Goal: Task Accomplishment & Management: Use online tool/utility

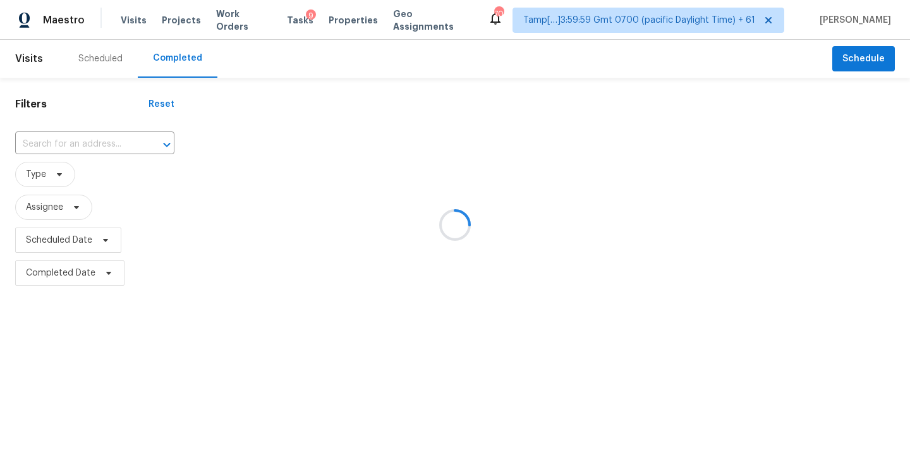
click at [47, 149] on div at bounding box center [455, 225] width 910 height 450
click at [37, 145] on div at bounding box center [455, 225] width 910 height 450
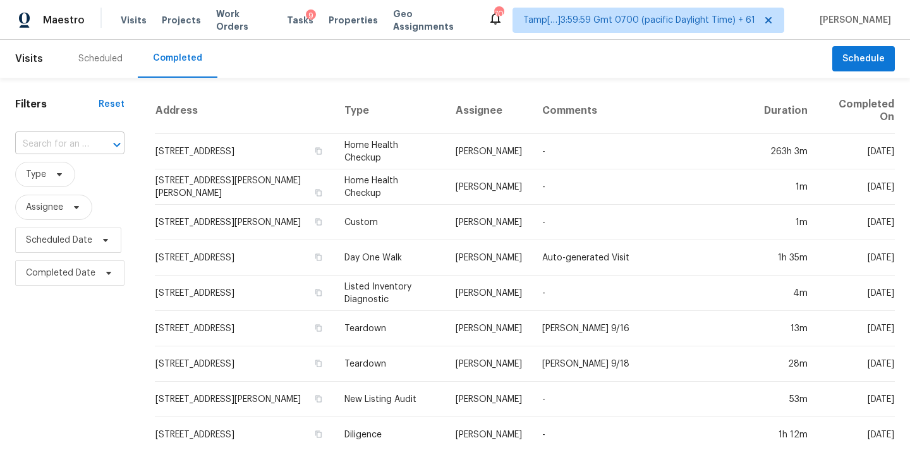
click at [37, 145] on input "text" at bounding box center [52, 145] width 74 height 20
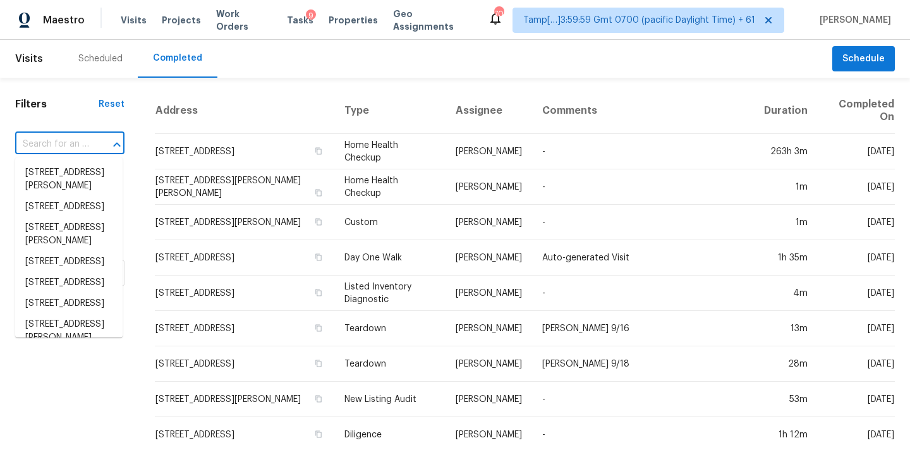
paste input "10605 Cordiff Ct Noblesville IN 46060 909 Laurel St Bremen GA 30110 11535 Sandy…"
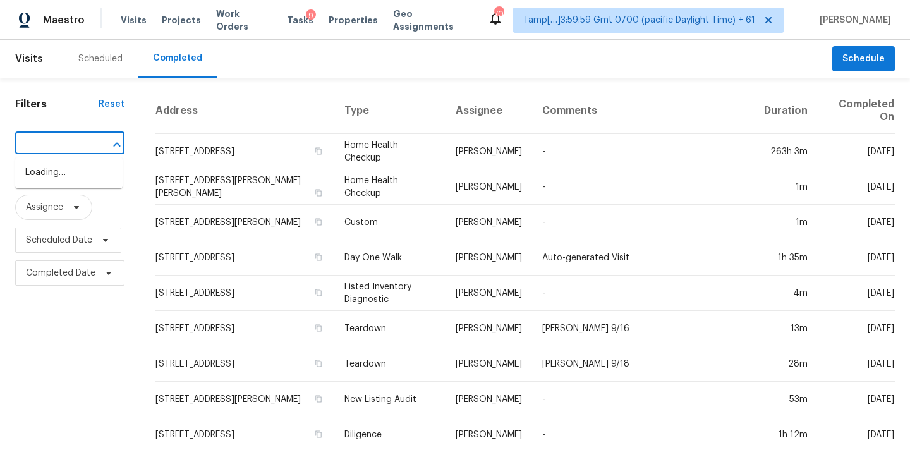
type input "10605 Cordiff Ct Noblesville IN 46060 909 Laurel St Bremen GA 30110 11535 Sandy…"
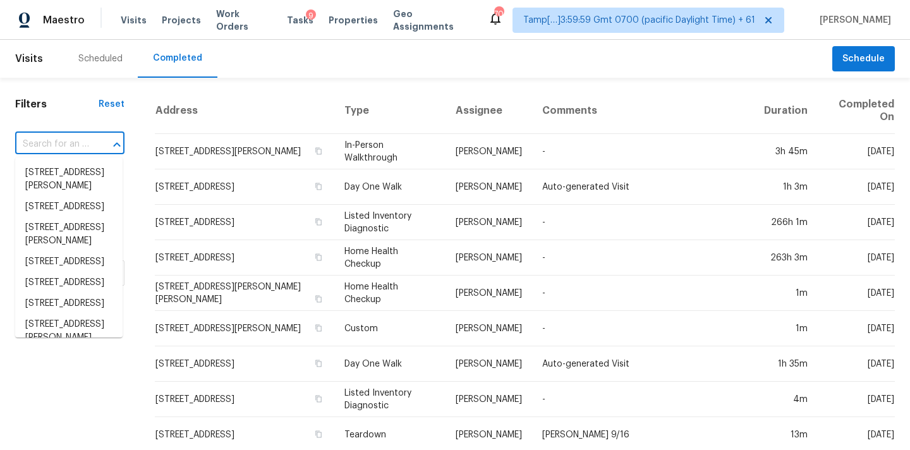
click at [53, 150] on input "text" at bounding box center [52, 145] width 74 height 20
paste input "10605 Cordiff Ct Noblesville IN 46060 909 Laurel St Bremen GA 30110 11535 Sandy…"
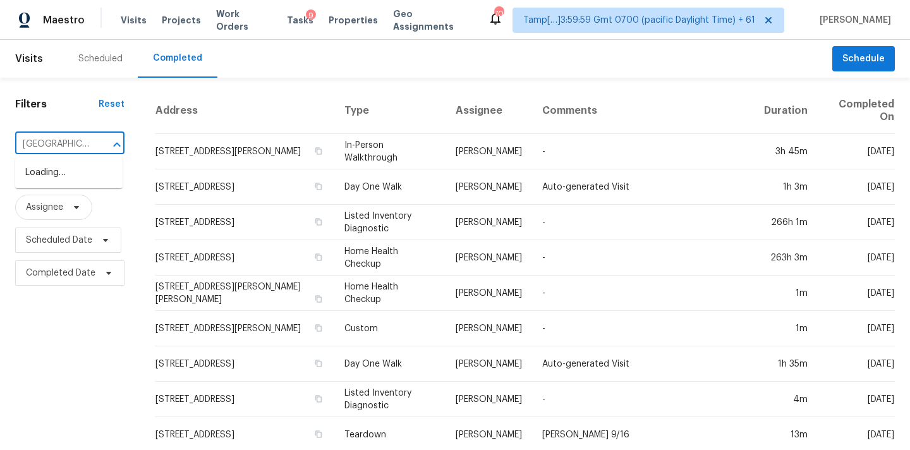
scroll to position [0, 1180]
type input "10605 Cordiff Ct Noblesville IN 46060 909 Laurel St Bremen GA 30110 11535 Sandy…"
click at [45, 142] on input "text" at bounding box center [52, 145] width 74 height 20
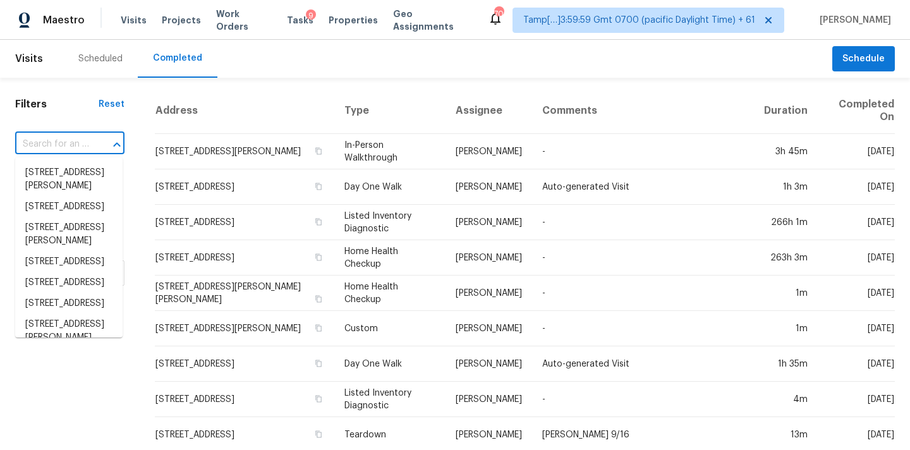
paste input "10605 Cordiff Ct Noblesville IN 46060 909 Laurel St Bremen GA 30110 11535 Sandy…"
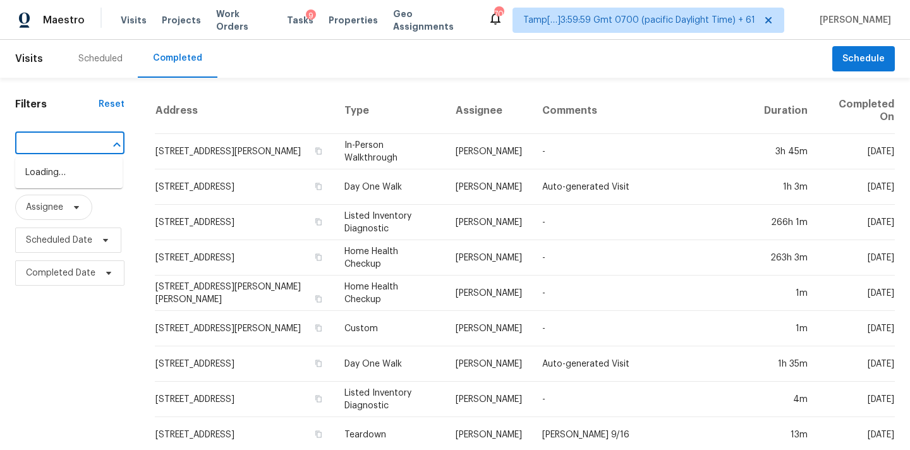
scroll to position [0, 1080]
type input "10605 Cordiff Ct Noblesville IN 46060 909 Laurel St Bremen GA 30110 11535 Sandy…"
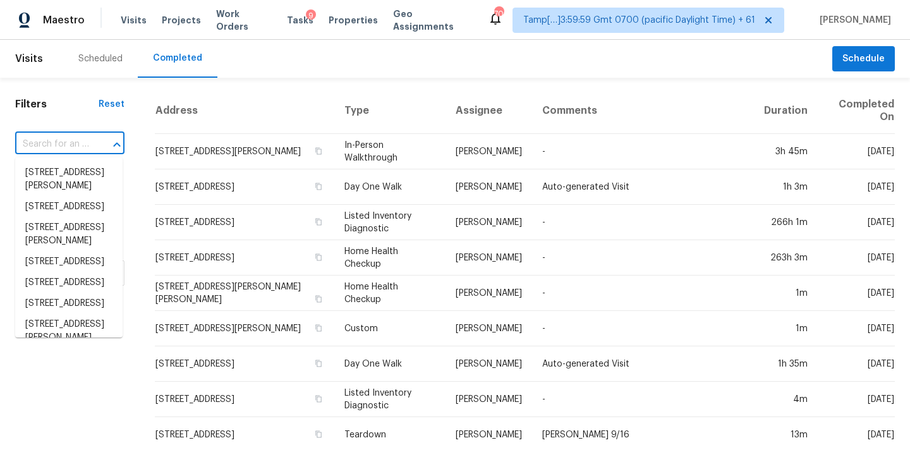
scroll to position [0, 0]
click at [48, 142] on input "text" at bounding box center [52, 145] width 74 height 20
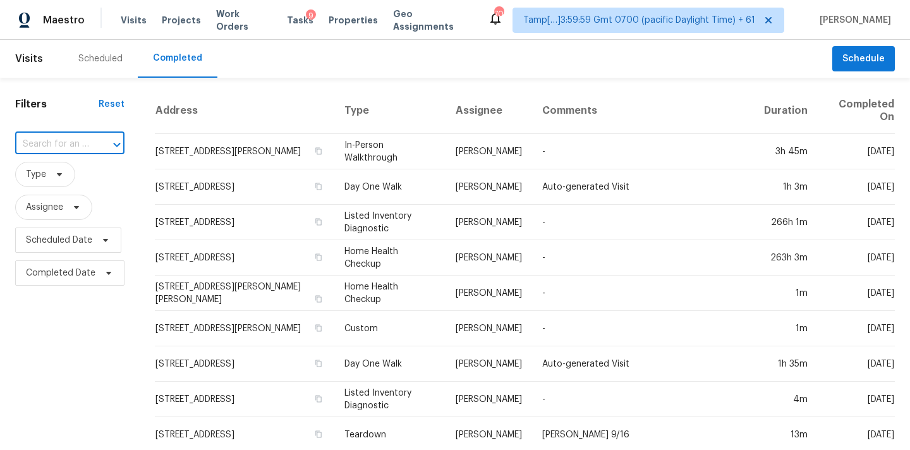
paste input "298 Padova Way, North Venice, FL 34275"
type input "298 Padova Way, North Venice, FL 34275"
click at [72, 183] on li "298 Padova Way, North Venice, FL 34275" at bounding box center [68, 172] width 107 height 21
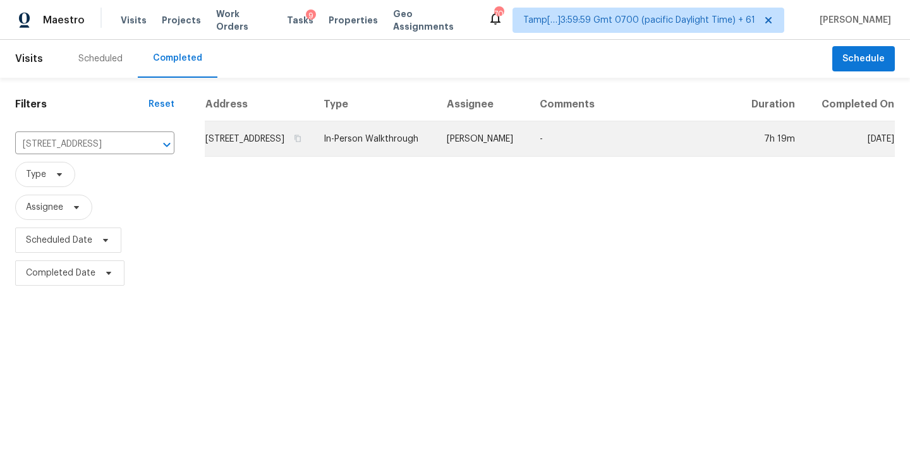
click at [486, 157] on td "Naomi Ferreira" at bounding box center [483, 138] width 93 height 35
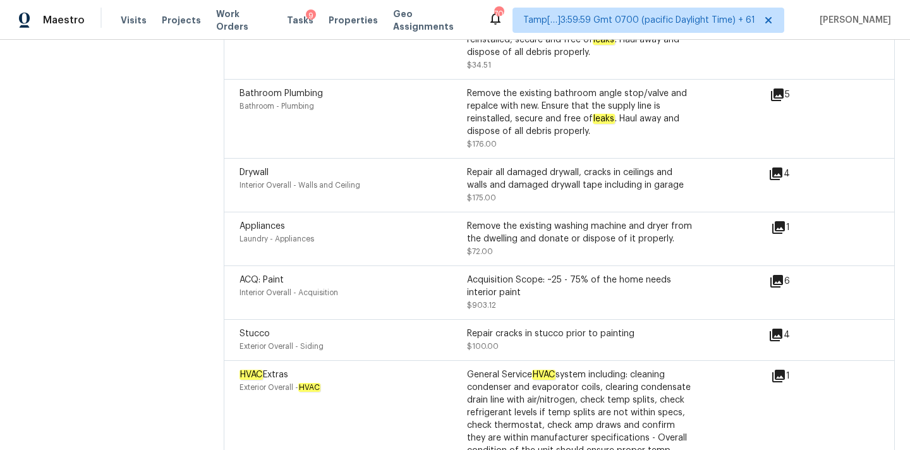
scroll to position [4108, 0]
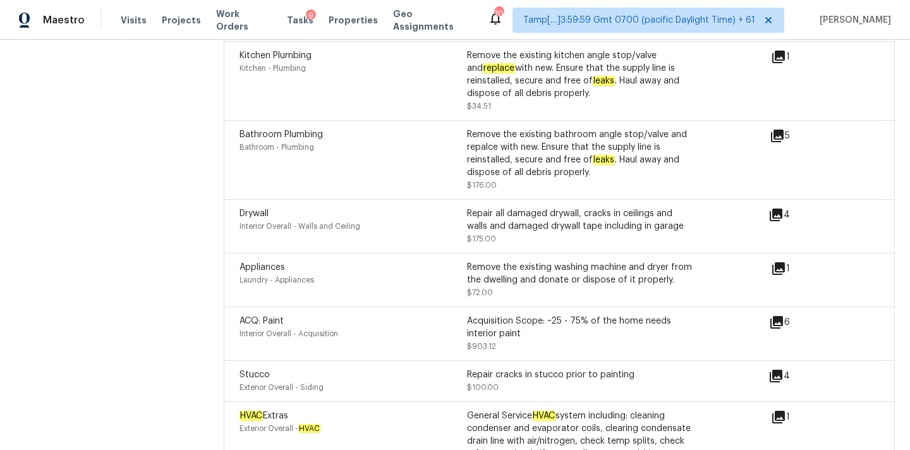
click at [779, 315] on icon at bounding box center [776, 322] width 15 height 15
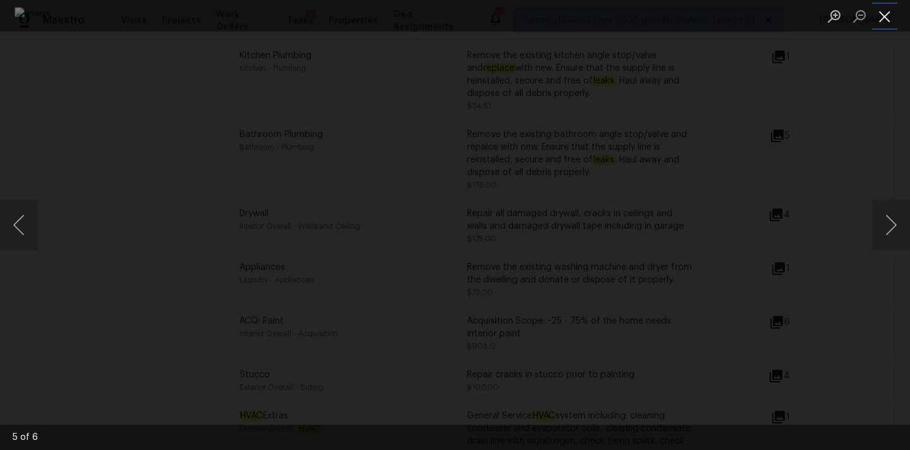
click at [888, 11] on button "Close lightbox" at bounding box center [885, 16] width 25 height 22
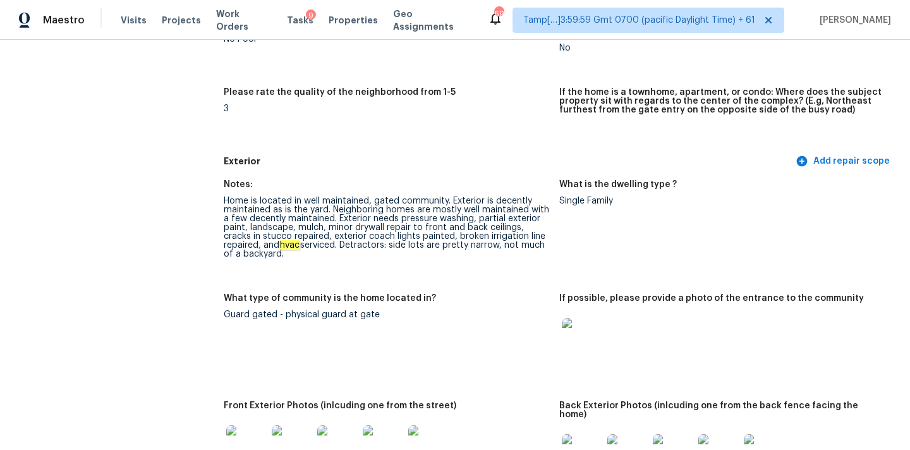
scroll to position [1089, 0]
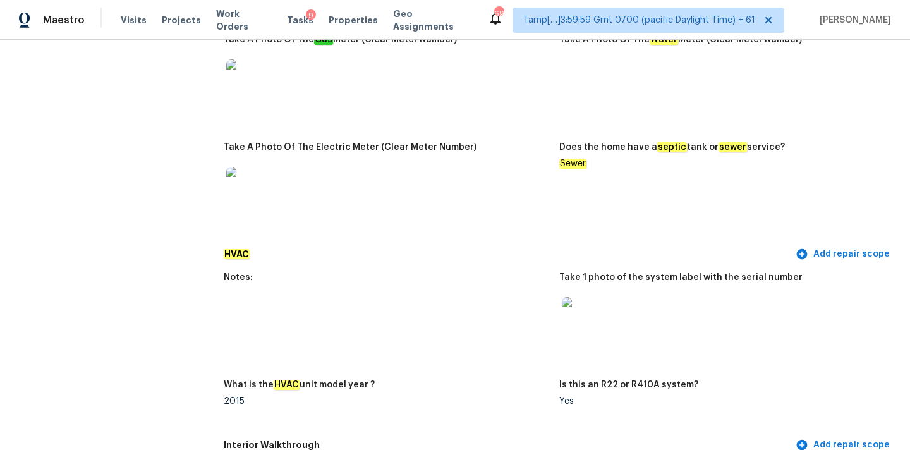
click at [573, 305] on img at bounding box center [582, 317] width 40 height 40
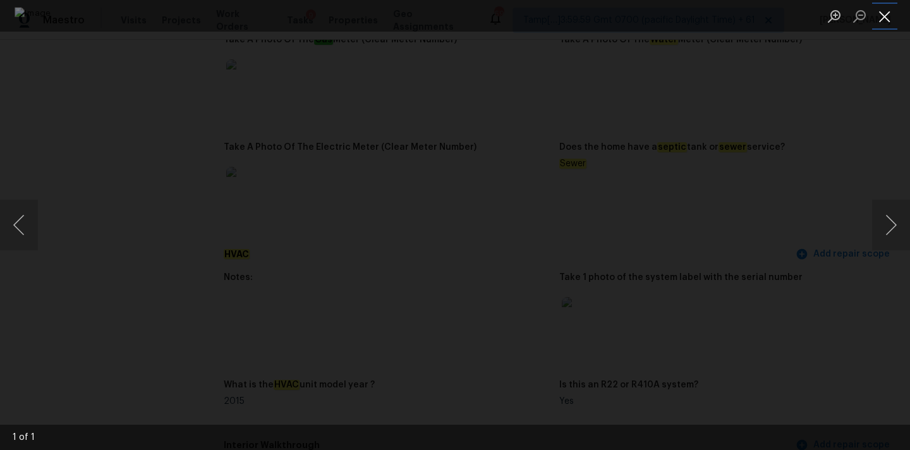
click at [885, 15] on button "Close lightbox" at bounding box center [885, 16] width 25 height 22
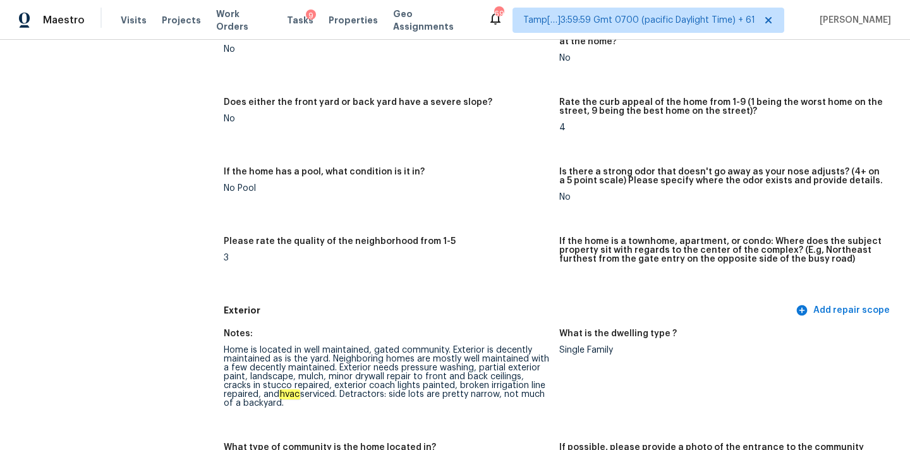
scroll to position [364, 0]
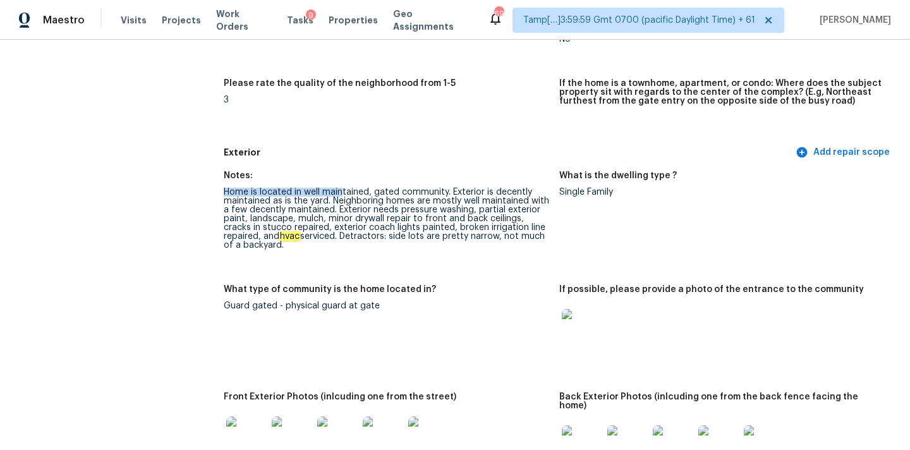
drag, startPoint x: 223, startPoint y: 192, endPoint x: 343, endPoint y: 195, distance: 120.2
click at [343, 195] on div "Home is located in well maintained, gated community. Exterior is decently maint…" at bounding box center [387, 219] width 326 height 62
drag, startPoint x: 400, startPoint y: 212, endPoint x: 475, endPoint y: 212, distance: 75.2
click at [475, 212] on div "Home is located in well maintained, gated community. Exterior is decently maint…" at bounding box center [387, 219] width 326 height 62
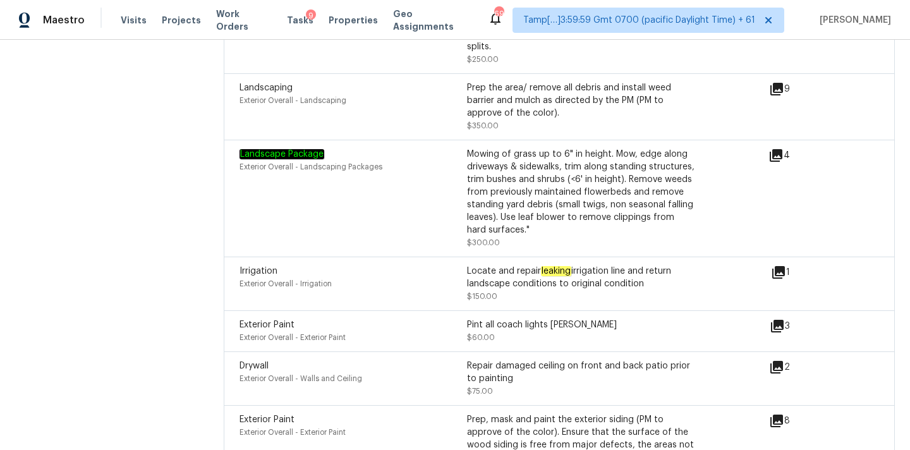
scroll to position [4514, 0]
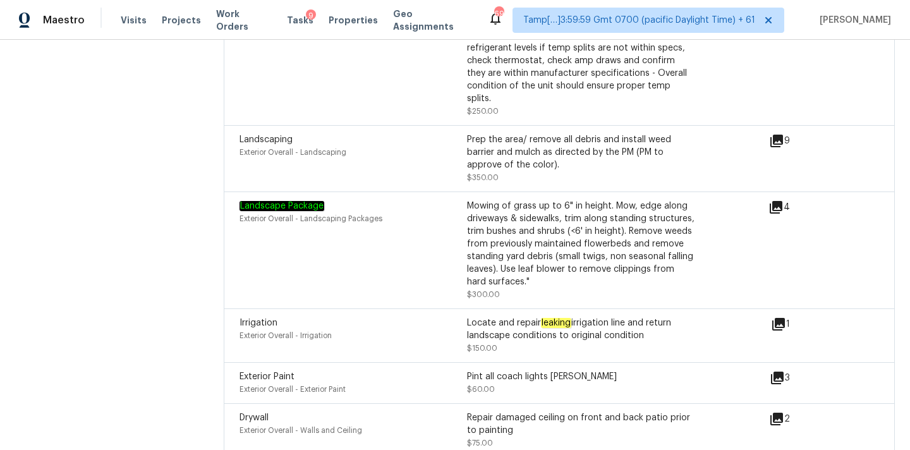
click at [782, 318] on icon at bounding box center [779, 324] width 13 height 13
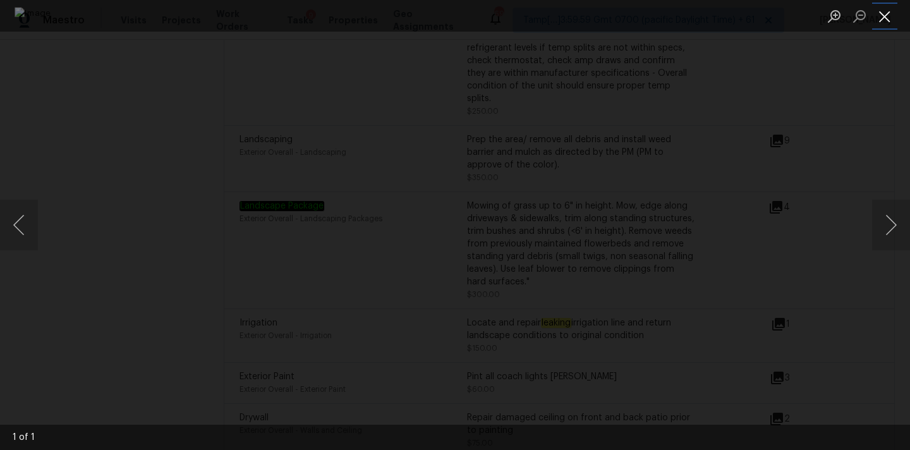
click at [882, 13] on button "Close lightbox" at bounding box center [885, 16] width 25 height 22
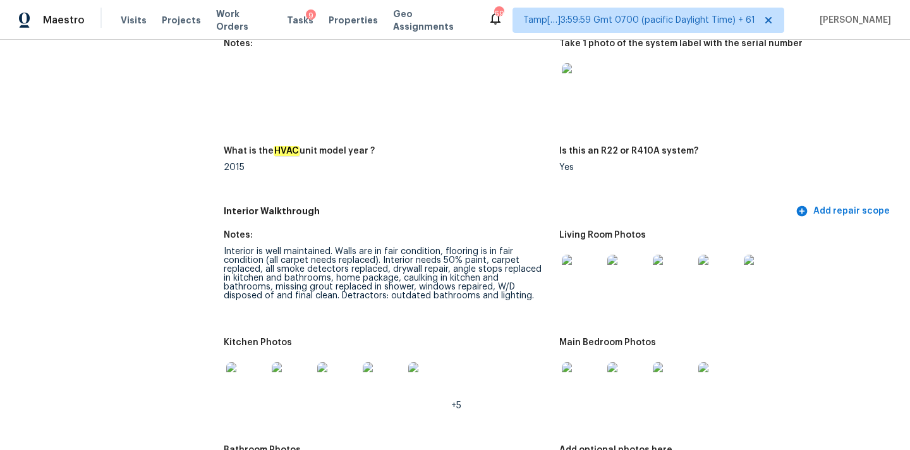
scroll to position [1377, 0]
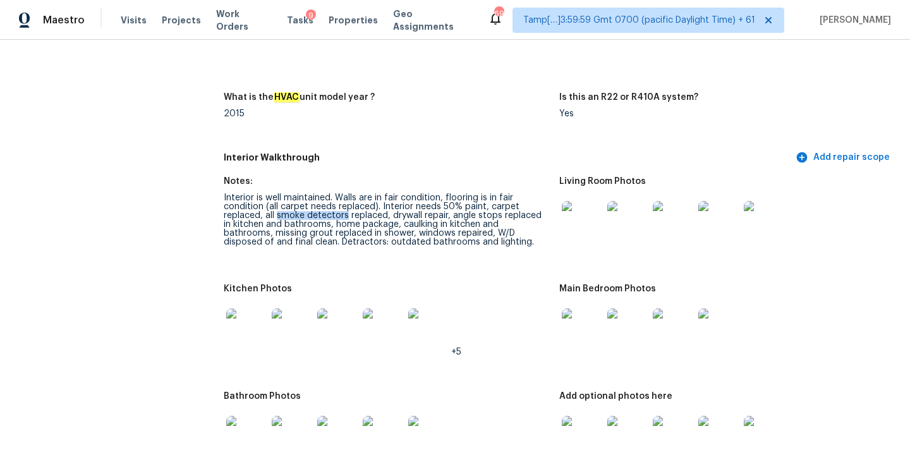
drag, startPoint x: 278, startPoint y: 207, endPoint x: 345, endPoint y: 207, distance: 66.4
click at [345, 207] on div "Interior is well maintained. Walls are in fair condition, flooring is in fair c…" at bounding box center [387, 219] width 326 height 53
copy div "smoke detectors"
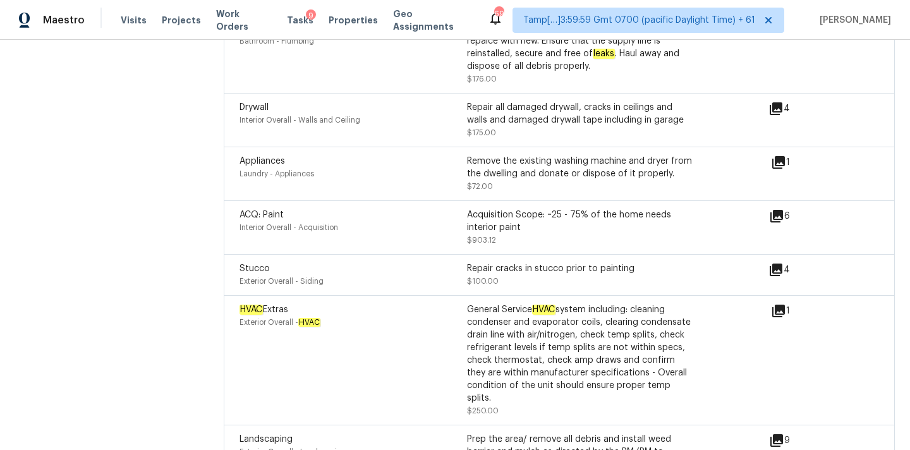
scroll to position [4829, 0]
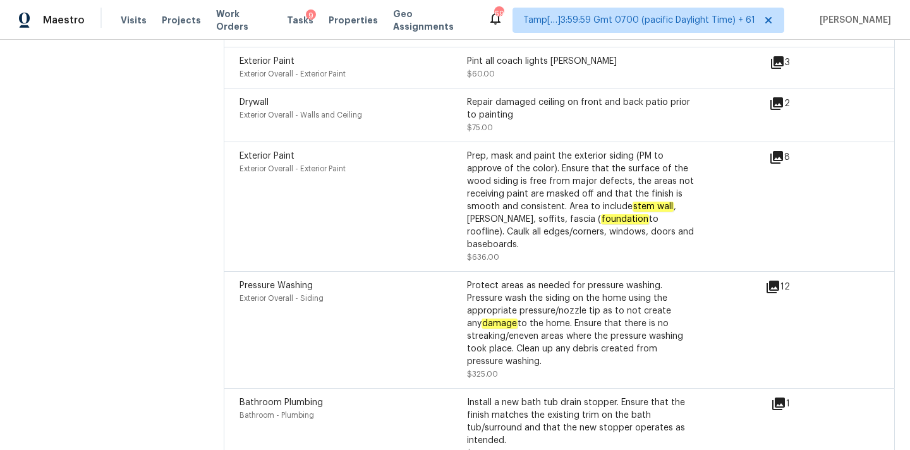
click at [396, 388] on div "Bathroom Plumbing Bathroom - Plumbing Install a new bath tub drain stopper. Ens…" at bounding box center [559, 428] width 671 height 80
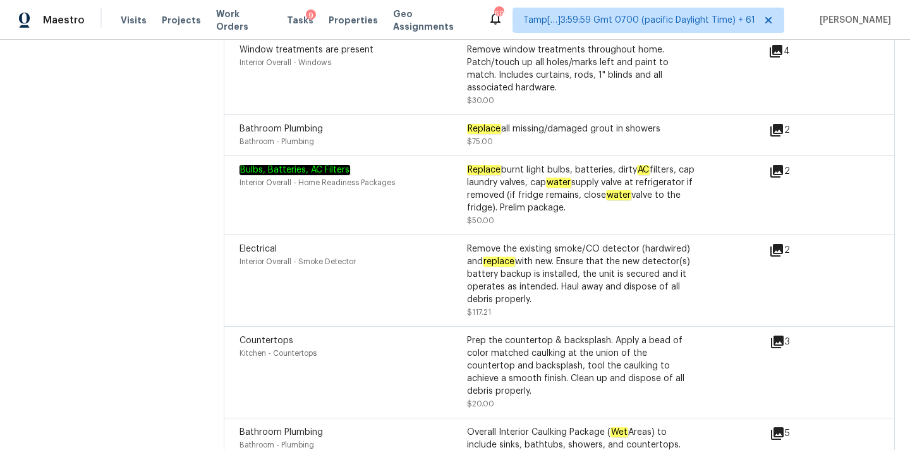
scroll to position [1339, 0]
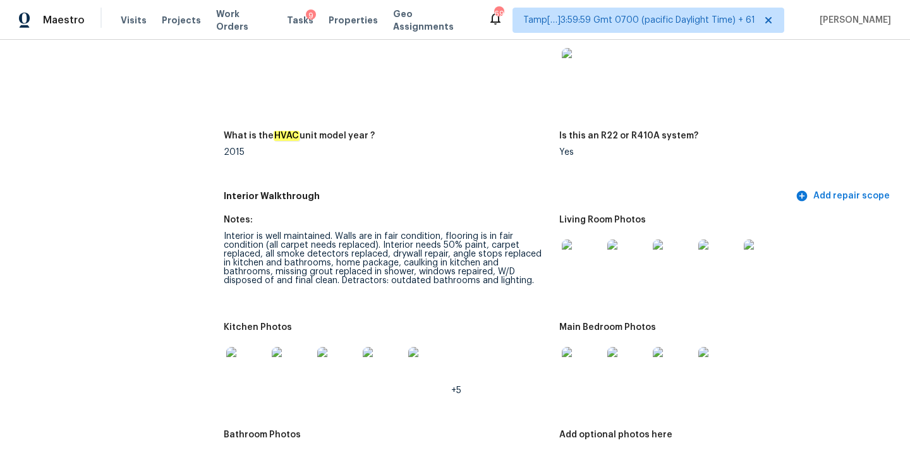
click at [415, 254] on div "Interior is well maintained. Walls are in fair condition, flooring is in fair c…" at bounding box center [387, 258] width 326 height 53
copy div "caulking"
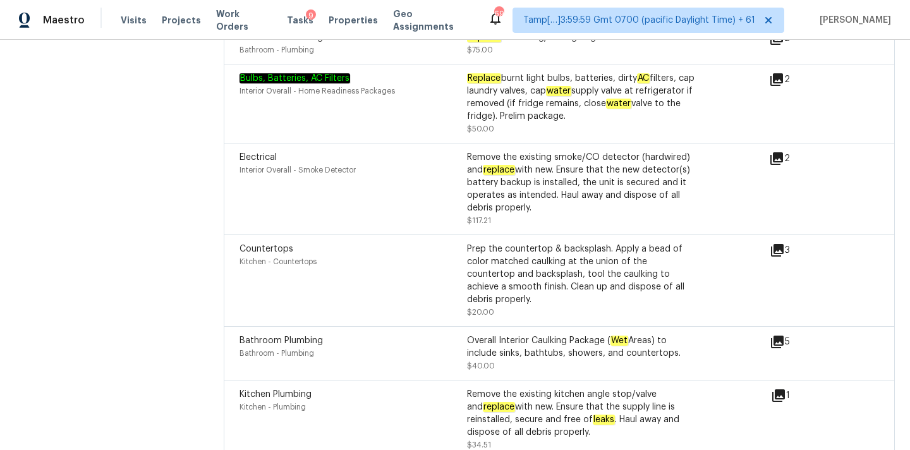
scroll to position [1347, 0]
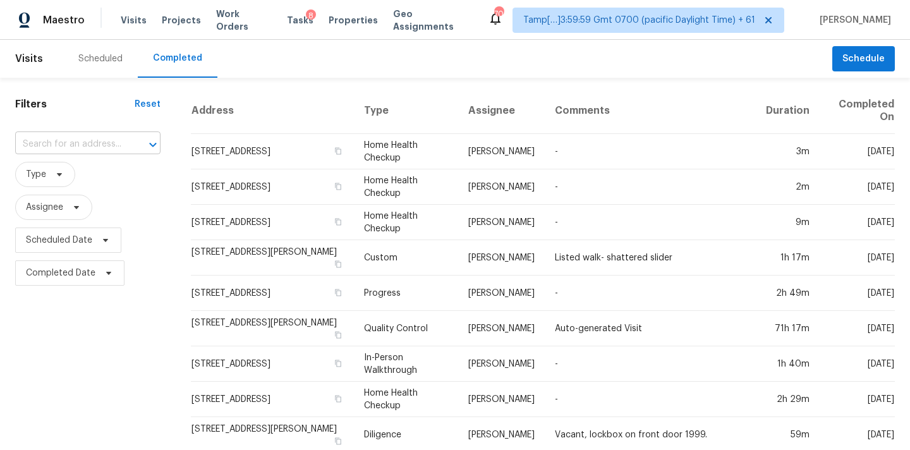
click at [26, 140] on input "text" at bounding box center [70, 145] width 110 height 20
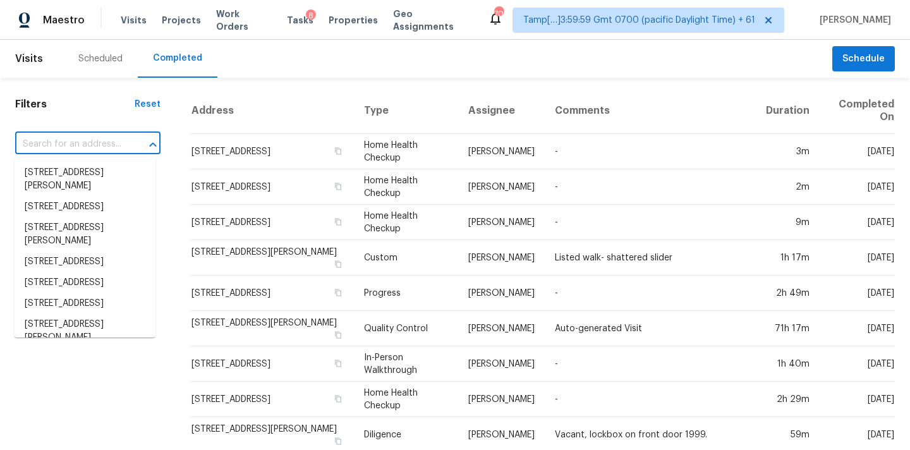
paste input "10605 Cordiff Ct, Noblesville, IN 46060"
type input "10605 Cordiff Ct, Noblesville, IN 46060"
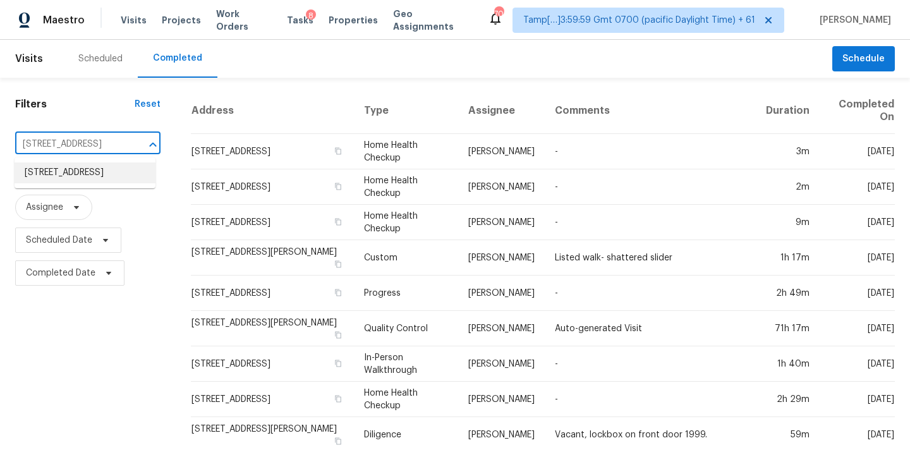
click at [73, 183] on li "10605 Cordiff Ct, Noblesville, IN 46060" at bounding box center [85, 172] width 141 height 21
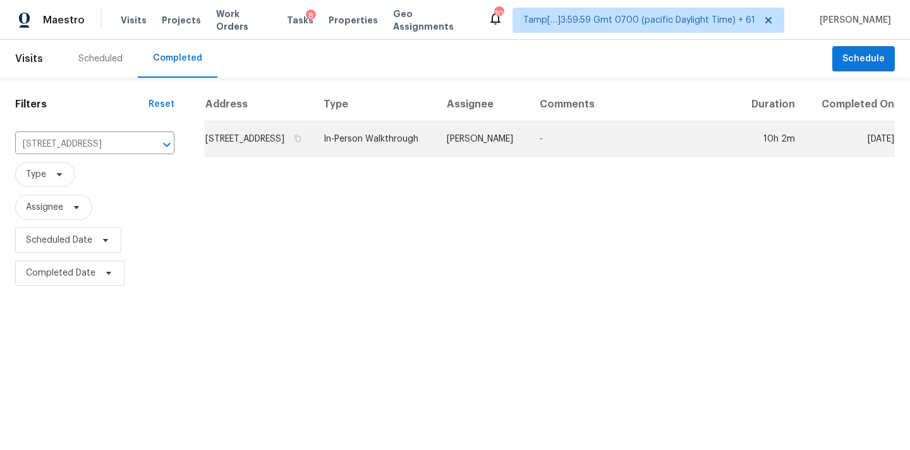
click at [521, 152] on td "Isaul Martinez" at bounding box center [483, 138] width 93 height 35
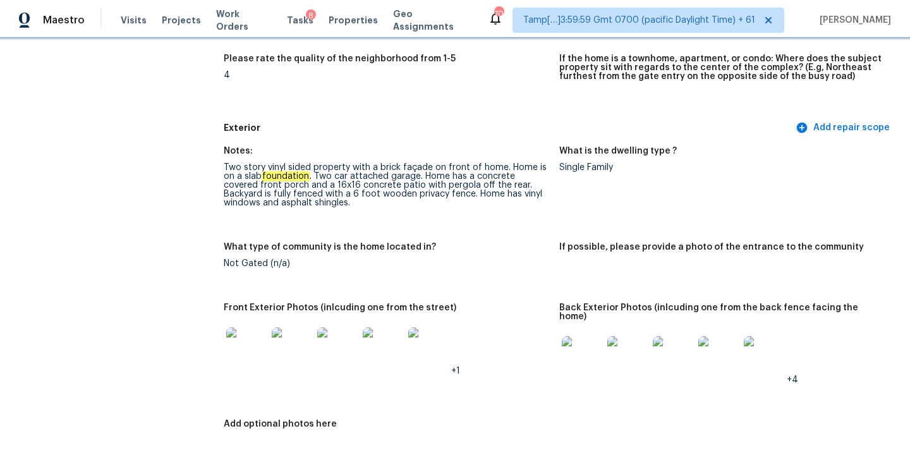
scroll to position [427, 0]
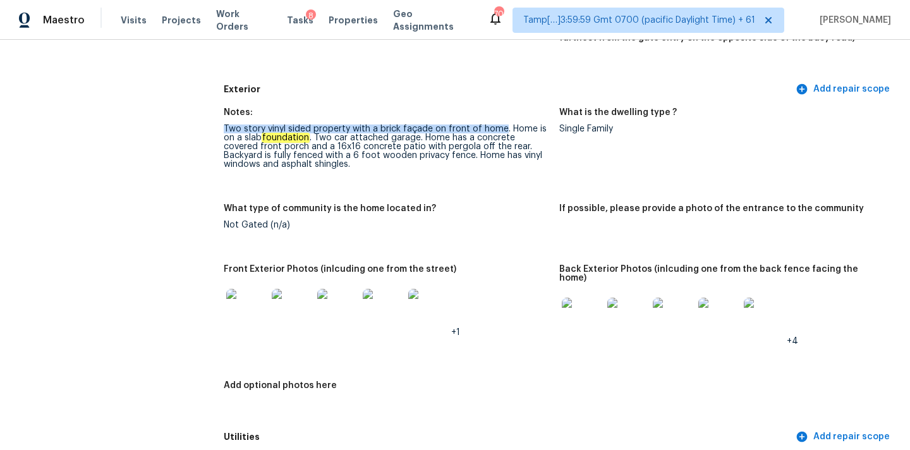
drag, startPoint x: 224, startPoint y: 130, endPoint x: 501, endPoint y: 127, distance: 277.0
click at [501, 127] on div "Two story vinyl sided property with a brick façade on front of home. Home is on…" at bounding box center [387, 147] width 326 height 44
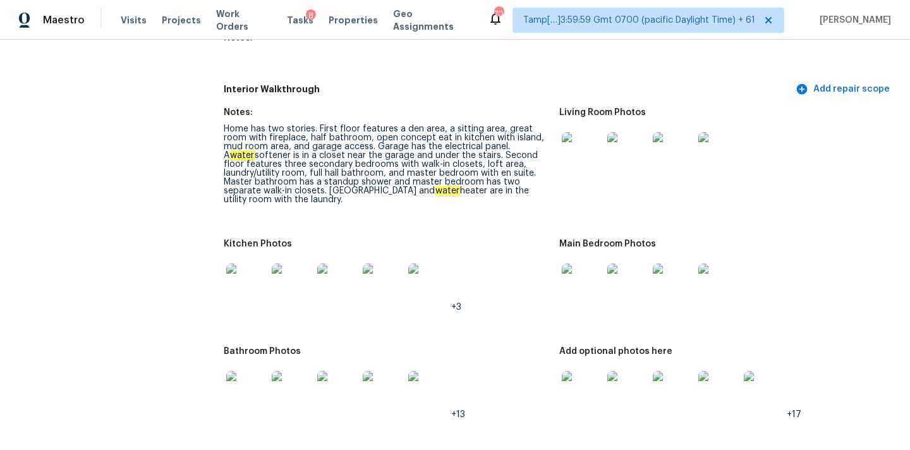
scroll to position [1539, 0]
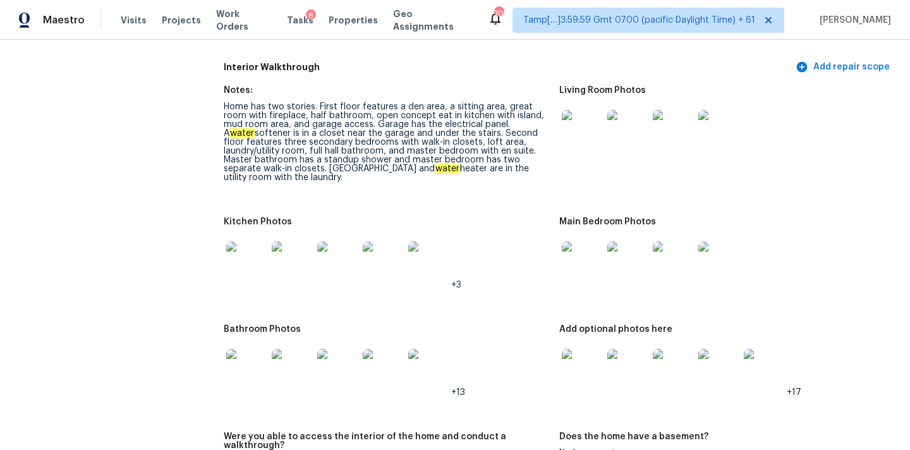
click at [582, 130] on img at bounding box center [582, 130] width 40 height 40
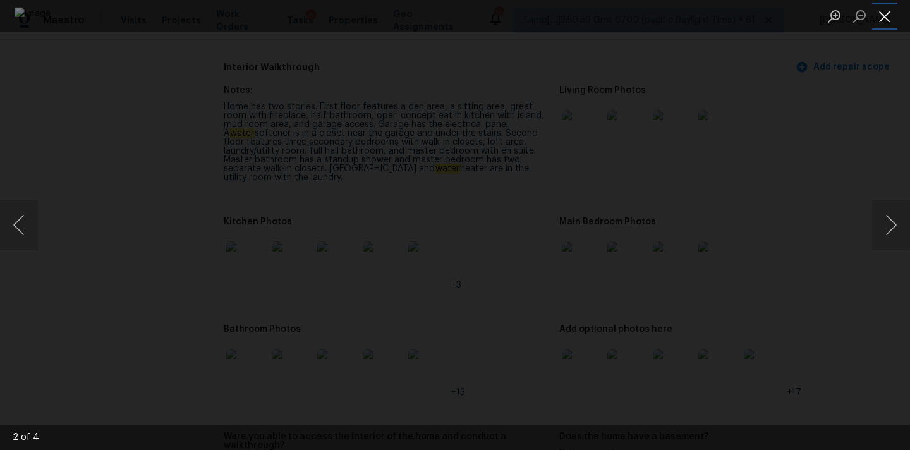
click at [884, 13] on button "Close lightbox" at bounding box center [885, 16] width 25 height 22
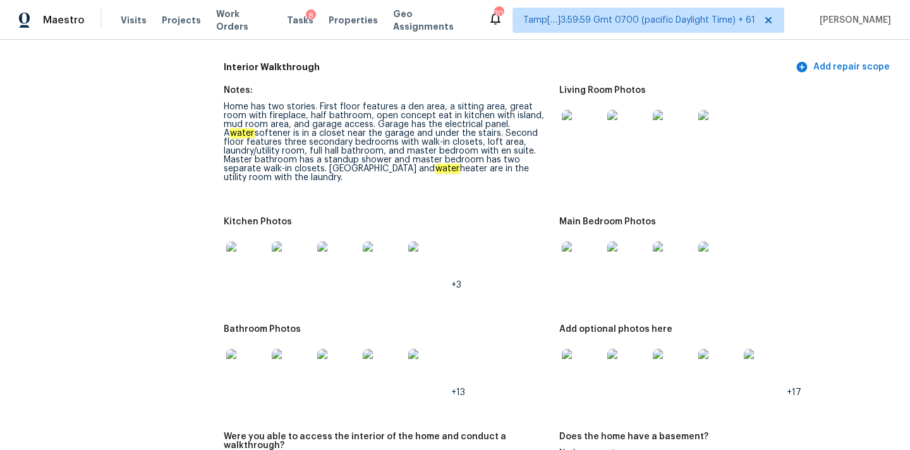
click at [579, 257] on img at bounding box center [582, 262] width 40 height 40
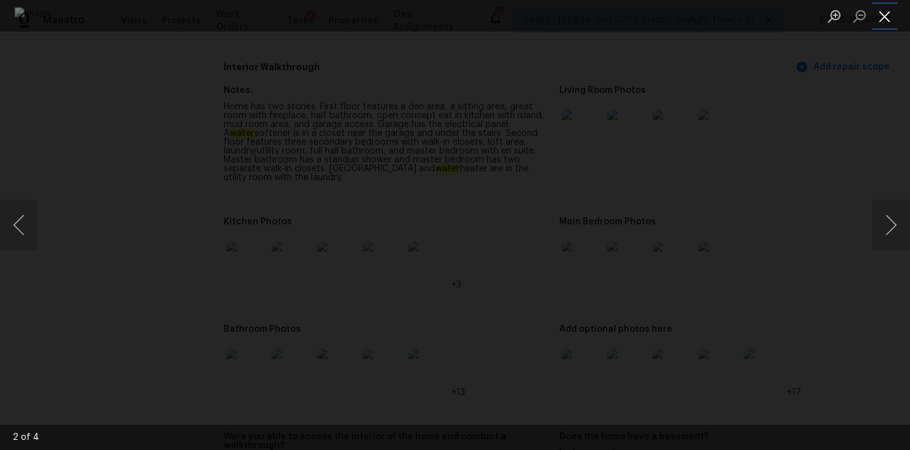
click at [883, 12] on button "Close lightbox" at bounding box center [885, 16] width 25 height 22
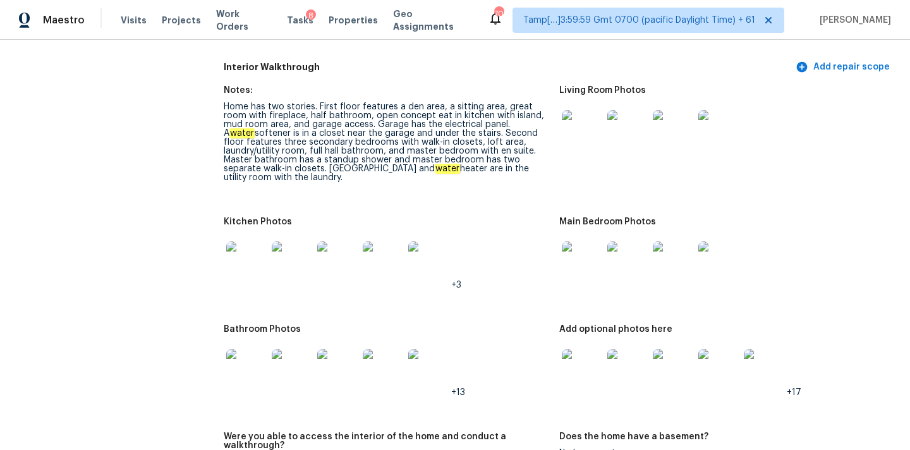
click at [577, 359] on img at bounding box center [582, 369] width 40 height 40
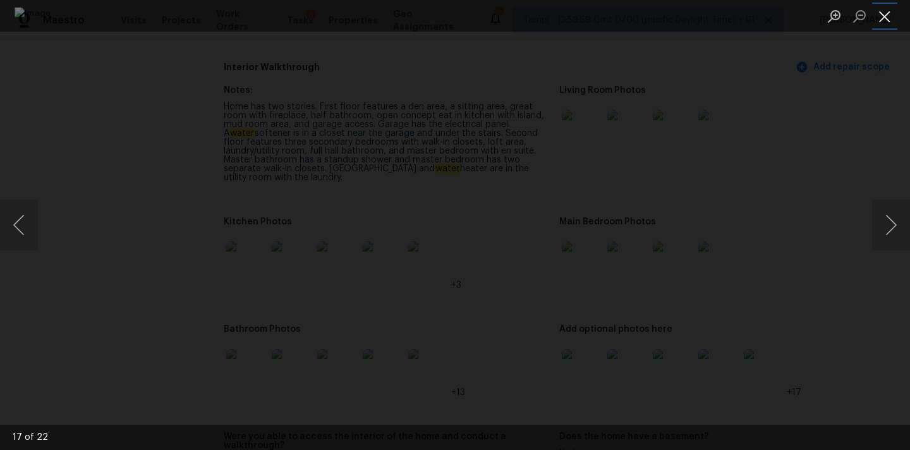
click at [880, 20] on button "Close lightbox" at bounding box center [885, 16] width 25 height 22
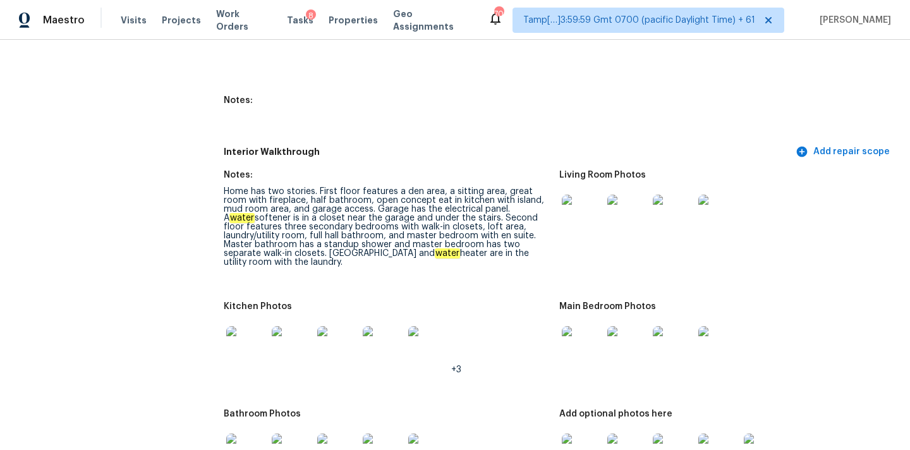
scroll to position [1416, 0]
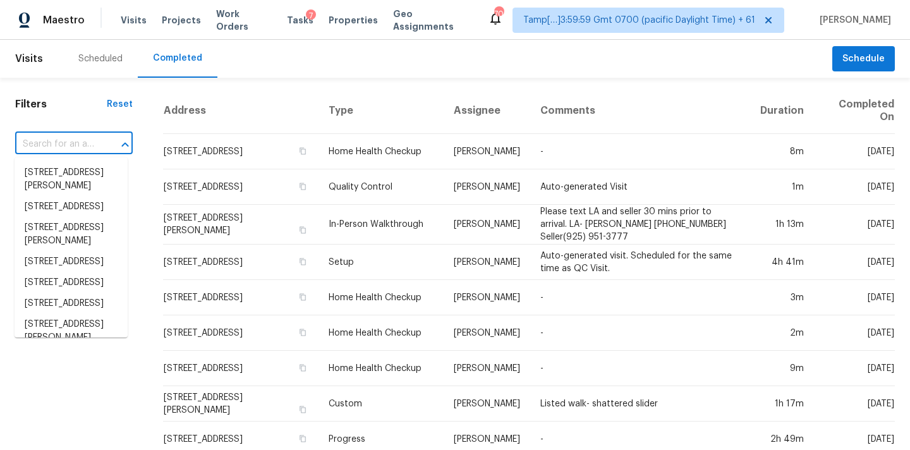
click at [47, 150] on input "text" at bounding box center [56, 145] width 82 height 20
paste input "[STREET_ADDRESS]"
type input "[STREET_ADDRESS]"
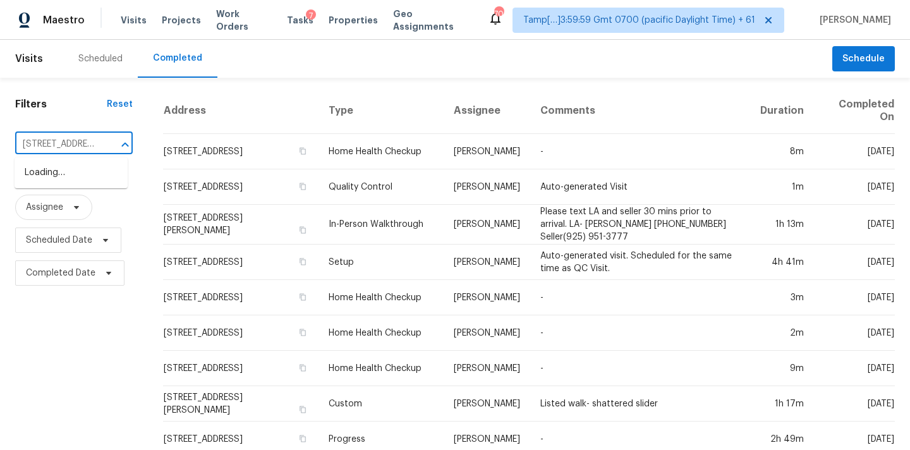
scroll to position [0, 61]
click at [55, 169] on li "[STREET_ADDRESS]" at bounding box center [71, 172] width 113 height 21
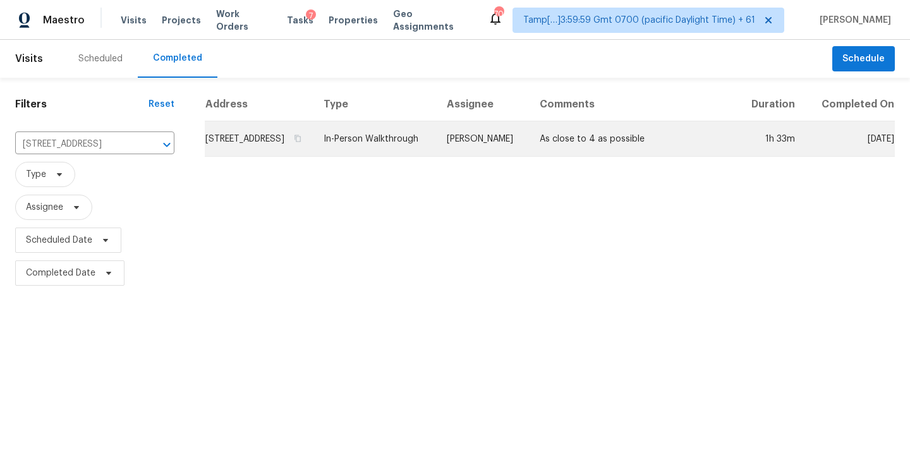
click at [502, 148] on td "Mirsad Srna" at bounding box center [483, 138] width 93 height 35
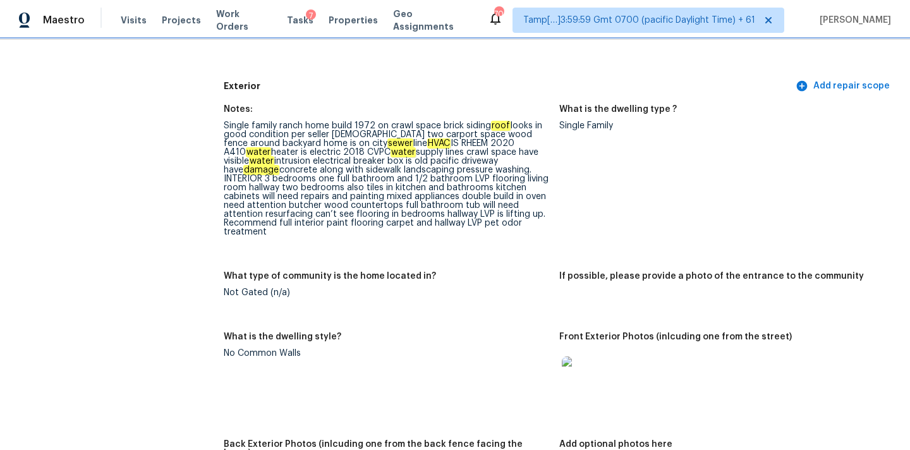
scroll to position [456, 0]
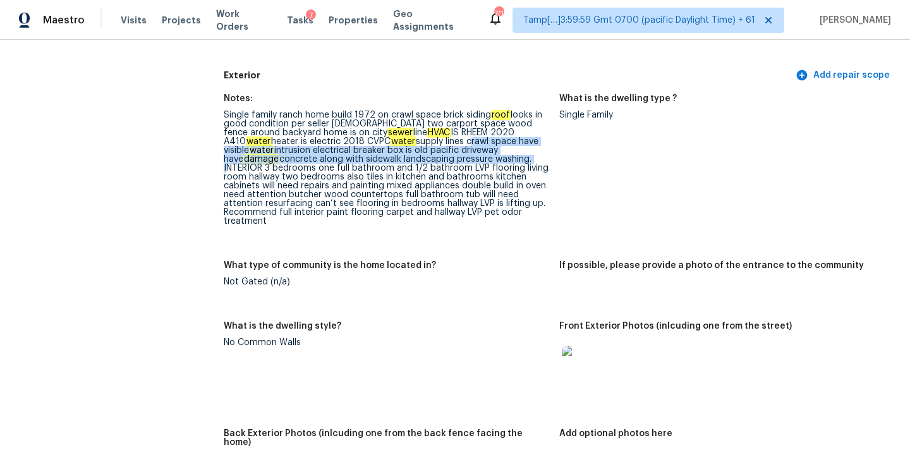
drag, startPoint x: 394, startPoint y: 144, endPoint x: 438, endPoint y: 157, distance: 46.0
click at [438, 157] on div "Single family ranch home build 1972 on crawl space brick siding roof looks in g…" at bounding box center [387, 168] width 326 height 115
copy div "crawl space have visible water intrusion electrical breaker box is old pacific …"
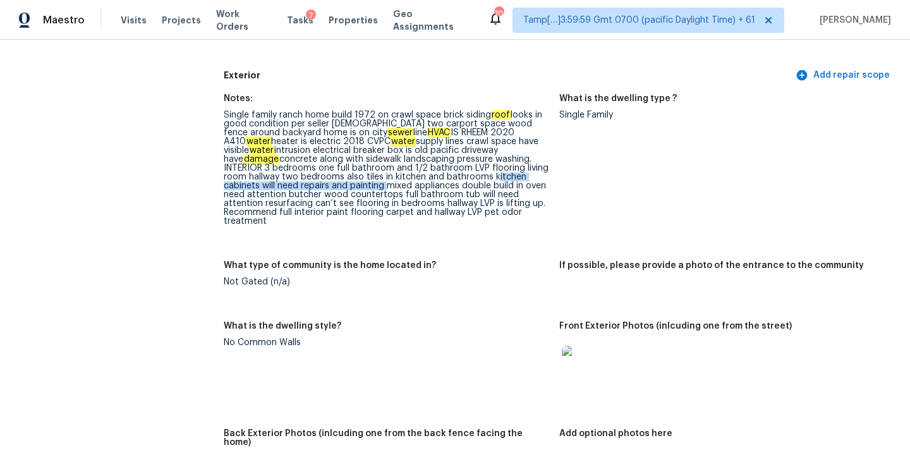
drag, startPoint x: 414, startPoint y: 179, endPoint x: 306, endPoint y: 188, distance: 108.5
click at [306, 188] on div "Single family ranch home build 1972 on crawl space brick siding roof looks in g…" at bounding box center [387, 168] width 326 height 115
copy div "kitchen cabinets will need repairs and painting"
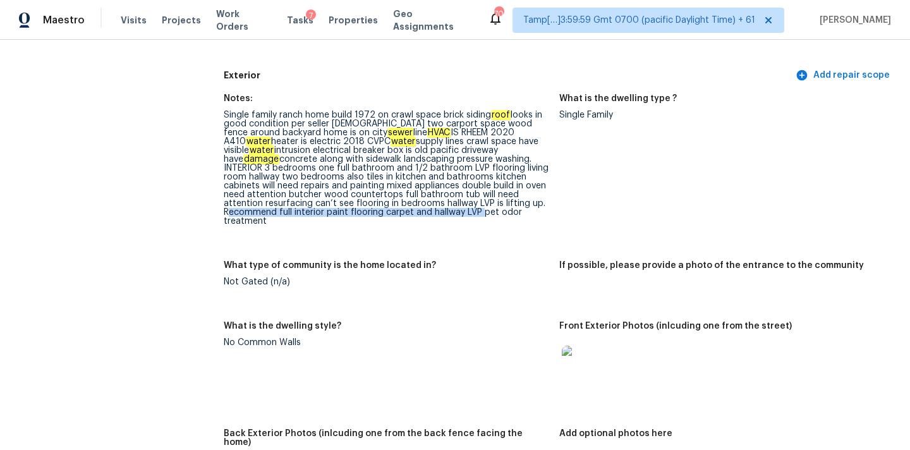
drag, startPoint x: 455, startPoint y: 203, endPoint x: 408, endPoint y: 213, distance: 47.9
click at [408, 213] on div "Single family ranch home build 1972 on crawl space brick siding roof looks in g…" at bounding box center [387, 168] width 326 height 115
copy div "Recommend full interior paint flooring carpet and hallway LVP"
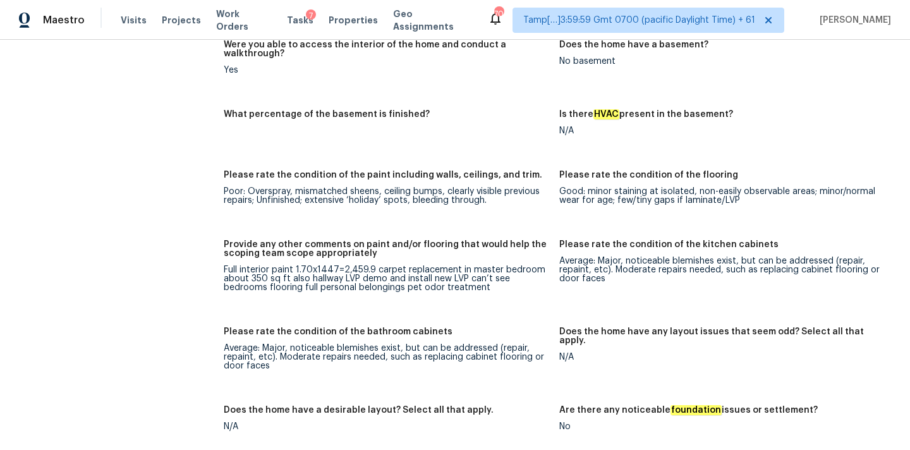
scroll to position [1899, 0]
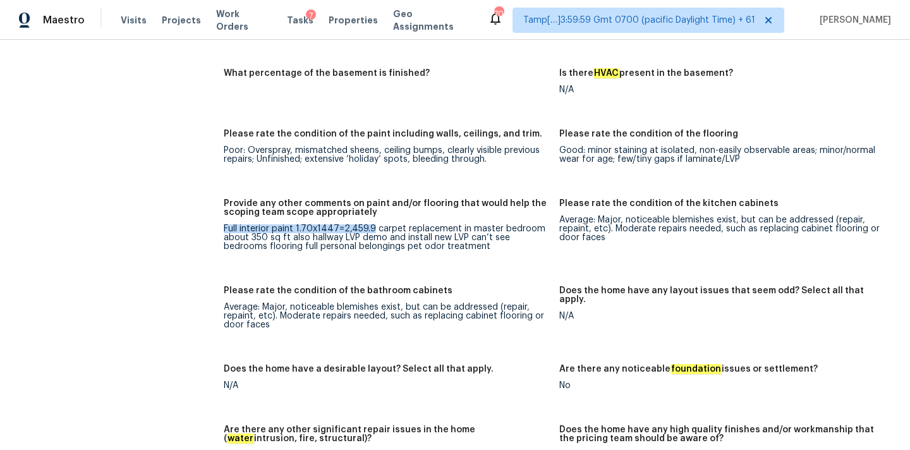
drag, startPoint x: 225, startPoint y: 203, endPoint x: 370, endPoint y: 202, distance: 144.8
click at [370, 224] on div "Full interior paint 1.70x1447=2,459.9 carpet replacement in master bedroom abou…" at bounding box center [387, 237] width 326 height 27
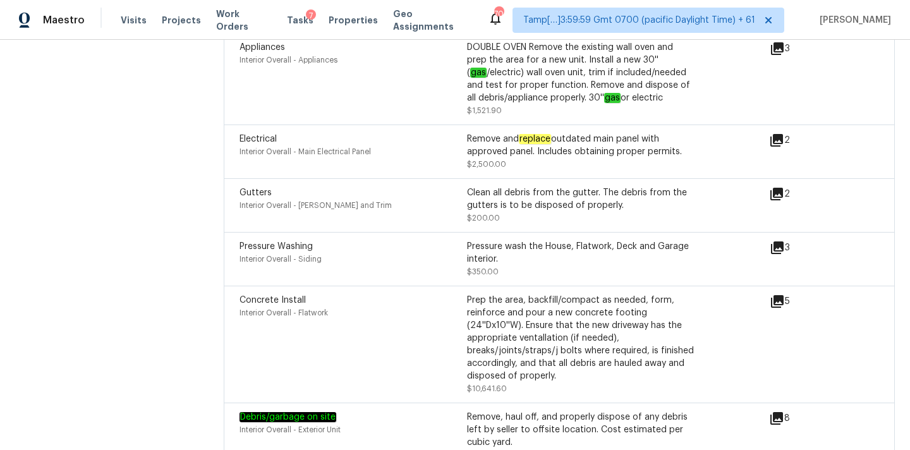
scroll to position [4324, 0]
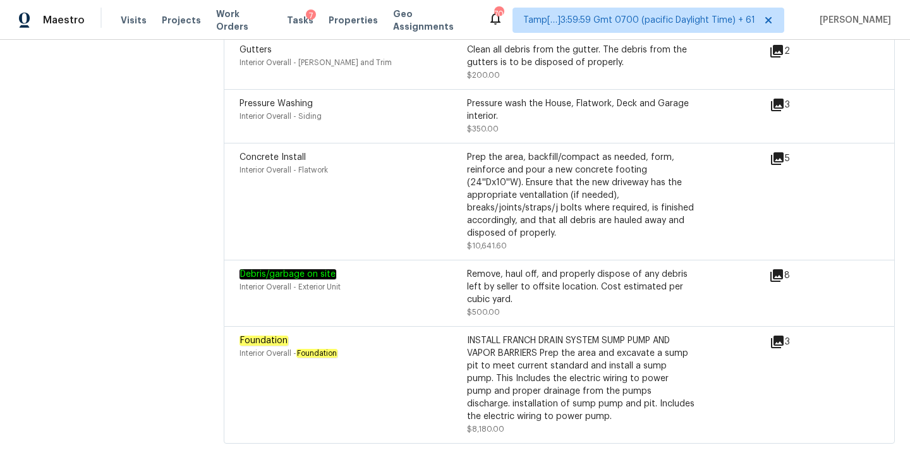
click at [779, 336] on icon at bounding box center [777, 342] width 13 height 13
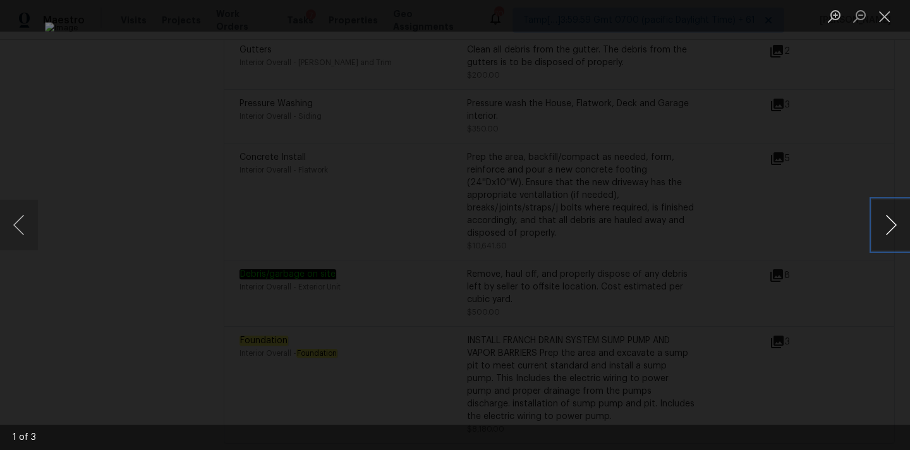
click at [890, 236] on button "Next image" at bounding box center [892, 225] width 38 height 51
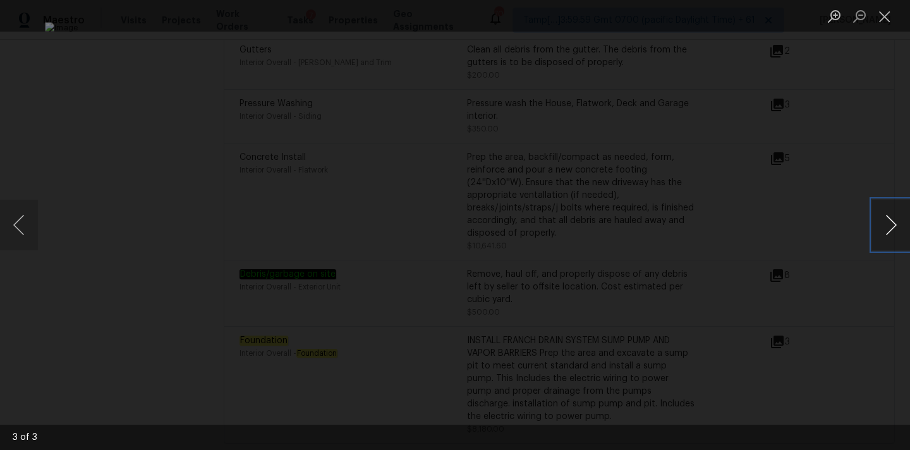
click at [890, 236] on button "Next image" at bounding box center [892, 225] width 38 height 51
click at [886, 13] on button "Close lightbox" at bounding box center [885, 16] width 25 height 22
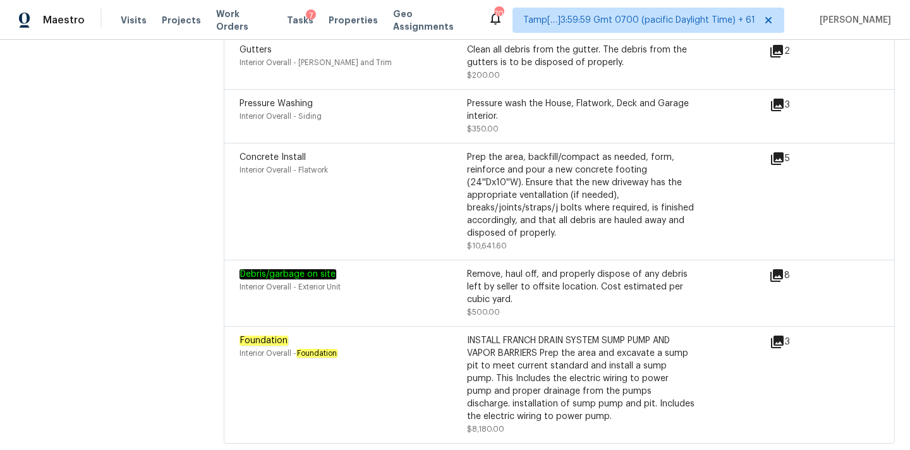
click at [776, 152] on icon at bounding box center [777, 158] width 13 height 13
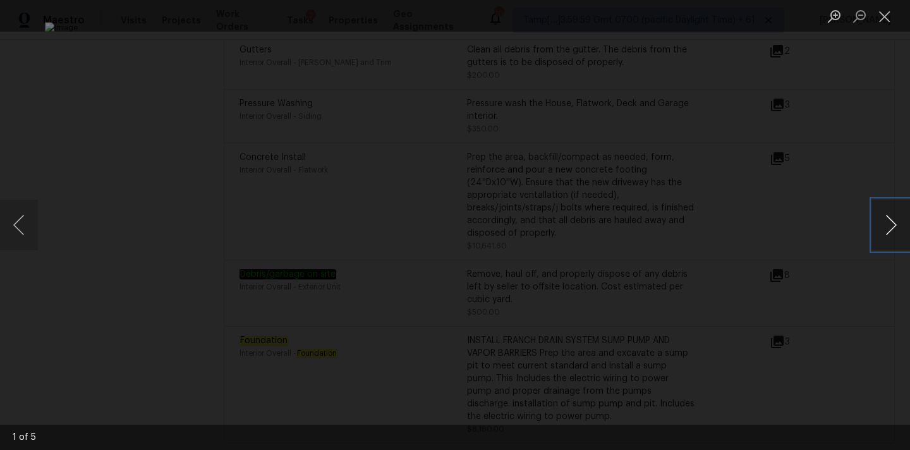
click at [873, 224] on button "Next image" at bounding box center [892, 225] width 38 height 51
click at [880, 18] on button "Close lightbox" at bounding box center [885, 16] width 25 height 22
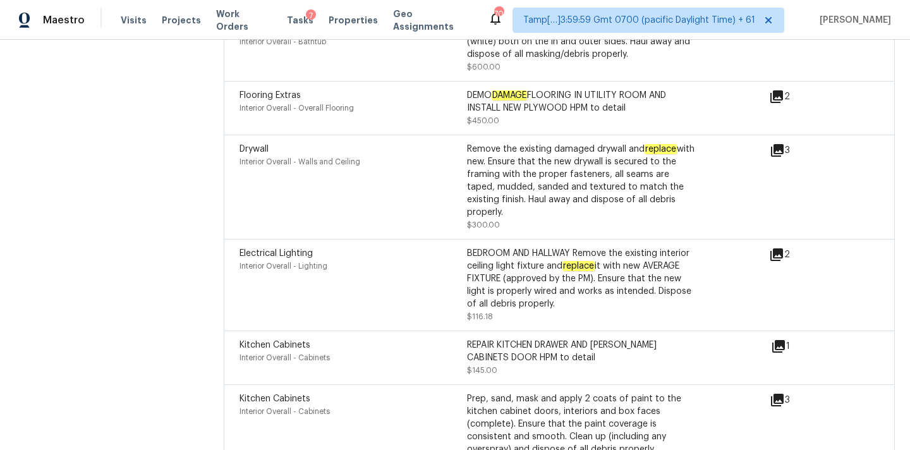
scroll to position [3665, 0]
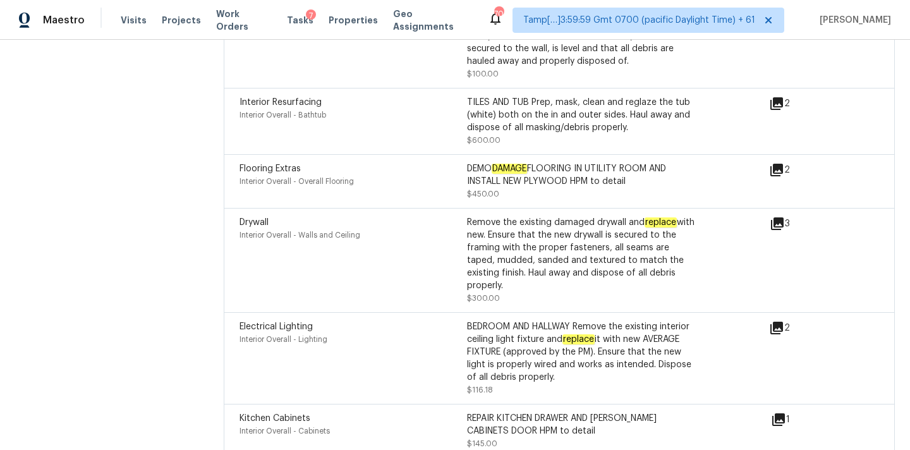
click at [776, 96] on icon at bounding box center [776, 103] width 15 height 15
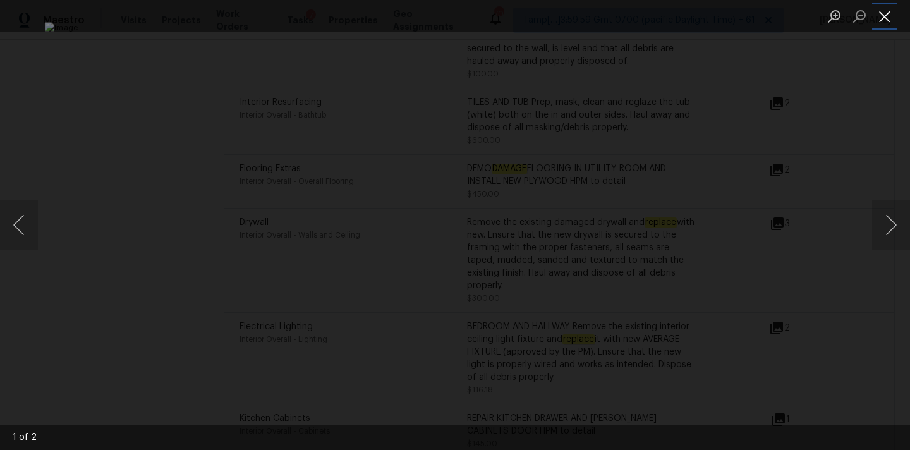
click at [888, 18] on button "Close lightbox" at bounding box center [885, 16] width 25 height 22
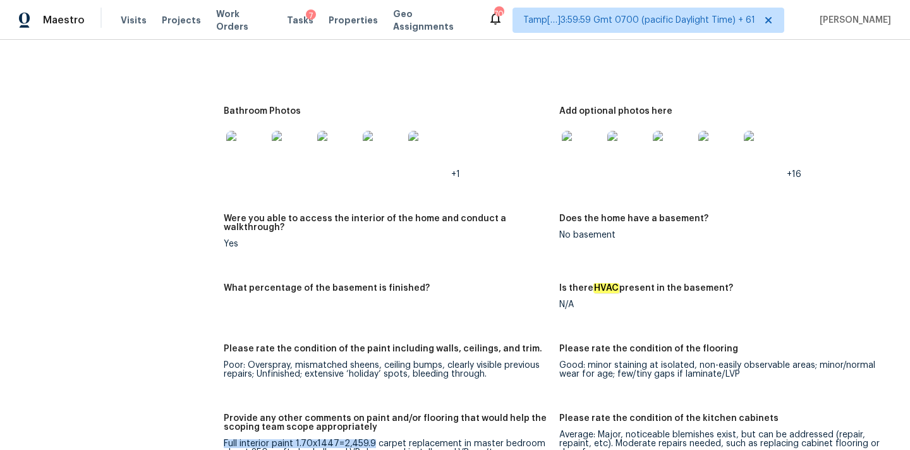
scroll to position [1497, 0]
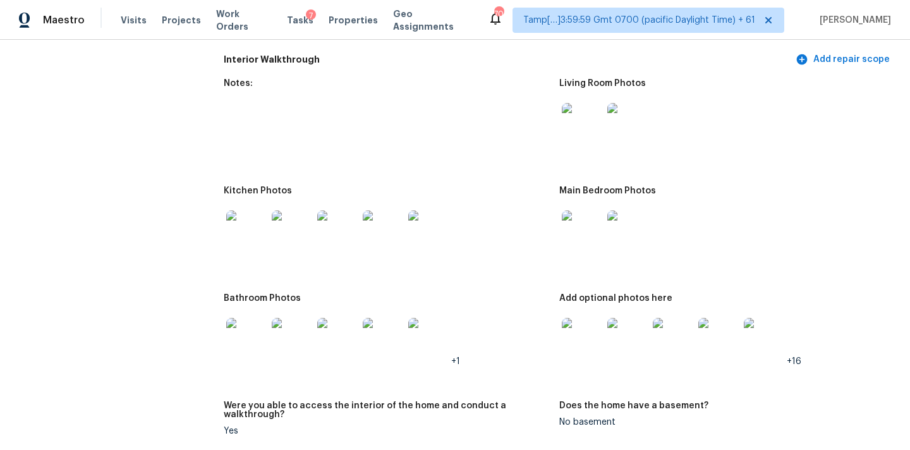
click at [597, 103] on img at bounding box center [582, 123] width 40 height 40
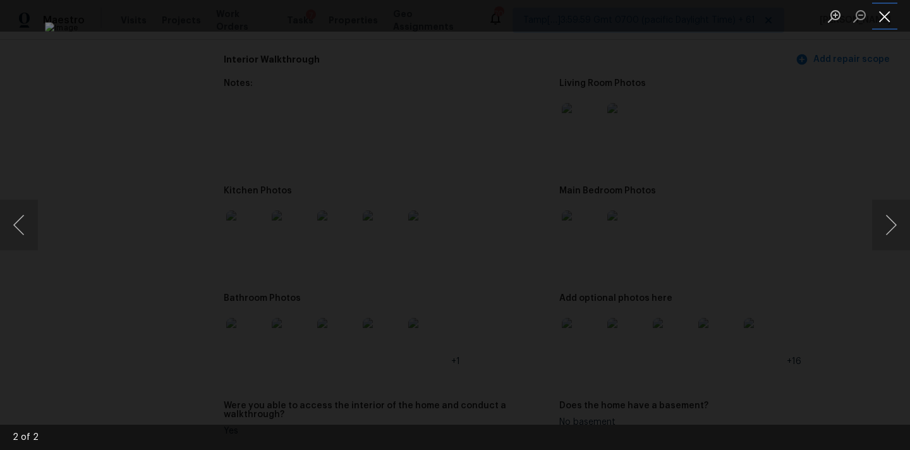
click at [884, 18] on button "Close lightbox" at bounding box center [885, 16] width 25 height 22
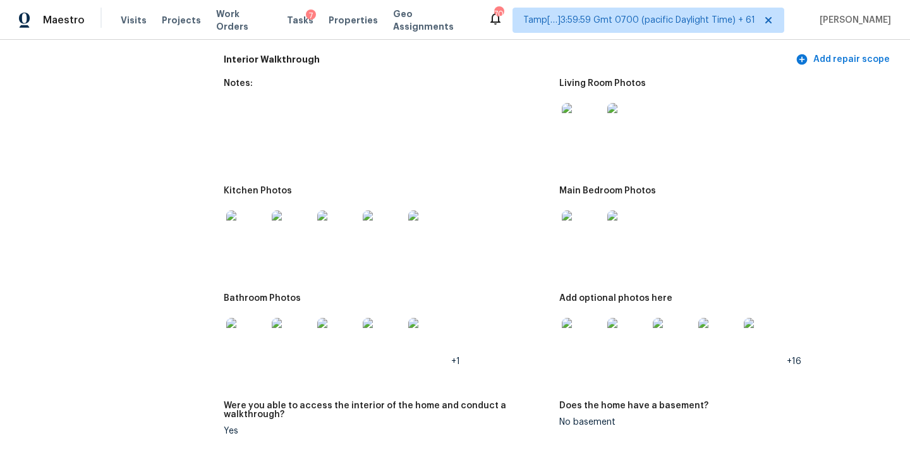
click at [584, 225] on img at bounding box center [582, 231] width 40 height 40
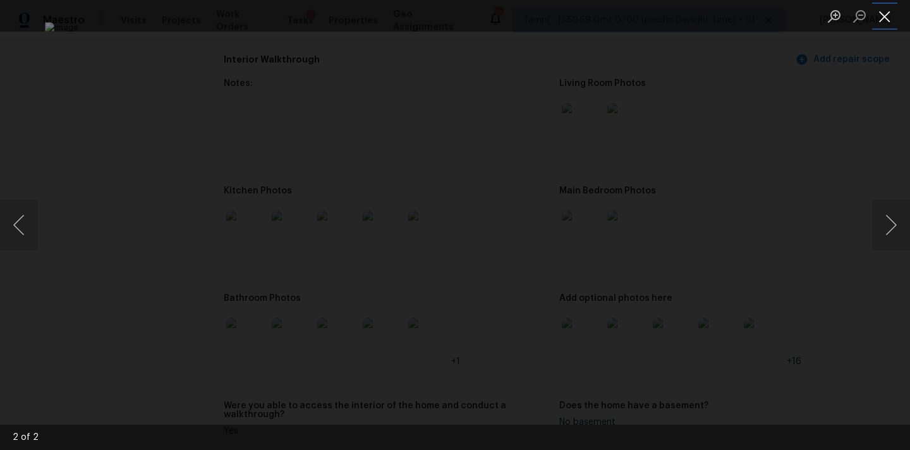
click at [887, 13] on button "Close lightbox" at bounding box center [885, 16] width 25 height 22
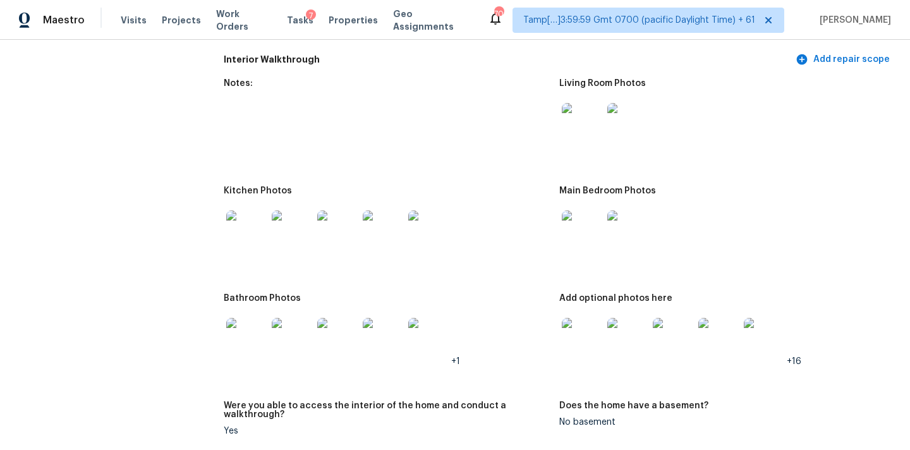
click at [573, 318] on img at bounding box center [582, 338] width 40 height 40
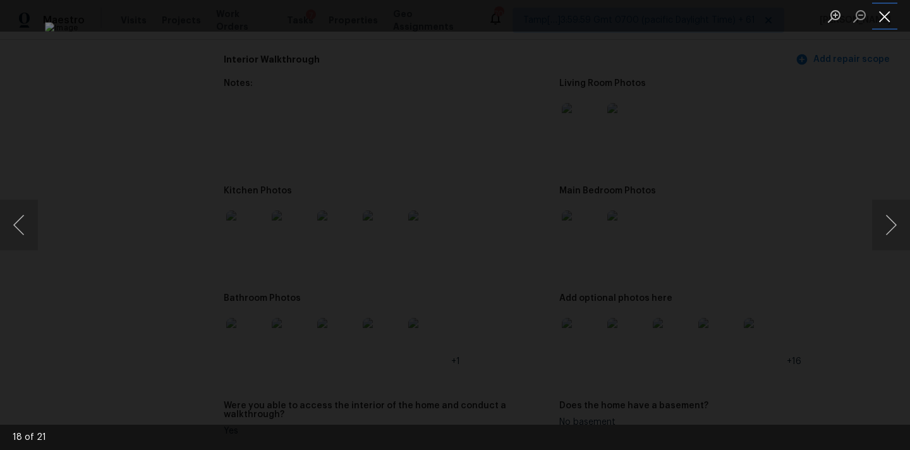
click at [882, 20] on button "Close lightbox" at bounding box center [885, 16] width 25 height 22
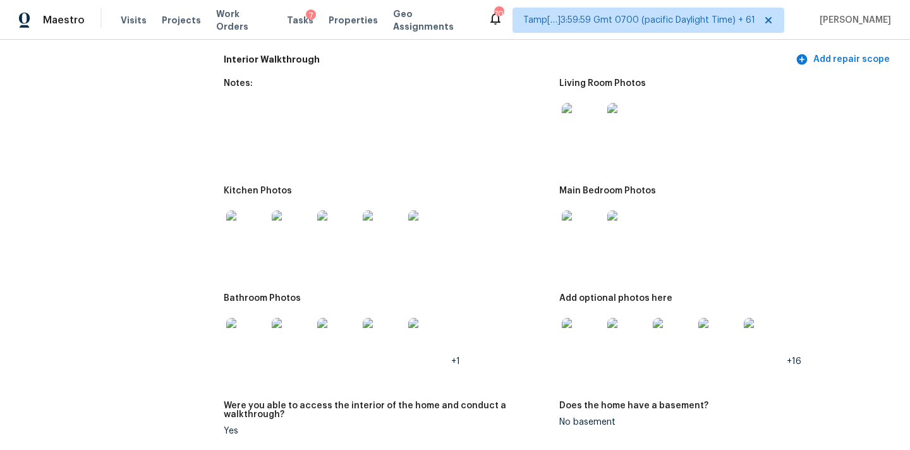
click at [242, 333] on img at bounding box center [246, 338] width 40 height 40
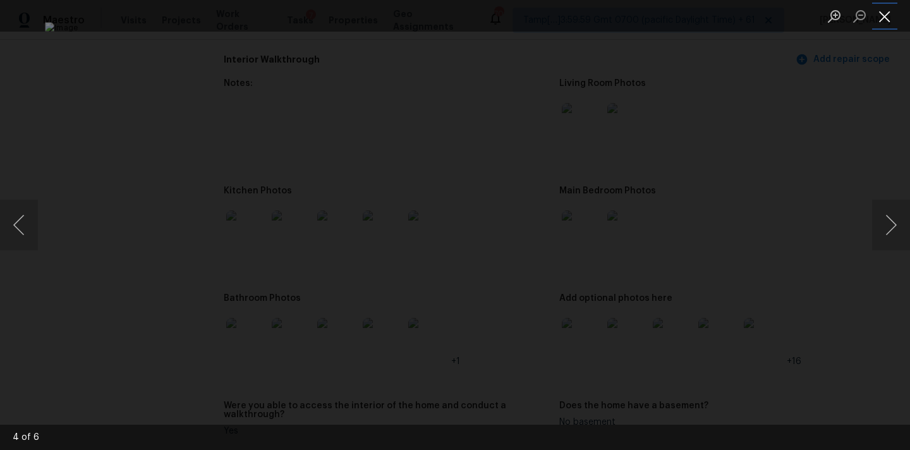
click at [889, 8] on button "Close lightbox" at bounding box center [885, 16] width 25 height 22
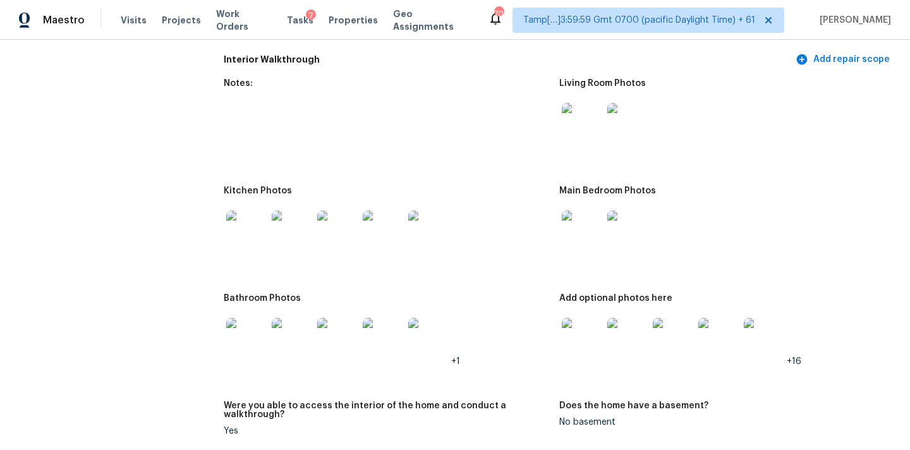
click at [250, 216] on img at bounding box center [246, 231] width 40 height 40
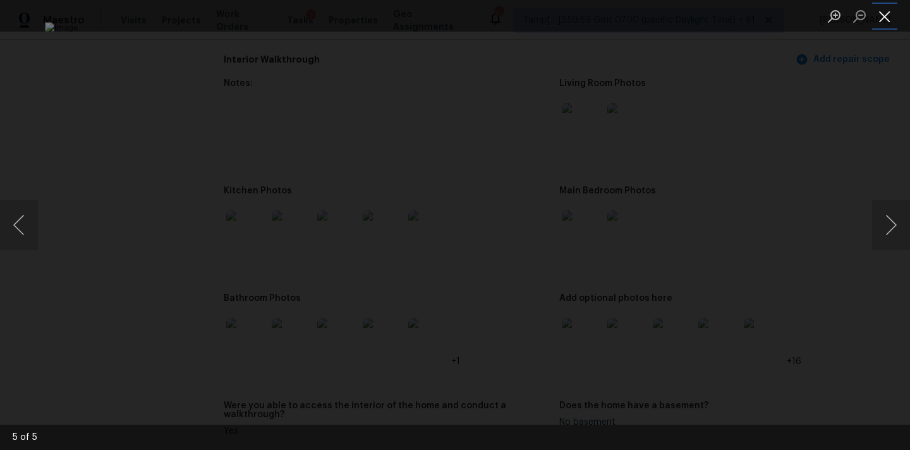
click at [881, 19] on button "Close lightbox" at bounding box center [885, 16] width 25 height 22
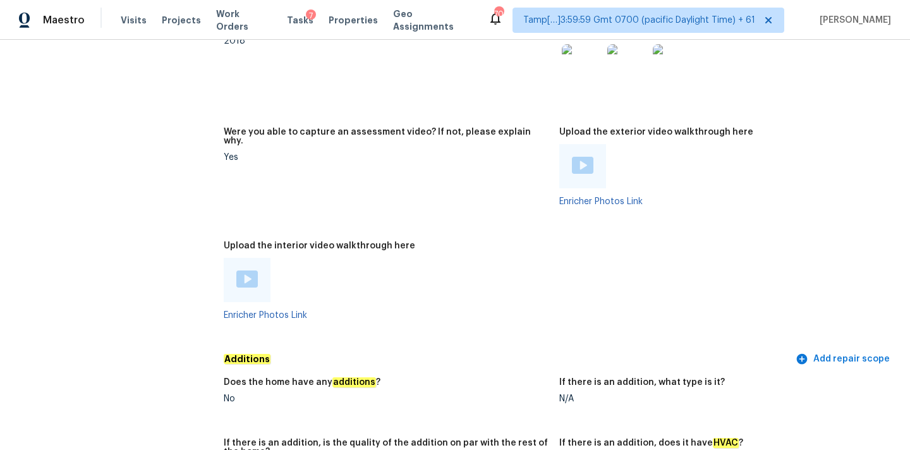
scroll to position [2466, 0]
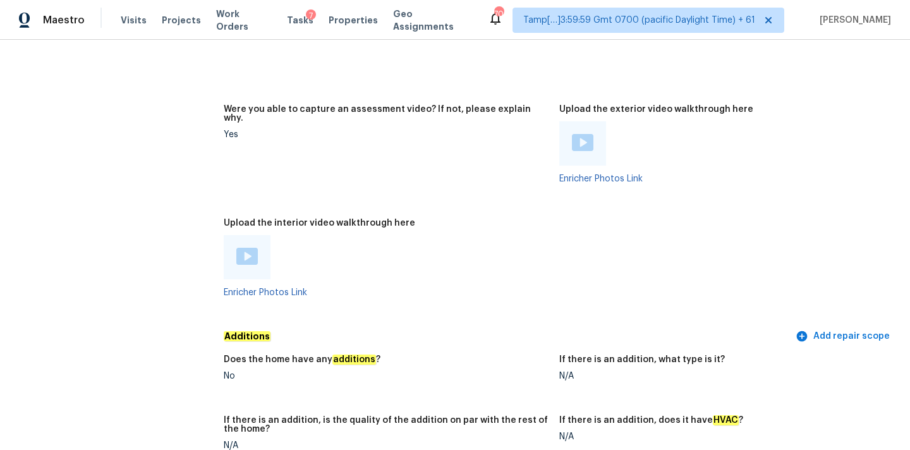
click at [242, 248] on img at bounding box center [246, 256] width 21 height 17
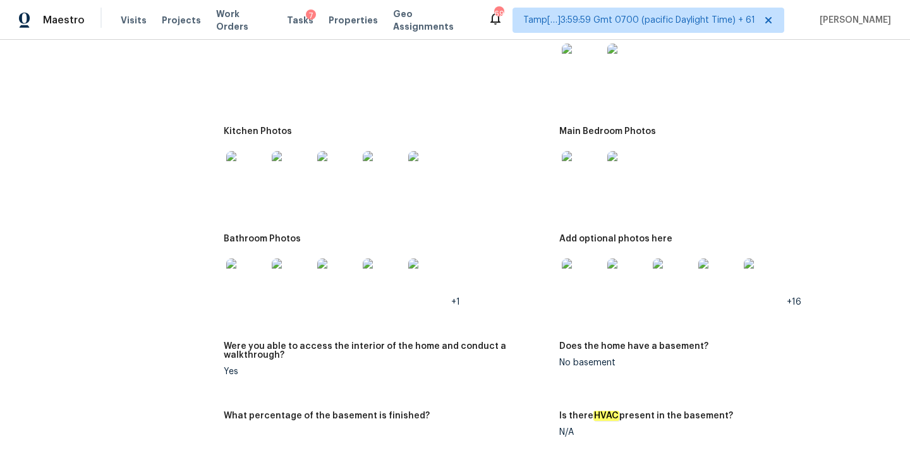
scroll to position [1540, 0]
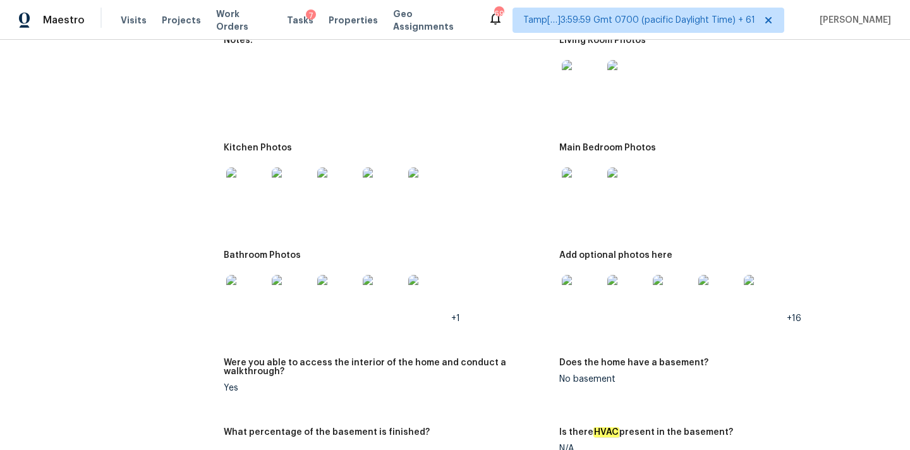
click at [586, 63] on img at bounding box center [582, 80] width 40 height 40
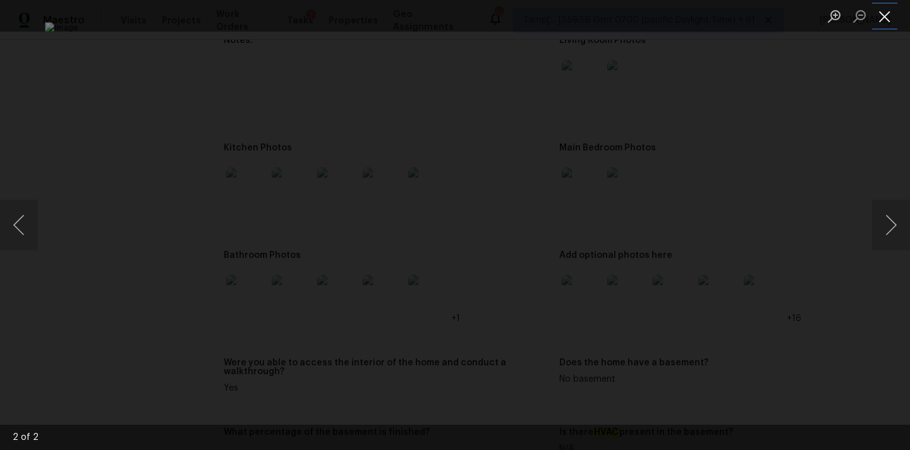
click at [884, 18] on button "Close lightbox" at bounding box center [885, 16] width 25 height 22
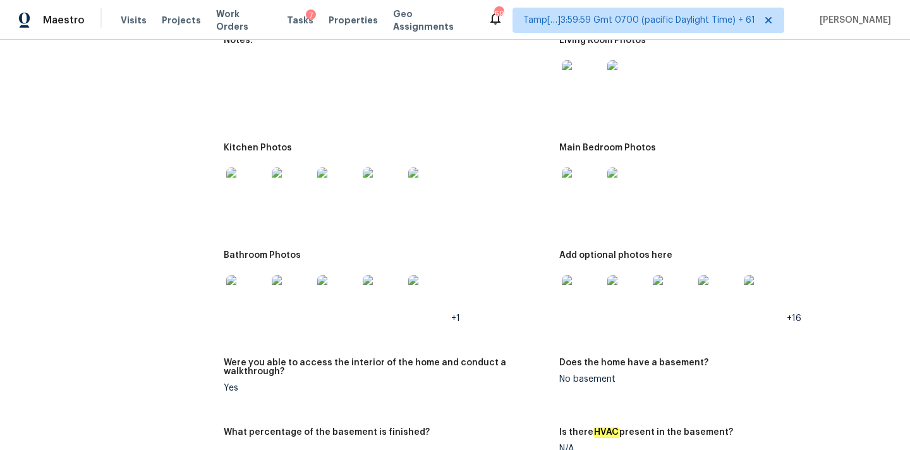
click at [584, 171] on img at bounding box center [582, 188] width 40 height 40
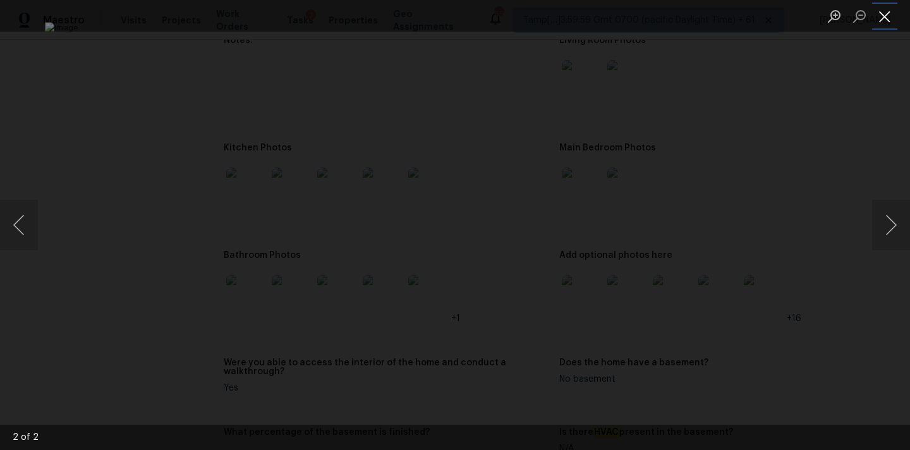
click at [891, 19] on button "Close lightbox" at bounding box center [885, 16] width 25 height 22
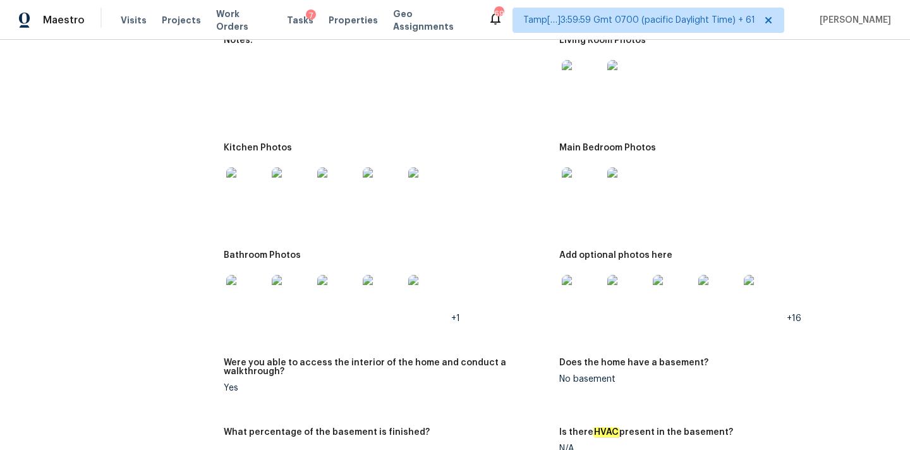
click at [631, 279] on img at bounding box center [628, 295] width 40 height 40
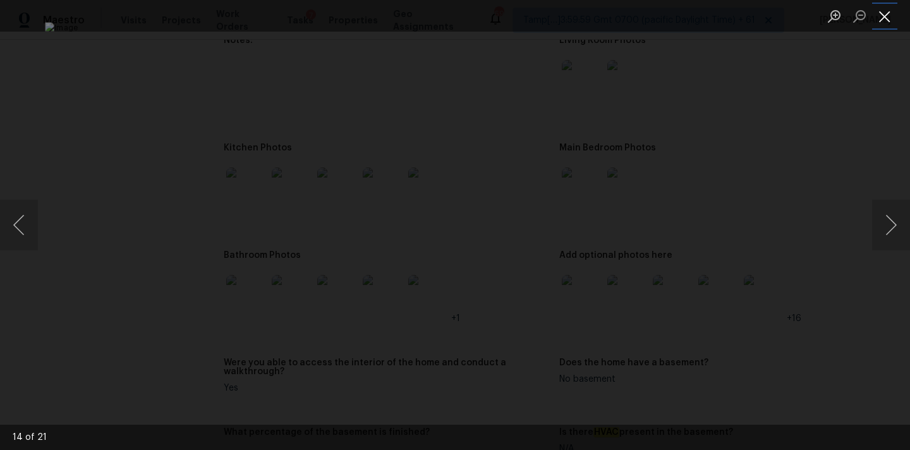
click at [890, 20] on button "Close lightbox" at bounding box center [885, 16] width 25 height 22
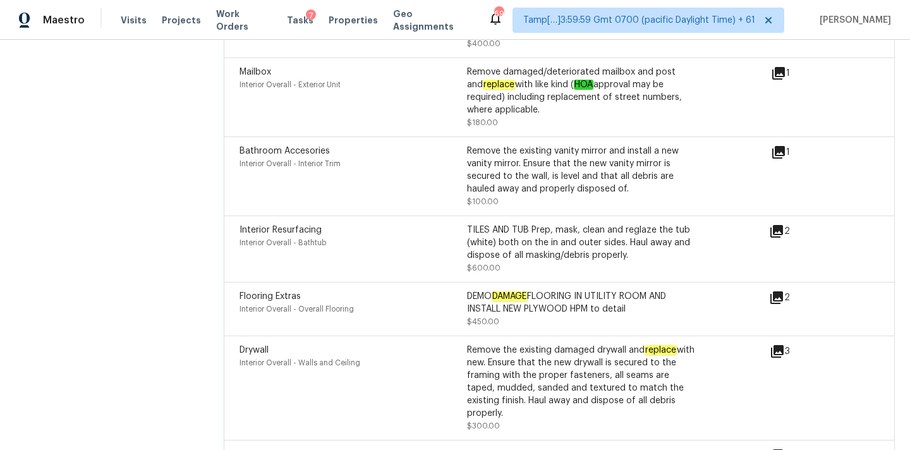
scroll to position [3536, 0]
click at [778, 291] on icon at bounding box center [776, 298] width 15 height 15
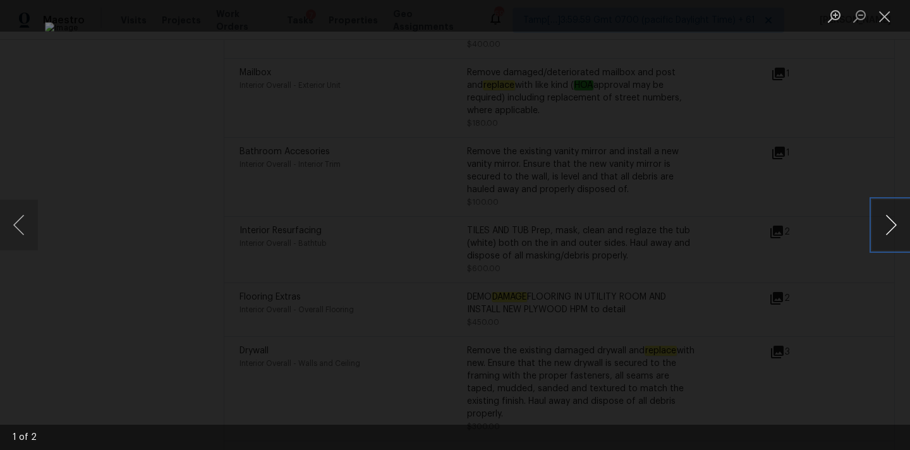
click at [895, 222] on button "Next image" at bounding box center [892, 225] width 38 height 51
click at [889, 17] on button "Close lightbox" at bounding box center [885, 16] width 25 height 22
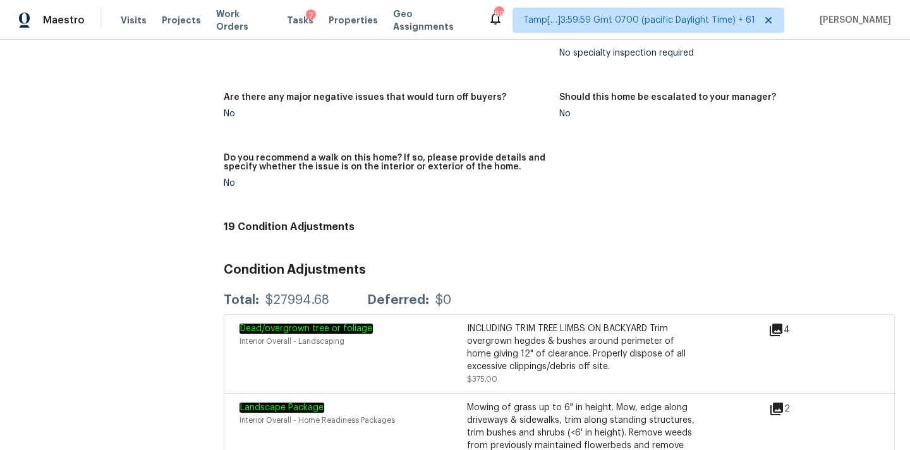
scroll to position [2931, 0]
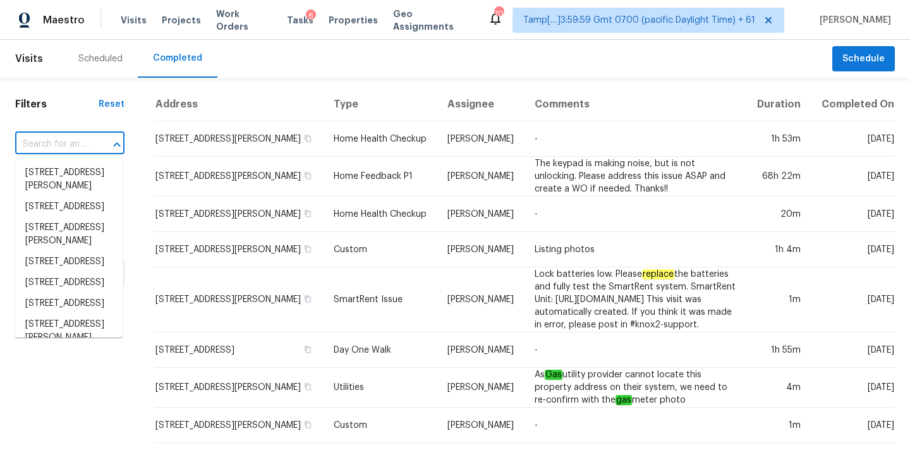
click at [29, 145] on input "text" at bounding box center [52, 145] width 74 height 20
type input "[STREET_ADDRESS][PERSON_NAME]"
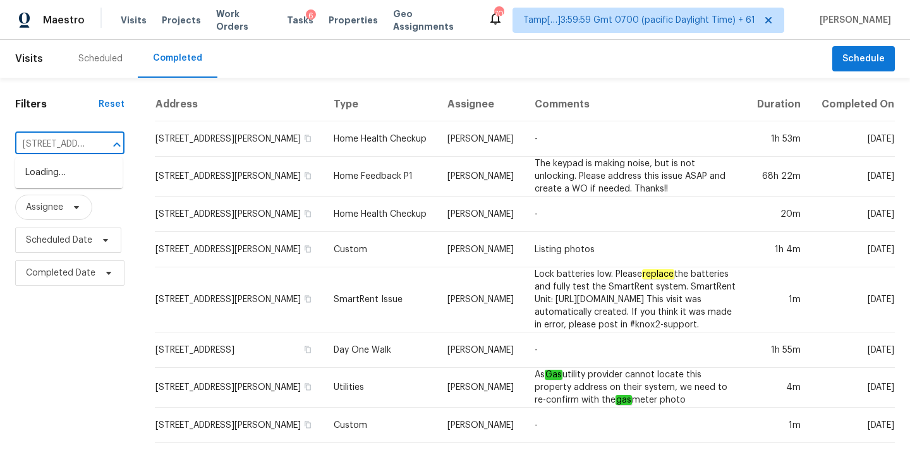
scroll to position [0, 93]
click at [47, 168] on li "[STREET_ADDRESS][PERSON_NAME]" at bounding box center [68, 179] width 107 height 34
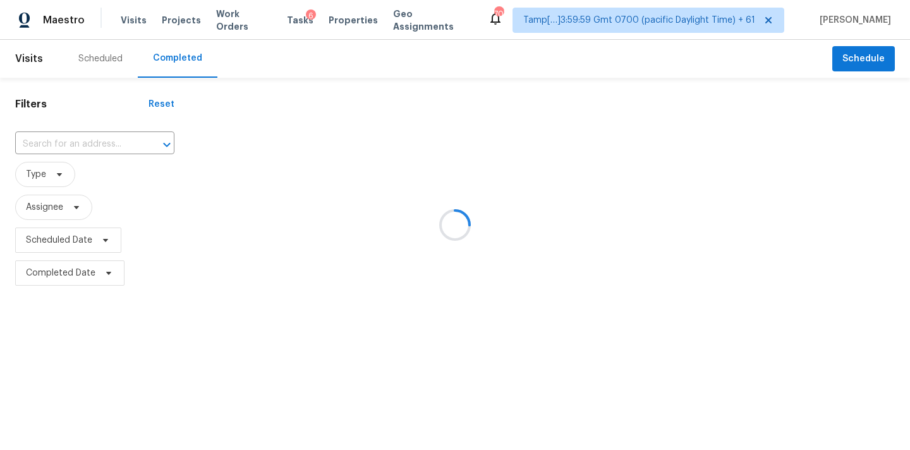
type input "11535 Sandy Loam Trl, Austin, TX 78750"
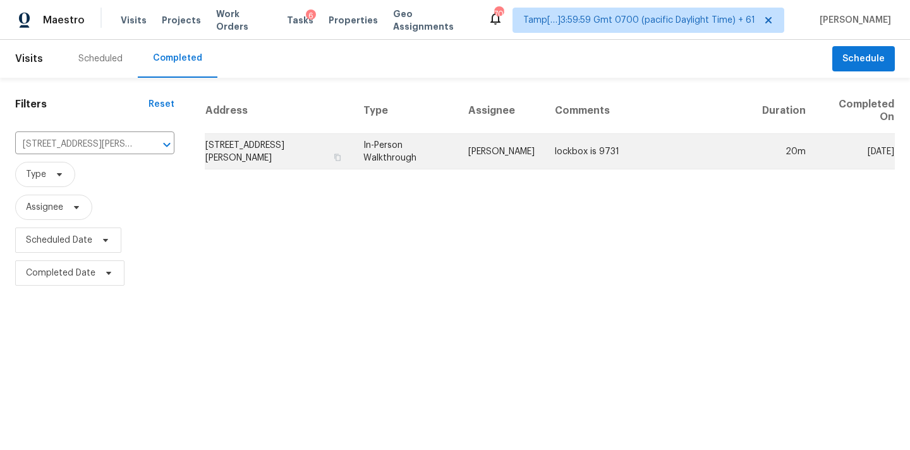
click at [329, 162] on td "11535 Sandy Loam Trl, Austin, TX 78750" at bounding box center [279, 151] width 149 height 35
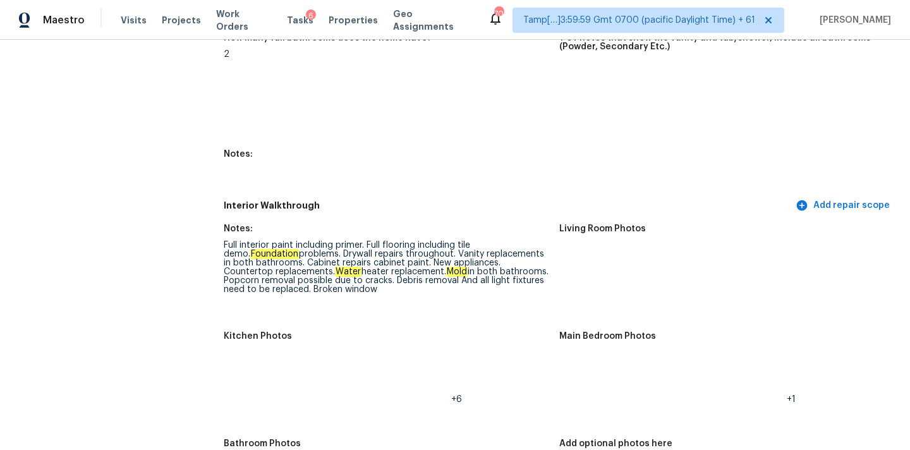
scroll to position [1972, 0]
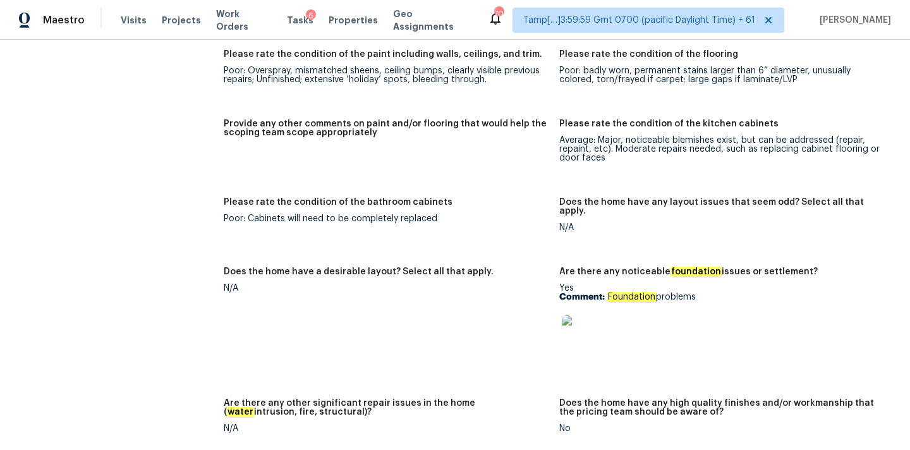
click at [585, 321] on img at bounding box center [582, 336] width 40 height 40
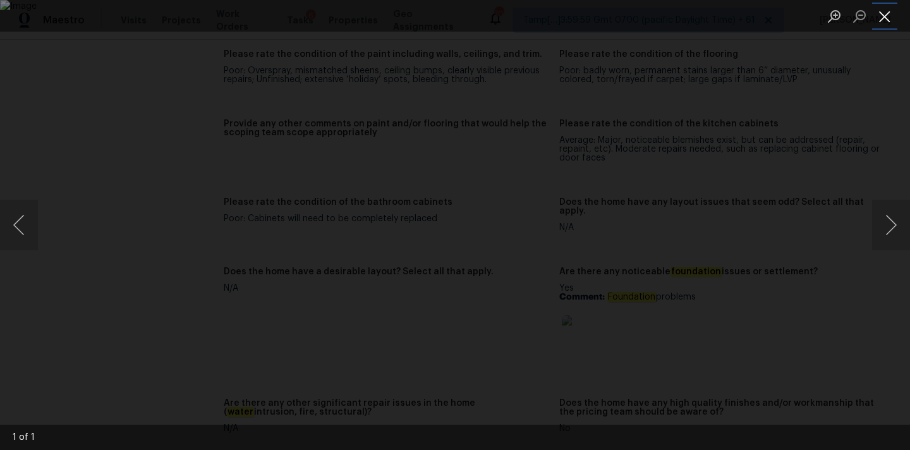
click at [886, 12] on button "Close lightbox" at bounding box center [885, 16] width 25 height 22
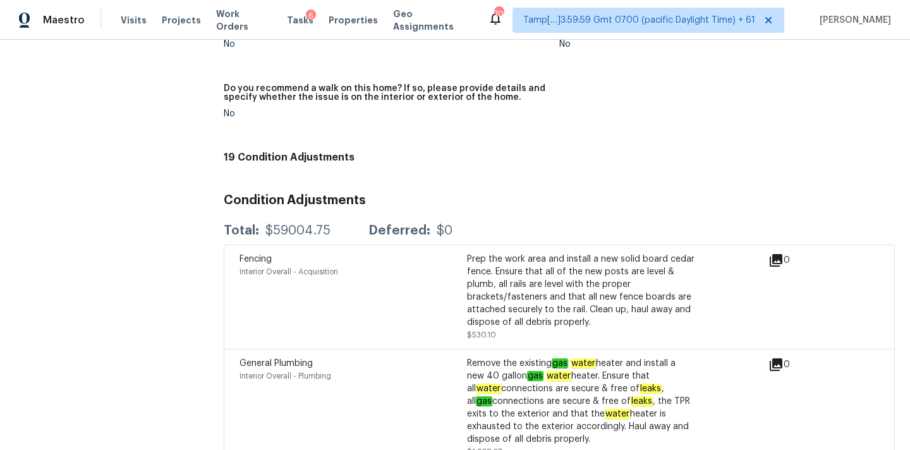
scroll to position [319, 0]
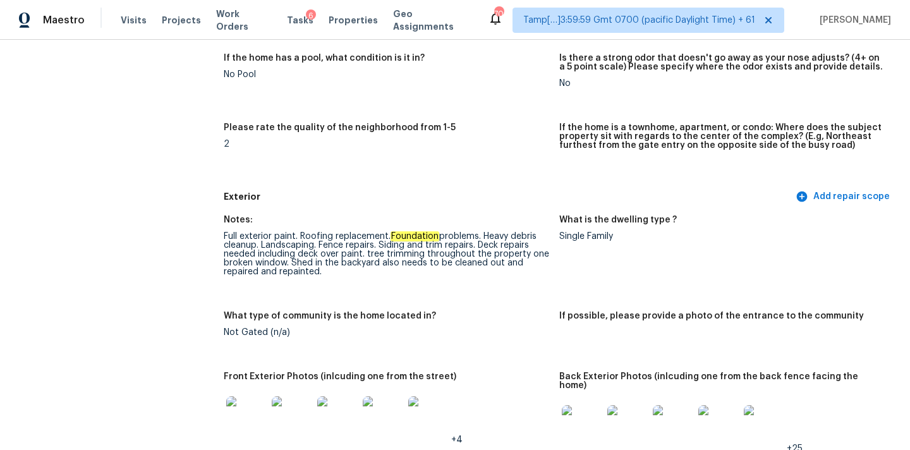
click at [395, 248] on div "Full exterior paint. Roofing replacement. Foundation problems. Heavy debris cle…" at bounding box center [387, 254] width 326 height 44
copy div "Siding"
click at [483, 244] on div "Full exterior paint. Roofing replacement. Foundation problems. Heavy debris cle…" at bounding box center [387, 254] width 326 height 44
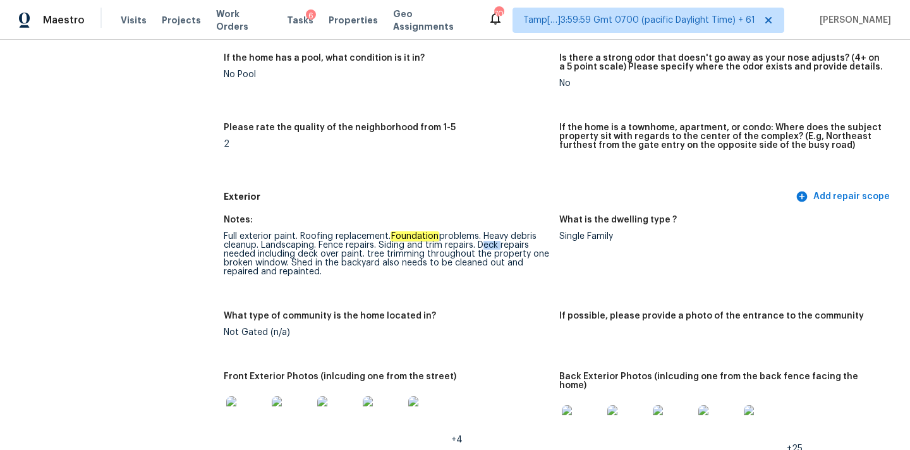
copy div "Deck"
click at [277, 266] on div "Full exterior paint. Roofing replacement. Foundation problems. Heavy debris cle…" at bounding box center [387, 254] width 326 height 44
copy div "window"
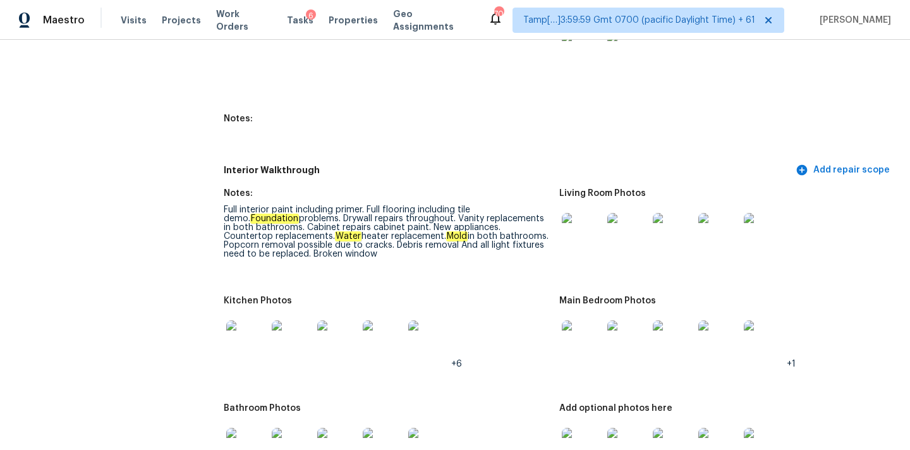
scroll to position [3910, 0]
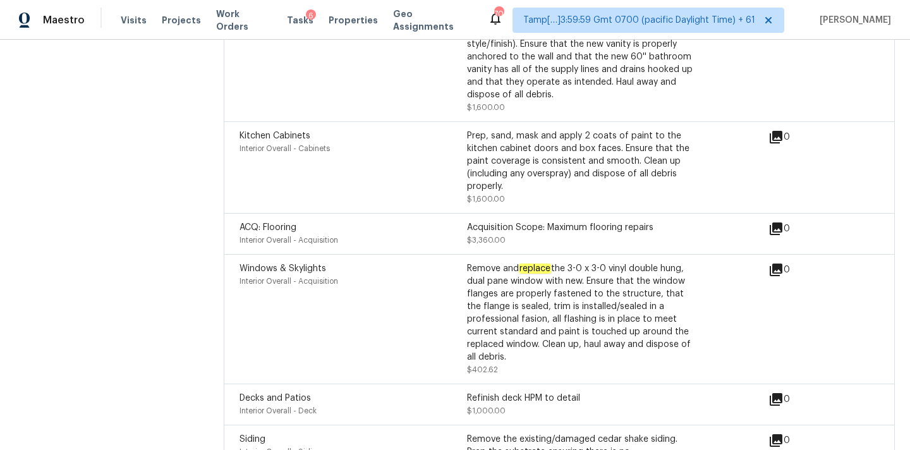
click at [367, 278] on div "Windows & Skylights Interior Overall - Acquisition" at bounding box center [354, 319] width 228 height 114
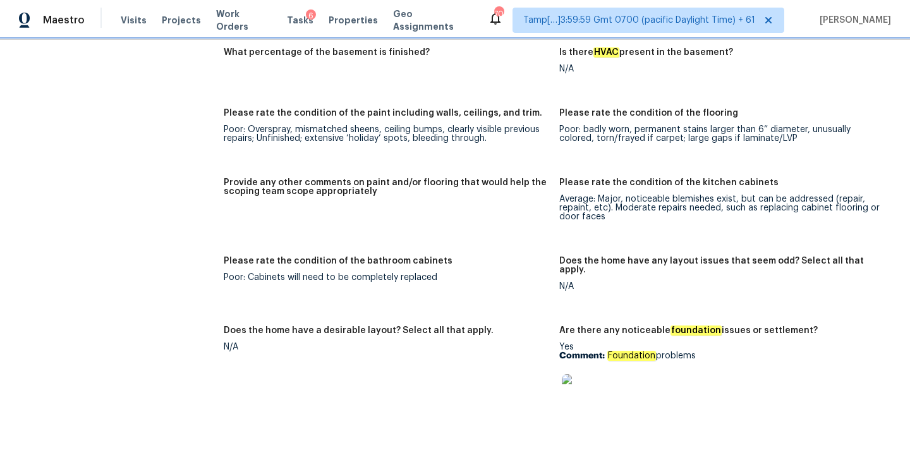
scroll to position [1911, 0]
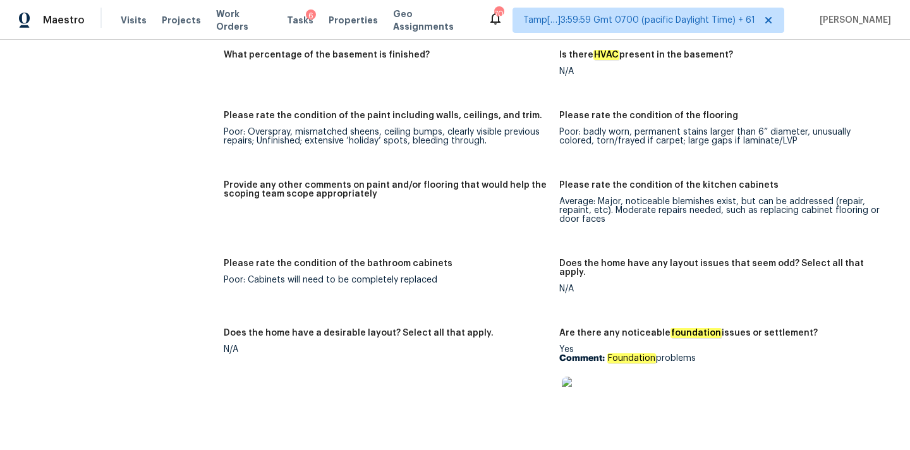
click at [412, 259] on h5 "Please rate the condition of the bathroom cabinets" at bounding box center [338, 263] width 229 height 9
copy h5 "cabinets"
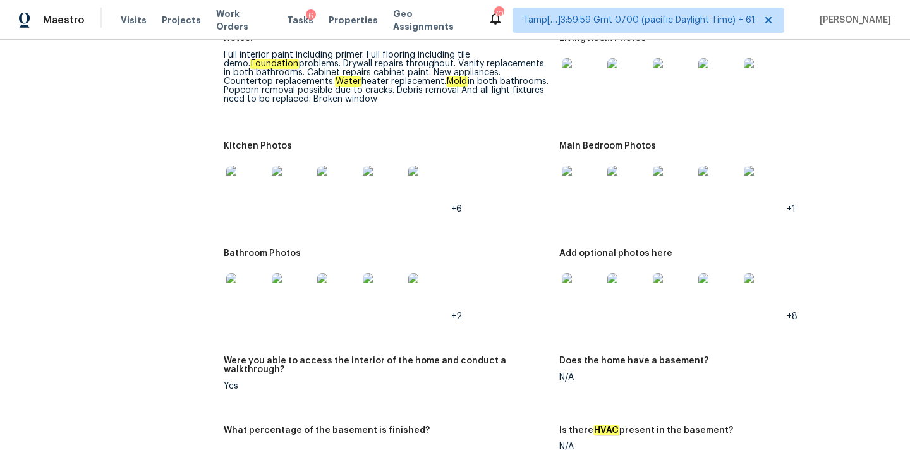
scroll to position [1454, 0]
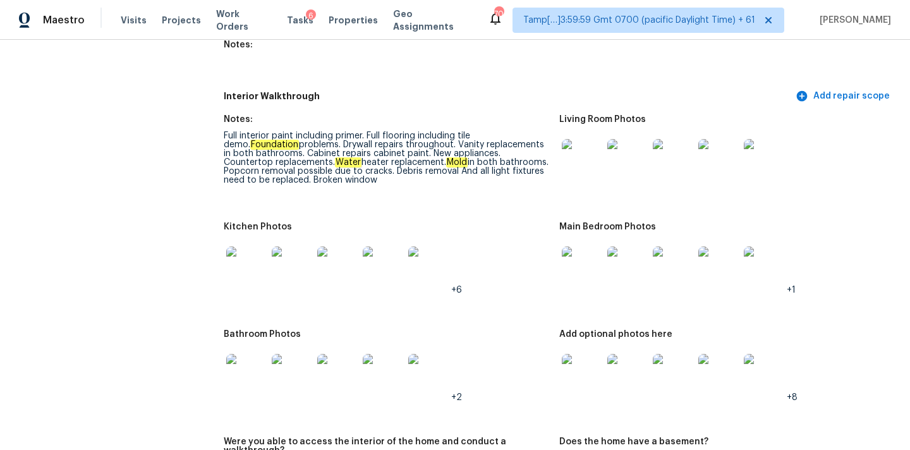
click at [225, 132] on div "Full interior paint including primer. Full flooring including tile demo. Founda…" at bounding box center [387, 158] width 326 height 53
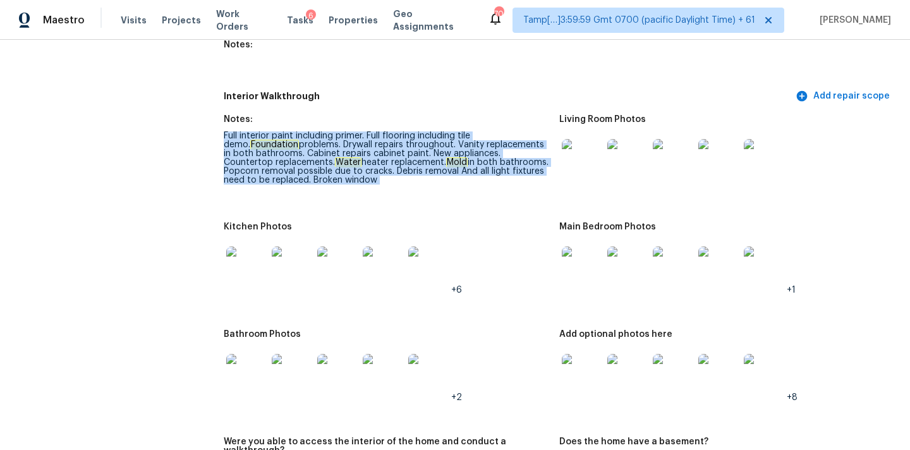
click at [225, 132] on div "Full interior paint including primer. Full flooring including tile demo. Founda…" at bounding box center [387, 158] width 326 height 53
click at [228, 132] on div "Full interior paint including primer. Full flooring including tile demo. Founda…" at bounding box center [387, 158] width 326 height 53
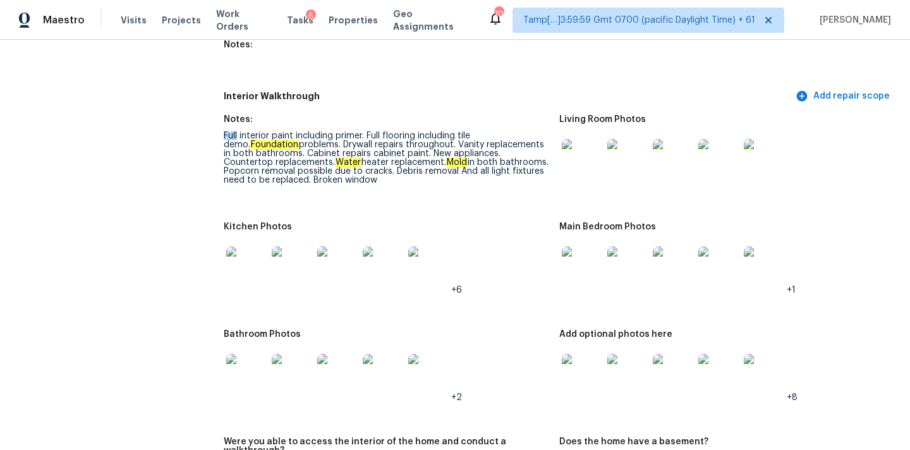
click at [228, 132] on div "Full interior paint including primer. Full flooring including tile demo. Founda…" at bounding box center [387, 158] width 326 height 53
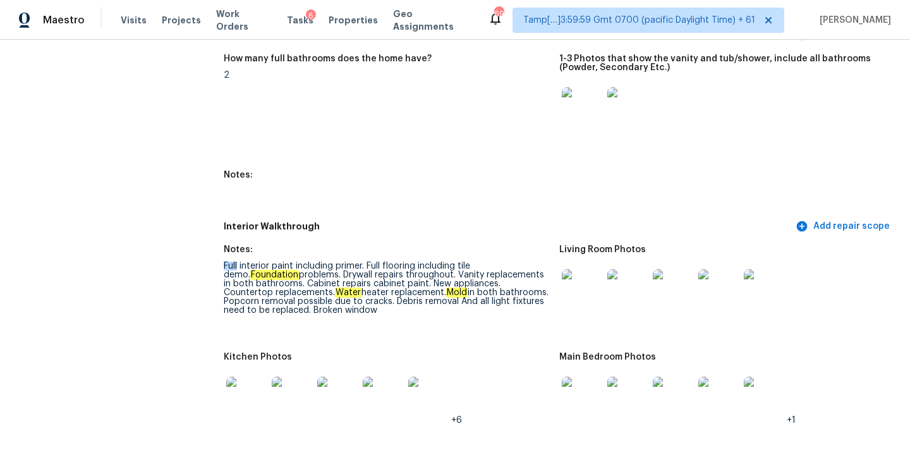
scroll to position [1380, 0]
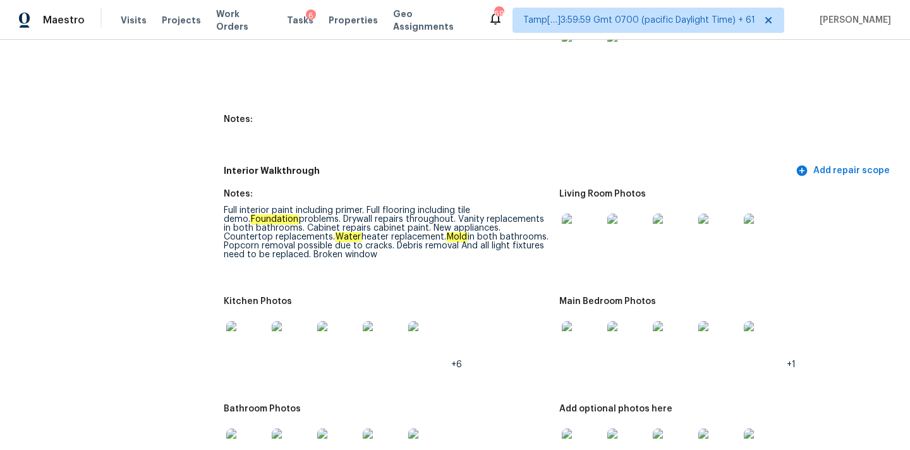
click at [443, 206] on div "Full interior paint including primer. Full flooring including tile demo. Founda…" at bounding box center [387, 232] width 326 height 53
click at [443, 209] on div "Full interior paint including primer. Full flooring including tile demo. Founda…" at bounding box center [387, 232] width 326 height 53
copy div "Vanity"
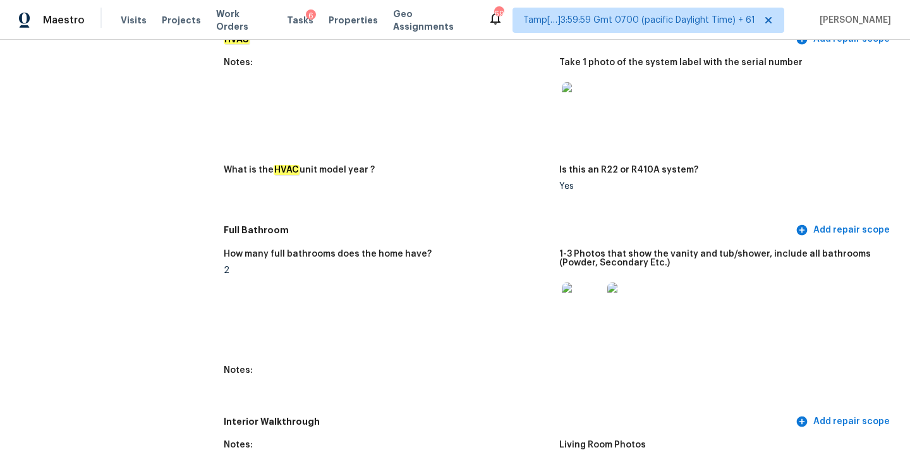
scroll to position [1345, 0]
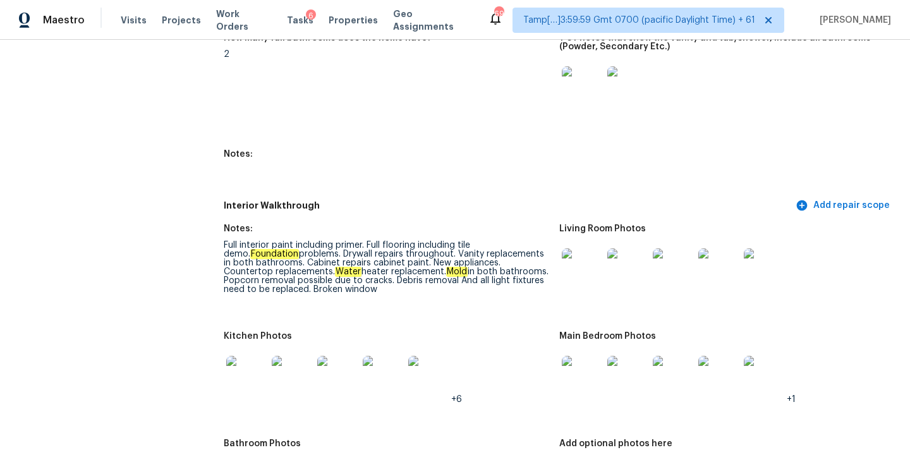
click at [522, 252] on div "Full interior paint including primer. Full flooring including tile demo. Founda…" at bounding box center [387, 267] width 326 height 53
copy div "Countertop"
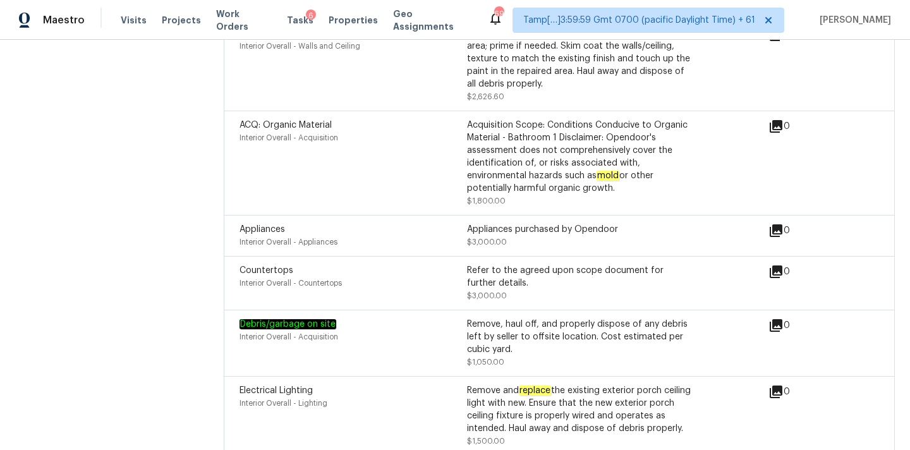
scroll to position [1354, 0]
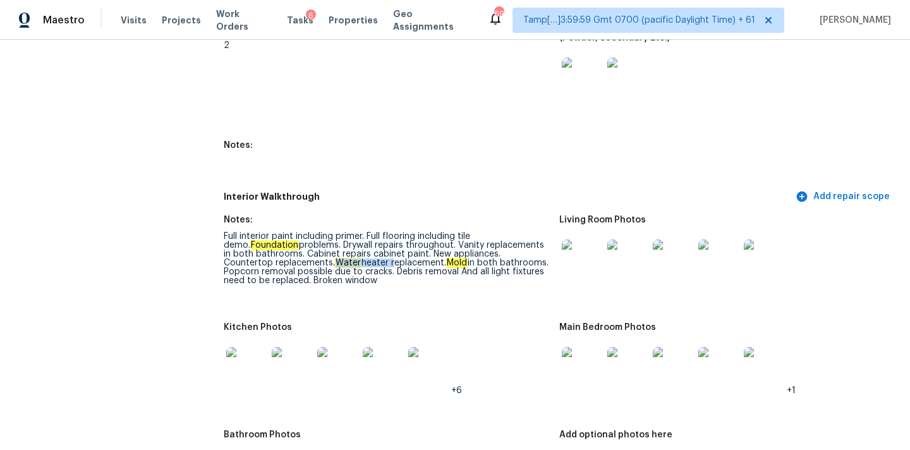
copy div "Water heater"
drag, startPoint x: 287, startPoint y: 252, endPoint x: 341, endPoint y: 252, distance: 54.4
click at [341, 252] on div "Full interior paint including primer. Full flooring including tile demo. Founda…" at bounding box center [387, 258] width 326 height 53
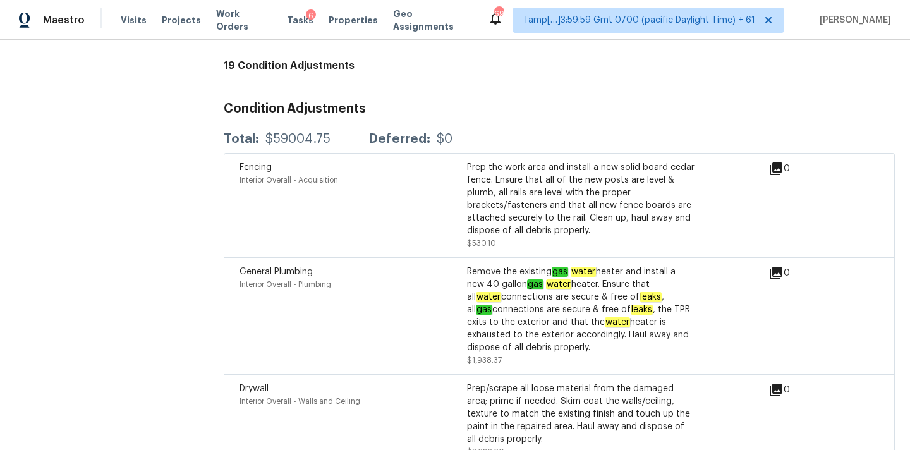
scroll to position [1363, 0]
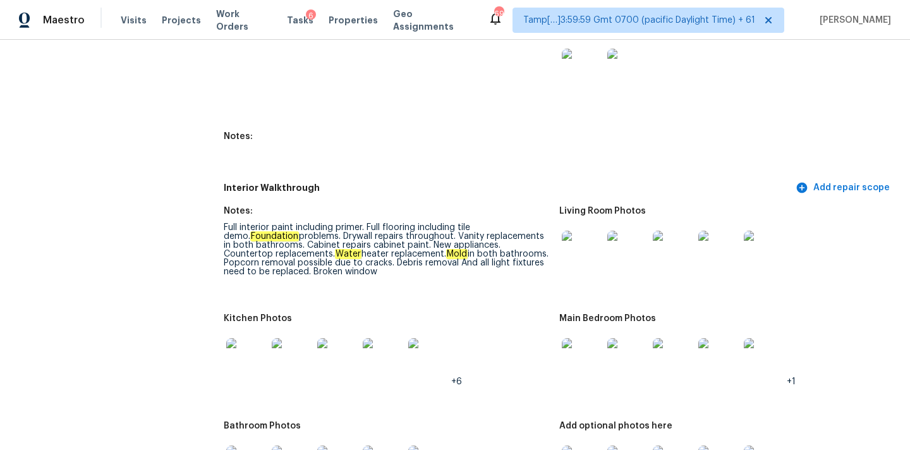
click at [446, 249] on em "Mold" at bounding box center [456, 254] width 21 height 10
copy em "Mold"
click at [517, 245] on div "Full interior paint including primer. Full flooring including tile demo. Founda…" at bounding box center [387, 249] width 326 height 53
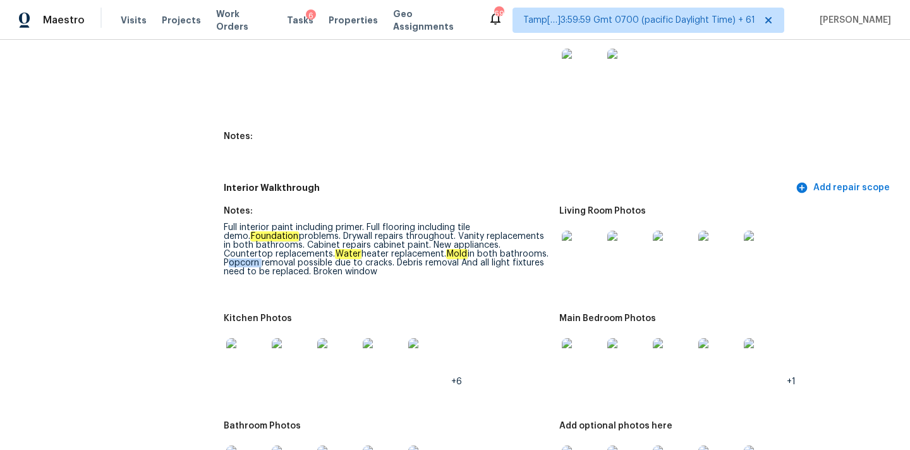
copy div "Popcorn"
click at [375, 254] on div "Full interior paint including primer. Full flooring including tile demo. Founda…" at bounding box center [387, 249] width 326 height 53
copy div "Debris"
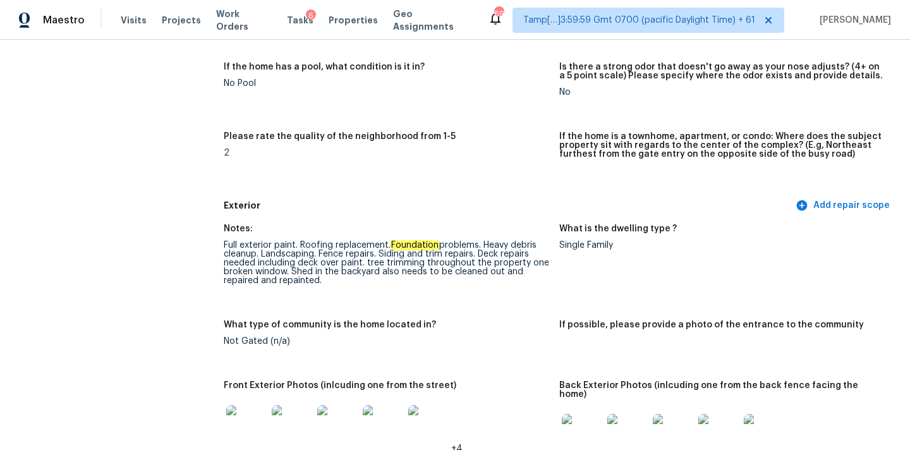
scroll to position [1371, 0]
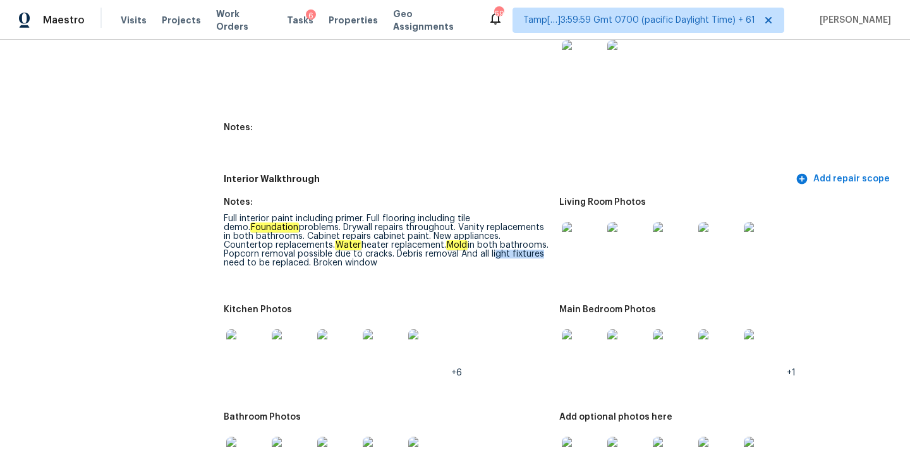
drag, startPoint x: 453, startPoint y: 247, endPoint x: 501, endPoint y: 247, distance: 48.1
click at [501, 247] on div "Full interior paint including primer. Full flooring including tile demo. Founda…" at bounding box center [387, 240] width 326 height 53
click at [475, 253] on div "Full interior paint including primer. Full flooring including tile demo. Founda…" at bounding box center [387, 240] width 326 height 53
drag, startPoint x: 453, startPoint y: 245, endPoint x: 500, endPoint y: 243, distance: 46.8
click at [500, 243] on div "Full interior paint including primer. Full flooring including tile demo. Founda…" at bounding box center [387, 240] width 326 height 53
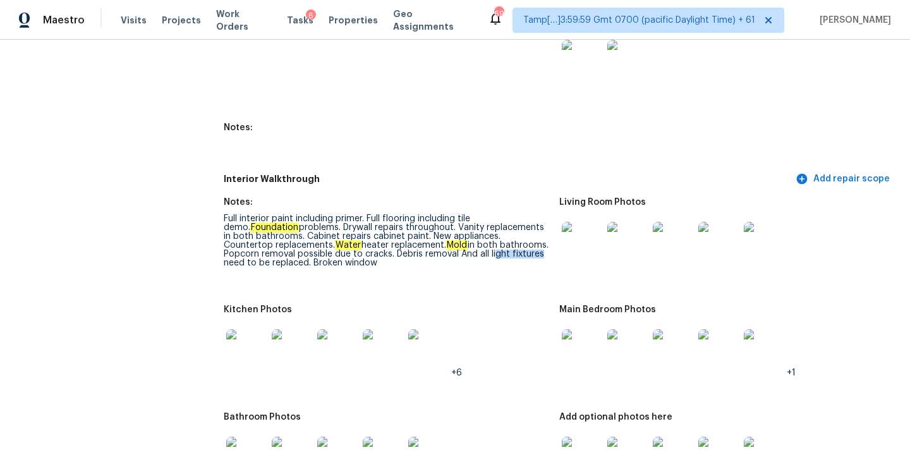
click at [500, 243] on div "Full interior paint including primer. Full flooring including tile demo. Founda…" at bounding box center [387, 240] width 326 height 53
drag, startPoint x: 452, startPoint y: 244, endPoint x: 502, endPoint y: 243, distance: 50.0
click at [502, 243] on div "Full interior paint including primer. Full flooring including tile demo. Founda…" at bounding box center [387, 240] width 326 height 53
click at [510, 234] on div "Full interior paint including primer. Full flooring including tile demo. Founda…" at bounding box center [387, 240] width 326 height 53
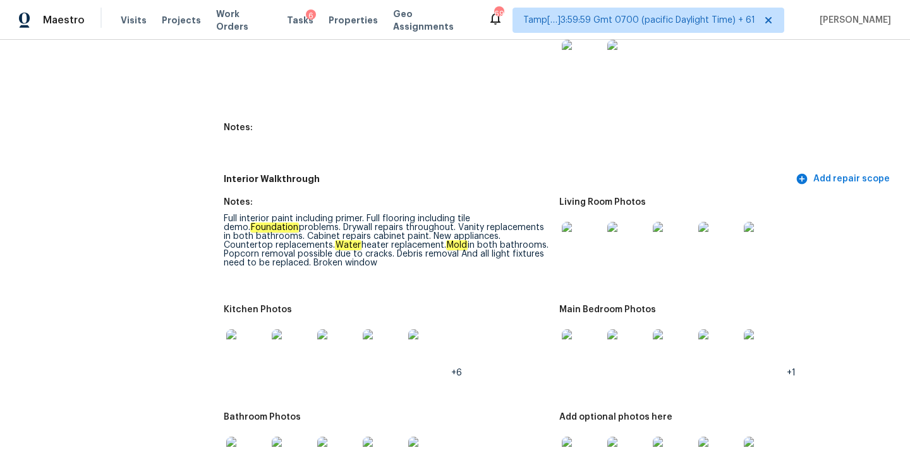
click at [319, 252] on div "Full interior paint including primer. Full flooring including tile demo. Founda…" at bounding box center [387, 240] width 326 height 53
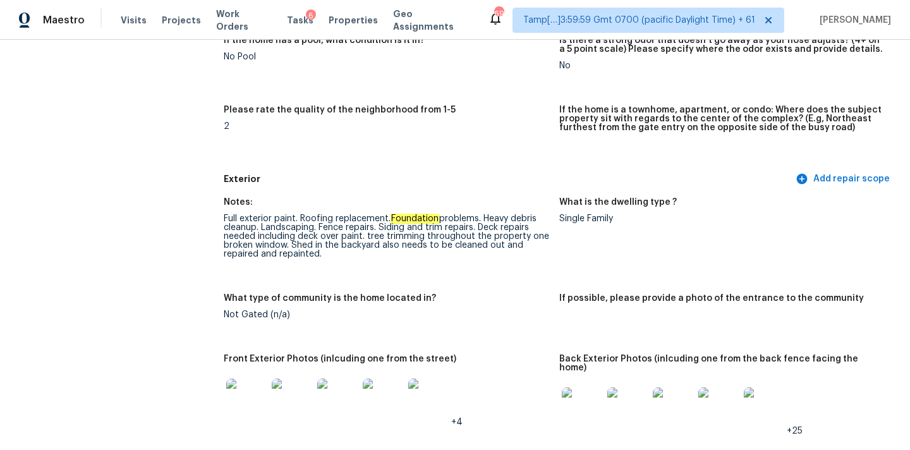
scroll to position [1380, 0]
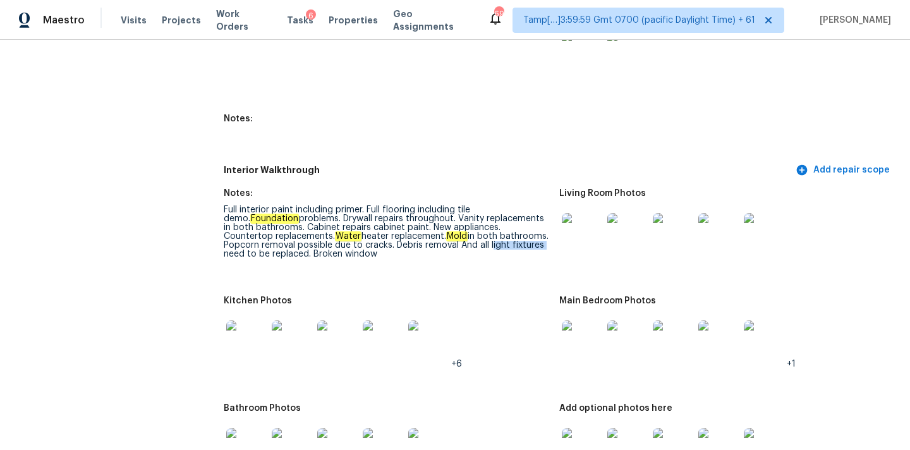
drag, startPoint x: 452, startPoint y: 236, endPoint x: 503, endPoint y: 236, distance: 51.2
click at [503, 236] on div "Full interior paint including primer. Full flooring including tile demo. Founda…" at bounding box center [387, 231] width 326 height 53
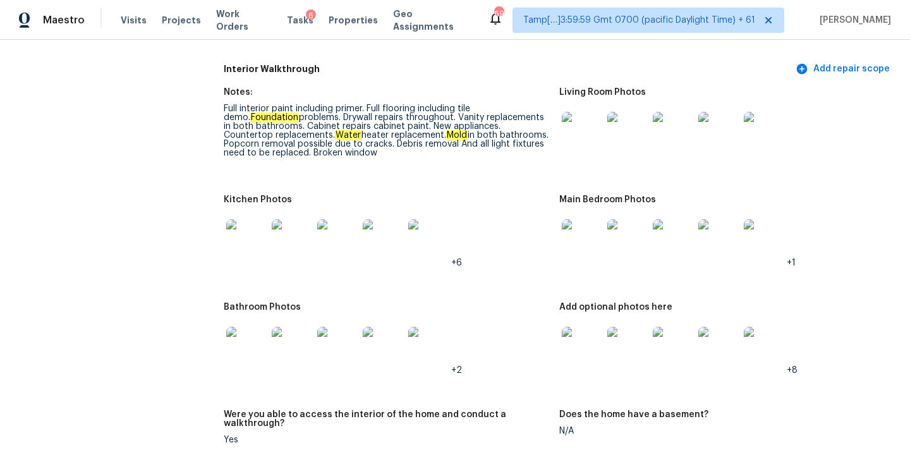
click at [461, 142] on div "Full interior paint including primer. Full flooring including tile demo. Founda…" at bounding box center [387, 130] width 326 height 53
click at [460, 135] on div "Full interior paint including primer. Full flooring including tile demo. Founda…" at bounding box center [387, 130] width 326 height 53
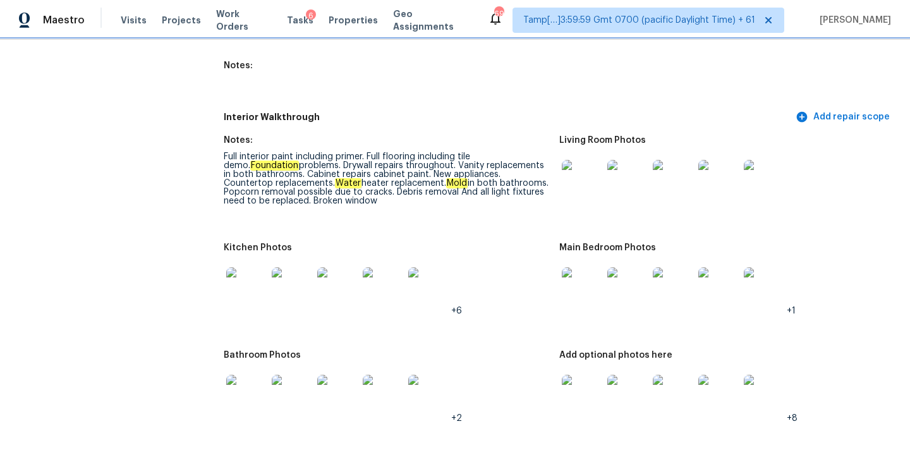
scroll to position [1435, 0]
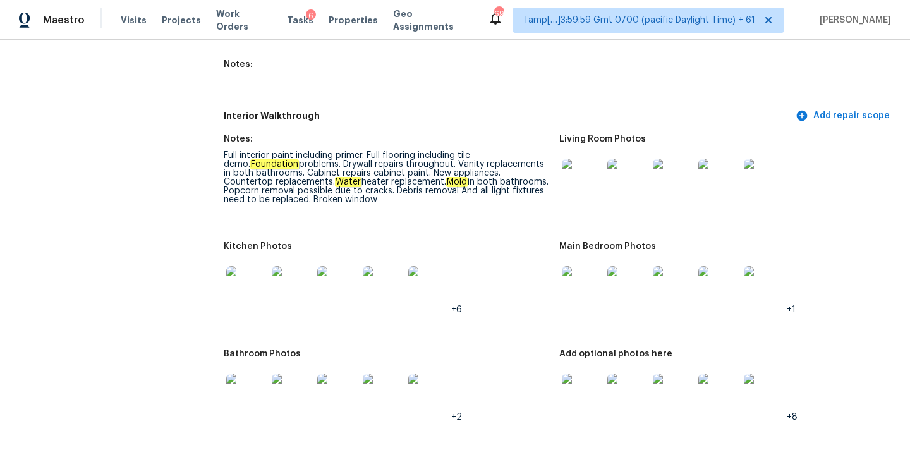
click at [316, 190] on div "Full interior paint including primer. Full flooring including tile demo. Founda…" at bounding box center [387, 177] width 326 height 53
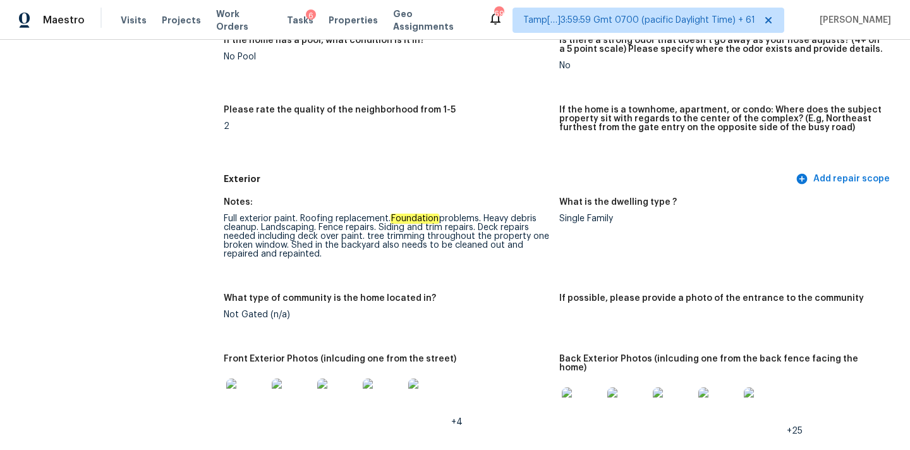
scroll to position [1380, 0]
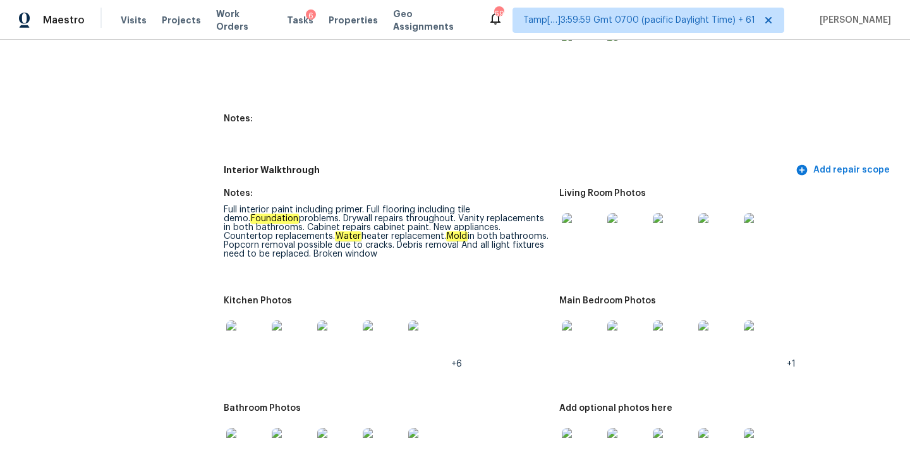
click at [579, 229] on img at bounding box center [582, 233] width 40 height 40
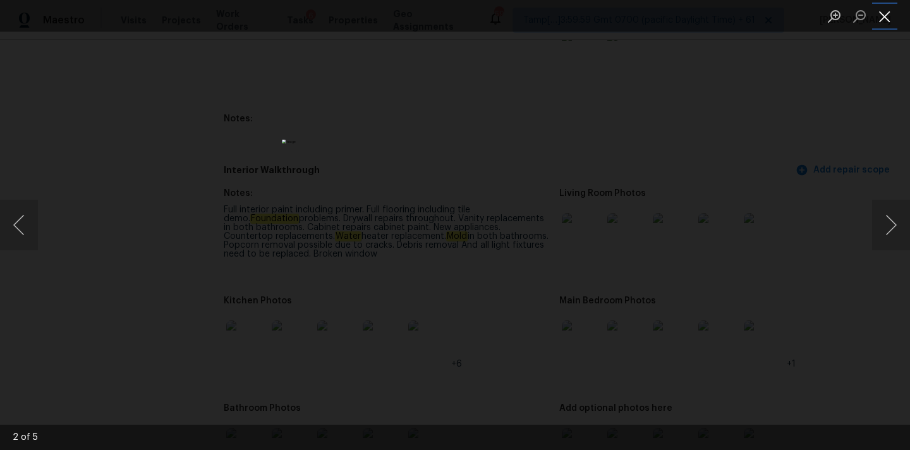
drag, startPoint x: 889, startPoint y: 17, endPoint x: 880, endPoint y: 18, distance: 9.5
click at [889, 17] on button "Close lightbox" at bounding box center [885, 16] width 25 height 22
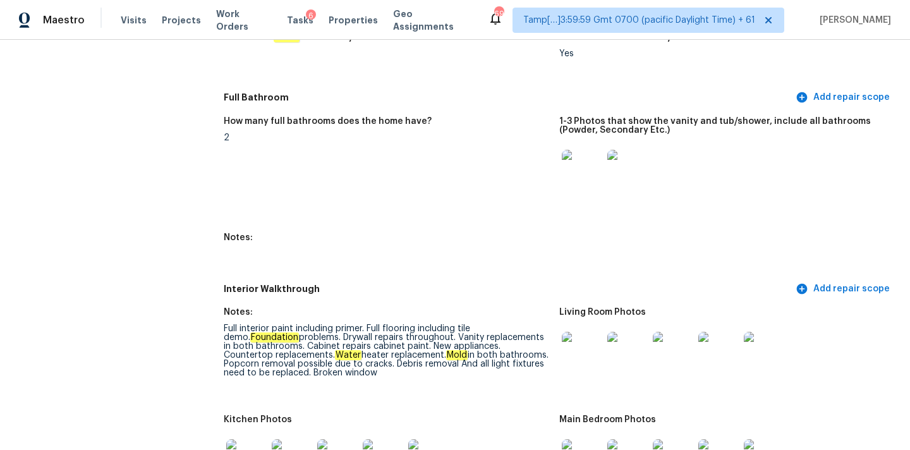
scroll to position [1343, 0]
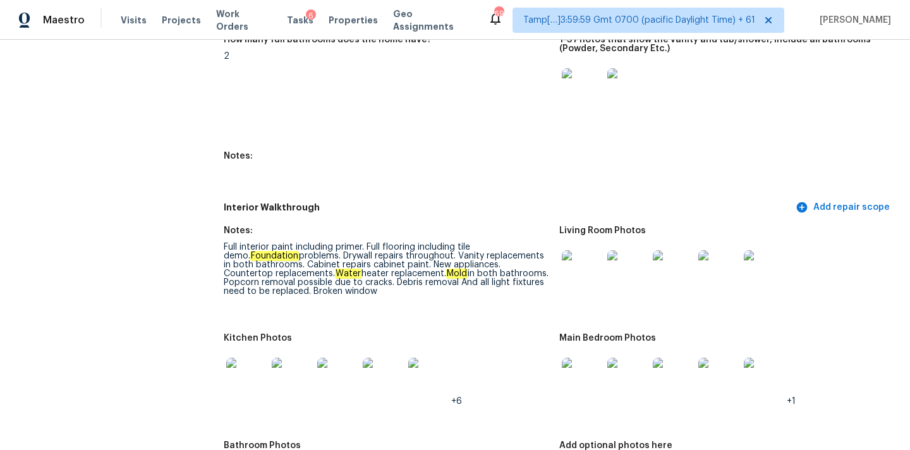
click at [589, 261] on img at bounding box center [582, 270] width 40 height 40
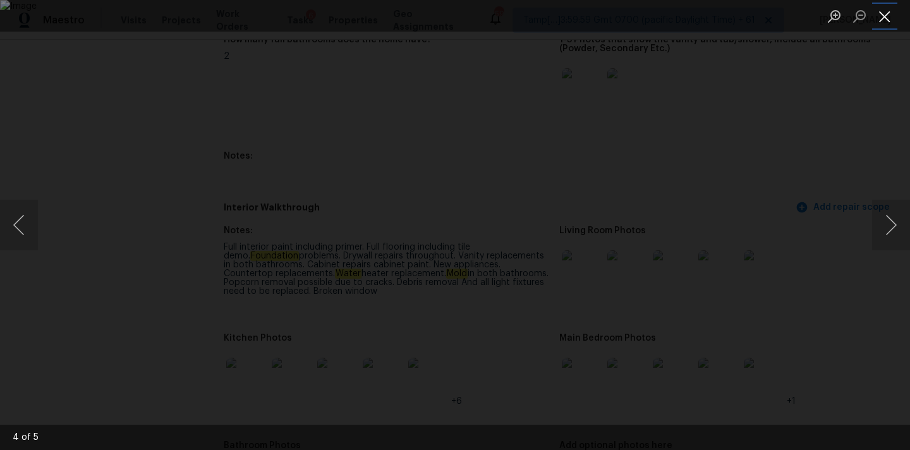
click at [888, 16] on button "Close lightbox" at bounding box center [885, 16] width 25 height 22
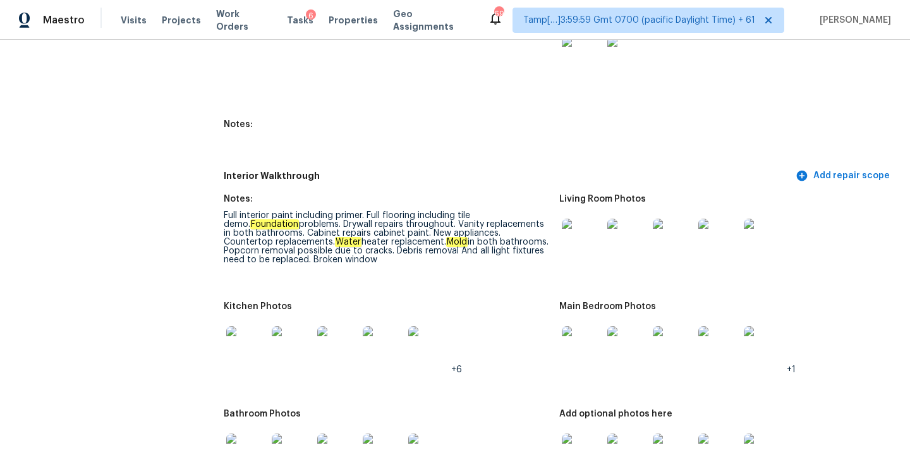
scroll to position [1375, 0]
click at [582, 340] on img at bounding box center [582, 346] width 40 height 40
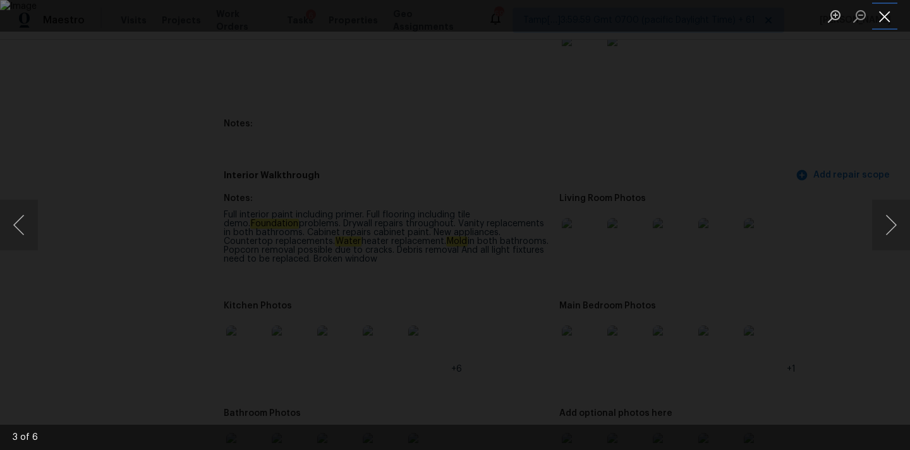
click at [893, 23] on button "Close lightbox" at bounding box center [885, 16] width 25 height 22
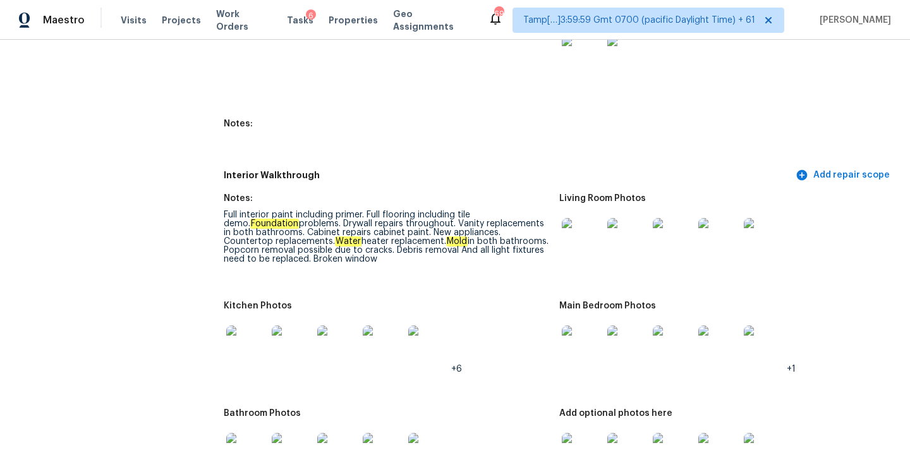
click at [235, 333] on img at bounding box center [246, 346] width 40 height 40
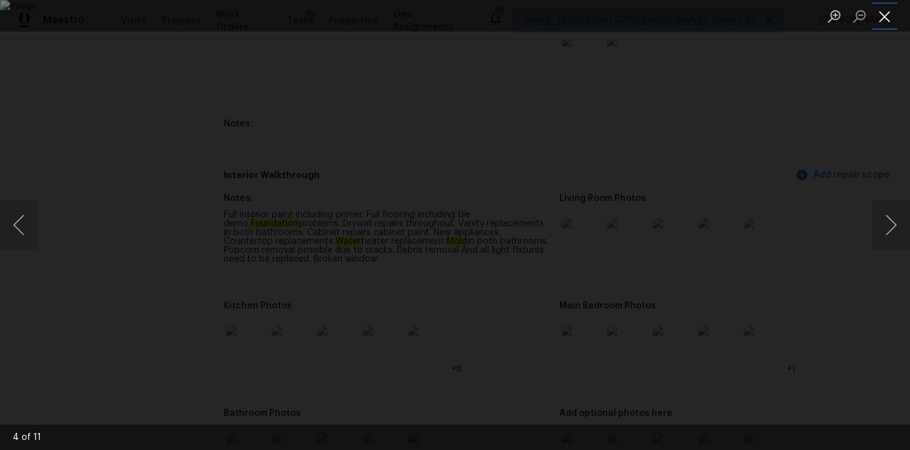
click at [891, 9] on button "Close lightbox" at bounding box center [885, 16] width 25 height 22
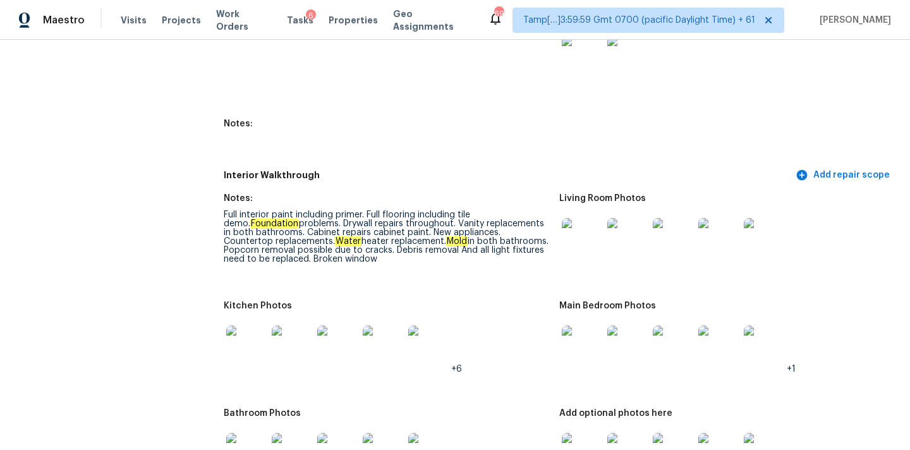
scroll to position [1530, 0]
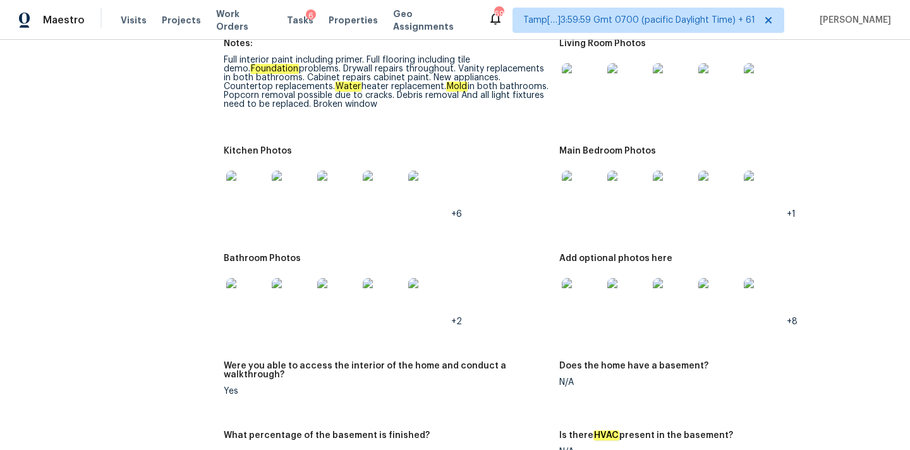
click at [247, 295] on img at bounding box center [246, 298] width 40 height 40
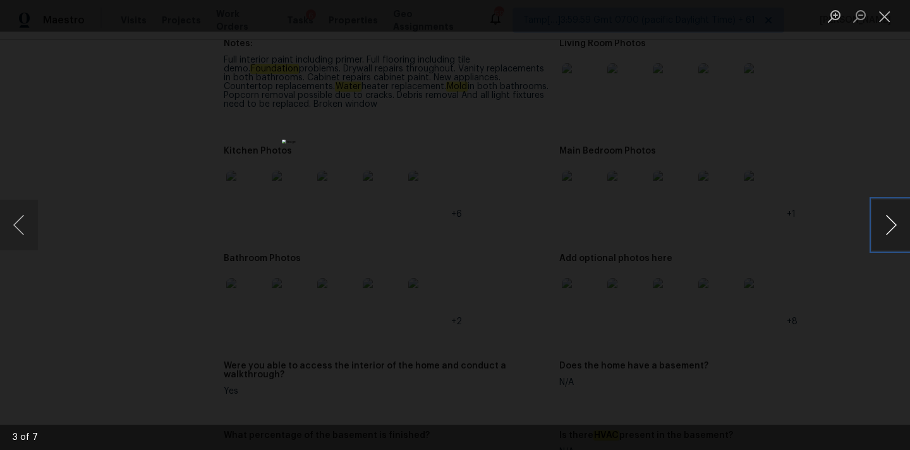
click at [890, 230] on button "Next image" at bounding box center [892, 225] width 38 height 51
click at [889, 230] on button "Next image" at bounding box center [892, 225] width 38 height 51
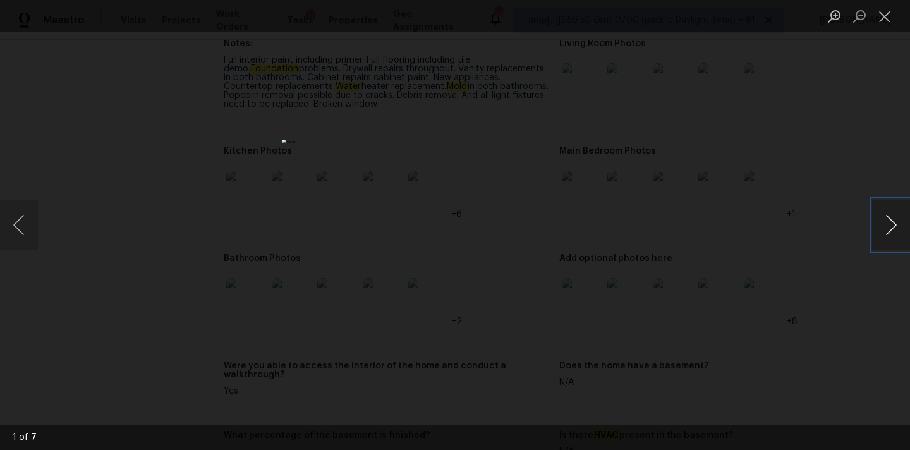
click at [889, 230] on button "Next image" at bounding box center [892, 225] width 38 height 51
click at [884, 20] on button "Close lightbox" at bounding box center [885, 16] width 25 height 22
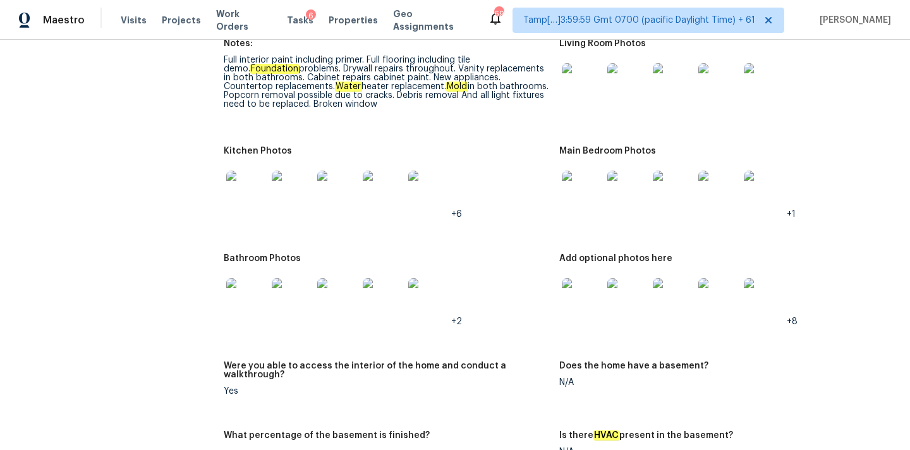
click at [573, 294] on img at bounding box center [582, 298] width 40 height 40
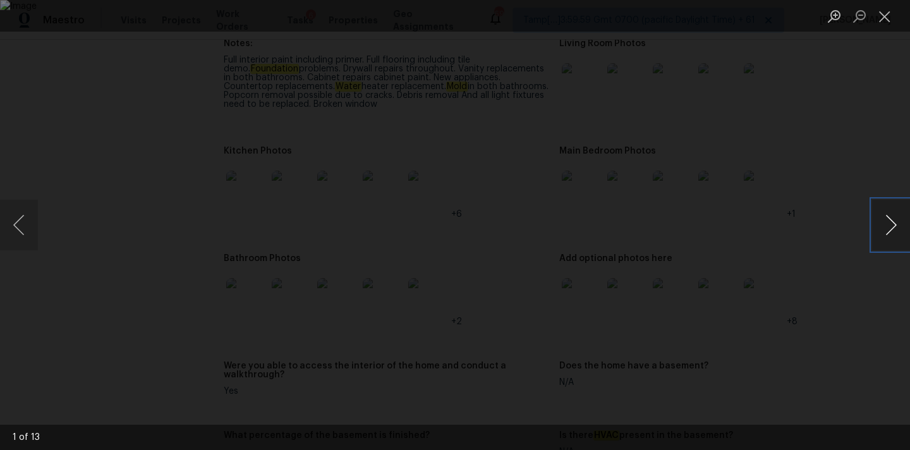
click at [894, 226] on button "Next image" at bounding box center [892, 225] width 38 height 51
click at [881, 18] on button "Close lightbox" at bounding box center [885, 16] width 25 height 22
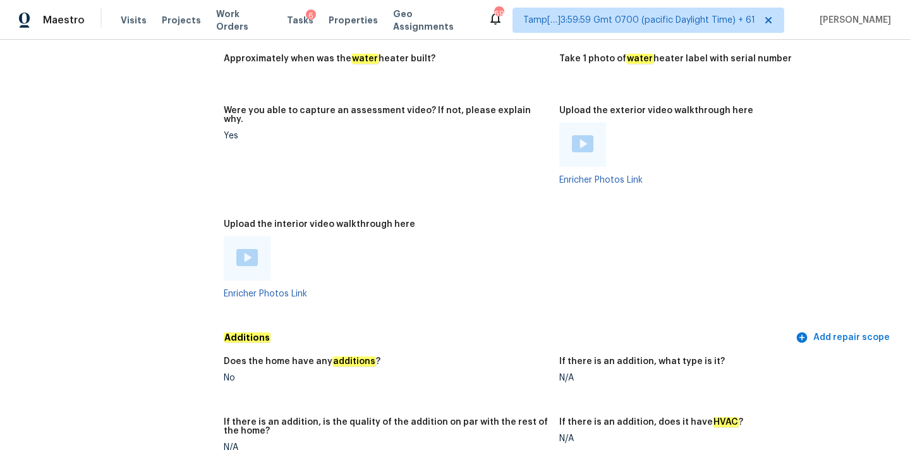
scroll to position [2546, 0]
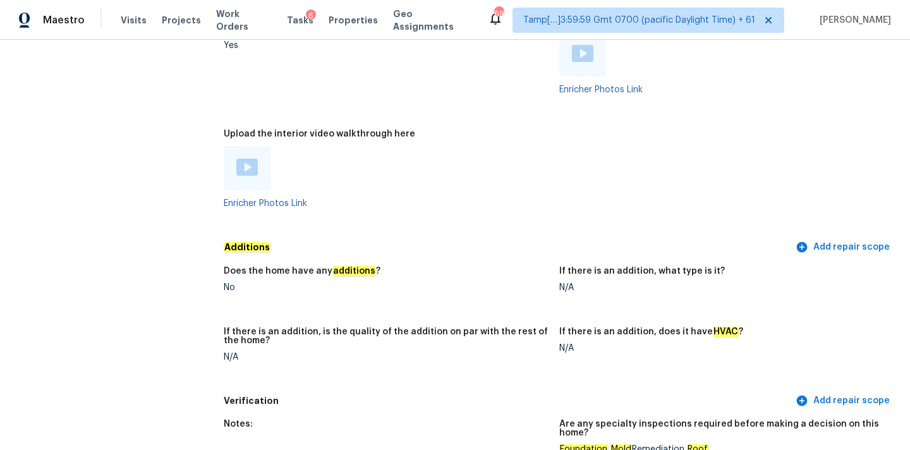
click at [255, 159] on img at bounding box center [246, 167] width 21 height 17
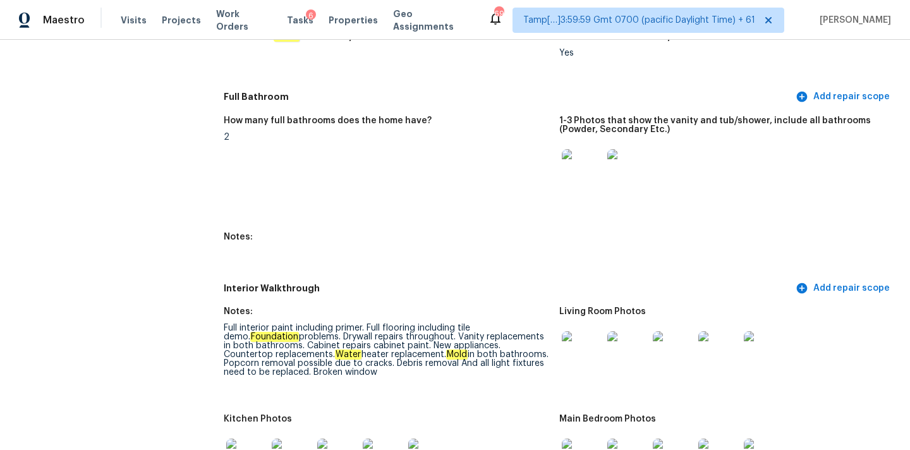
scroll to position [1398, 0]
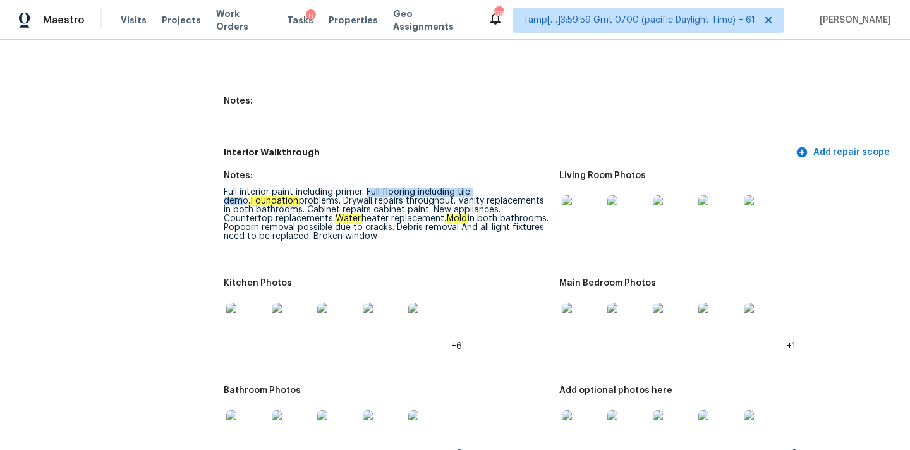
drag, startPoint x: 370, startPoint y: 181, endPoint x: 497, endPoint y: 185, distance: 127.2
click at [497, 188] on div "Full interior paint including primer. Full flooring including tile demo. Founda…" at bounding box center [387, 214] width 326 height 53
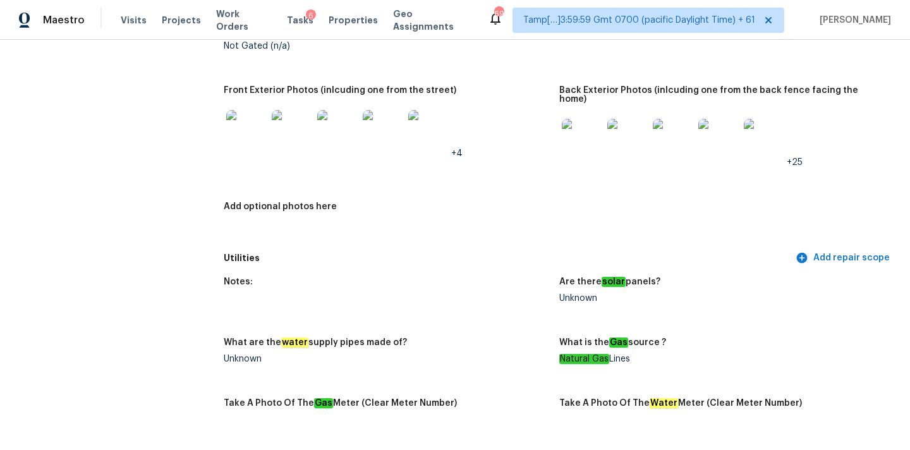
scroll to position [298, 0]
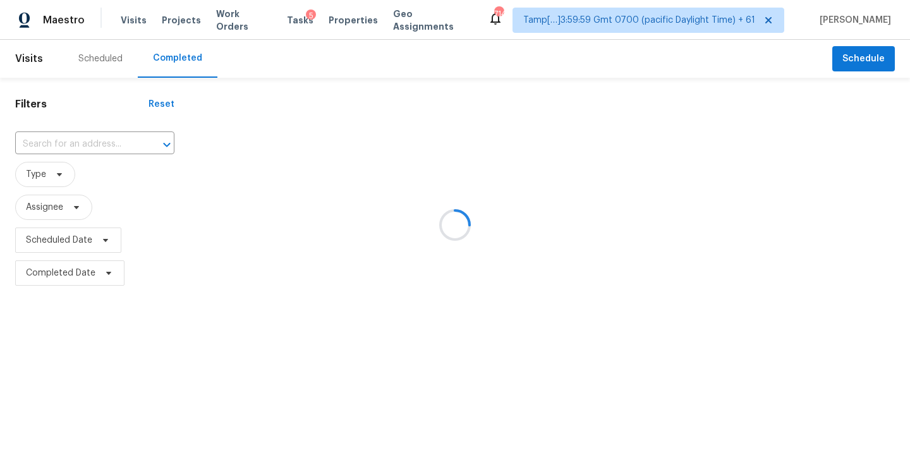
click at [34, 148] on div at bounding box center [455, 225] width 910 height 450
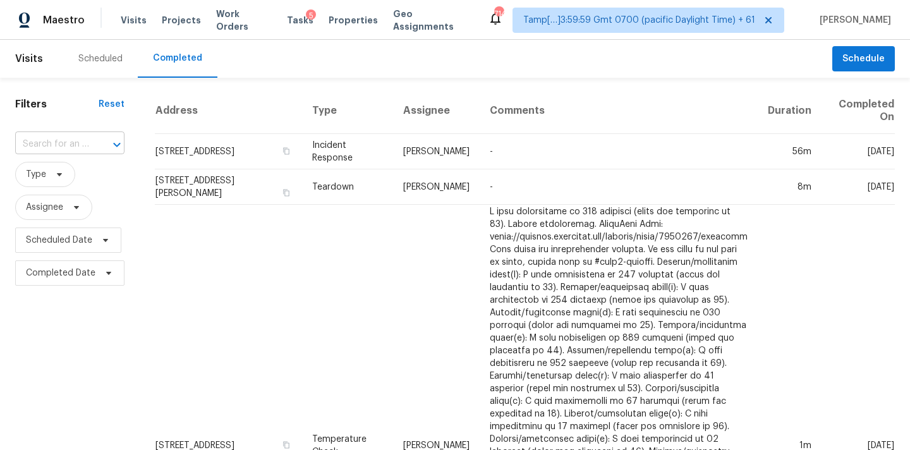
click at [34, 148] on input "text" at bounding box center [52, 145] width 74 height 20
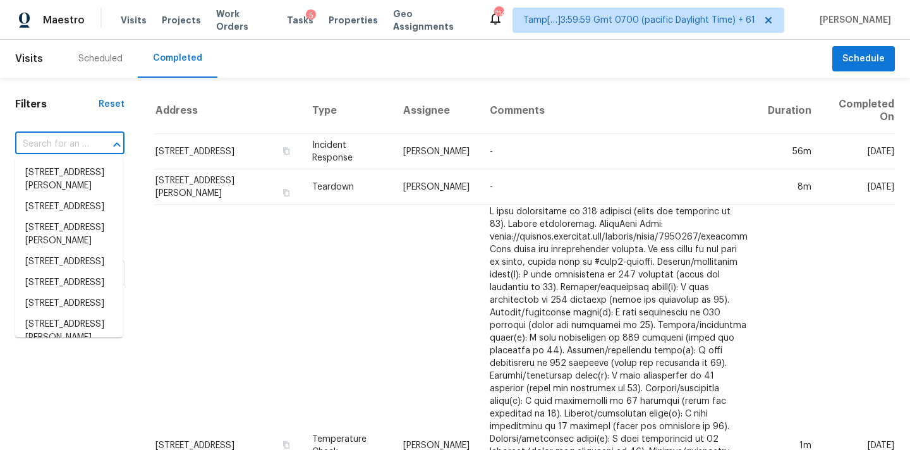
paste input "[STREET_ADDRESS]"
type input "[STREET_ADDRESS]"
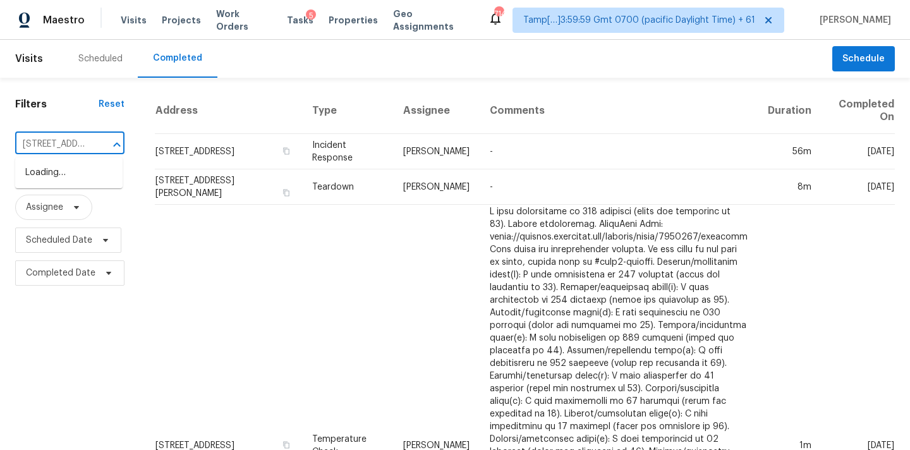
scroll to position [0, 97]
click at [56, 180] on li "[STREET_ADDRESS]" at bounding box center [68, 172] width 107 height 21
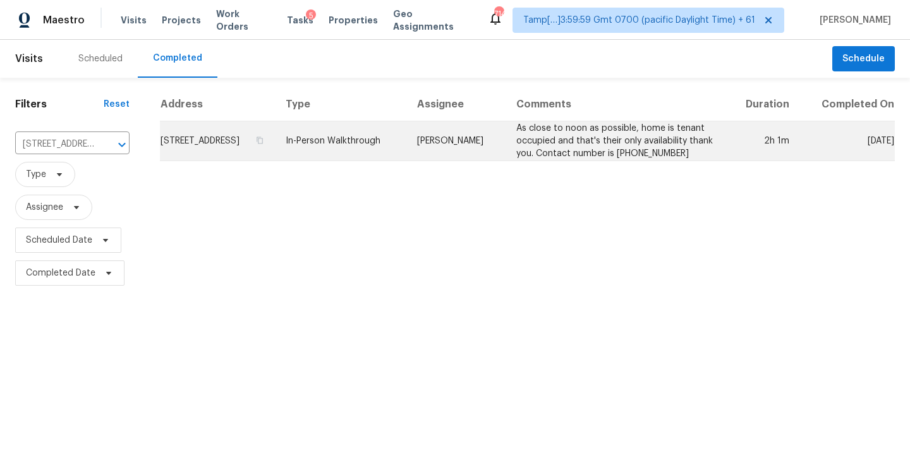
click at [456, 140] on td "[PERSON_NAME]" at bounding box center [456, 141] width 99 height 40
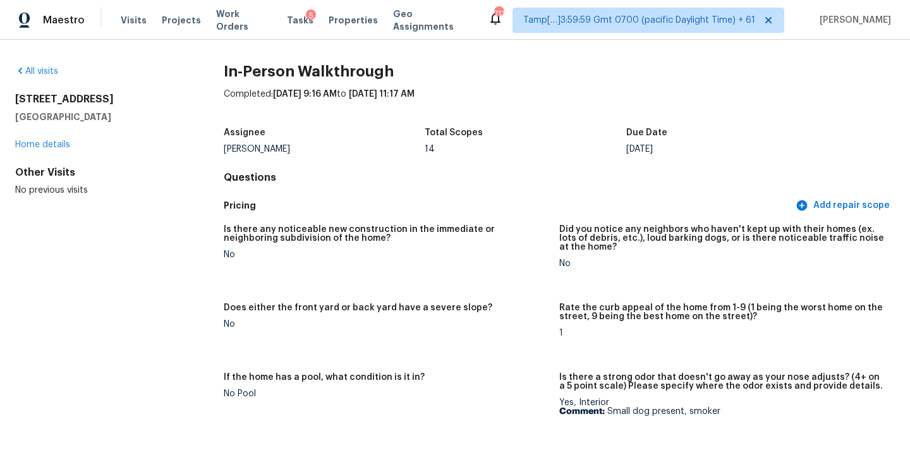
click at [446, 70] on h2 "In-Person Walkthrough" at bounding box center [559, 71] width 671 height 13
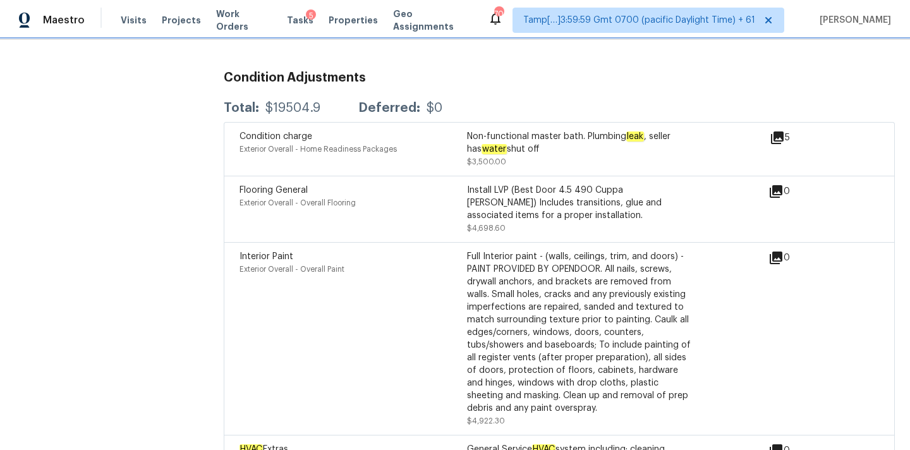
scroll to position [3497, 0]
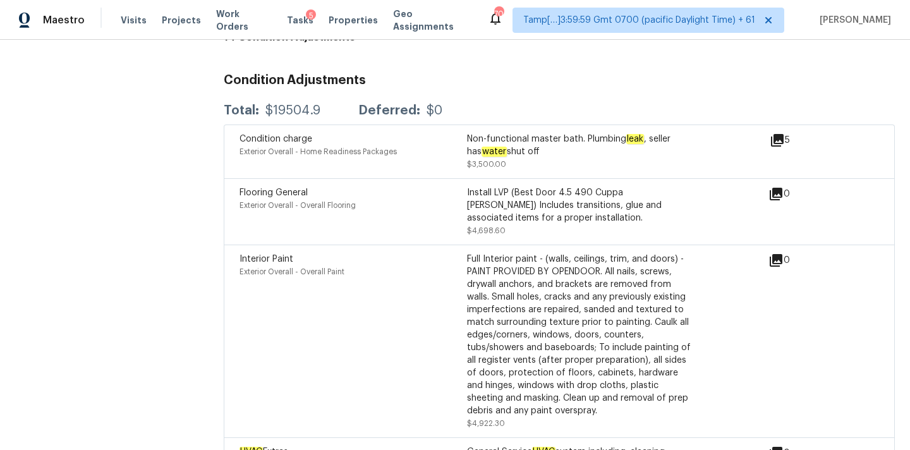
click at [782, 134] on icon at bounding box center [777, 140] width 13 height 13
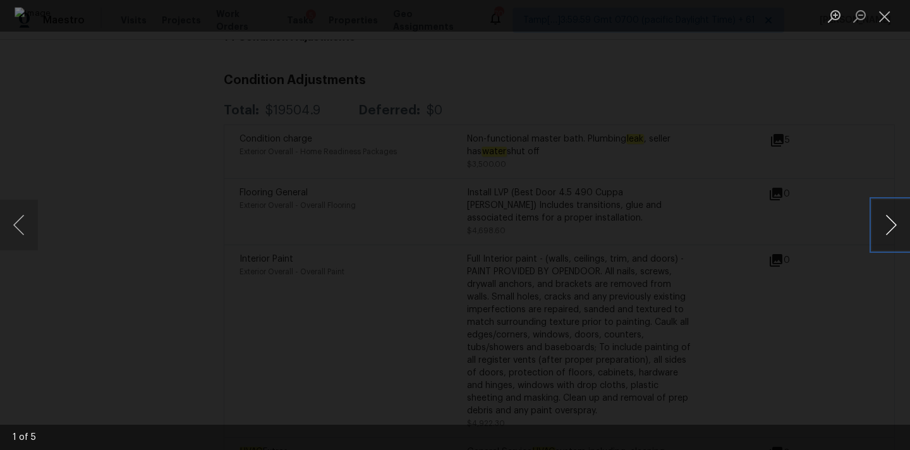
click at [897, 229] on button "Next image" at bounding box center [892, 225] width 38 height 51
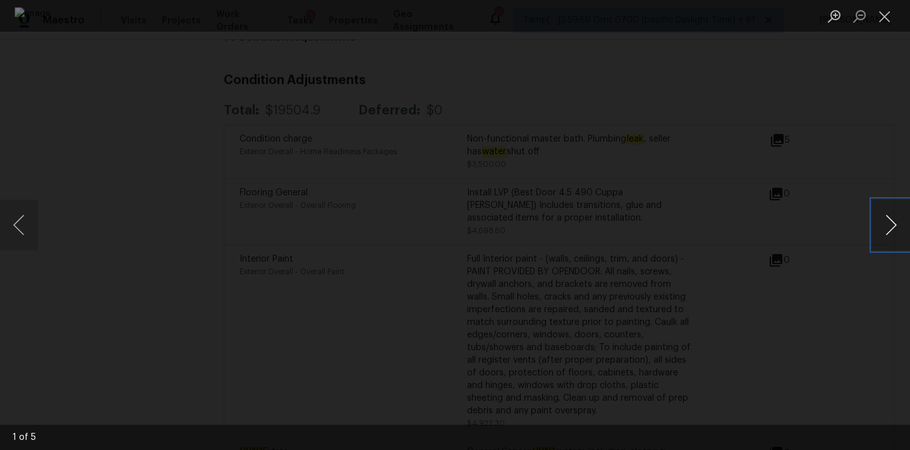
click at [897, 229] on button "Next image" at bounding box center [892, 225] width 38 height 51
click at [883, 18] on button "Close lightbox" at bounding box center [885, 16] width 25 height 22
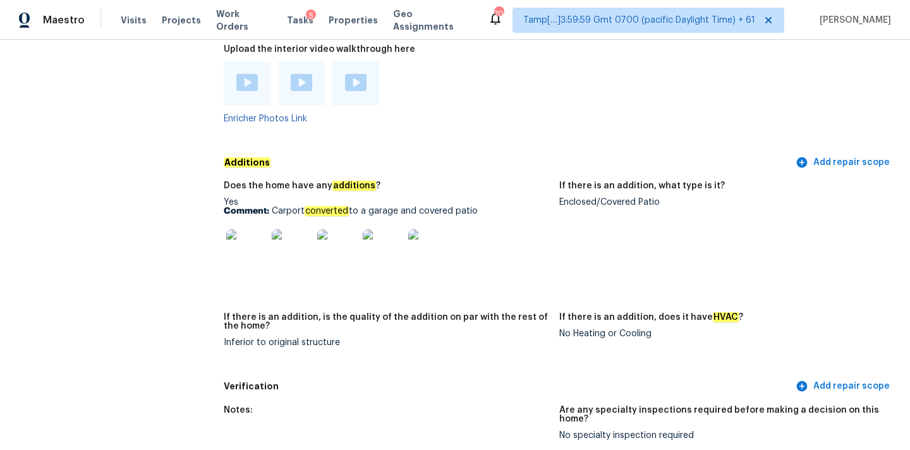
scroll to position [2898, 0]
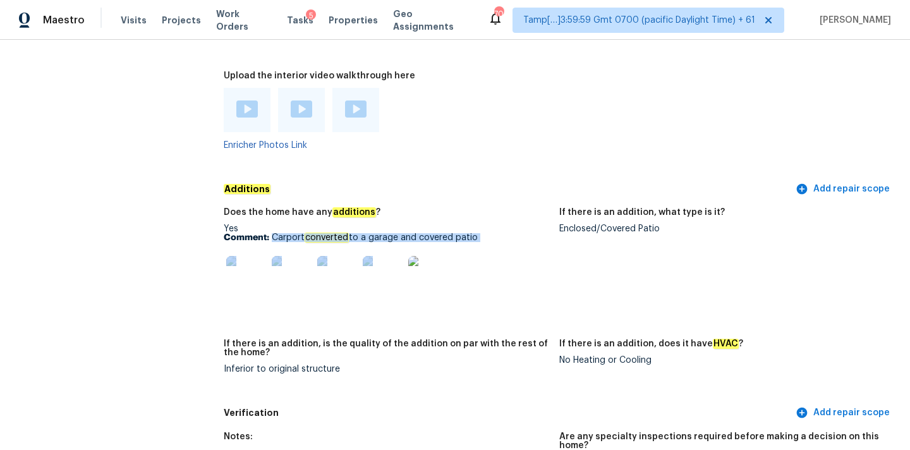
drag, startPoint x: 273, startPoint y: 222, endPoint x: 457, endPoint y: 224, distance: 184.0
click at [457, 224] on div "Yes Comment: Carport converted to a garage and covered patio" at bounding box center [387, 264] width 326 height 80
click at [258, 265] on img at bounding box center [246, 276] width 40 height 40
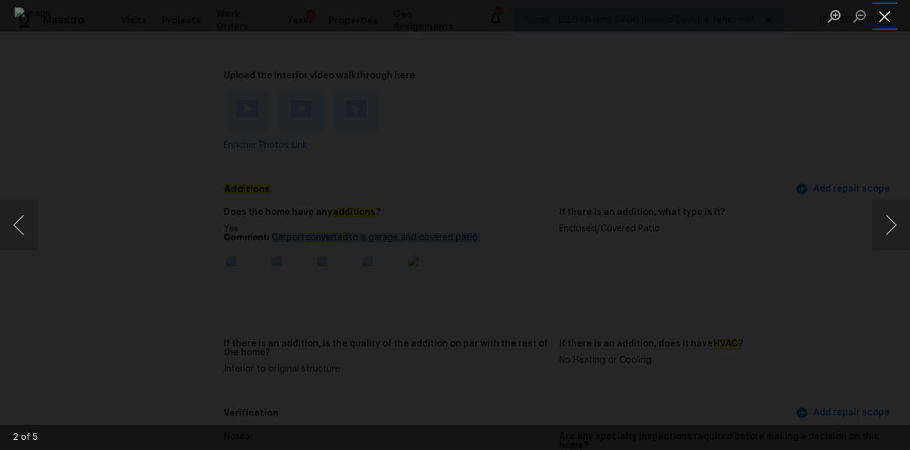
click at [884, 11] on button "Close lightbox" at bounding box center [885, 16] width 25 height 22
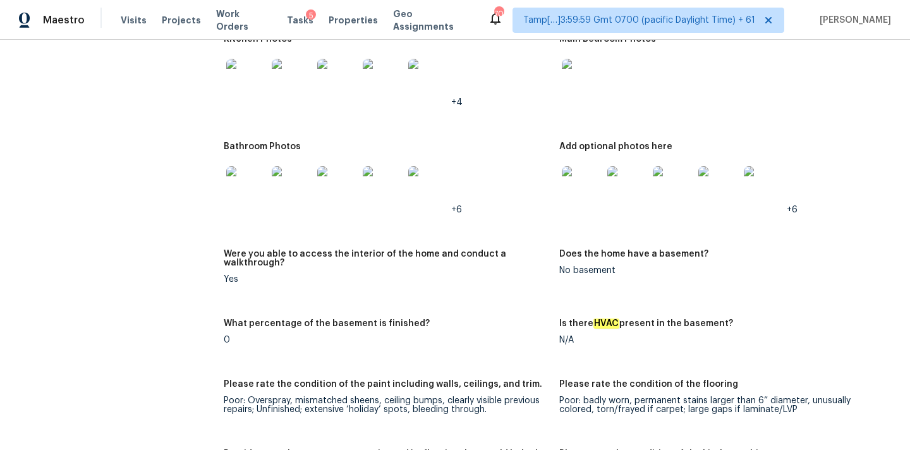
scroll to position [2824, 0]
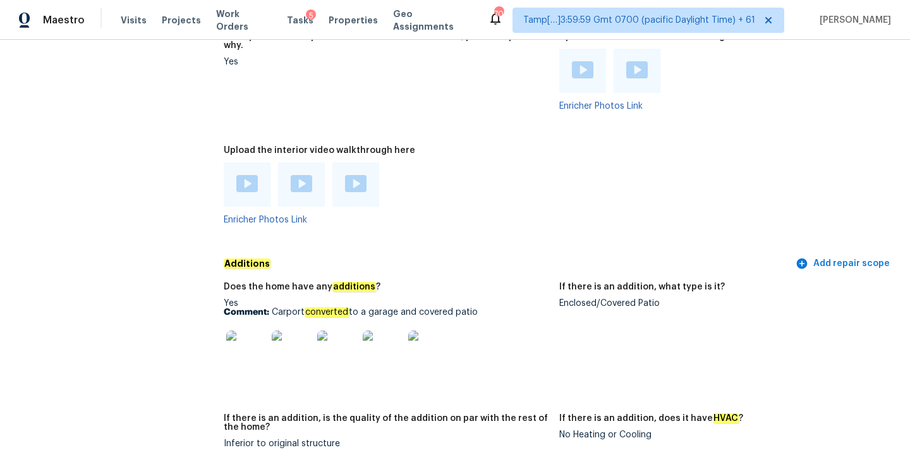
copy p "Carport converted to a garage and covered patio"
drag, startPoint x: 271, startPoint y: 294, endPoint x: 474, endPoint y: 293, distance: 203.0
click at [475, 308] on p "Comment: Carport converted to a garage and covered patio" at bounding box center [387, 312] width 326 height 9
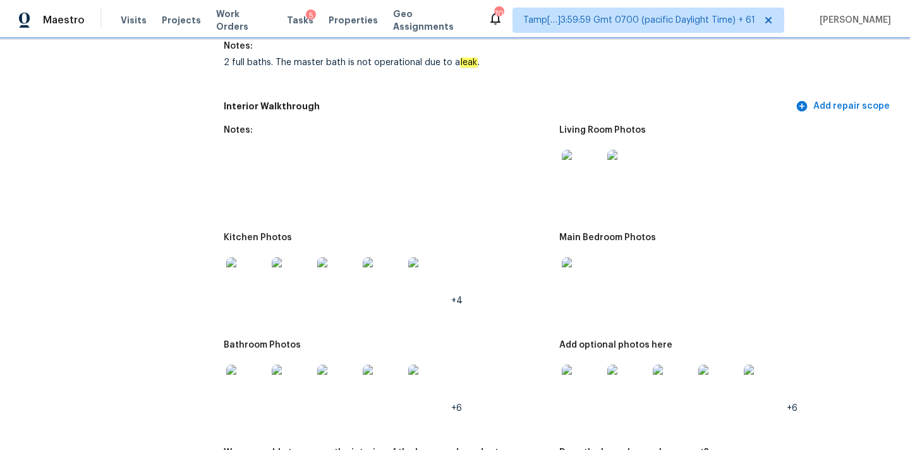
scroll to position [1879, 0]
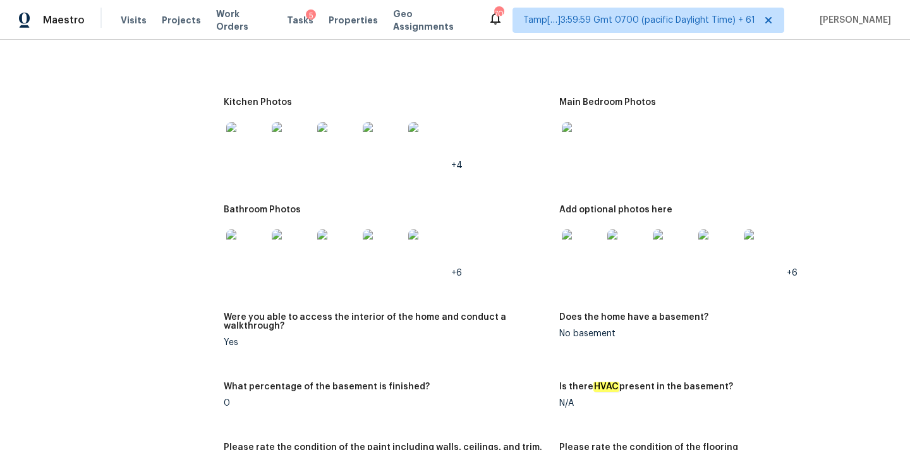
click at [238, 240] on img at bounding box center [246, 250] width 40 height 40
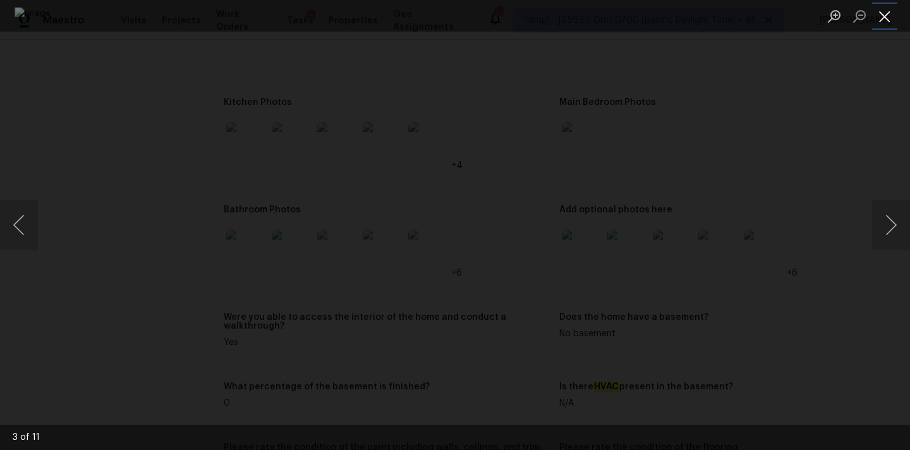
click at [884, 16] on button "Close lightbox" at bounding box center [885, 16] width 25 height 22
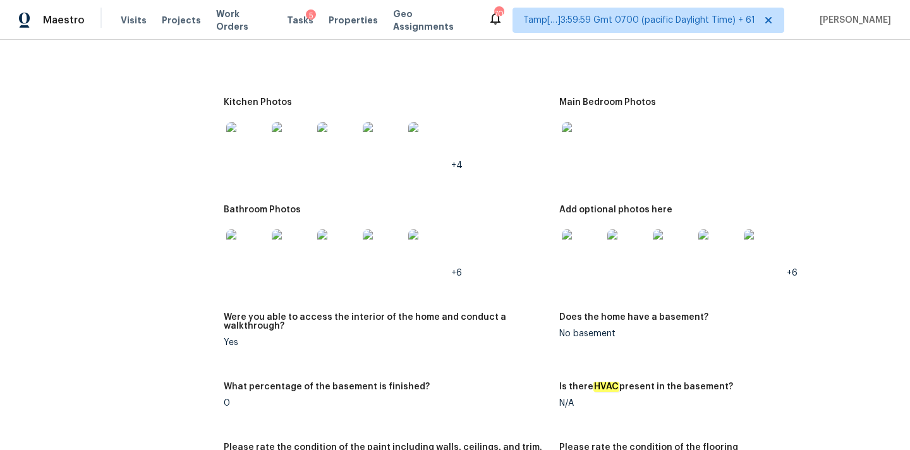
click at [251, 146] on img at bounding box center [246, 142] width 40 height 40
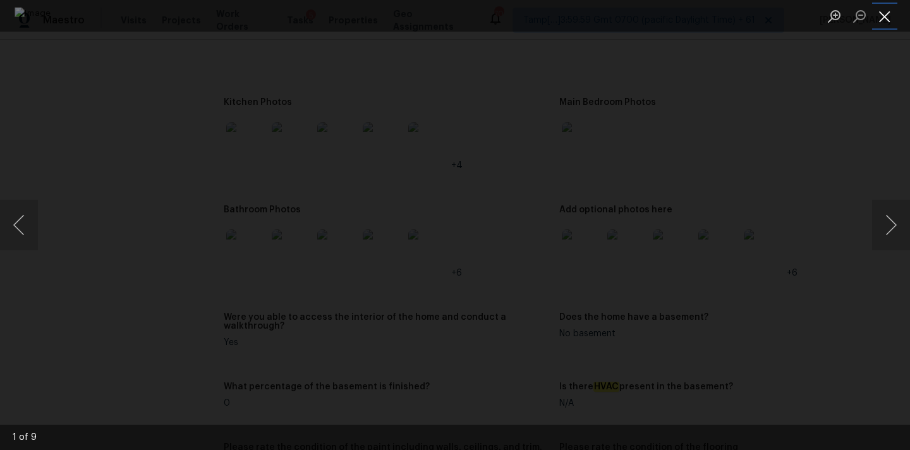
click at [888, 16] on button "Close lightbox" at bounding box center [885, 16] width 25 height 22
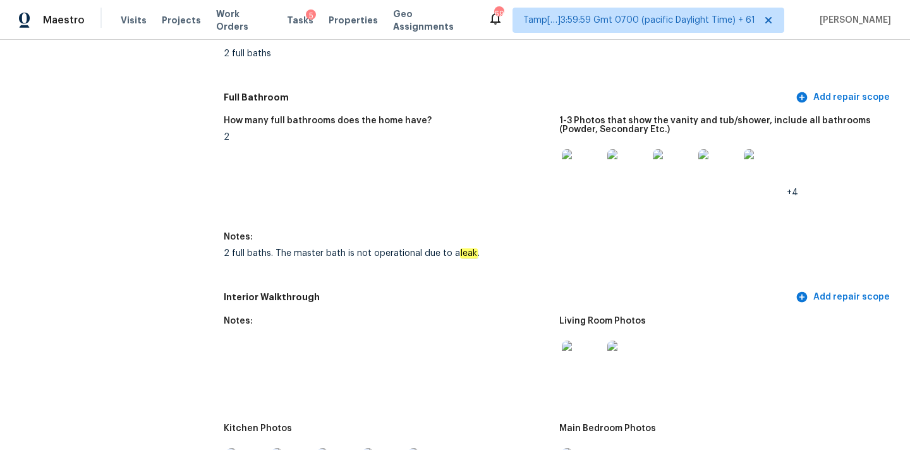
scroll to position [3373, 0]
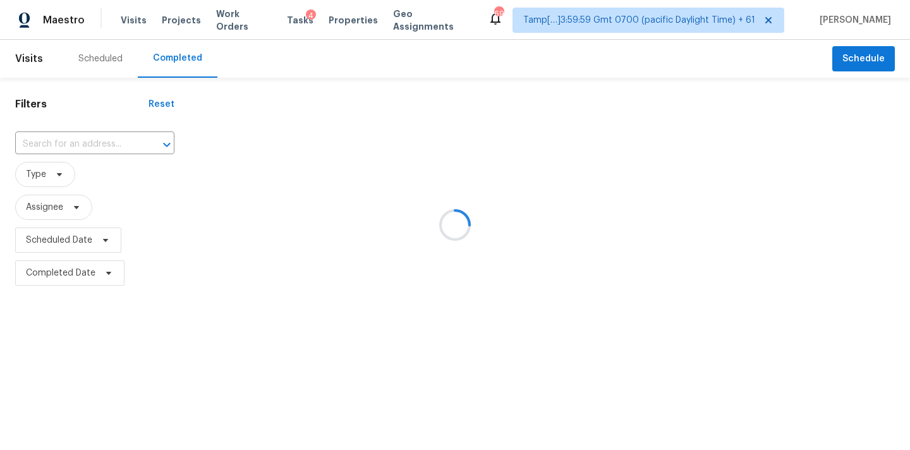
click at [65, 144] on div at bounding box center [455, 225] width 910 height 450
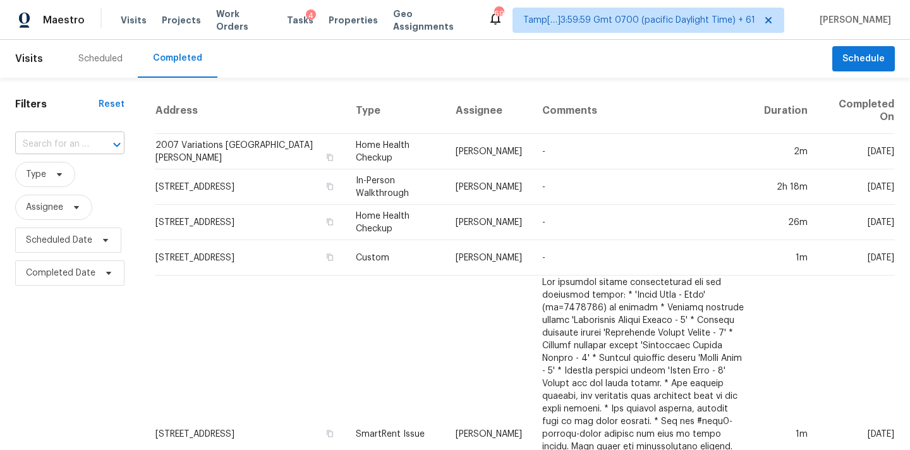
click at [64, 143] on input "text" at bounding box center [52, 145] width 74 height 20
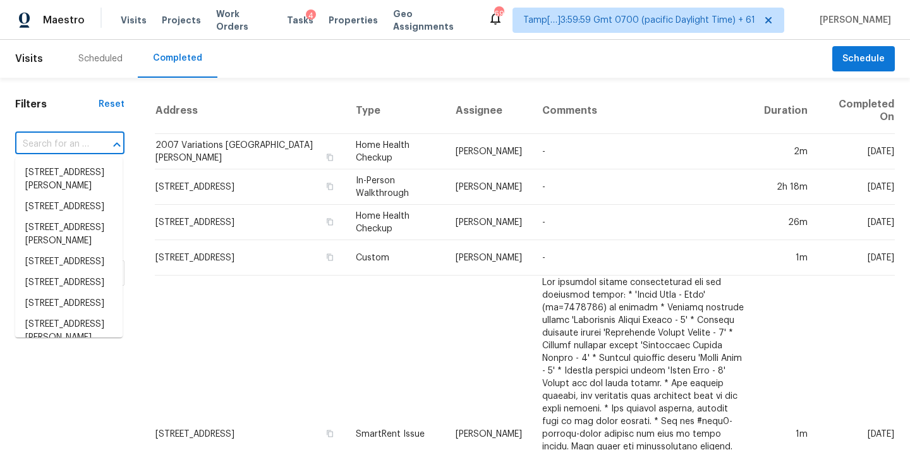
type input "[STREET_ADDRESS]"
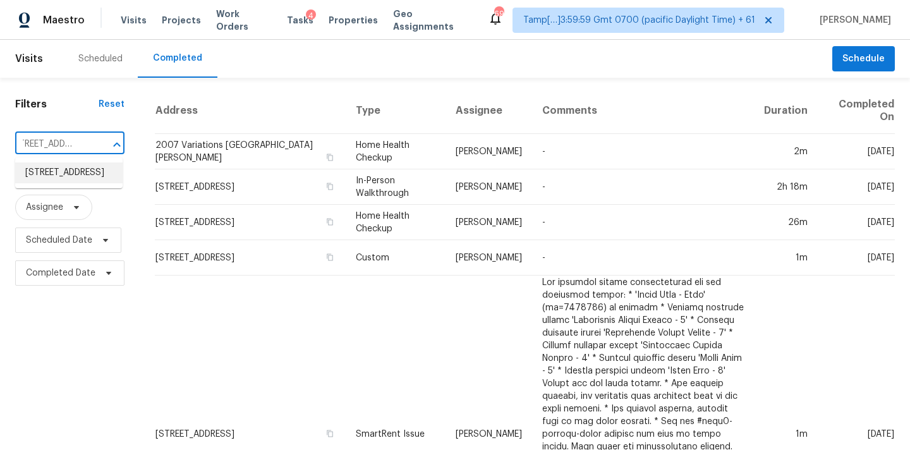
click at [64, 179] on li "[STREET_ADDRESS]" at bounding box center [68, 172] width 107 height 21
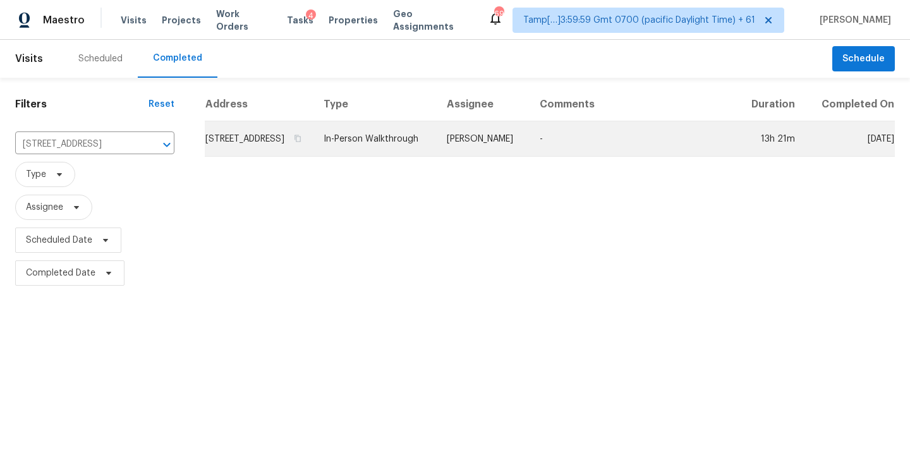
click at [506, 156] on td "Ken Romain" at bounding box center [483, 138] width 93 height 35
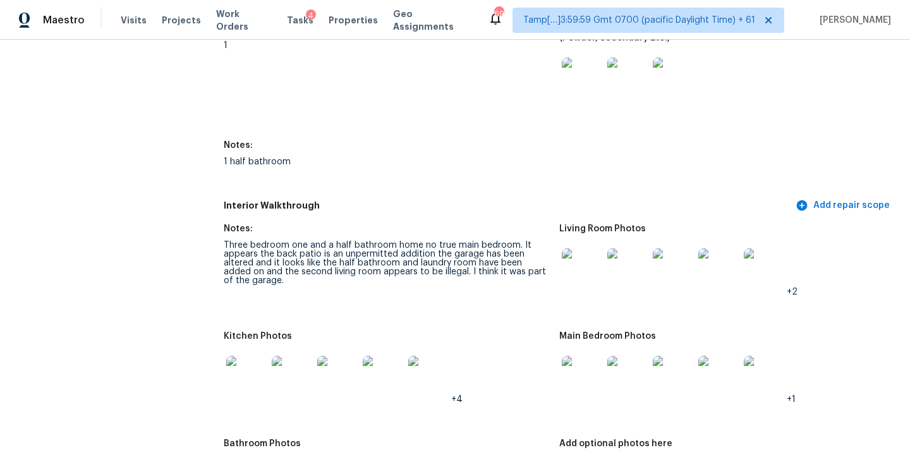
scroll to position [2459, 0]
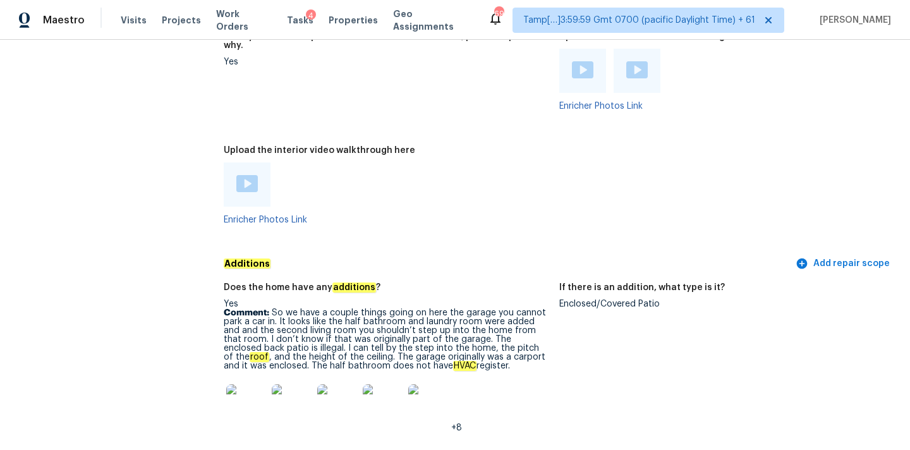
click at [579, 300] on div "Enclosed/Covered Patio" at bounding box center [723, 304] width 326 height 9
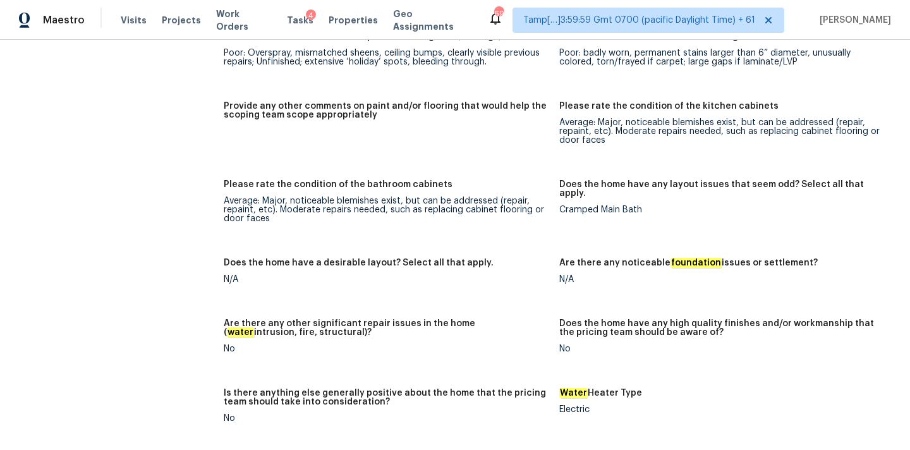
scroll to position [2830, 0]
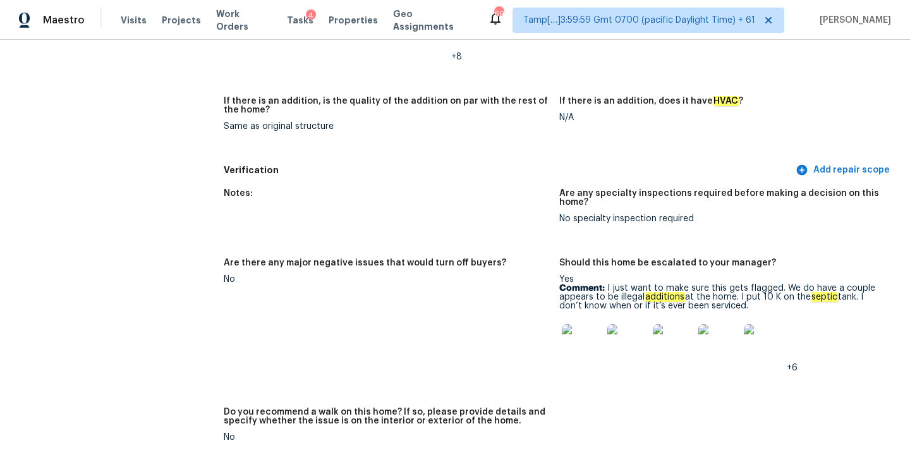
click at [582, 329] on img at bounding box center [582, 344] width 40 height 40
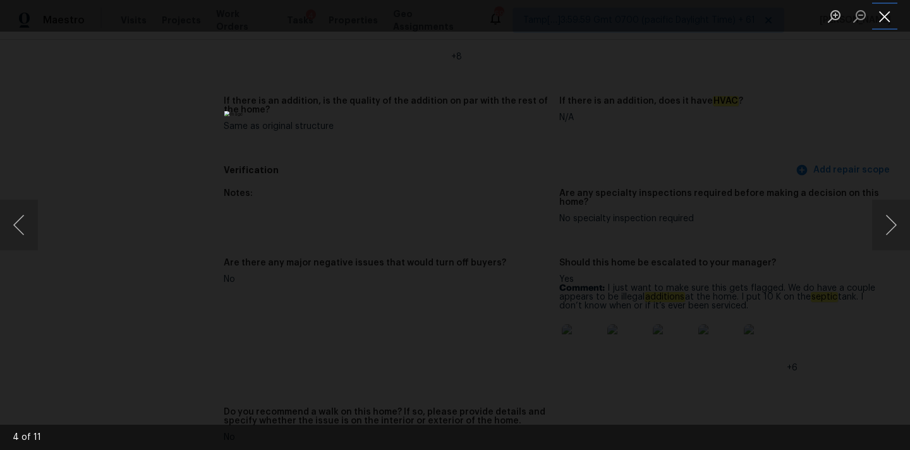
click at [879, 18] on button "Close lightbox" at bounding box center [885, 16] width 25 height 22
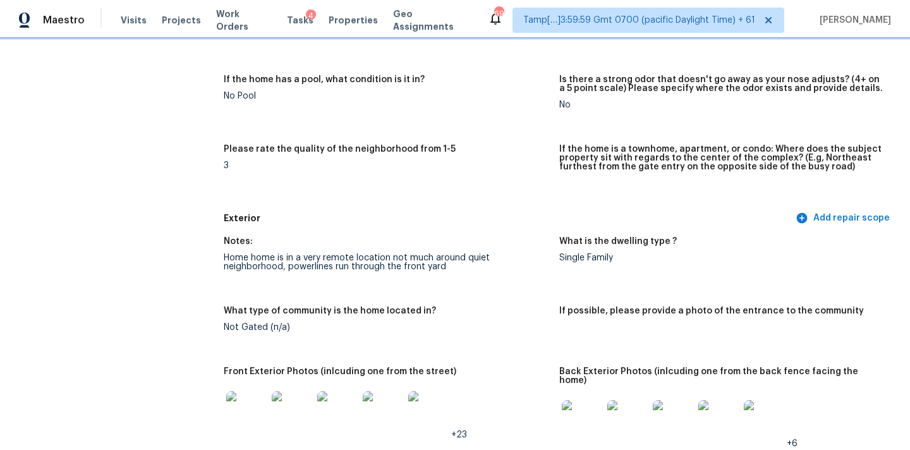
scroll to position [404, 0]
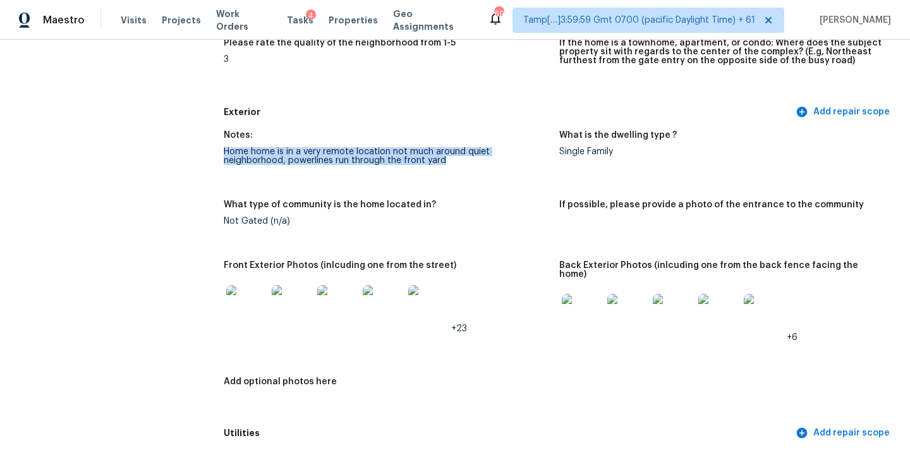
drag, startPoint x: 223, startPoint y: 151, endPoint x: 462, endPoint y: 162, distance: 239.2
click at [462, 162] on div "Home home is in a very remote location not much around quiet neighborhood, powe…" at bounding box center [387, 156] width 326 height 18
click at [457, 168] on figure "Notes: Home home is in a very remote location not much around quiet neighborhoo…" at bounding box center [392, 158] width 336 height 54
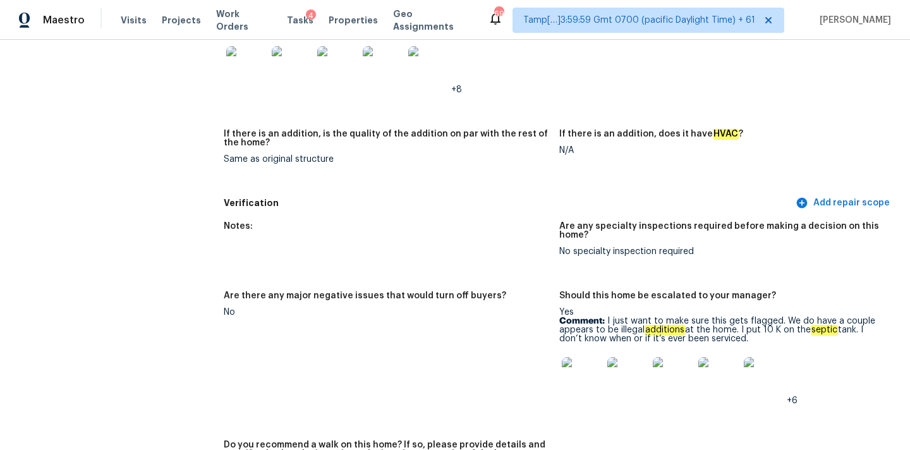
scroll to position [2807, 0]
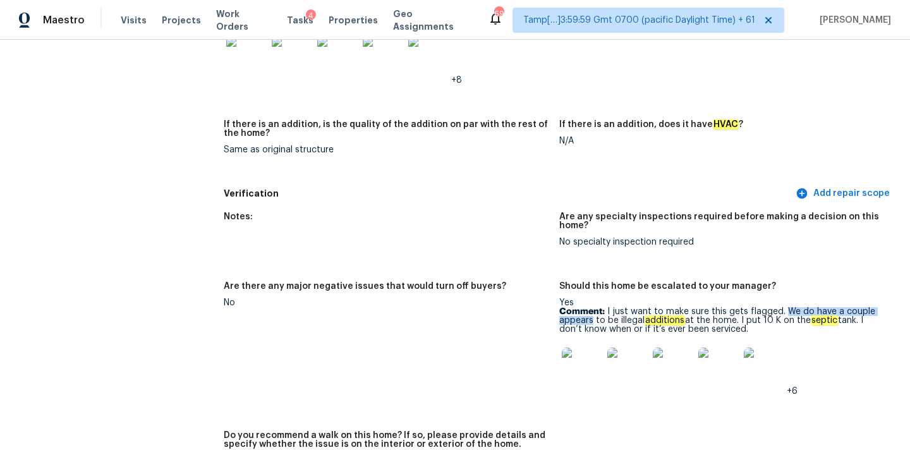
drag, startPoint x: 781, startPoint y: 293, endPoint x: 591, endPoint y: 300, distance: 189.8
click at [591, 307] on p "Comment: I just want to make sure this gets flagged. We do have a couple appear…" at bounding box center [723, 320] width 326 height 27
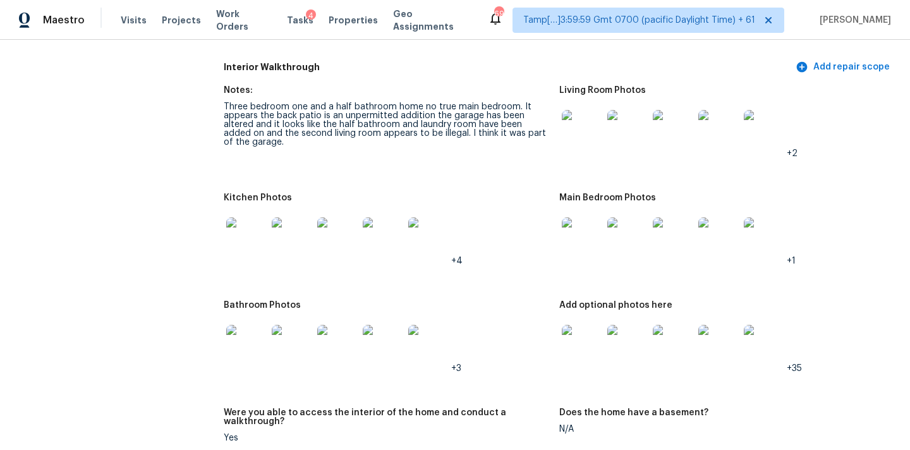
scroll to position [1464, 0]
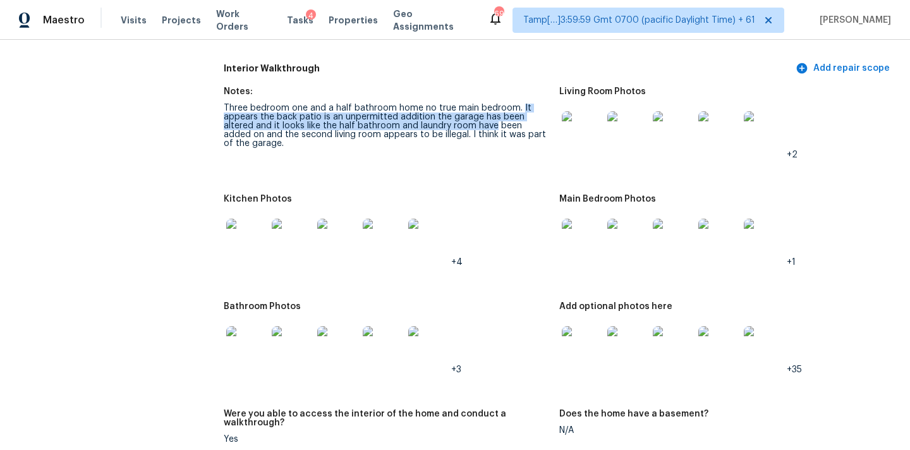
drag, startPoint x: 518, startPoint y: 100, endPoint x: 460, endPoint y: 118, distance: 61.6
click at [460, 118] on div "Three bedroom one and a half bathroom home no true main bedroom. It appears the…" at bounding box center [387, 126] width 326 height 44
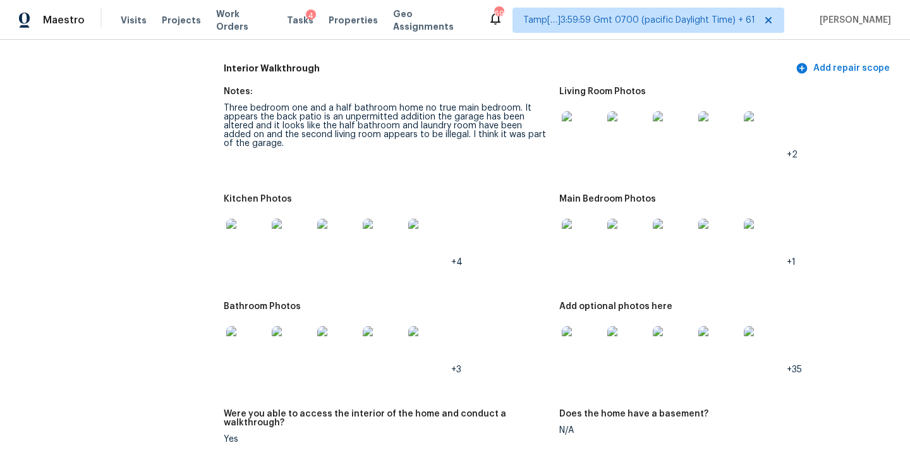
click at [458, 159] on figure "Notes: Three bedroom one and a half bathroom home no true main bedroom. It appe…" at bounding box center [392, 133] width 336 height 92
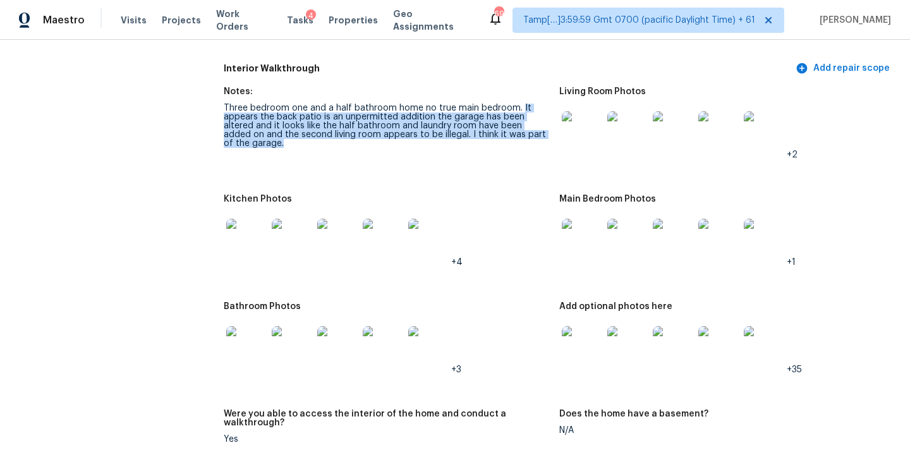
copy div "It appears the back patio is an unpermitted addition the garage has been altere…"
drag, startPoint x: 517, startPoint y: 97, endPoint x: 547, endPoint y: 126, distance: 41.6
click at [547, 126] on div "Three bedroom one and a half bathroom home no true main bedroom. It appears the…" at bounding box center [387, 126] width 326 height 44
click at [581, 130] on img at bounding box center [582, 131] width 40 height 40
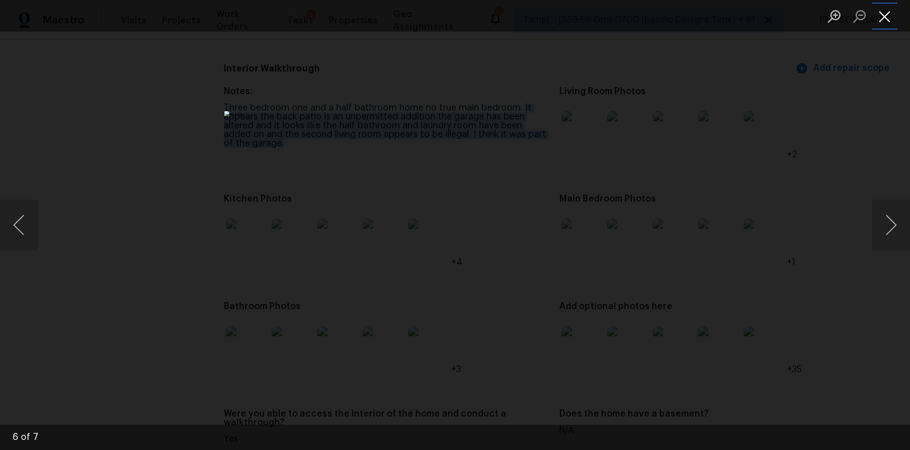
click at [881, 13] on button "Close lightbox" at bounding box center [885, 16] width 25 height 22
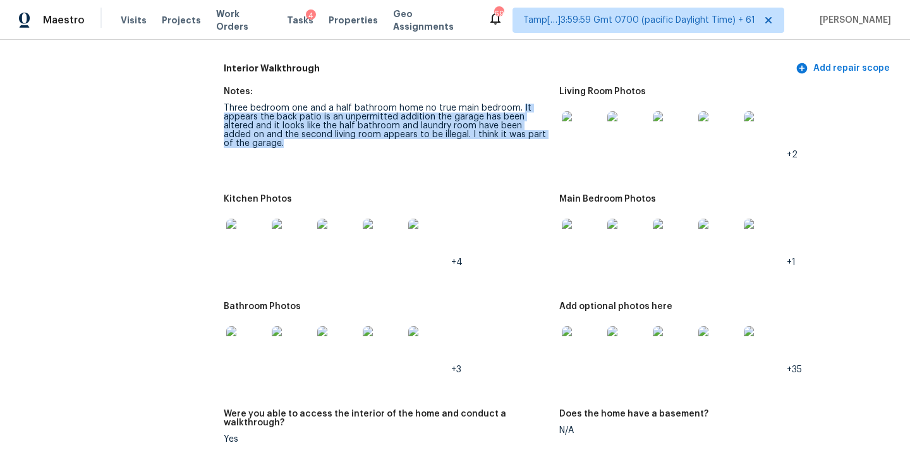
click at [568, 237] on img at bounding box center [582, 239] width 40 height 40
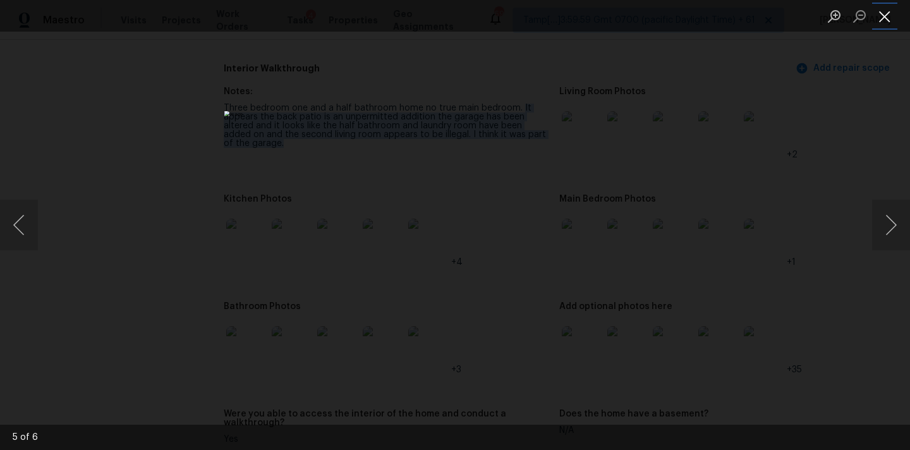
click at [879, 12] on button "Close lightbox" at bounding box center [885, 16] width 25 height 22
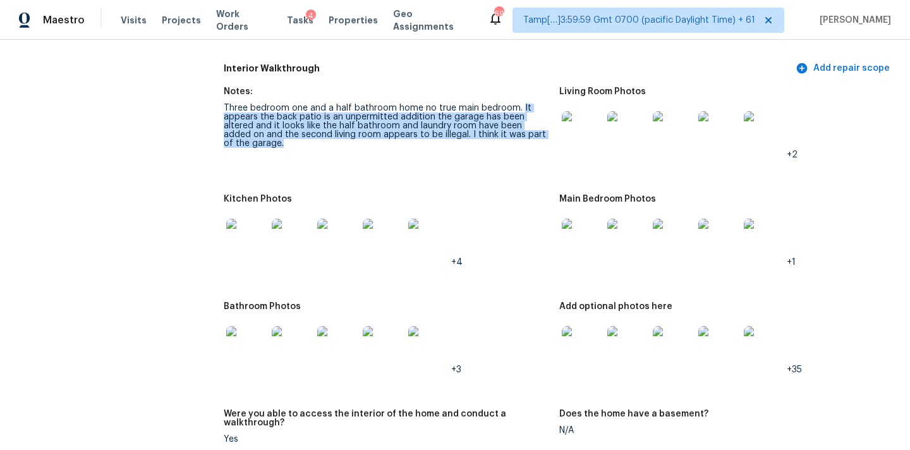
click at [581, 343] on img at bounding box center [582, 346] width 40 height 40
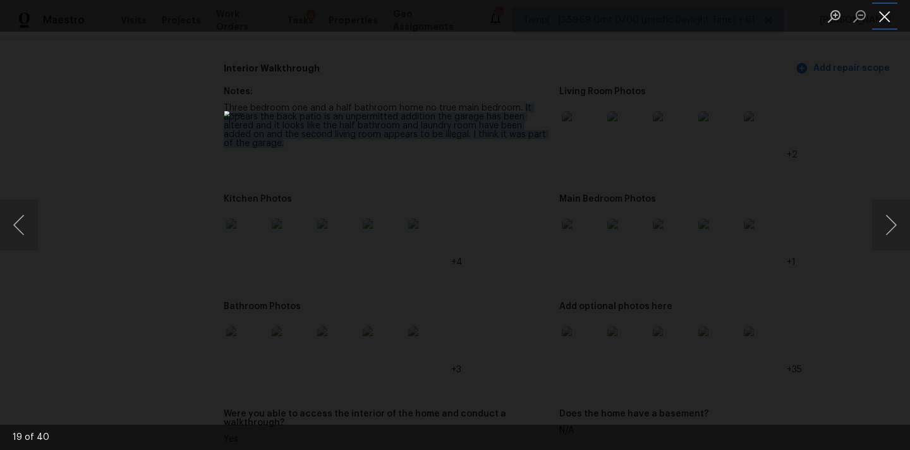
click at [883, 10] on button "Close lightbox" at bounding box center [885, 16] width 25 height 22
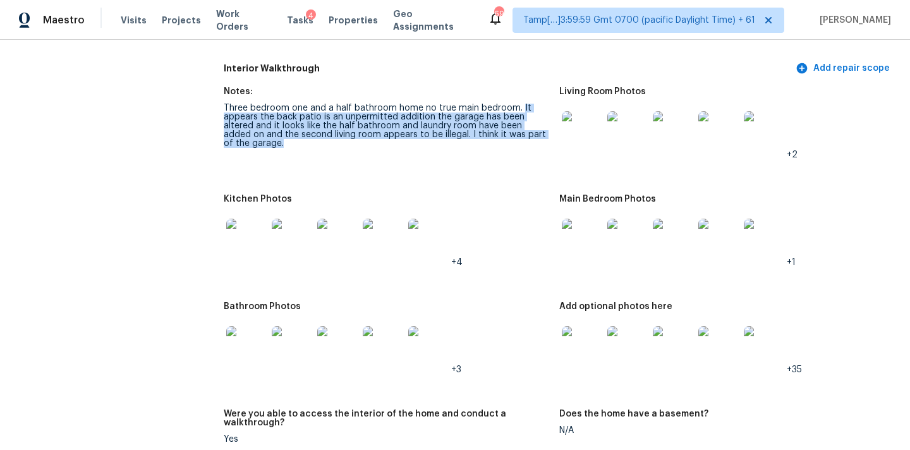
click at [250, 231] on img at bounding box center [246, 239] width 40 height 40
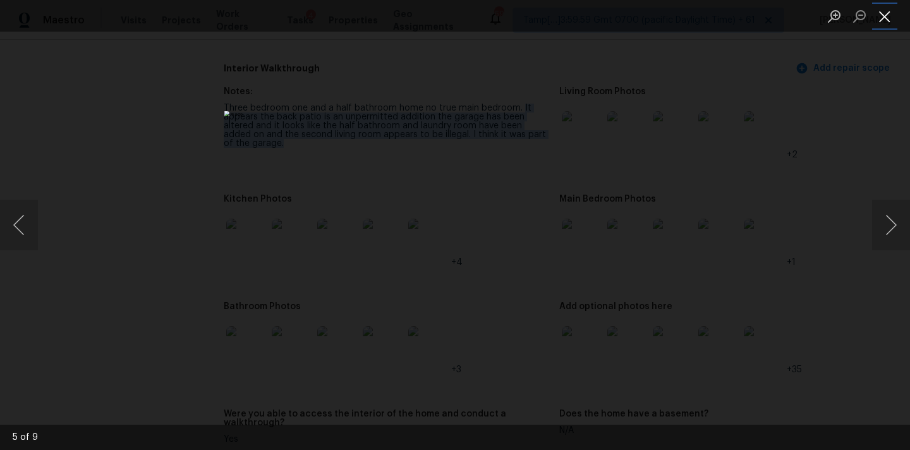
click at [881, 11] on button "Close lightbox" at bounding box center [885, 16] width 25 height 22
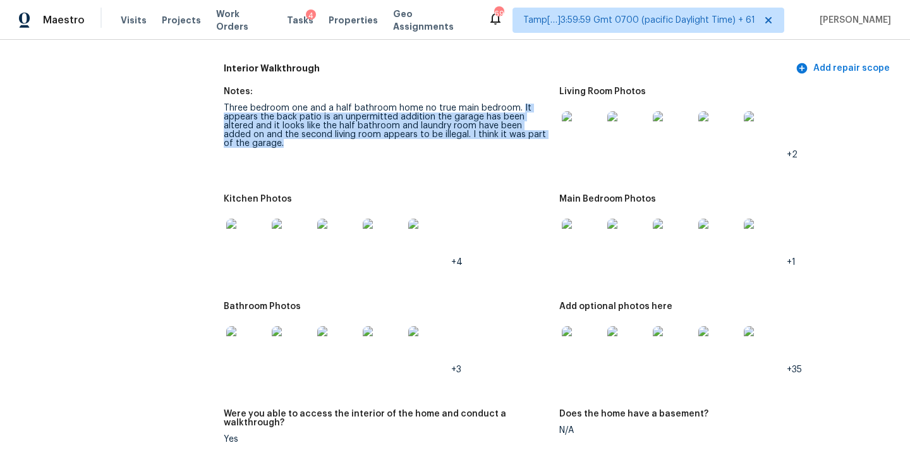
click at [250, 335] on img at bounding box center [246, 346] width 40 height 40
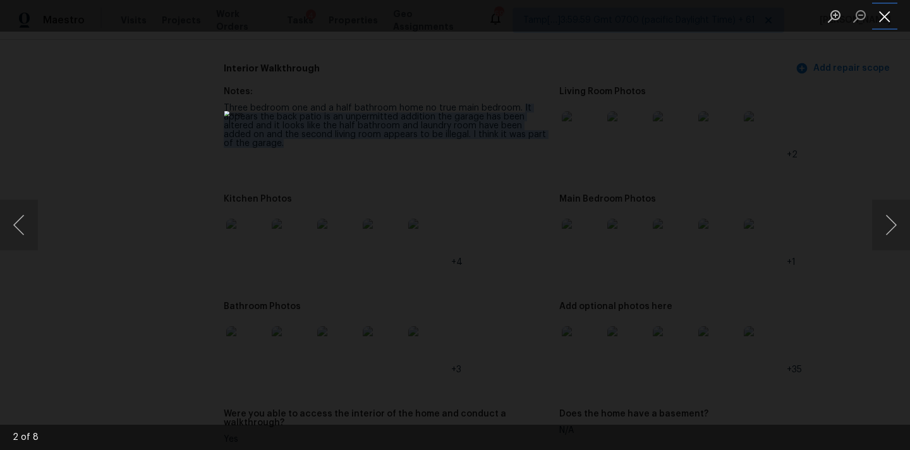
click at [881, 11] on button "Close lightbox" at bounding box center [885, 16] width 25 height 22
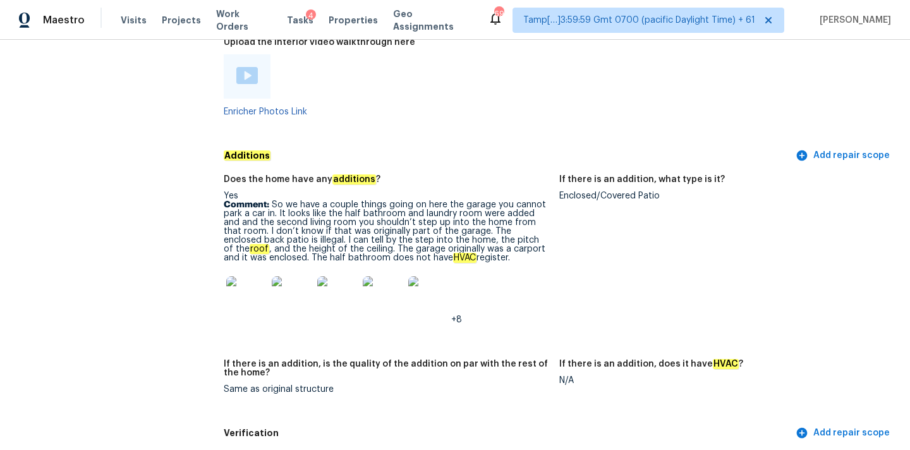
scroll to position [2570, 0]
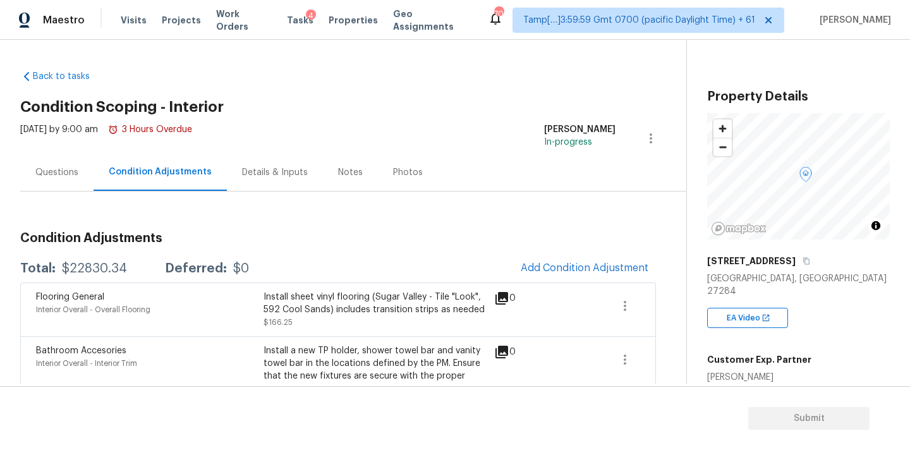
click at [524, 259] on span "Add Condition Adjustment" at bounding box center [584, 269] width 143 height 28
click at [534, 268] on span "Add Condition Adjustment" at bounding box center [585, 267] width 128 height 11
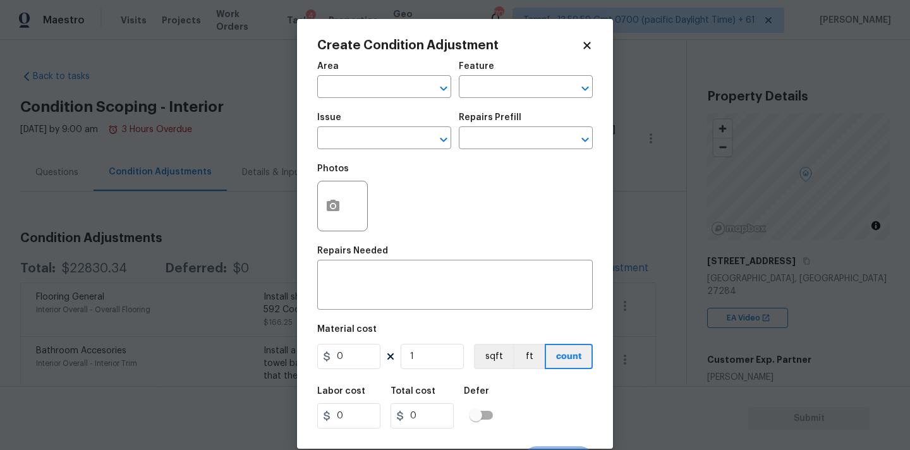
click at [351, 212] on div at bounding box center [342, 206] width 51 height 51
click at [336, 204] on icon "button" at bounding box center [333, 205] width 13 height 11
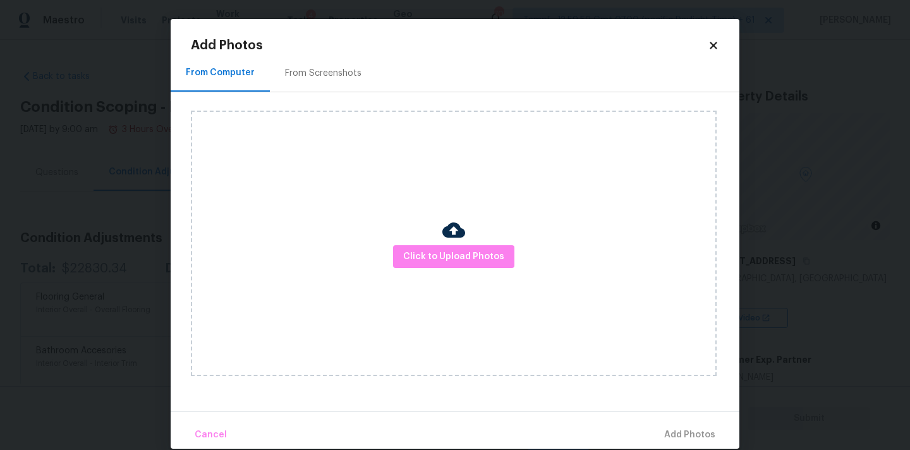
click at [414, 236] on div "Click to Upload Photos" at bounding box center [454, 244] width 526 height 266
click at [425, 252] on span "Click to Upload Photos" at bounding box center [453, 257] width 101 height 16
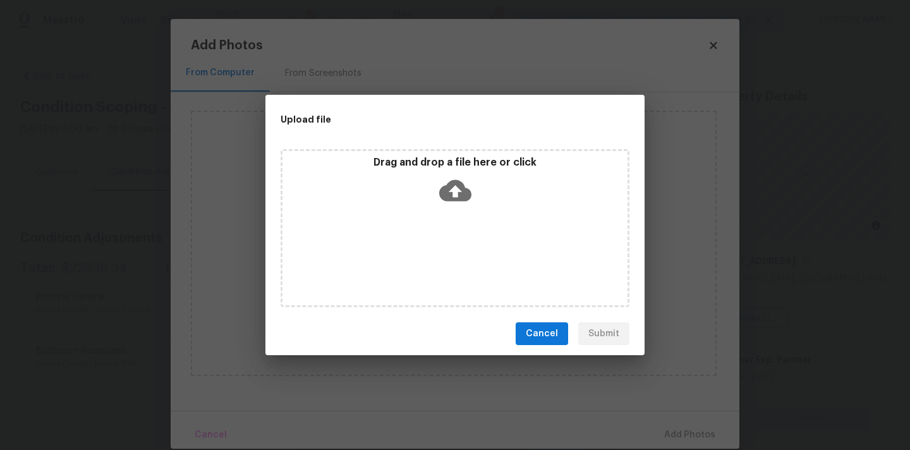
click at [457, 191] on icon at bounding box center [455, 191] width 32 height 32
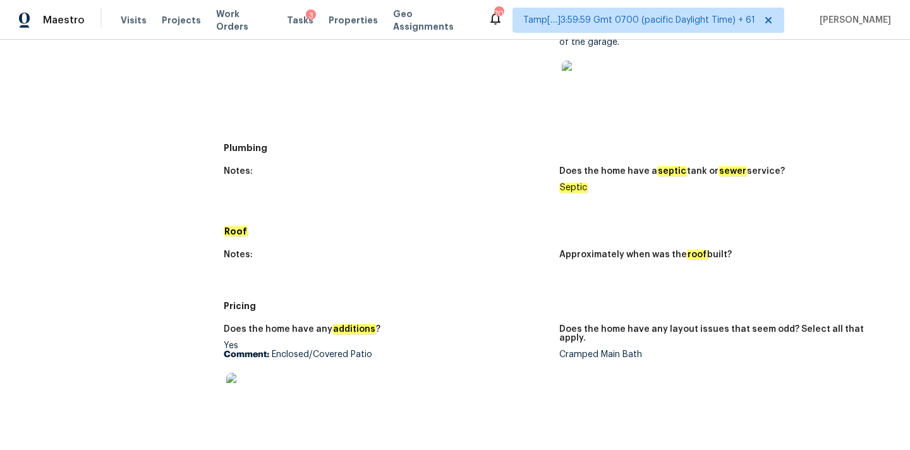
scroll to position [744, 0]
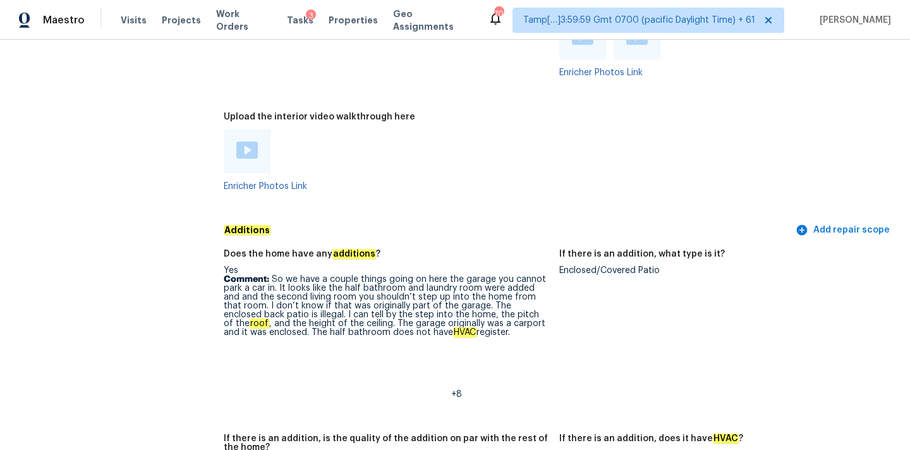
scroll to position [2630, 0]
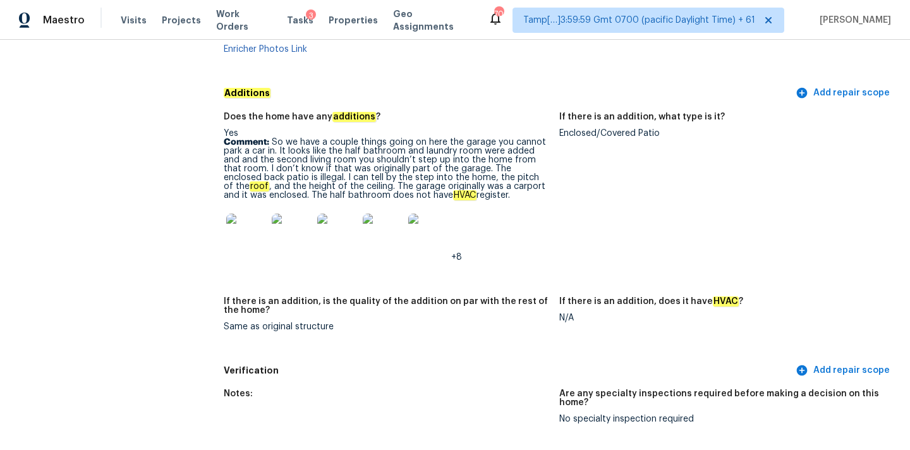
click at [250, 214] on img at bounding box center [246, 234] width 40 height 40
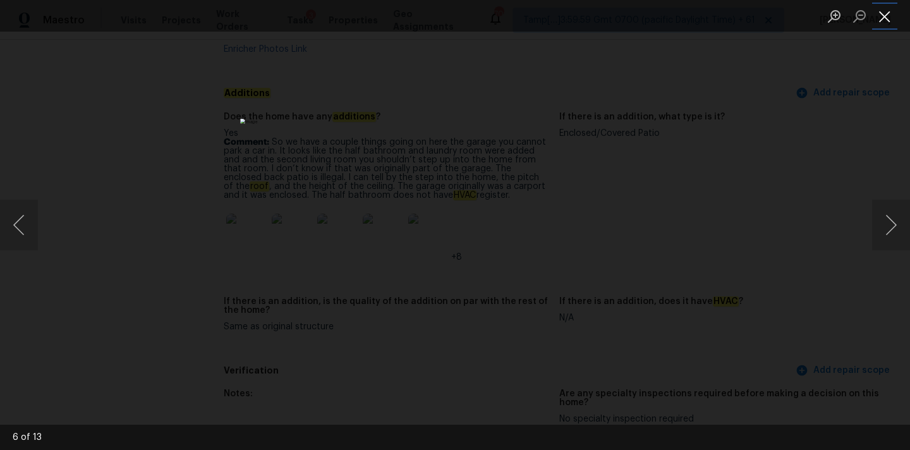
click at [884, 20] on button "Close lightbox" at bounding box center [885, 16] width 25 height 22
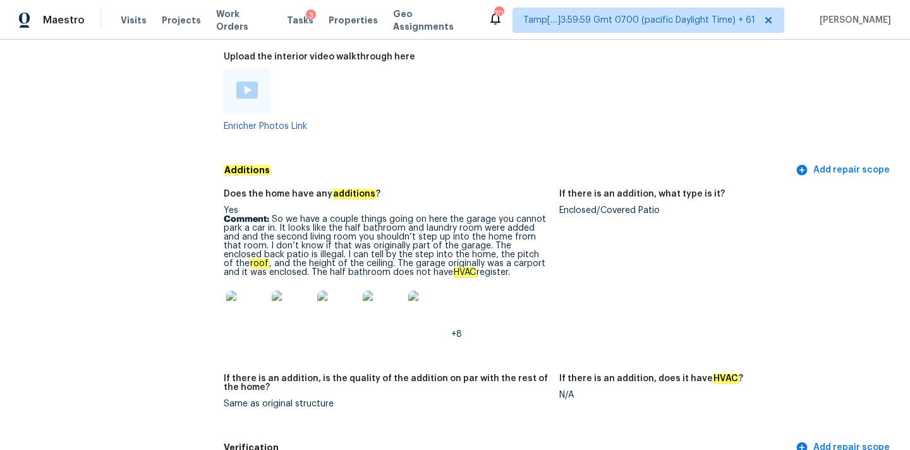
scroll to position [2533, 0]
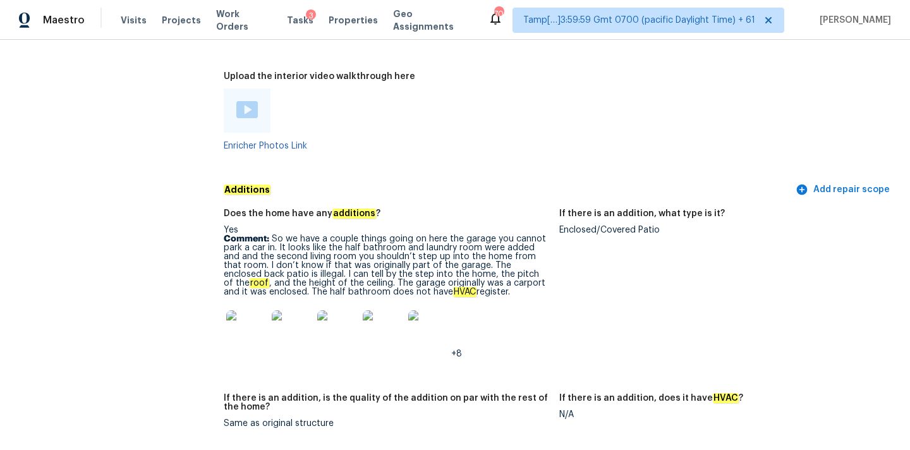
click at [255, 101] on img at bounding box center [246, 109] width 21 height 17
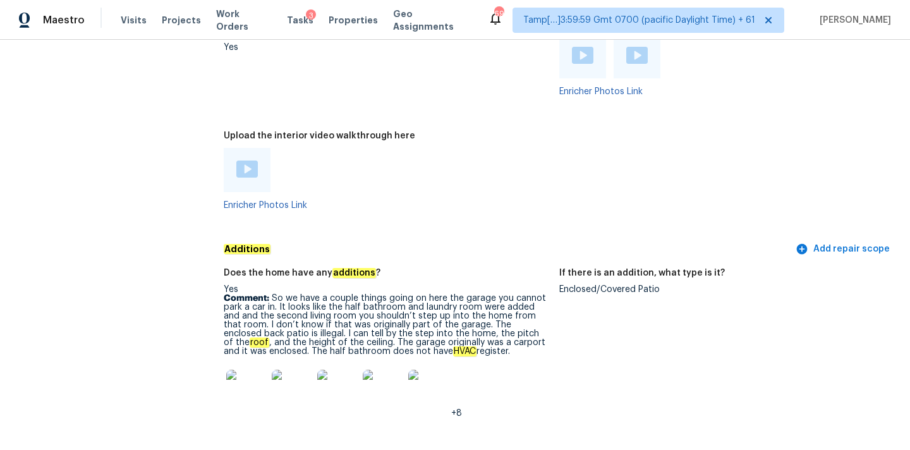
scroll to position [2463, 0]
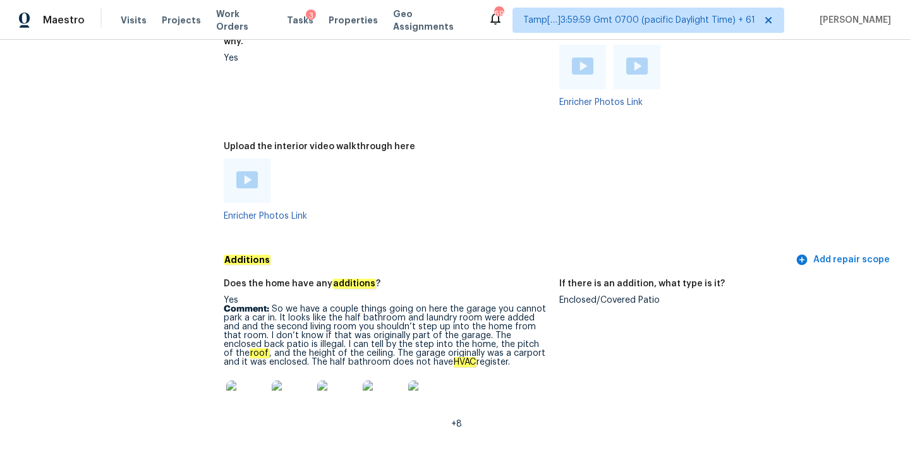
click at [244, 389] on img at bounding box center [246, 401] width 40 height 40
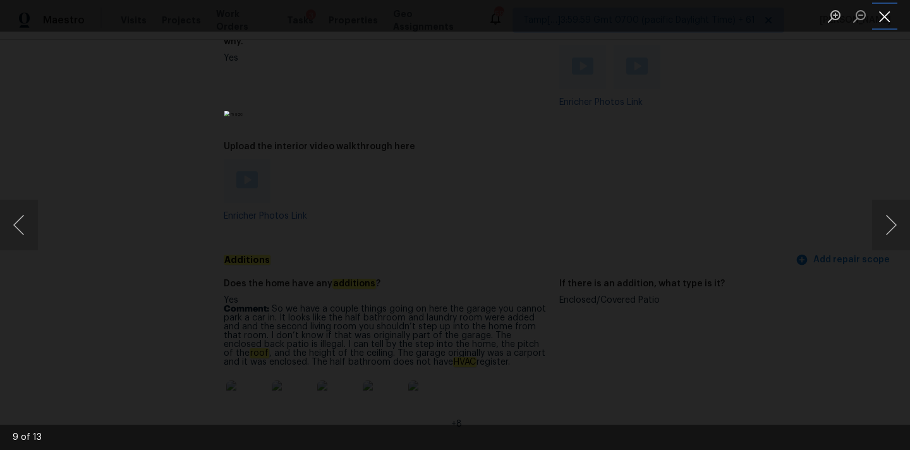
click at [886, 16] on button "Close lightbox" at bounding box center [885, 16] width 25 height 22
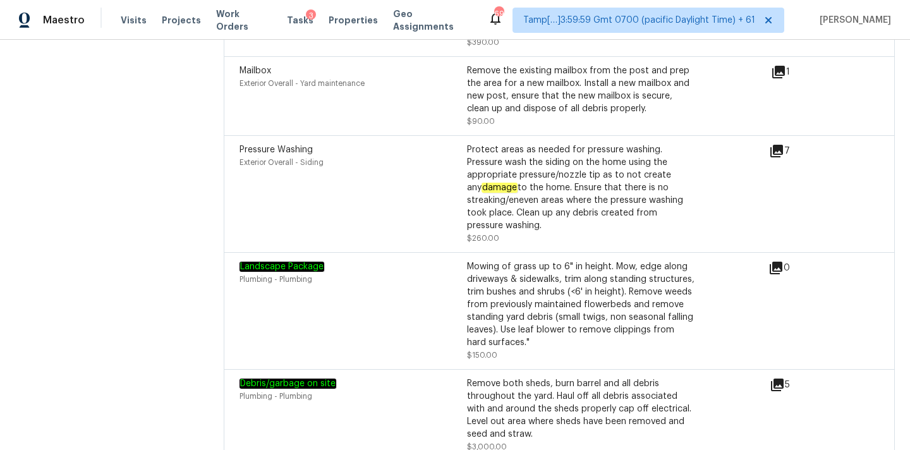
scroll to position [5139, 0]
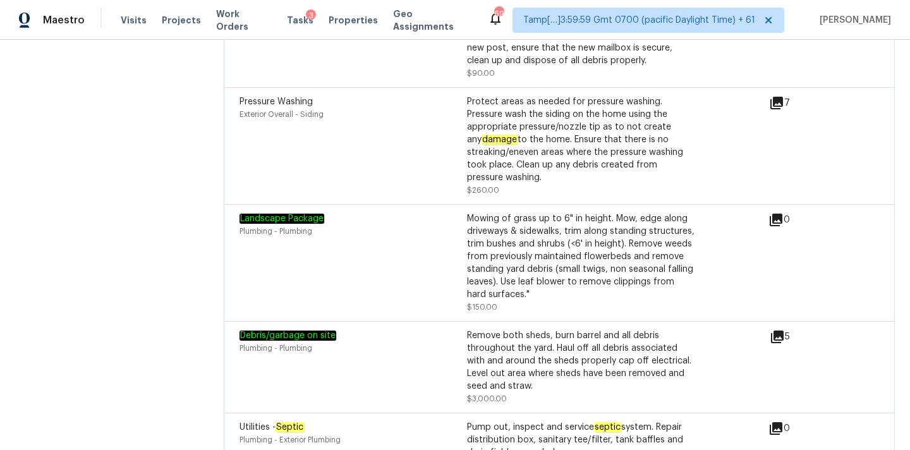
click at [776, 331] on icon at bounding box center [777, 337] width 13 height 13
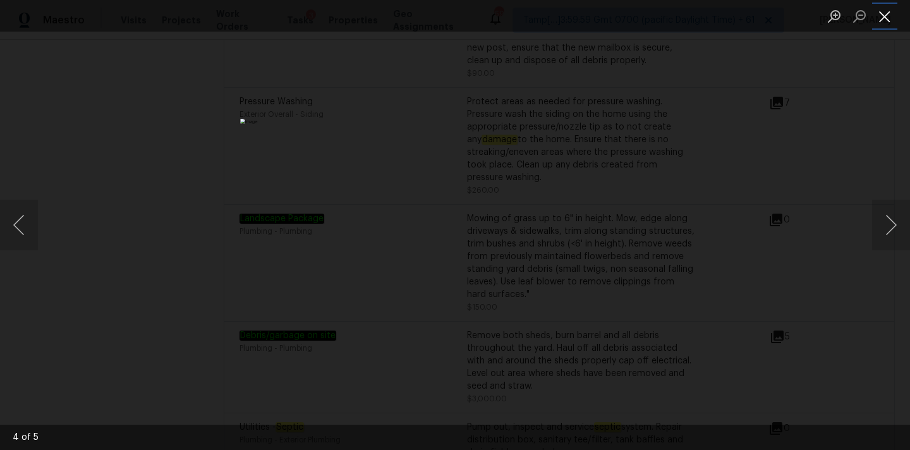
click at [890, 15] on button "Close lightbox" at bounding box center [885, 16] width 25 height 22
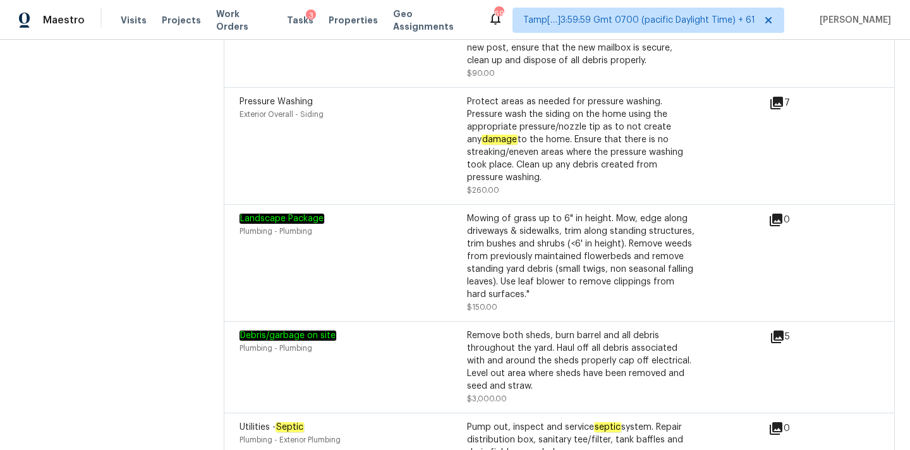
click at [783, 331] on icon at bounding box center [777, 337] width 13 height 13
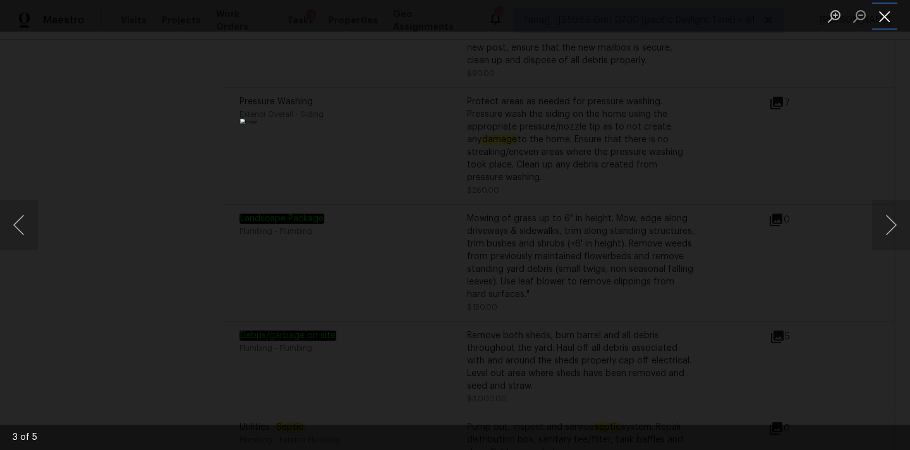
click at [889, 13] on button "Close lightbox" at bounding box center [885, 16] width 25 height 22
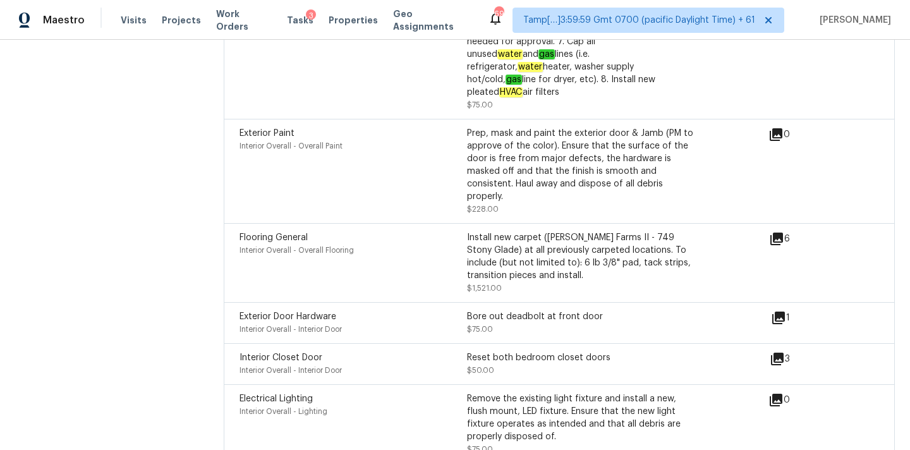
scroll to position [3798, 0]
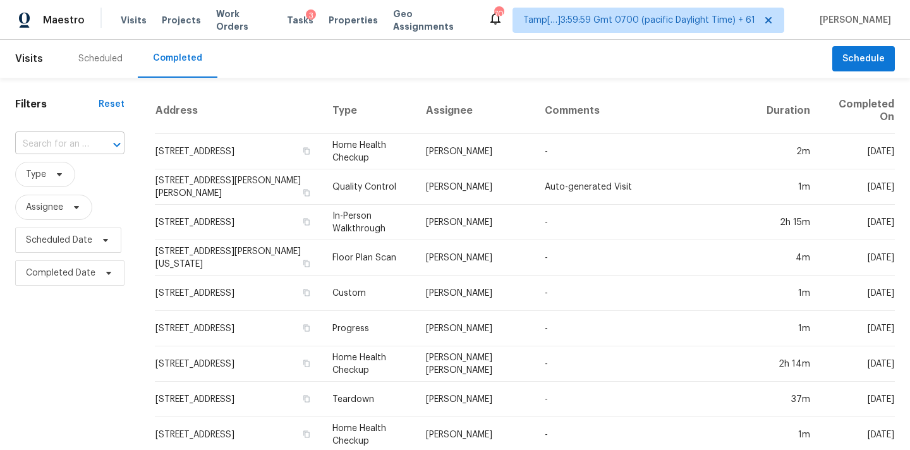
click at [32, 142] on input "text" at bounding box center [52, 145] width 74 height 20
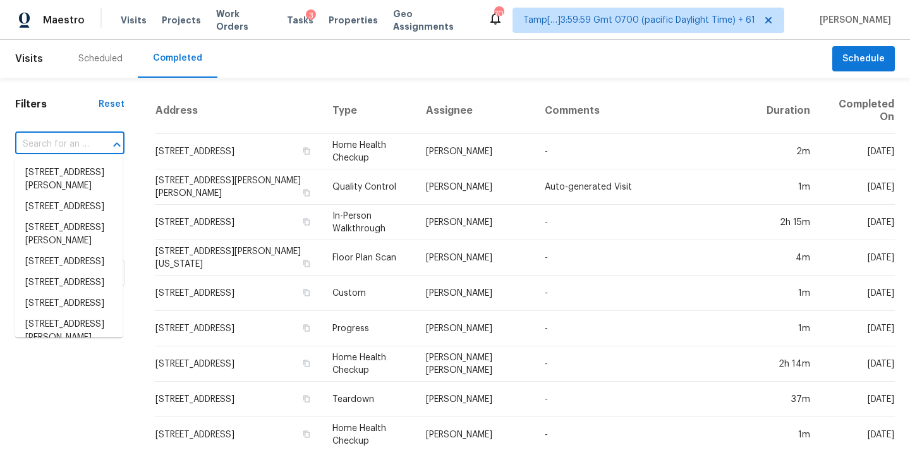
paste input "[STREET_ADDRESS]"
type input "[STREET_ADDRESS]"
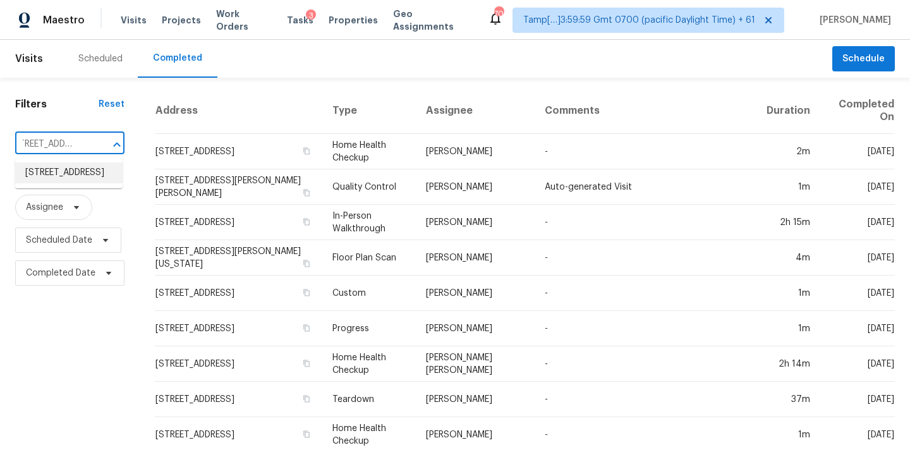
click at [57, 173] on li "8813 De Adalena St, Rosemead, CA 91770" at bounding box center [68, 172] width 107 height 21
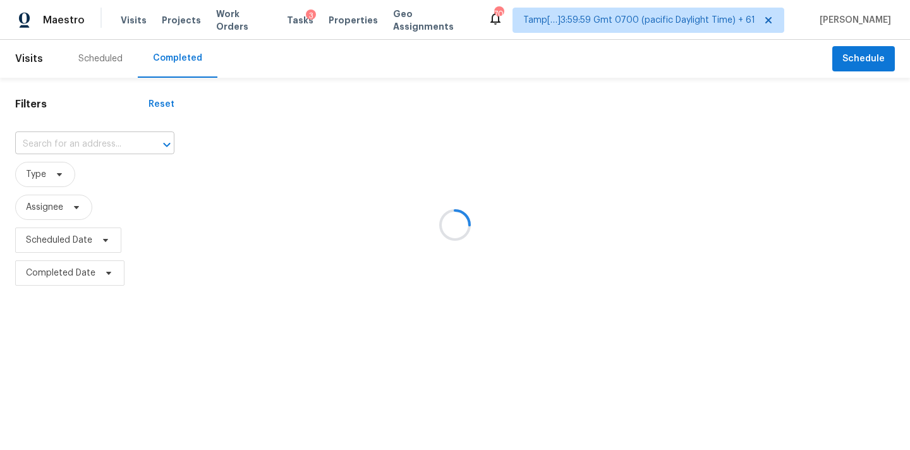
click at [46, 142] on input "text" at bounding box center [77, 145] width 124 height 20
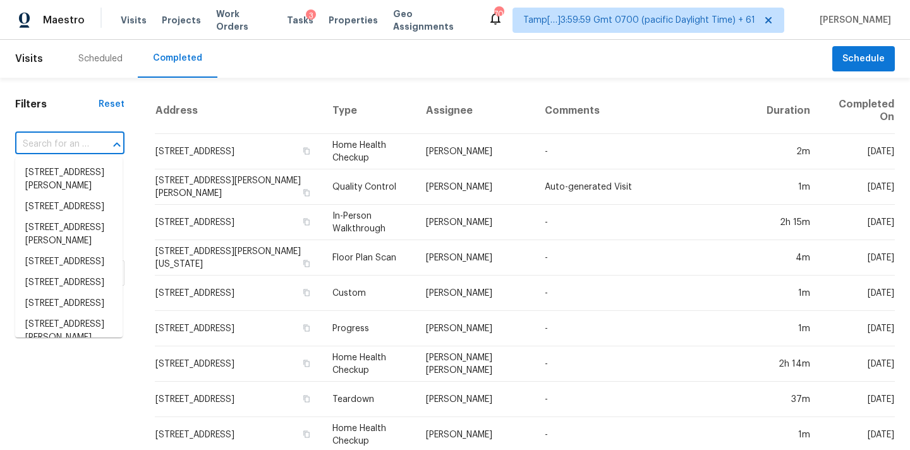
paste input "8813 De Adalena St, Rosemead, CA 91770"
type input "8813 De Adalena St, Rosemead, CA 91770"
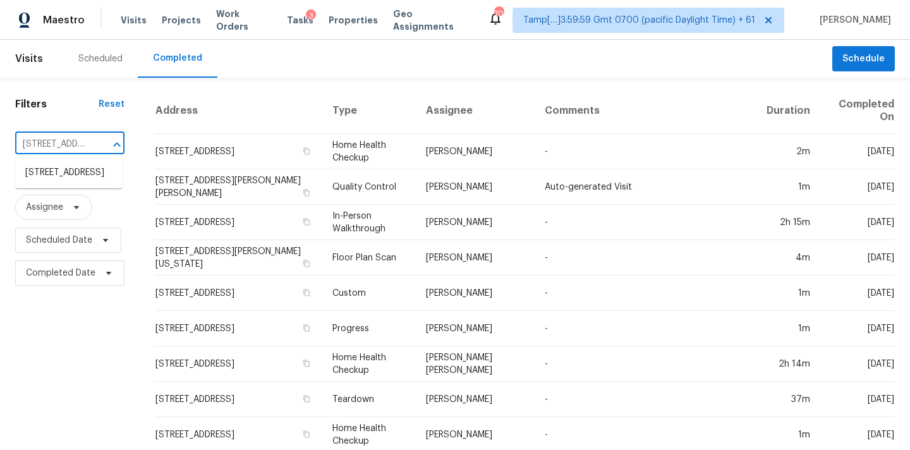
scroll to position [0, 107]
click at [58, 171] on li "8813 De Adalena St, Rosemead, CA 91770" at bounding box center [68, 172] width 107 height 21
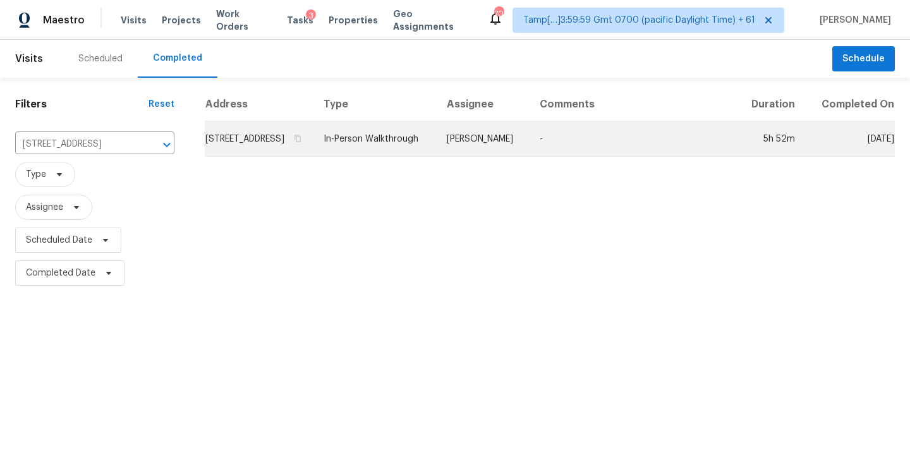
click at [437, 146] on td "In-Person Walkthrough" at bounding box center [375, 138] width 123 height 35
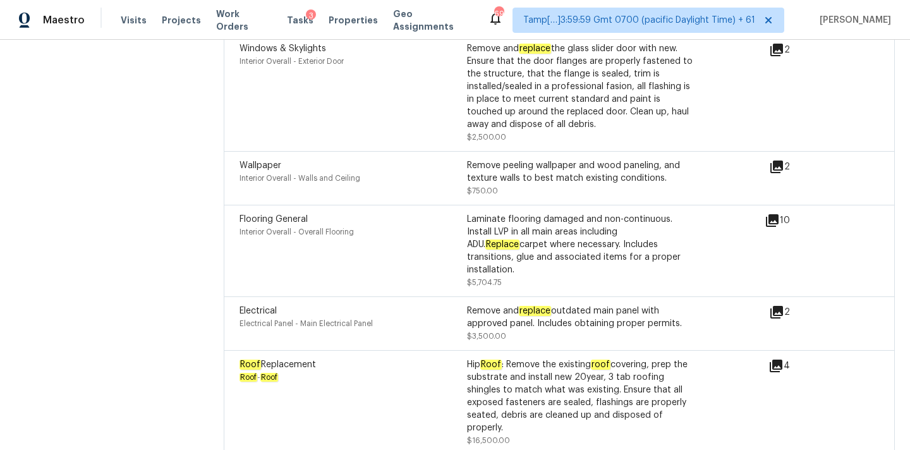
scroll to position [4317, 0]
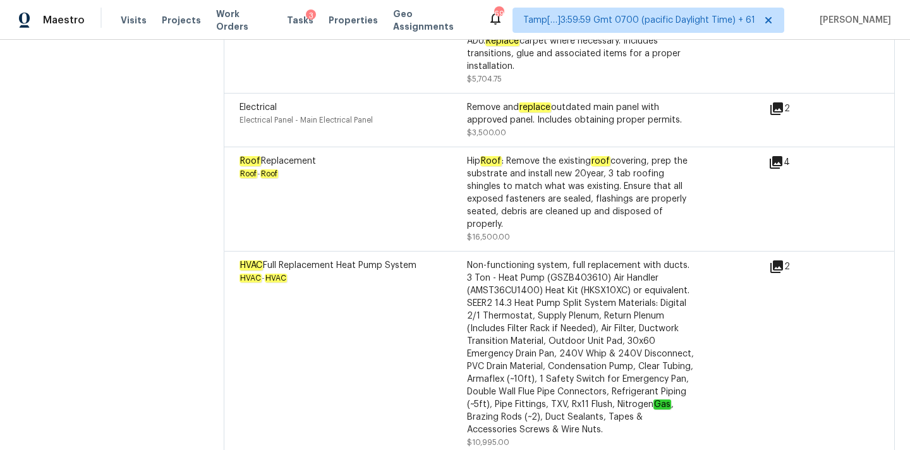
click at [421, 272] on div "HVAC - HVAC" at bounding box center [354, 278] width 228 height 13
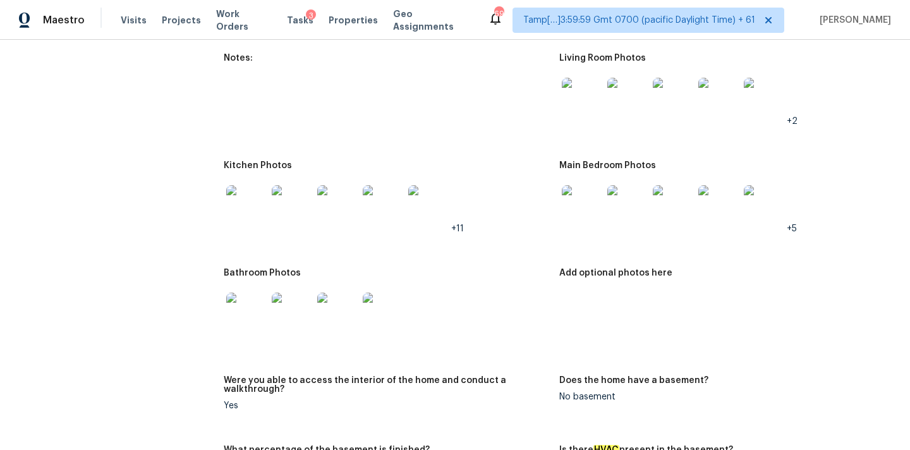
scroll to position [1181, 0]
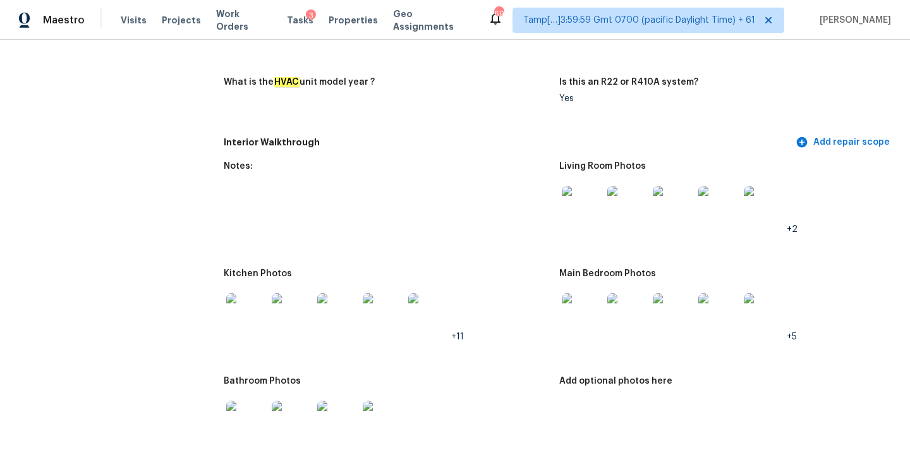
click at [593, 192] on img at bounding box center [582, 206] width 40 height 40
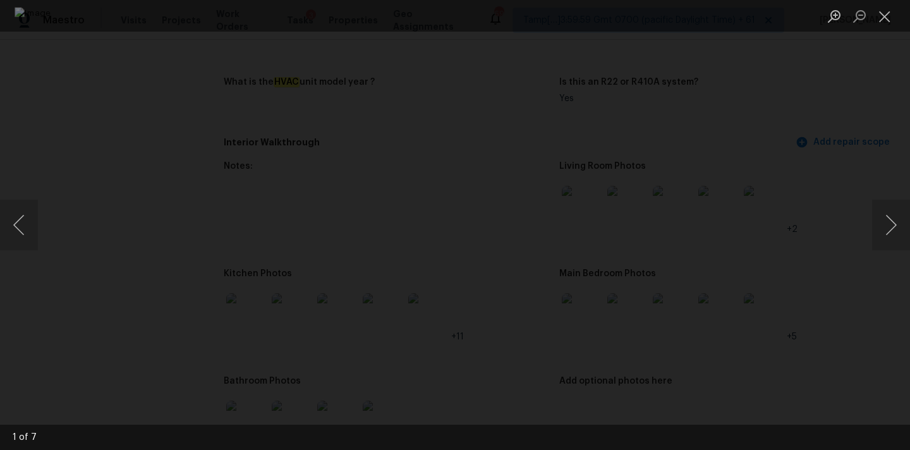
click at [887, 32] on div "Lightbox" at bounding box center [455, 225] width 910 height 450
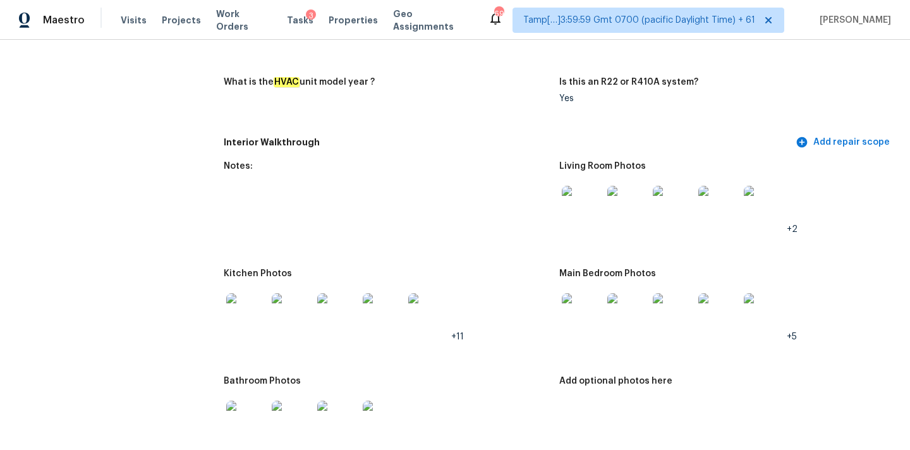
click at [590, 303] on img at bounding box center [582, 313] width 40 height 40
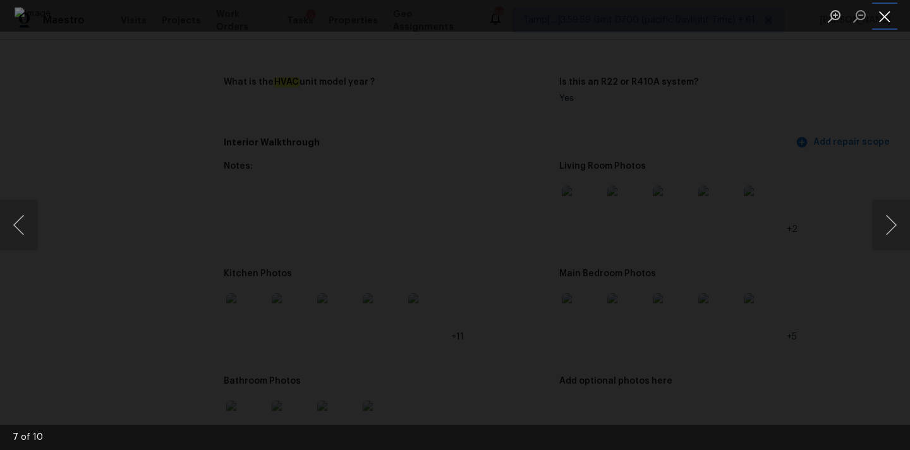
click at [885, 13] on button "Close lightbox" at bounding box center [885, 16] width 25 height 22
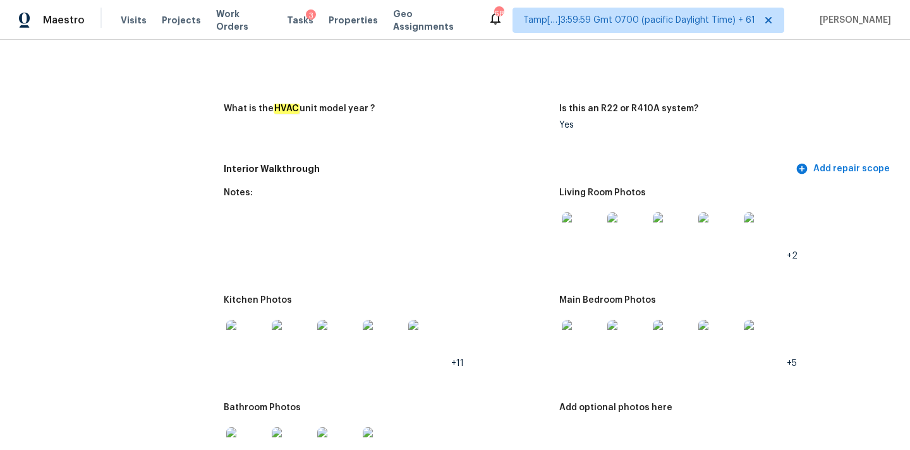
scroll to position [1153, 0]
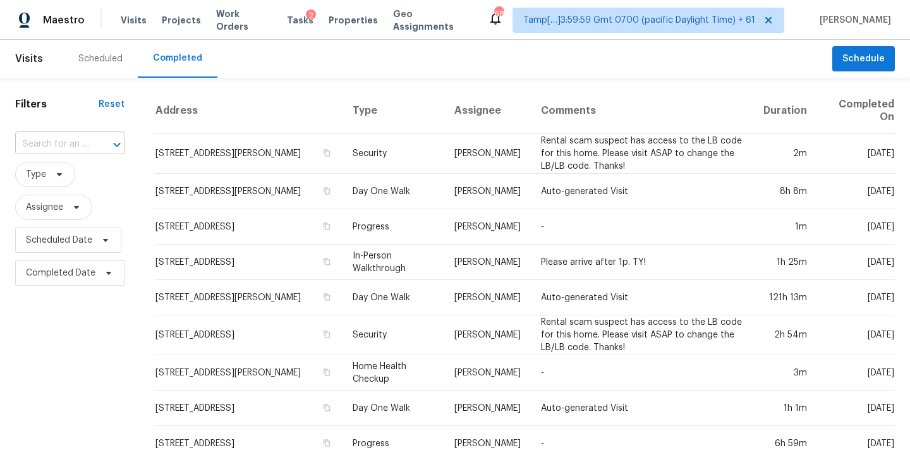
click at [33, 147] on input "text" at bounding box center [52, 145] width 74 height 20
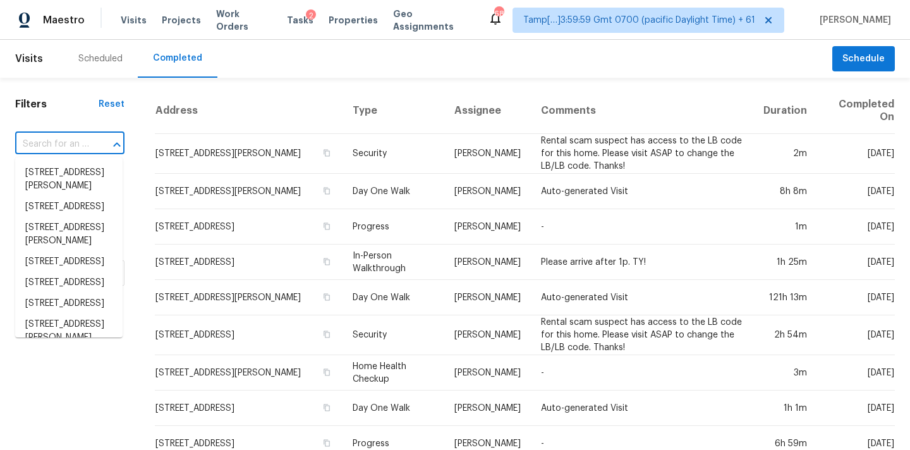
type input "[STREET_ADDRESS]"
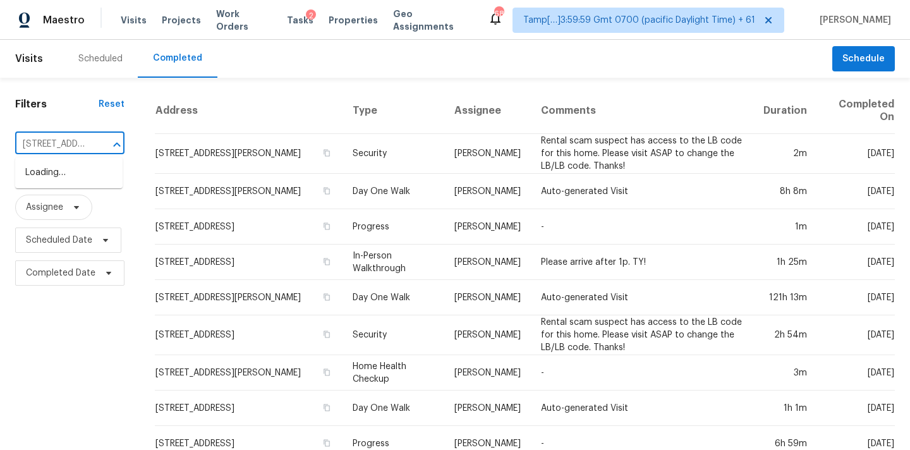
scroll to position [0, 51]
click at [52, 172] on li "[STREET_ADDRESS][PERSON_NAME]" at bounding box center [68, 179] width 107 height 34
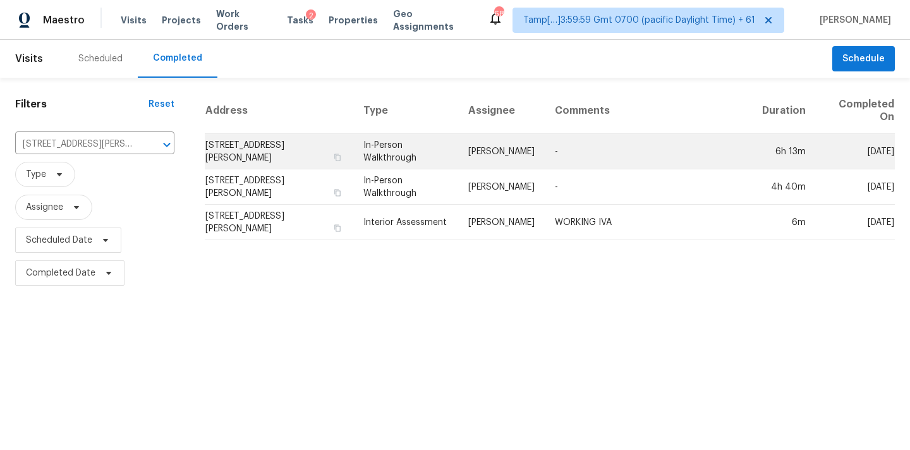
click at [540, 150] on td "[PERSON_NAME]" at bounding box center [501, 151] width 87 height 35
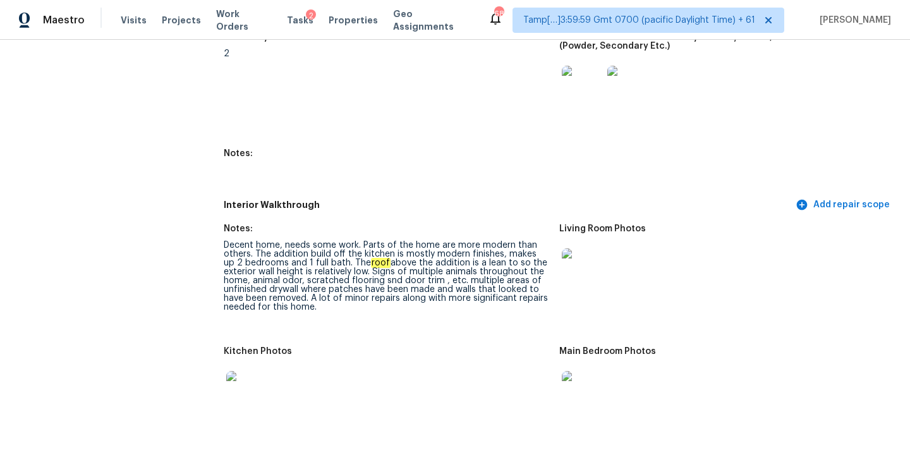
scroll to position [2739, 0]
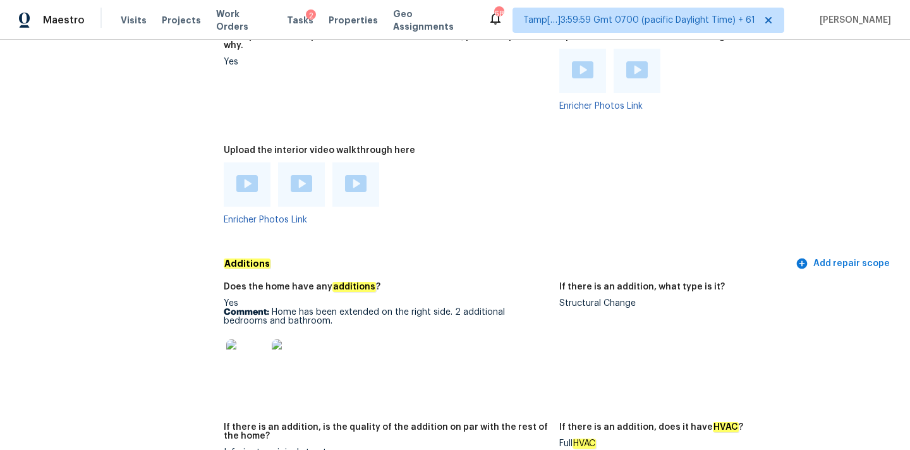
click at [271, 308] on p "Comment: Home has been extended on the right side. 2 additional bedrooms and ba…" at bounding box center [387, 317] width 326 height 18
copy p "Home has been extended on the right side. 2 additional bedrooms and bathroom."
drag, startPoint x: 271, startPoint y: 294, endPoint x: 289, endPoint y: 299, distance: 18.4
click at [289, 308] on p "Comment: Home has been extended on the right side. 2 additional bedrooms and ba…" at bounding box center [387, 317] width 326 height 18
click at [261, 341] on img at bounding box center [246, 360] width 40 height 40
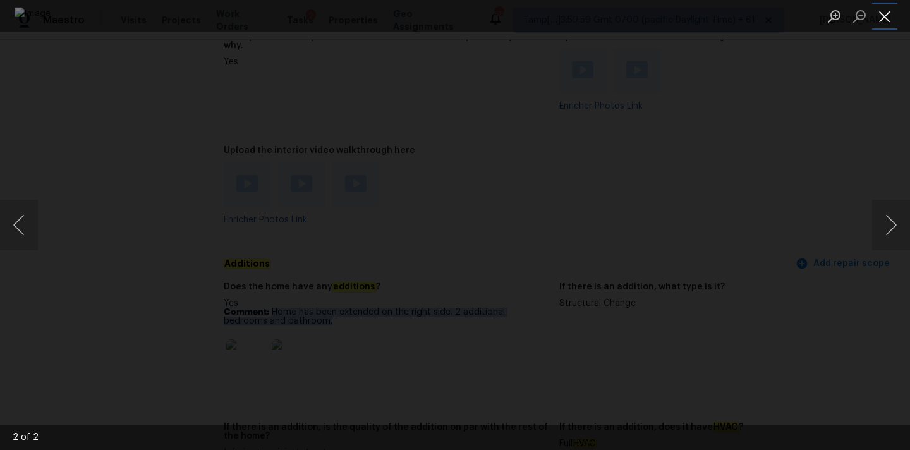
click at [888, 9] on button "Close lightbox" at bounding box center [885, 16] width 25 height 22
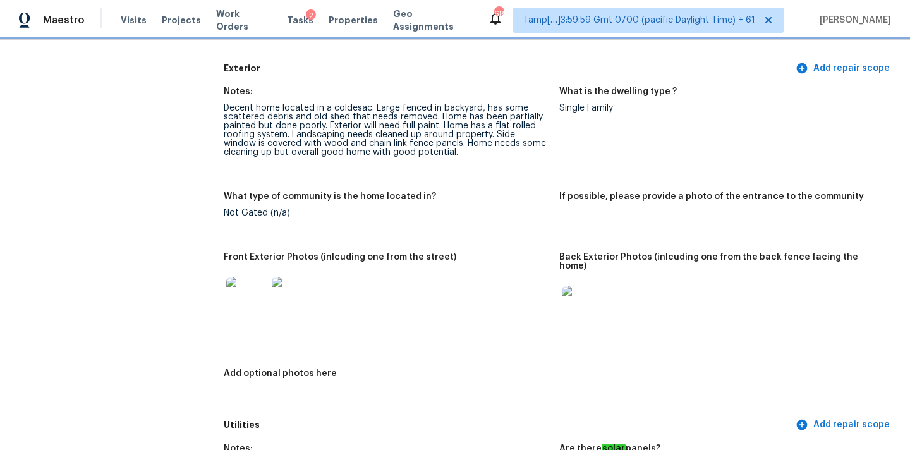
scroll to position [449, 0]
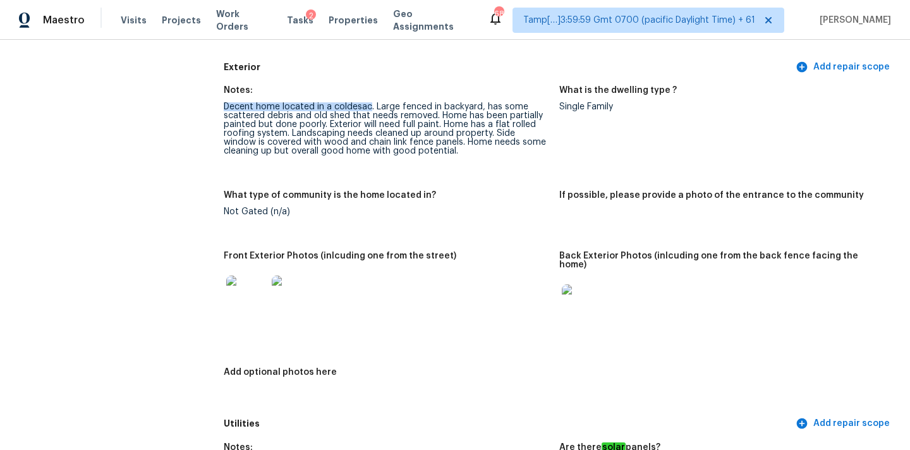
drag, startPoint x: 226, startPoint y: 107, endPoint x: 371, endPoint y: 109, distance: 145.4
click at [371, 109] on div "Decent home located in a coldesac. Large fenced in backyard, has some scattered…" at bounding box center [387, 128] width 326 height 53
click at [273, 106] on div "Decent home located in a coldesac. Large fenced in backyard, has some scattered…" at bounding box center [387, 128] width 326 height 53
drag, startPoint x: 281, startPoint y: 107, endPoint x: 368, endPoint y: 109, distance: 87.3
click at [368, 109] on div "Decent home located in a coldesac. Large fenced in backyard, has some scattered…" at bounding box center [387, 128] width 326 height 53
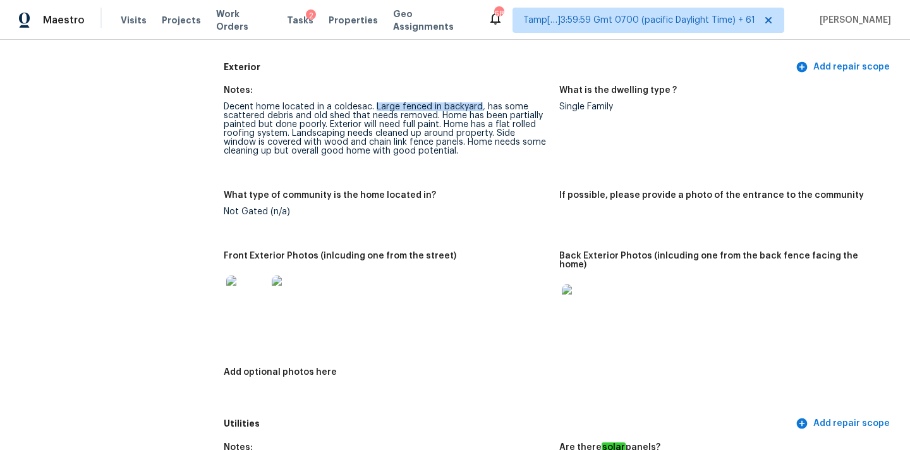
drag, startPoint x: 374, startPoint y: 108, endPoint x: 479, endPoint y: 107, distance: 104.3
click at [479, 107] on div "Decent home located in a coldesac. Large fenced in backyard, has some scattered…" at bounding box center [387, 128] width 326 height 53
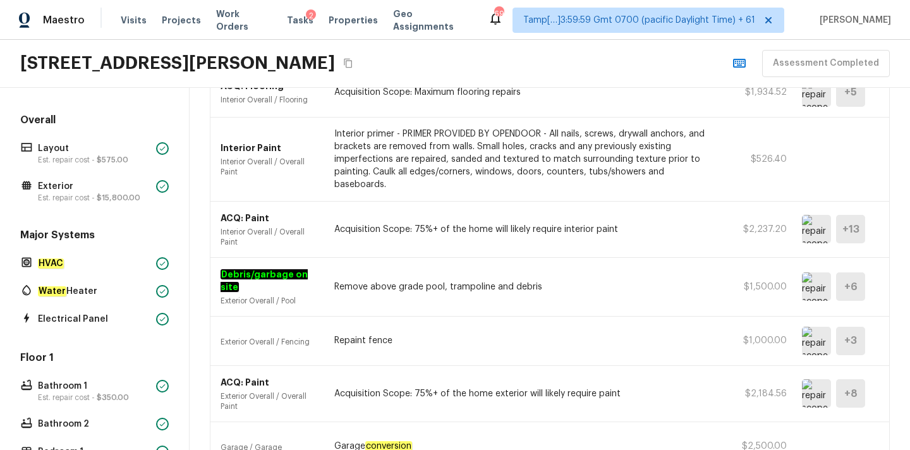
scroll to position [276, 0]
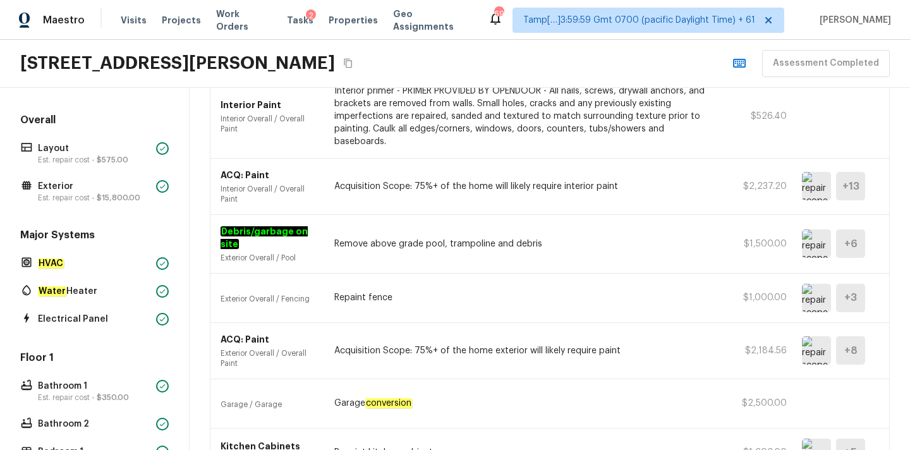
click at [820, 284] on img at bounding box center [816, 298] width 29 height 28
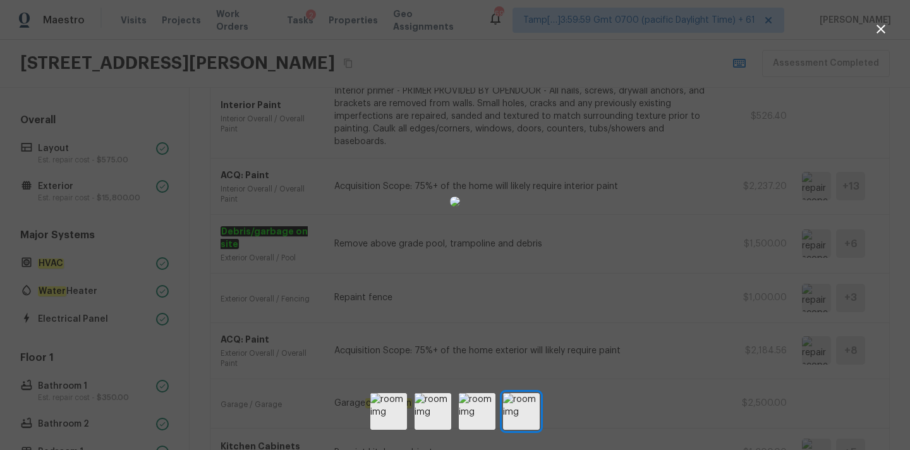
click at [881, 27] on icon "button" at bounding box center [881, 28] width 15 height 15
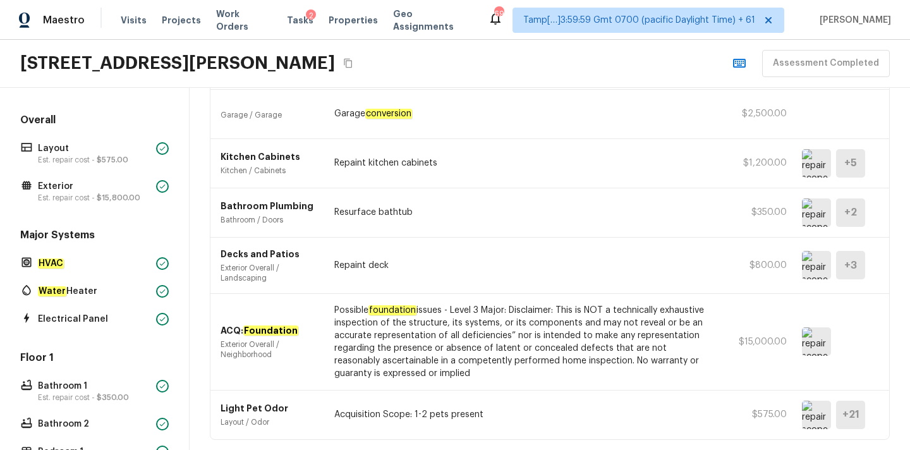
scroll to position [591, 0]
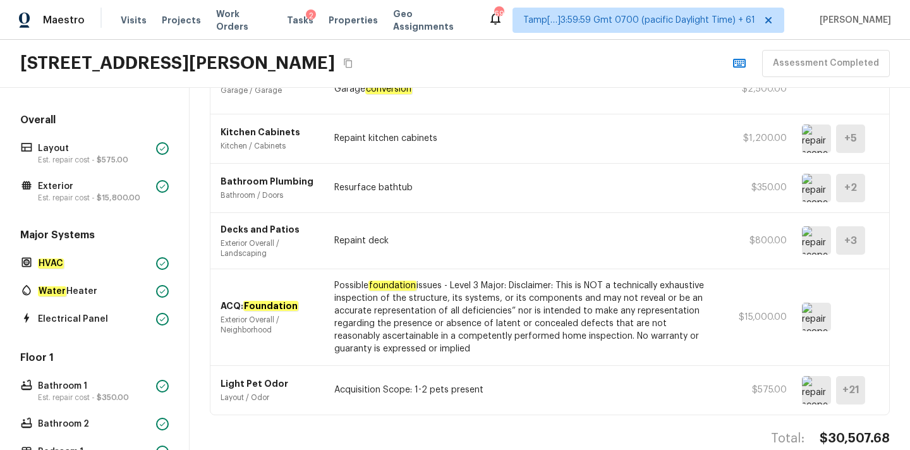
click at [814, 303] on img at bounding box center [816, 317] width 29 height 28
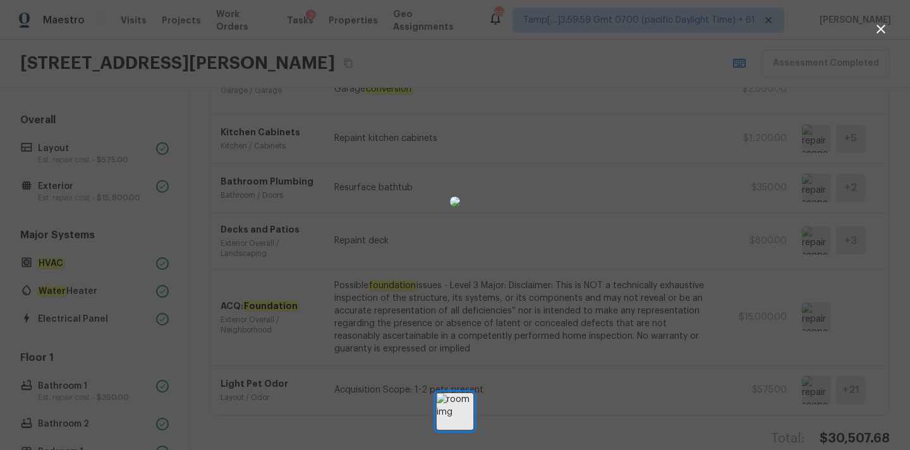
click at [880, 25] on icon "button" at bounding box center [881, 28] width 15 height 15
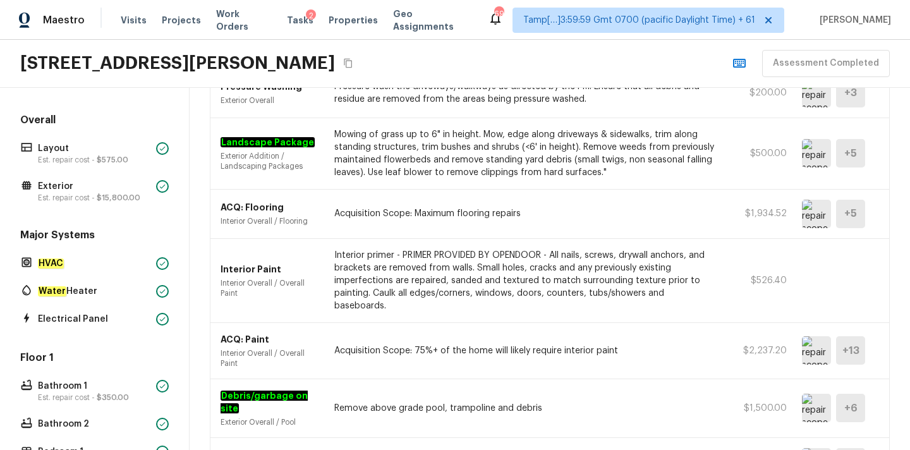
scroll to position [0, 0]
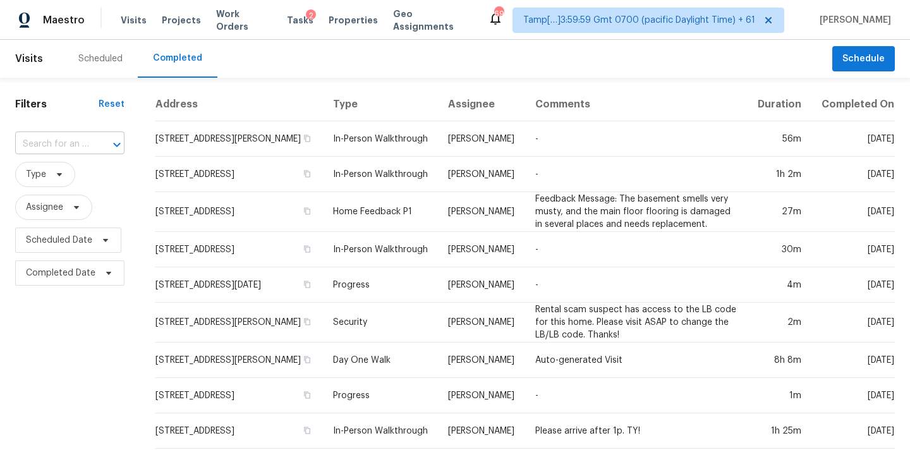
click at [61, 147] on input "text" at bounding box center [52, 145] width 74 height 20
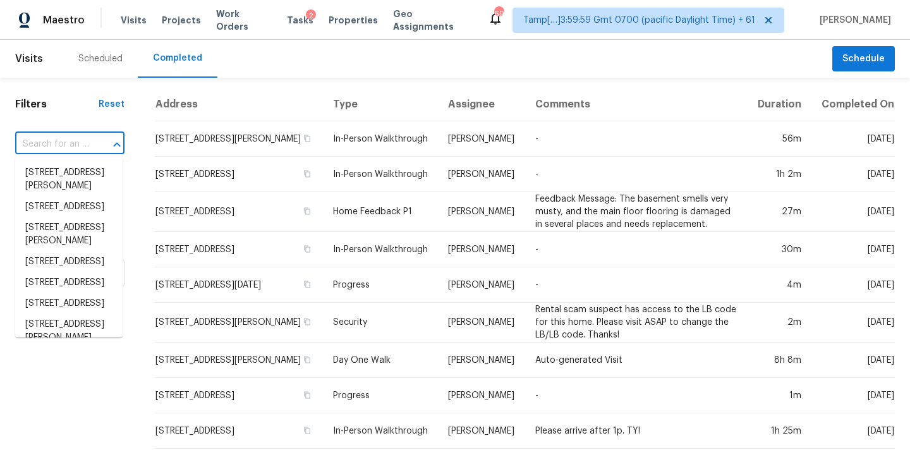
paste input "[STREET_ADDRESS][PERSON_NAME]"
type input "[STREET_ADDRESS][PERSON_NAME]"
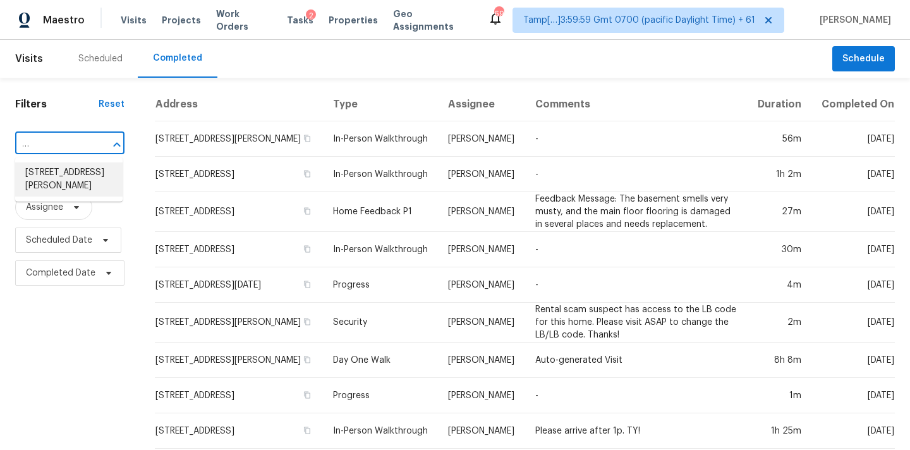
click at [70, 176] on li "[STREET_ADDRESS][PERSON_NAME]" at bounding box center [68, 179] width 107 height 34
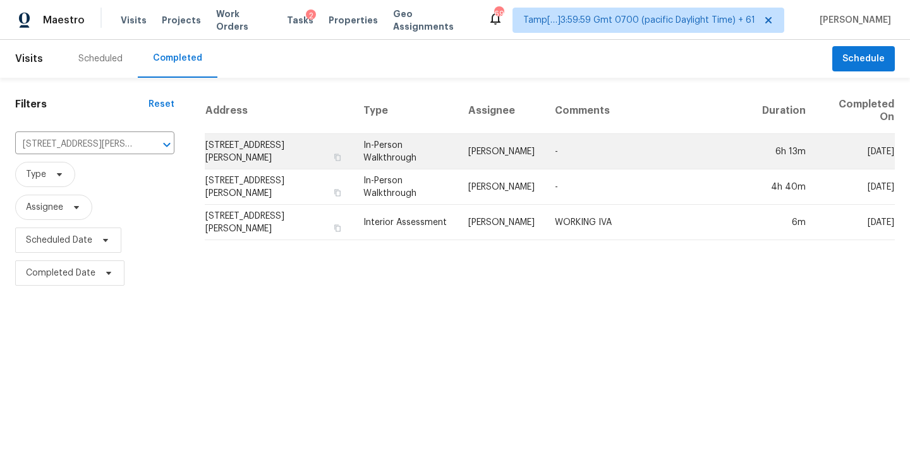
click at [453, 155] on td "In-Person Walkthrough" at bounding box center [405, 151] width 105 height 35
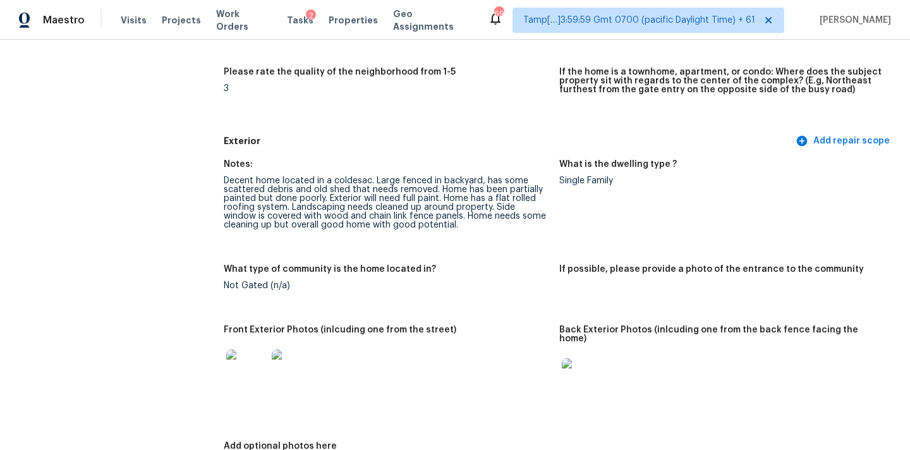
scroll to position [388, 0]
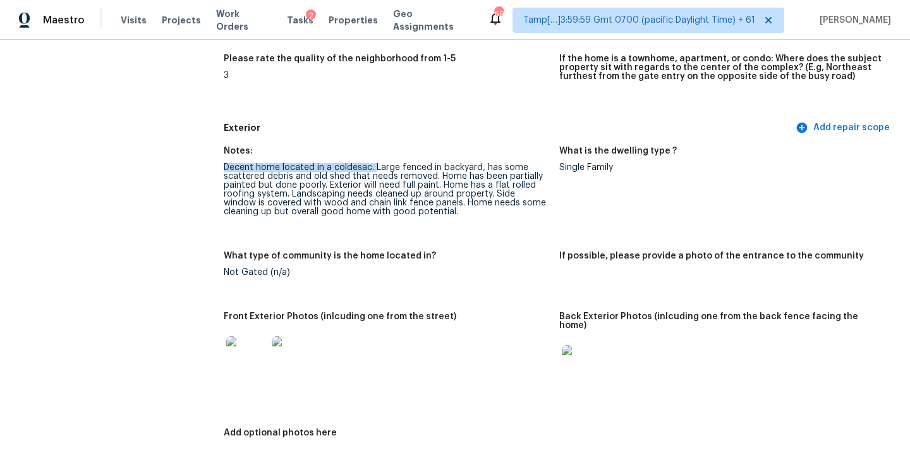
drag, startPoint x: 224, startPoint y: 168, endPoint x: 374, endPoint y: 168, distance: 149.9
click at [374, 168] on div "Decent home located in a coldesac. Large fenced in backyard, has some scattered…" at bounding box center [387, 189] width 326 height 53
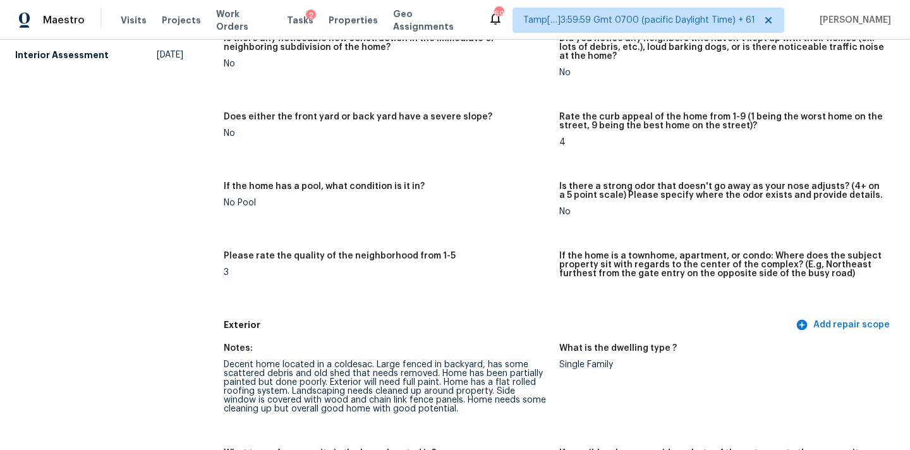
scroll to position [252, 0]
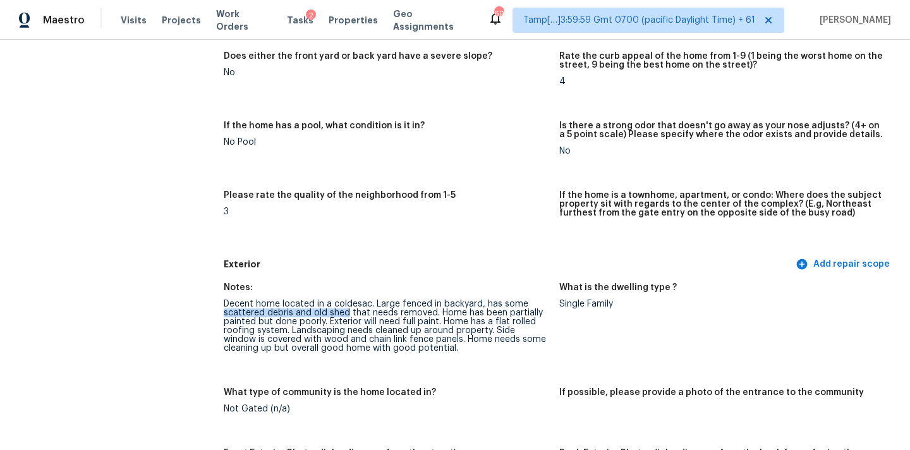
copy div "scattered debris and old shed"
drag, startPoint x: 224, startPoint y: 316, endPoint x: 347, endPoint y: 313, distance: 123.3
click at [347, 313] on div "Decent home located in a coldesac. Large fenced in backyard, has some scattered…" at bounding box center [387, 326] width 326 height 53
copy div "Exterior will need full paint."
drag, startPoint x: 329, startPoint y: 323, endPoint x: 440, endPoint y: 322, distance: 110.7
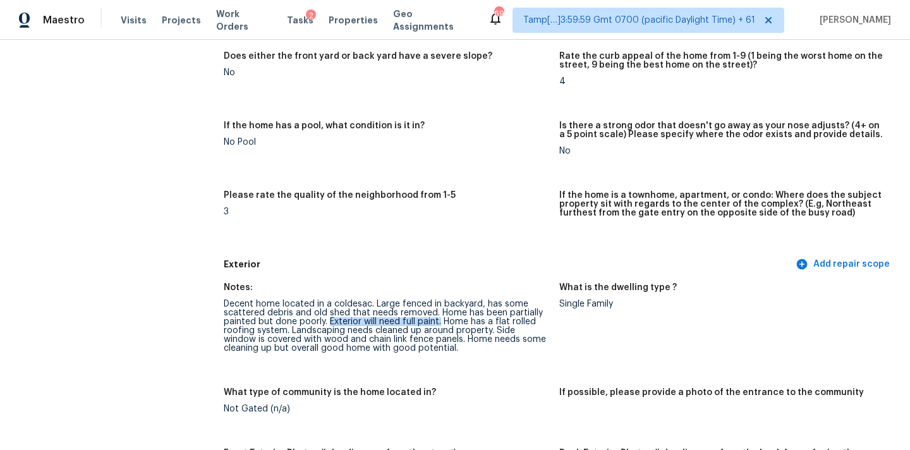
click at [440, 322] on div "Decent home located in a coldesac. Large fenced in backyard, has some scattered…" at bounding box center [387, 326] width 326 height 53
drag, startPoint x: 291, startPoint y: 331, endPoint x: 491, endPoint y: 333, distance: 200.4
click at [491, 333] on div "Decent home located in a coldesac. Large fenced in backyard, has some scattered…" at bounding box center [387, 326] width 326 height 53
copy div "Landscaping needs cleaned up around property."
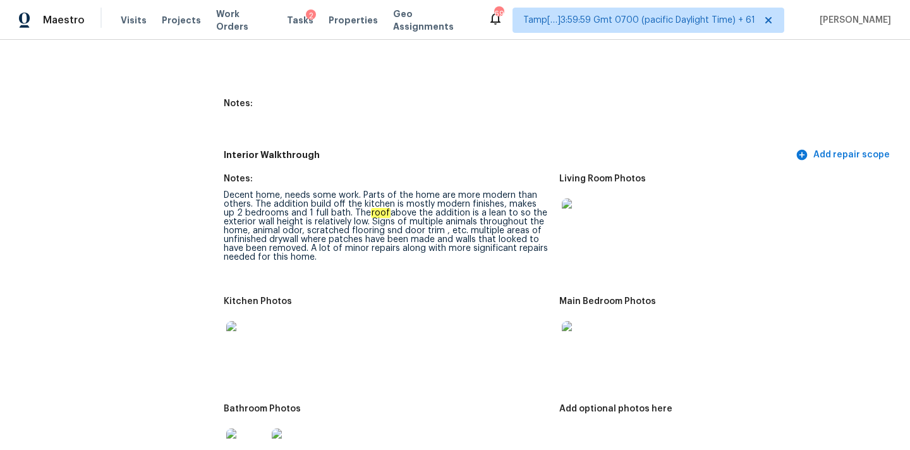
scroll to position [1581, 0]
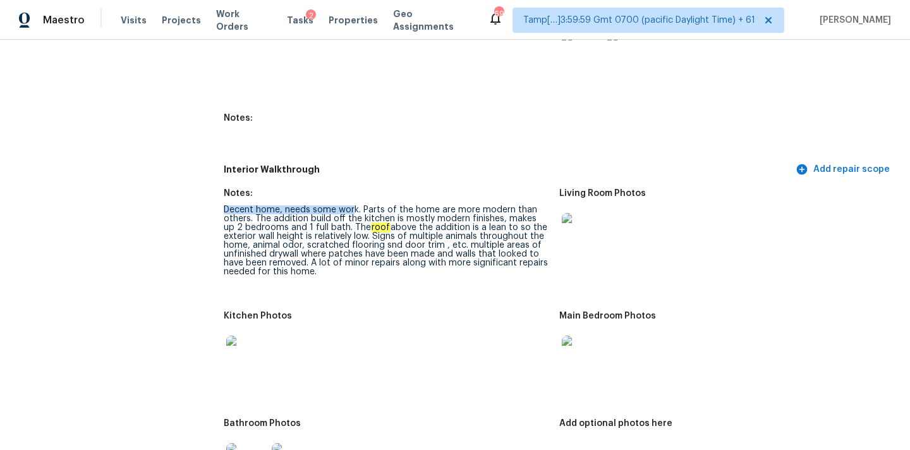
drag, startPoint x: 224, startPoint y: 200, endPoint x: 354, endPoint y: 200, distance: 130.3
click at [354, 205] on div "Decent home, needs some work. Parts of the home are more modern than others. Th…" at bounding box center [387, 240] width 326 height 71
drag, startPoint x: 255, startPoint y: 210, endPoint x: 501, endPoint y: 210, distance: 246.0
click at [501, 210] on div "Decent home, needs some work. Parts of the home are more modern than others. Th…" at bounding box center [387, 240] width 326 height 71
drag, startPoint x: 340, startPoint y: 219, endPoint x: 504, endPoint y: 217, distance: 164.4
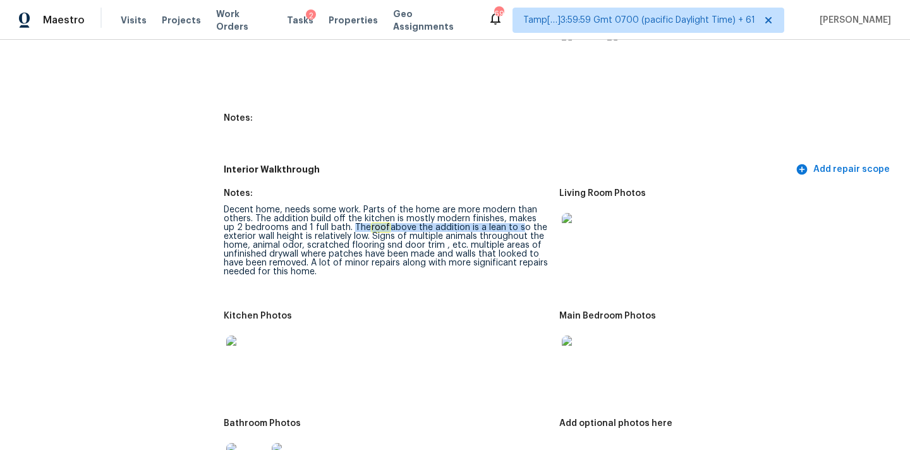
click at [504, 217] on div "Decent home, needs some work. Parts of the home are more modern than others. Th…" at bounding box center [387, 240] width 326 height 71
drag, startPoint x: 374, startPoint y: 229, endPoint x: 253, endPoint y: 235, distance: 120.9
click at [253, 235] on div "Decent home, needs some work. Parts of the home are more modern than others. Th…" at bounding box center [387, 240] width 326 height 71
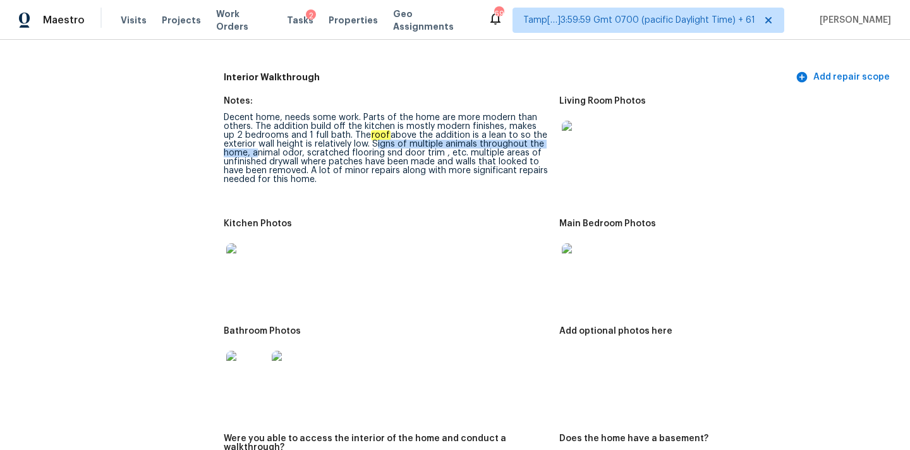
scroll to position [1557, 0]
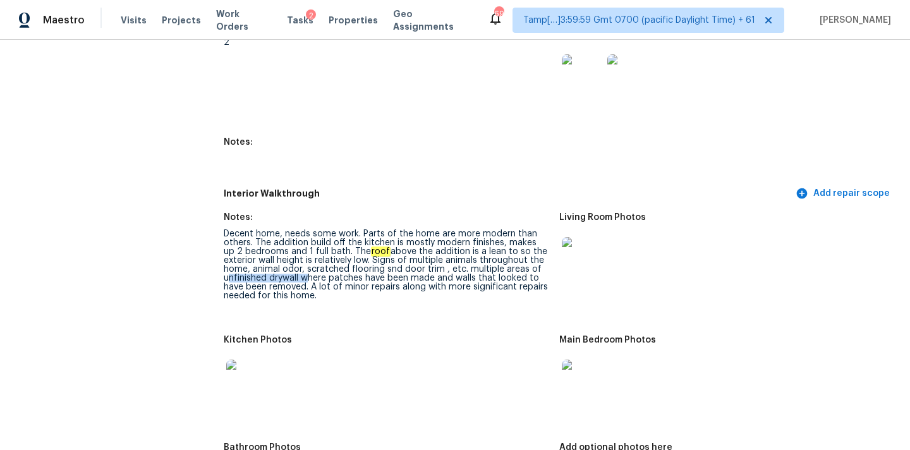
drag, startPoint x: 225, startPoint y: 271, endPoint x: 301, endPoint y: 267, distance: 76.0
click at [301, 267] on div "Decent home, needs some work. Parts of the home are more modern than others. Th…" at bounding box center [387, 265] width 326 height 71
copy div "multiple areas of unfinished drywall"
drag, startPoint x: 467, startPoint y: 261, endPoint x: 300, endPoint y: 269, distance: 167.8
click at [300, 269] on div "Decent home, needs some work. Parts of the home are more modern than others. Th…" at bounding box center [387, 265] width 326 height 71
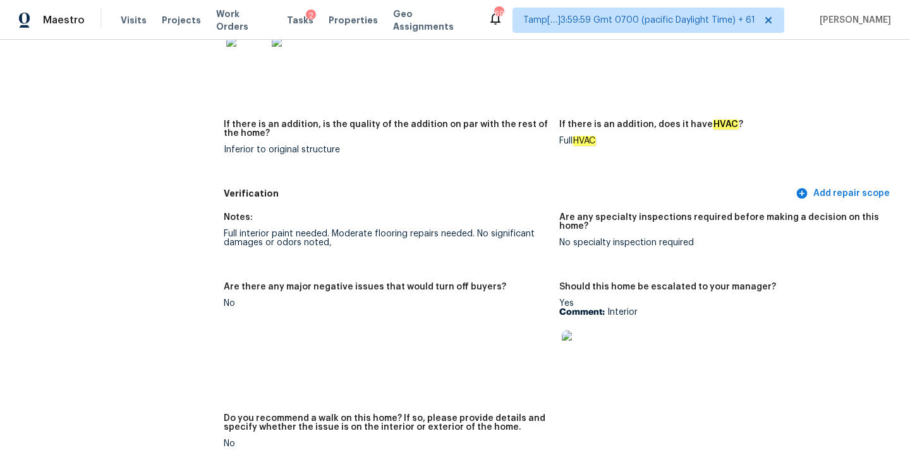
scroll to position [3161, 0]
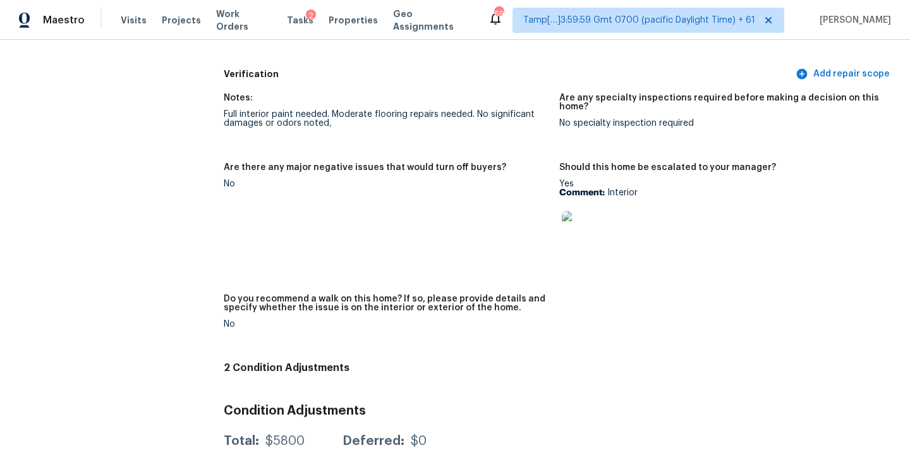
click at [231, 110] on div "Full interior paint needed. Moderate flooring repairs needed. No significant da…" at bounding box center [387, 119] width 326 height 18
drag, startPoint x: 225, startPoint y: 97, endPoint x: 329, endPoint y: 95, distance: 104.4
click at [329, 110] on div "Full interior paint needed. Moderate flooring repairs needed. No significant da…" at bounding box center [387, 119] width 326 height 18
copy div "Full interior paint needed."
copy div "Moderate flooring repairs needed"
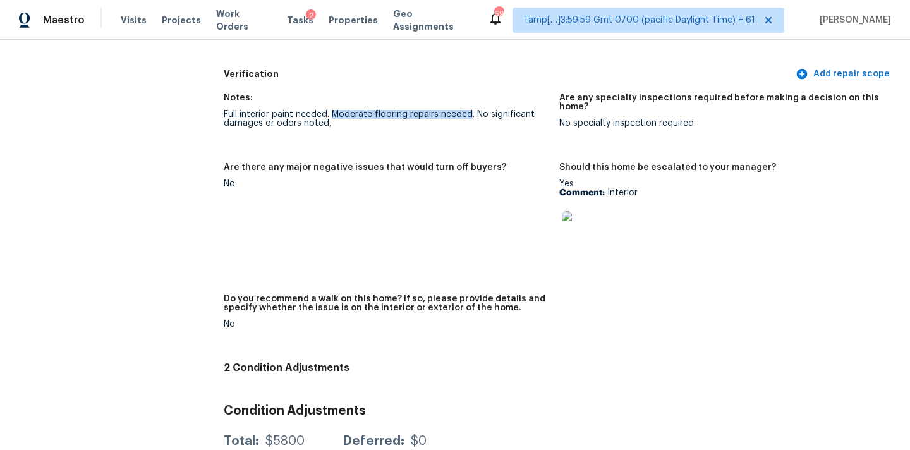
drag, startPoint x: 332, startPoint y: 95, endPoint x: 472, endPoint y: 97, distance: 140.4
click at [472, 110] on div "Full interior paint needed. Moderate flooring repairs needed. No significant da…" at bounding box center [387, 119] width 326 height 18
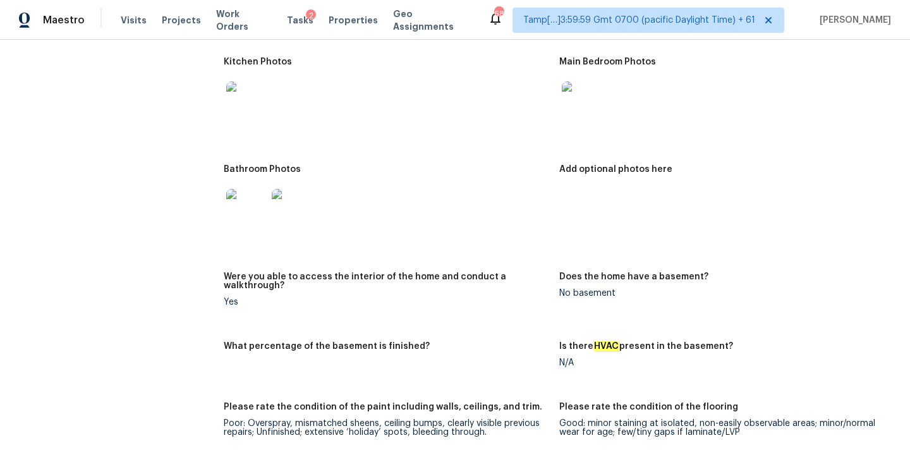
scroll to position [1633, 0]
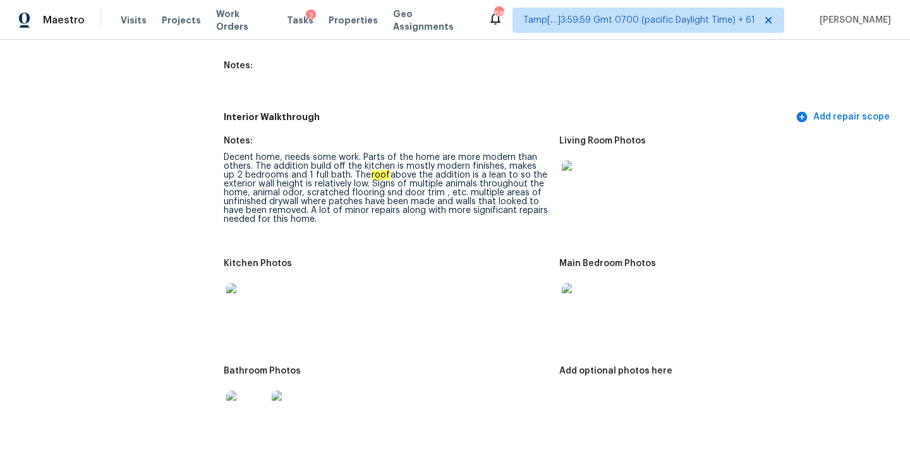
click at [570, 170] on img at bounding box center [582, 181] width 40 height 40
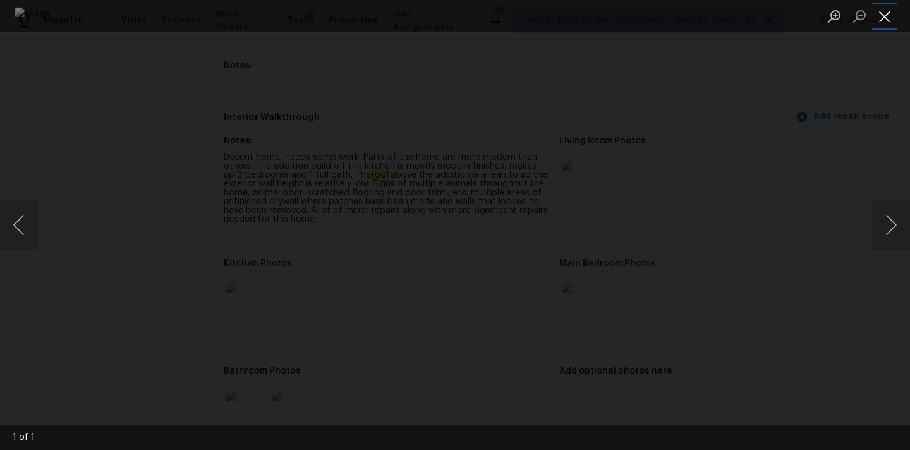
click at [878, 10] on button "Close lightbox" at bounding box center [885, 16] width 25 height 22
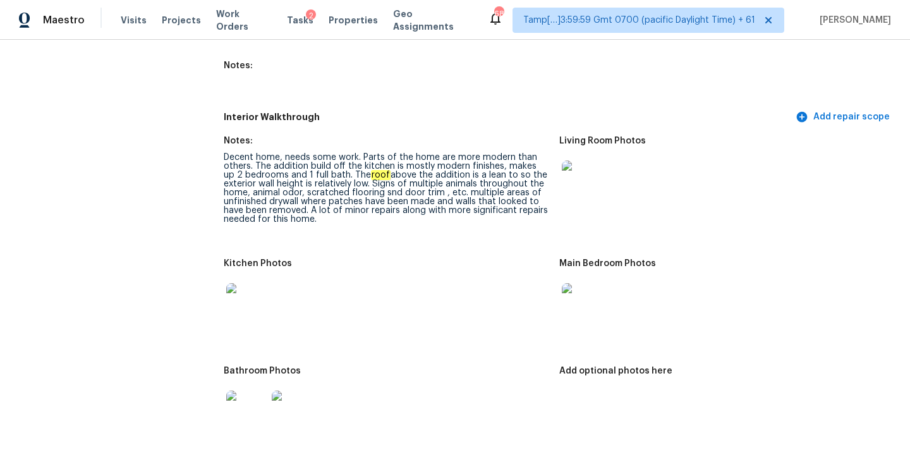
click at [562, 302] on img at bounding box center [582, 303] width 40 height 40
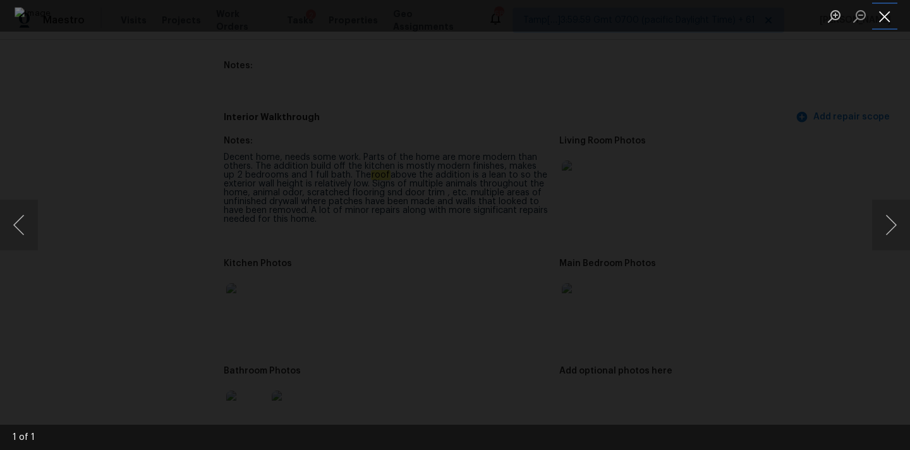
click at [889, 18] on button "Close lightbox" at bounding box center [885, 16] width 25 height 22
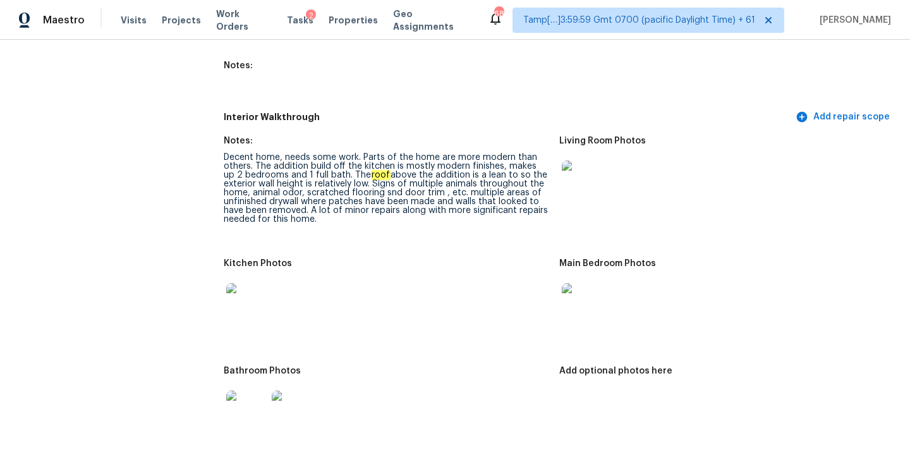
click at [248, 295] on img at bounding box center [246, 303] width 40 height 40
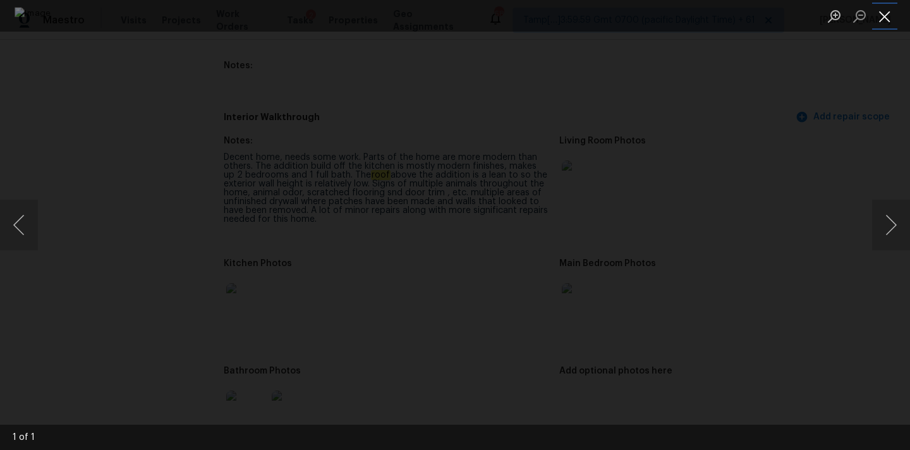
click at [886, 9] on button "Close lightbox" at bounding box center [885, 16] width 25 height 22
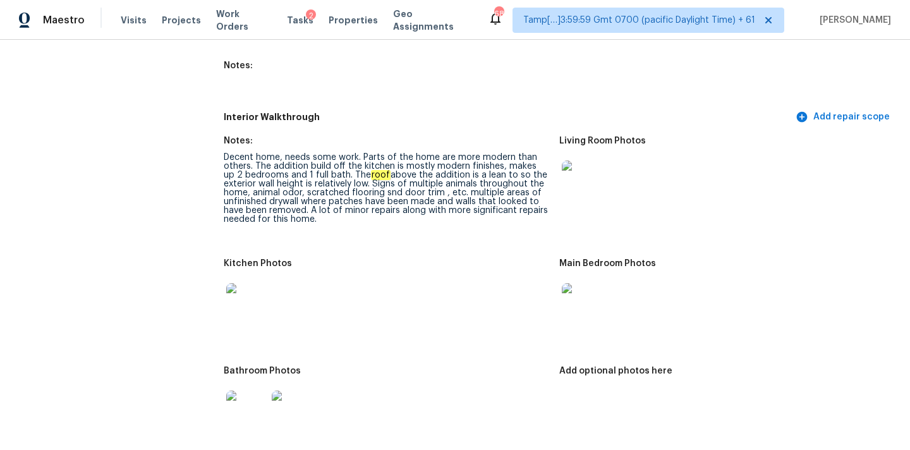
click at [255, 393] on img at bounding box center [246, 411] width 40 height 40
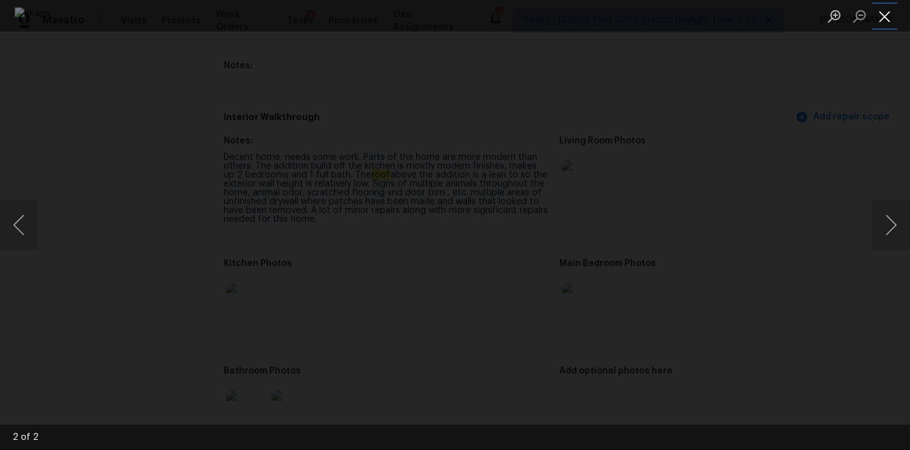
click at [891, 10] on button "Close lightbox" at bounding box center [885, 16] width 25 height 22
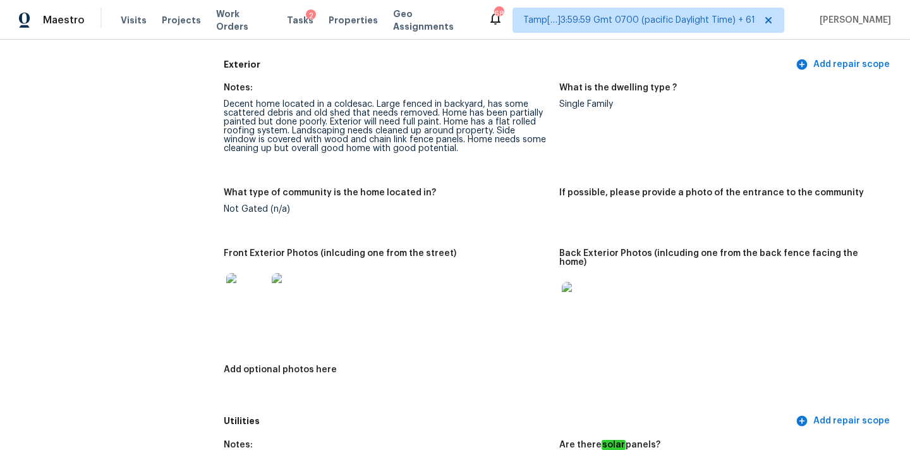
scroll to position [449, 0]
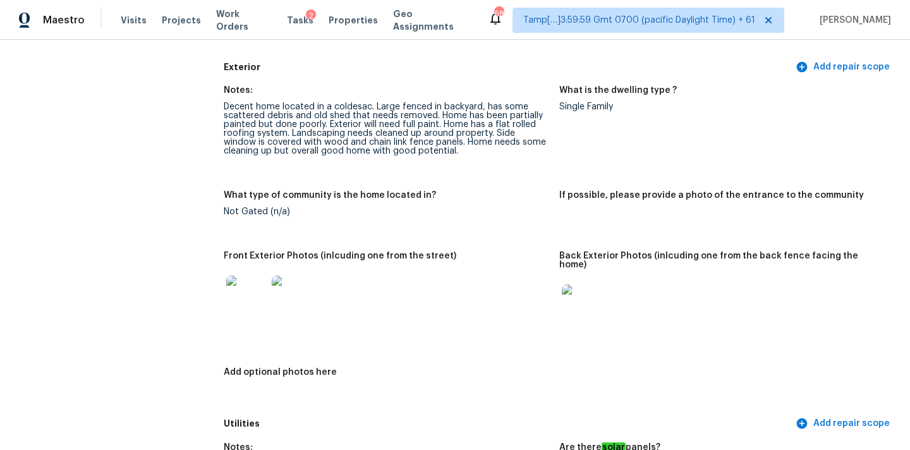
click at [600, 293] on img at bounding box center [582, 305] width 40 height 40
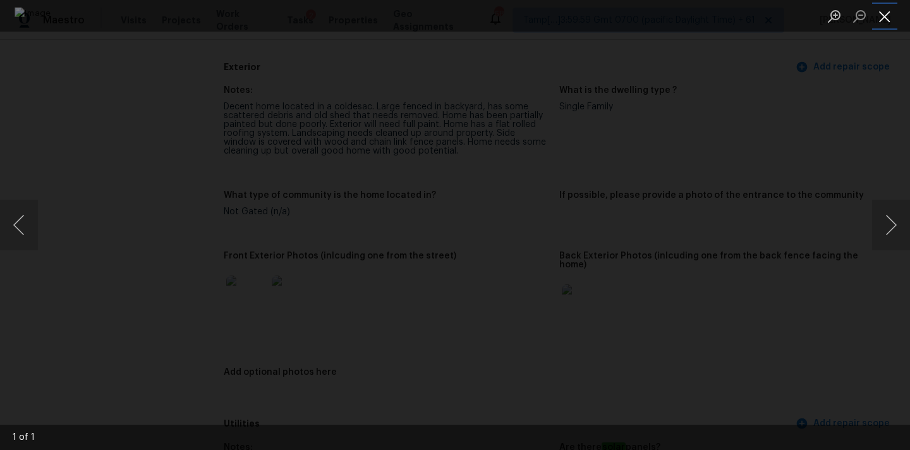
click at [881, 19] on button "Close lightbox" at bounding box center [885, 16] width 25 height 22
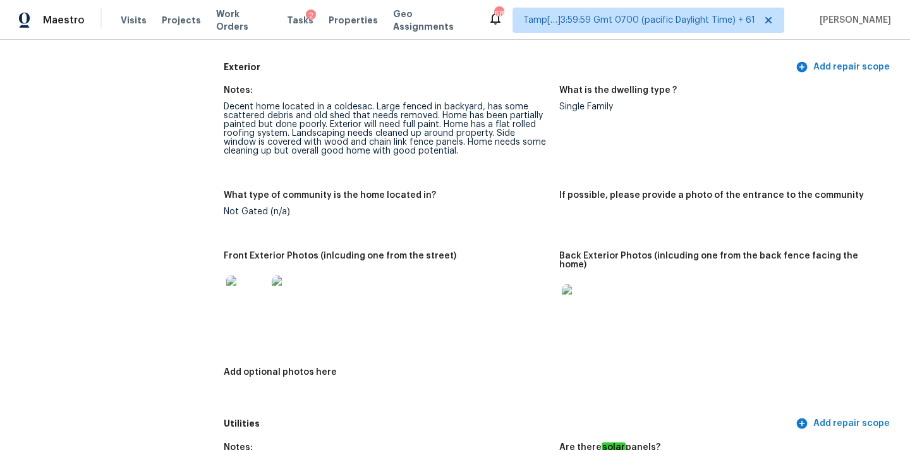
click at [294, 297] on img at bounding box center [292, 296] width 40 height 40
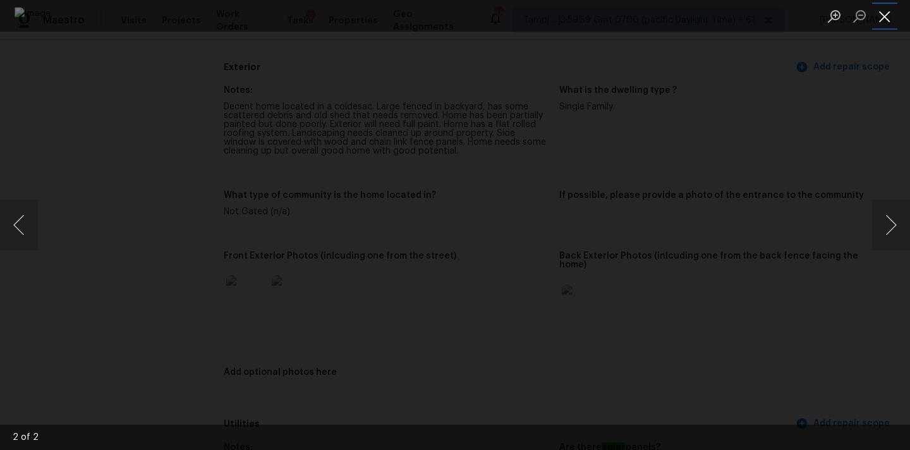
click at [886, 13] on button "Close lightbox" at bounding box center [885, 16] width 25 height 22
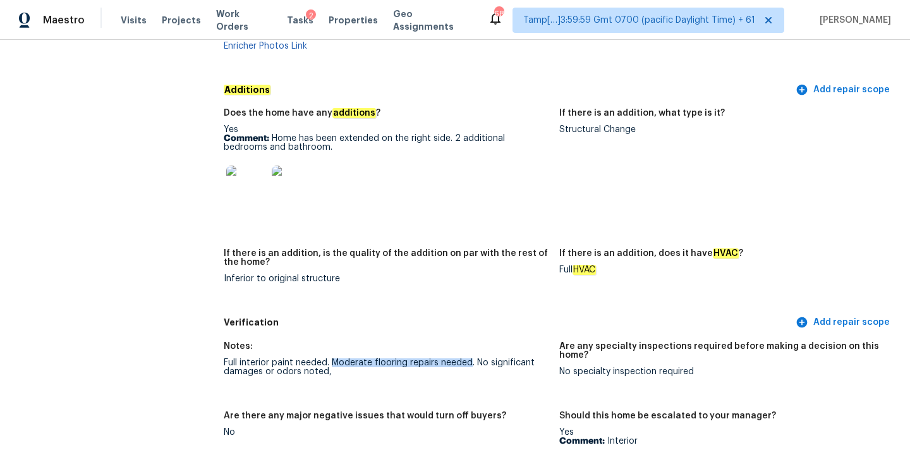
scroll to position [2919, 0]
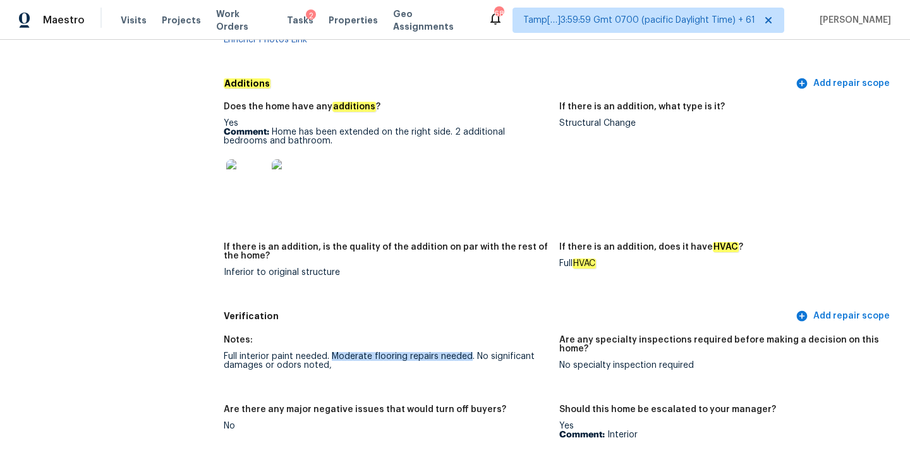
click at [299, 161] on img at bounding box center [292, 179] width 40 height 40
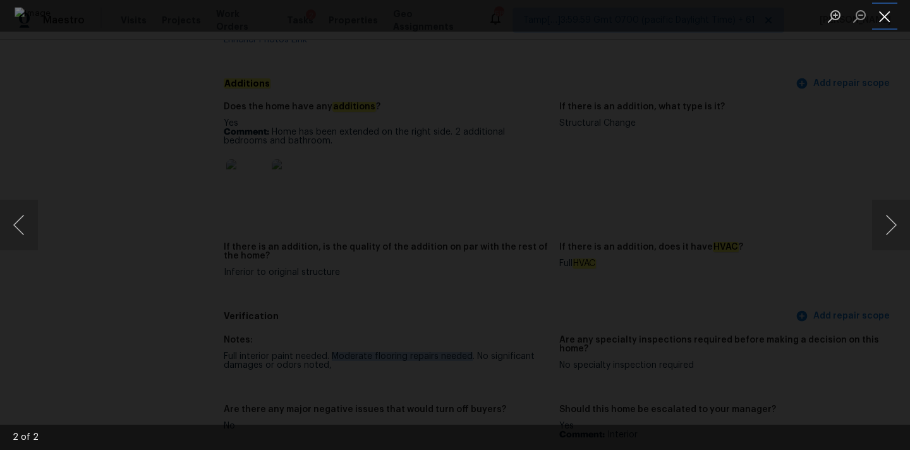
click at [890, 13] on button "Close lightbox" at bounding box center [885, 16] width 25 height 22
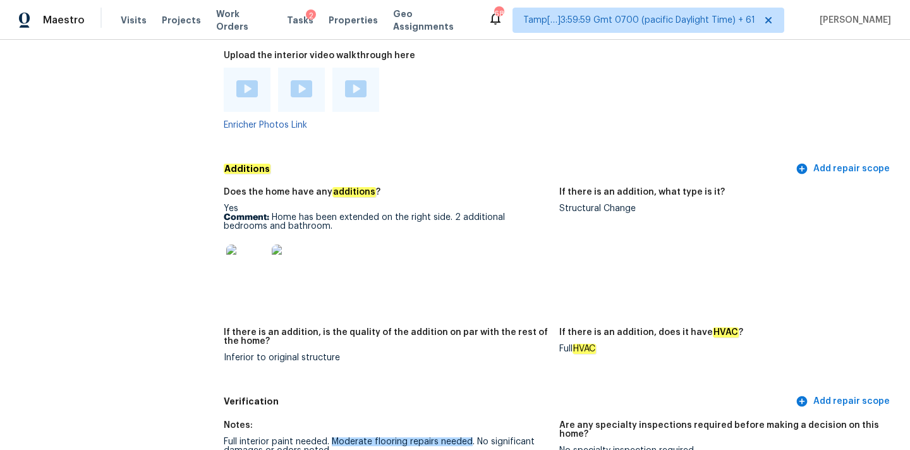
scroll to position [2596, 0]
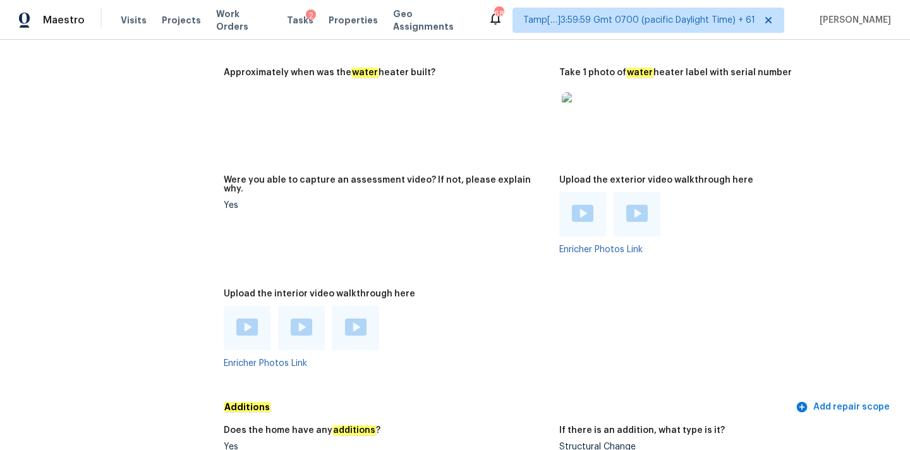
click at [243, 319] on img at bounding box center [246, 327] width 21 height 17
click at [313, 306] on div at bounding box center [301, 328] width 47 height 44
click at [309, 319] on img at bounding box center [301, 327] width 21 height 17
click at [343, 306] on div at bounding box center [356, 328] width 47 height 44
click at [355, 319] on img at bounding box center [355, 327] width 21 height 17
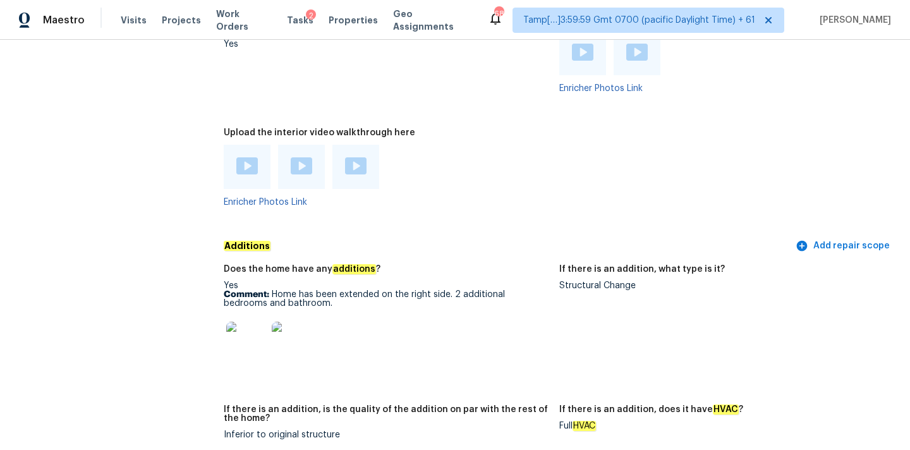
scroll to position [2737, 0]
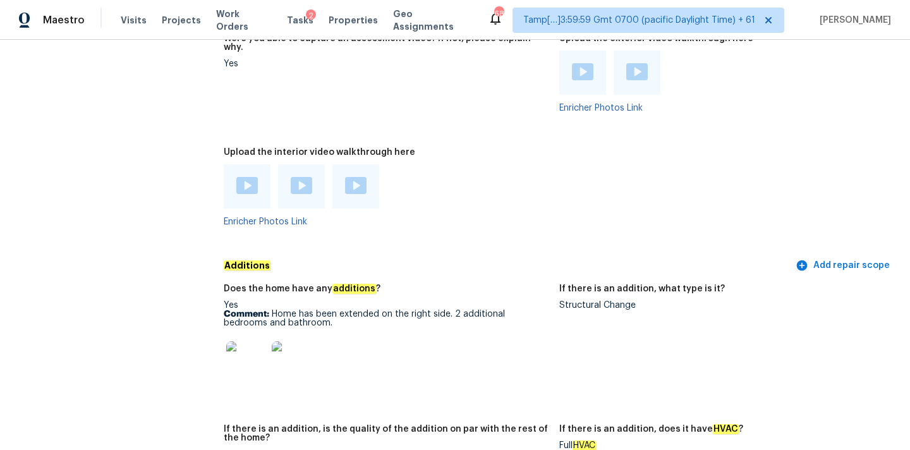
click at [579, 63] on img at bounding box center [582, 71] width 21 height 17
click at [631, 63] on img at bounding box center [637, 71] width 21 height 17
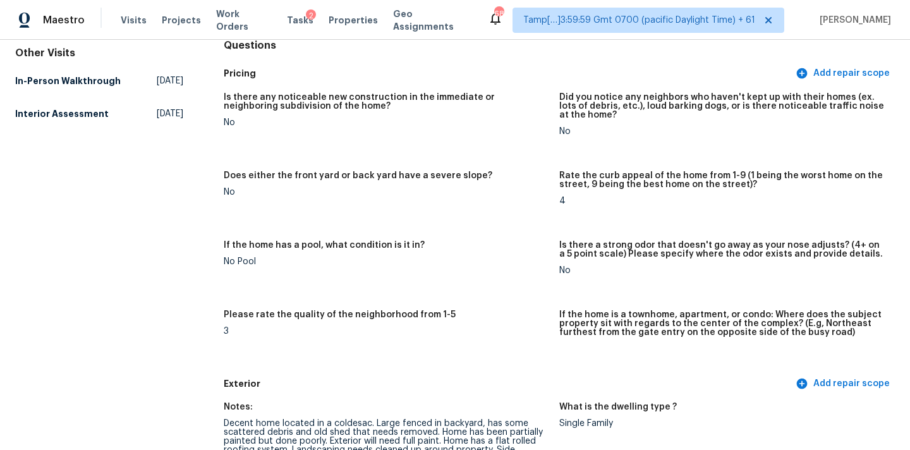
scroll to position [1572, 0]
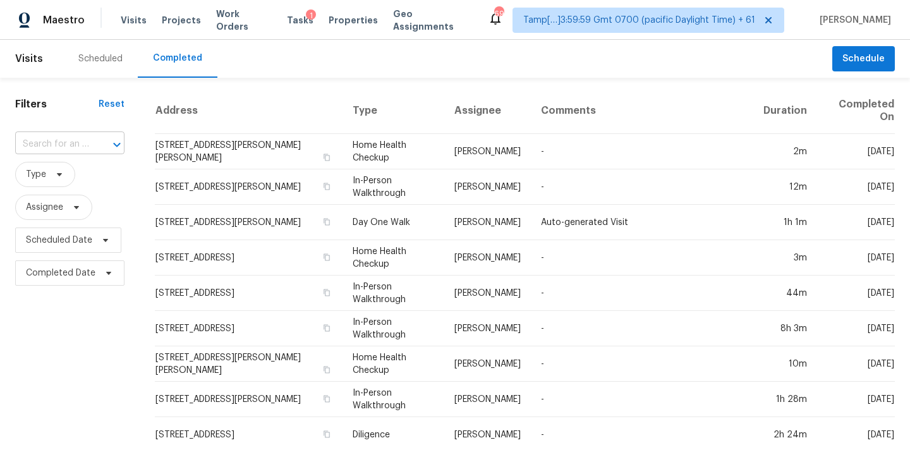
click at [27, 140] on input "text" at bounding box center [52, 145] width 74 height 20
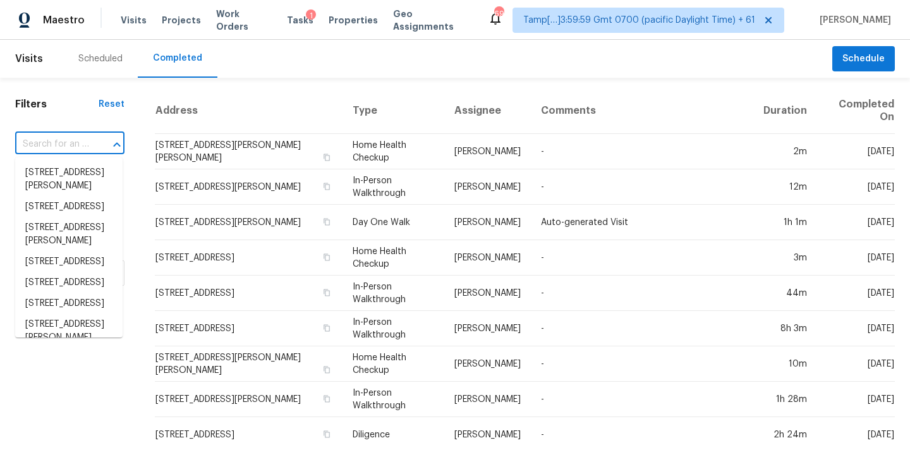
paste input "[STREET_ADDRESS][US_STATE]"
type input "[STREET_ADDRESS][US_STATE]"
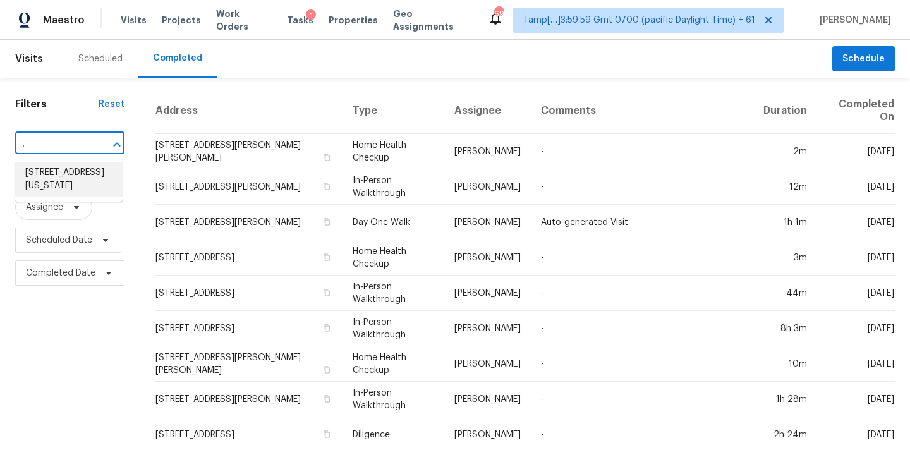
click at [71, 176] on li "808 Division Ave NE, Washington, DC 20019" at bounding box center [68, 179] width 107 height 34
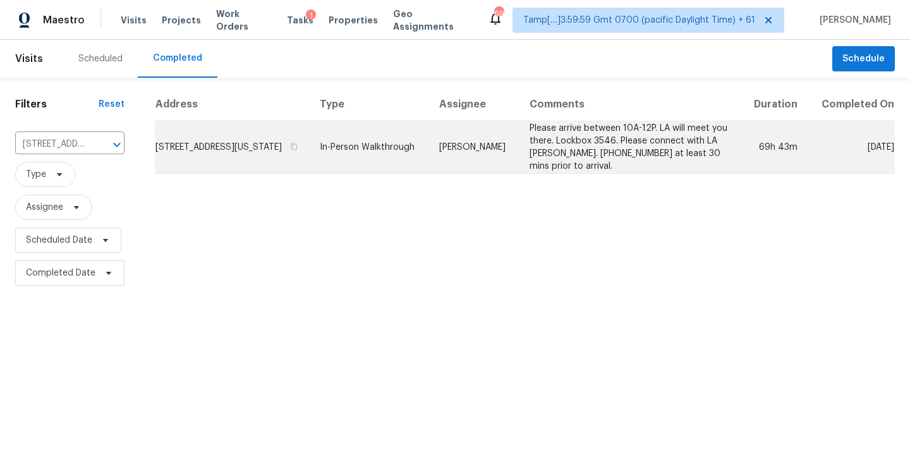
click at [486, 166] on td "Nelson Flores" at bounding box center [474, 147] width 90 height 52
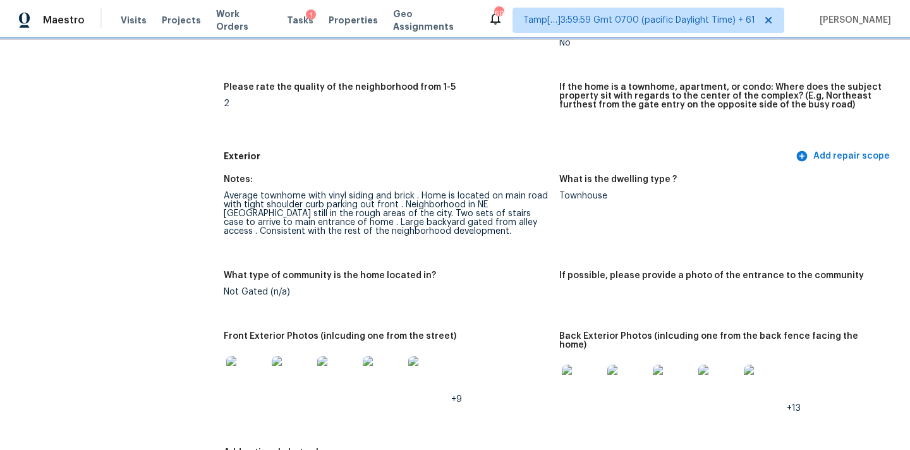
scroll to position [441, 0]
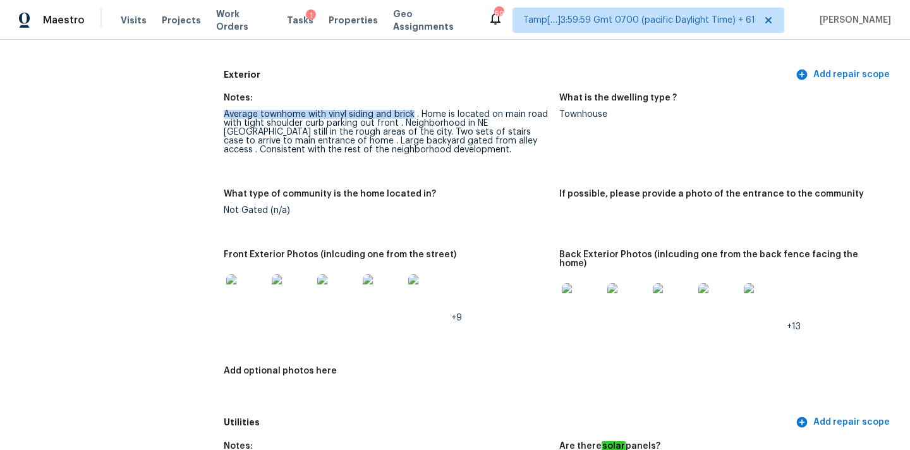
drag, startPoint x: 225, startPoint y: 116, endPoint x: 414, endPoint y: 113, distance: 188.4
click at [414, 113] on div "Average townhome with vinyl siding and brick . Home is located on main road wit…" at bounding box center [387, 132] width 326 height 44
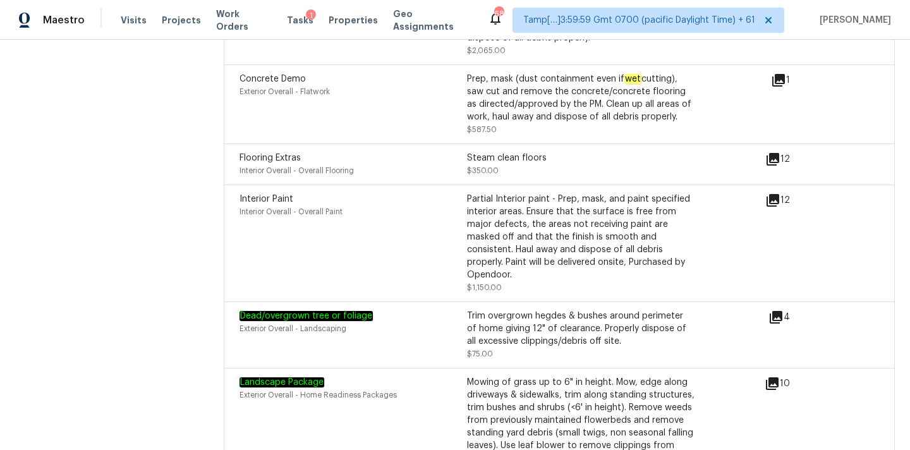
scroll to position [3490, 0]
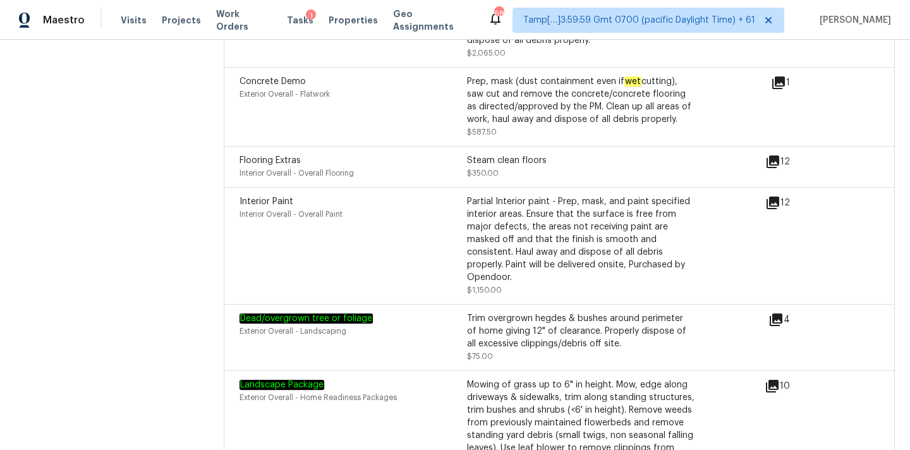
click at [776, 197] on icon at bounding box center [773, 202] width 15 height 15
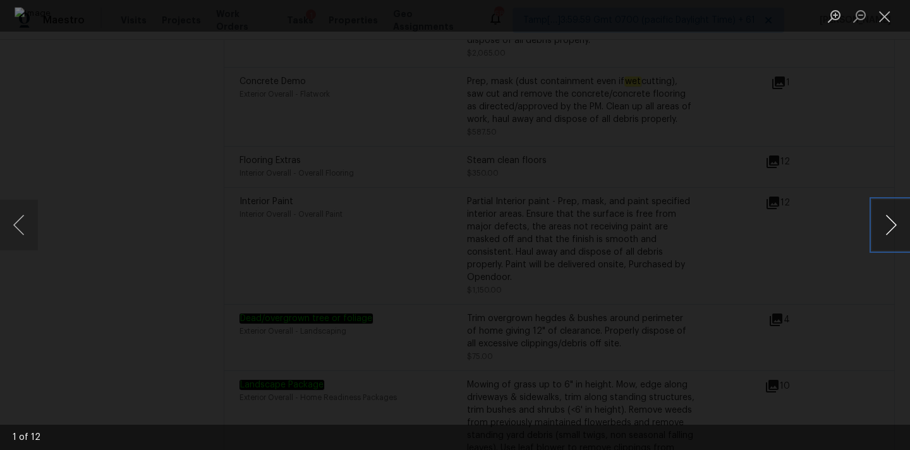
click at [887, 226] on button "Next image" at bounding box center [892, 225] width 38 height 51
click at [888, 12] on button "Close lightbox" at bounding box center [885, 16] width 25 height 22
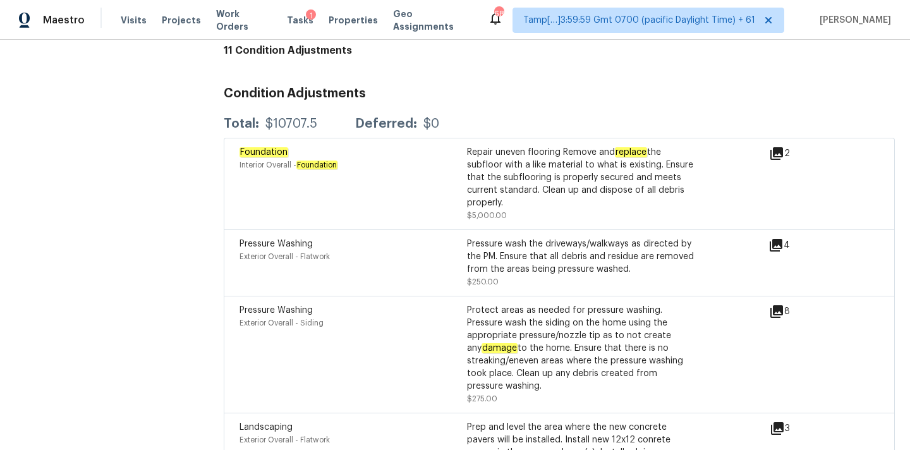
scroll to position [3084, 0]
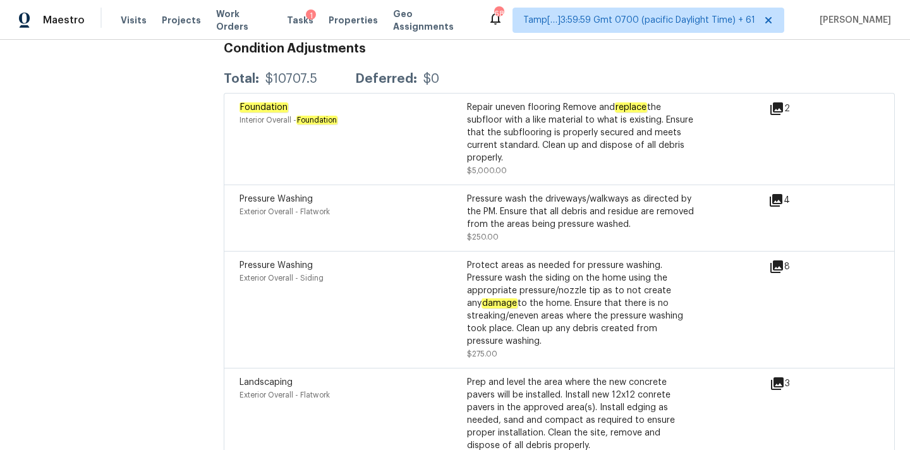
click at [779, 102] on icon at bounding box center [777, 108] width 13 height 13
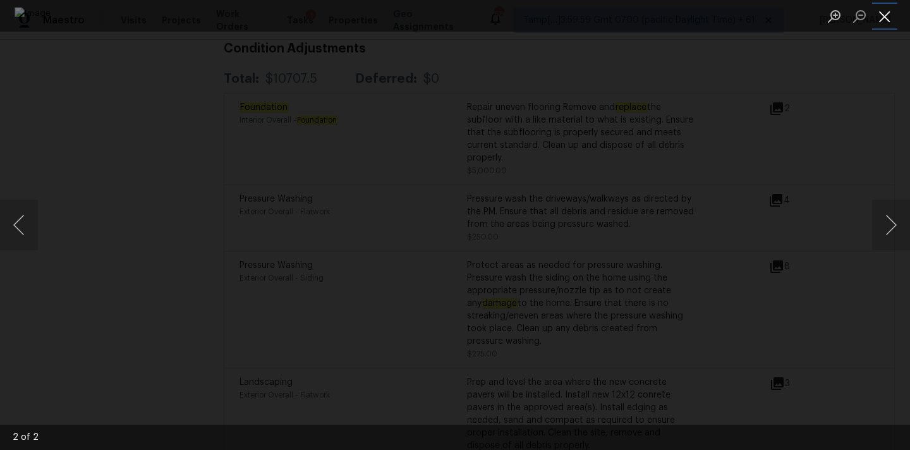
click at [888, 10] on button "Close lightbox" at bounding box center [885, 16] width 25 height 22
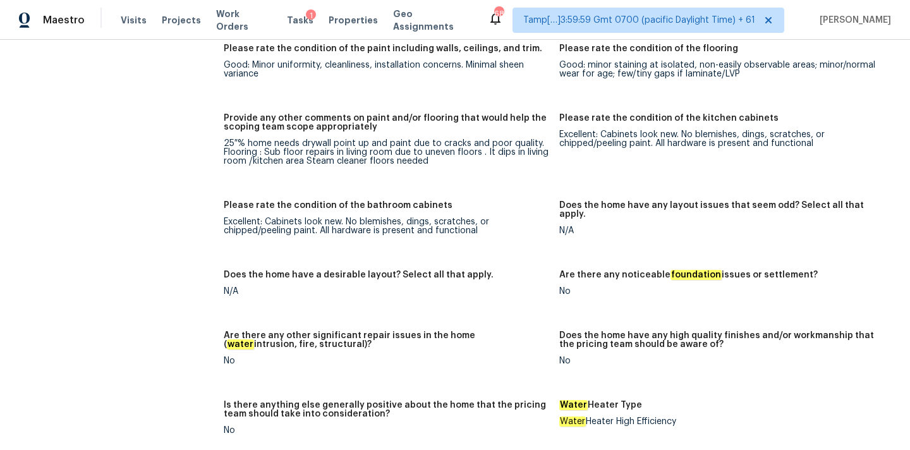
scroll to position [1922, 0]
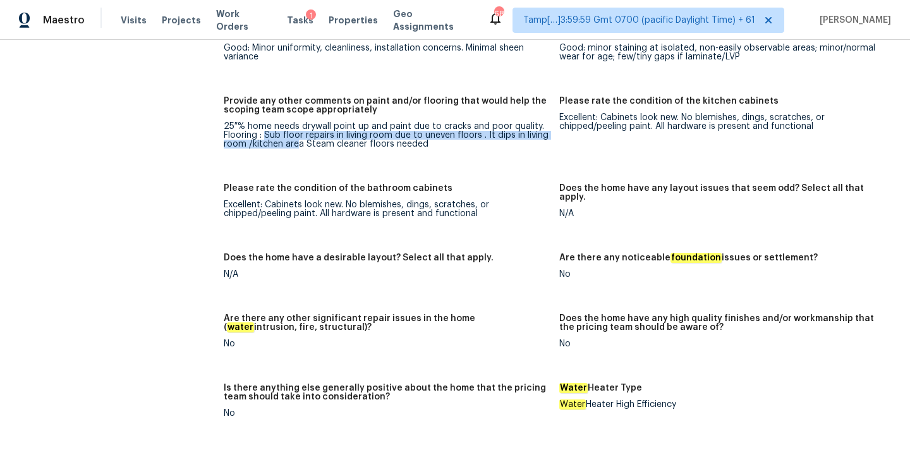
drag, startPoint x: 266, startPoint y: 128, endPoint x: 298, endPoint y: 137, distance: 32.8
click at [298, 137] on div "25 % home needs drywall point up and paint due to cracks and poor quality. Floo…" at bounding box center [387, 135] width 326 height 27
copy div "Sub floor repairs in living room due to uneven floors . It dips in living room …"
click at [238, 135] on div "25 % home needs drywall point up and paint due to cracks and poor quality. Floo…" at bounding box center [387, 135] width 326 height 27
drag, startPoint x: 267, startPoint y: 127, endPoint x: 234, endPoint y: 133, distance: 33.5
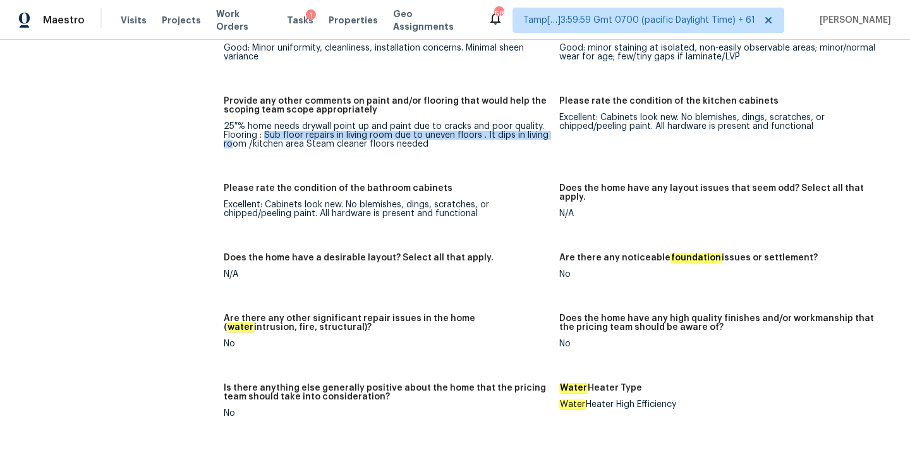
click at [234, 133] on div "25 % home needs drywall point up and paint due to cracks and poor quality. Floo…" at bounding box center [387, 135] width 326 height 27
click at [241, 133] on div "25 % home needs drywall point up and paint due to cracks and poor quality. Floo…" at bounding box center [387, 135] width 326 height 27
copy div "Sub floor repairs in living room due to uneven floors . It dips in living room"
drag, startPoint x: 267, startPoint y: 127, endPoint x: 245, endPoint y: 132, distance: 22.1
click at [245, 132] on div "25 % home needs drywall point up and paint due to cracks and poor quality. Floo…" at bounding box center [387, 135] width 326 height 27
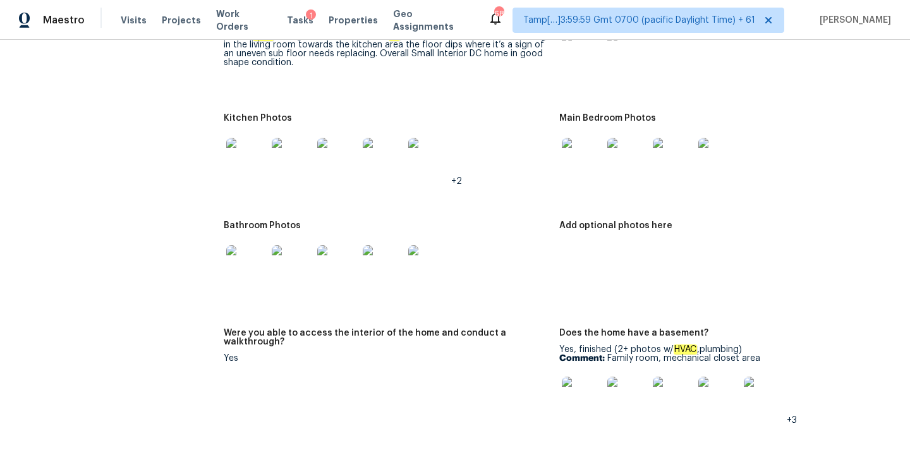
scroll to position [1321, 0]
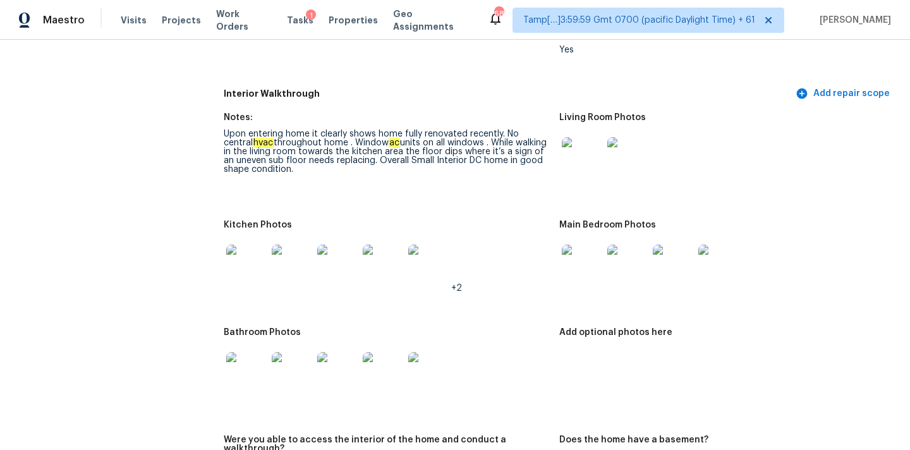
click at [574, 154] on img at bounding box center [582, 157] width 40 height 40
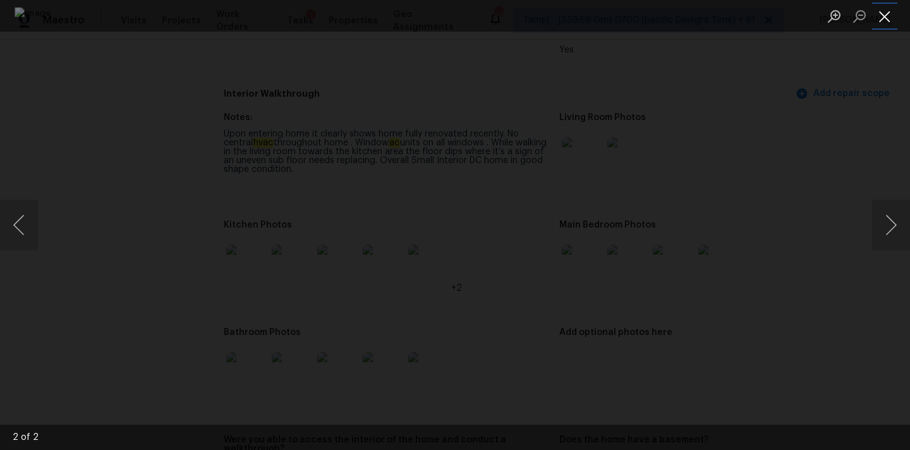
click at [879, 9] on button "Close lightbox" at bounding box center [885, 16] width 25 height 22
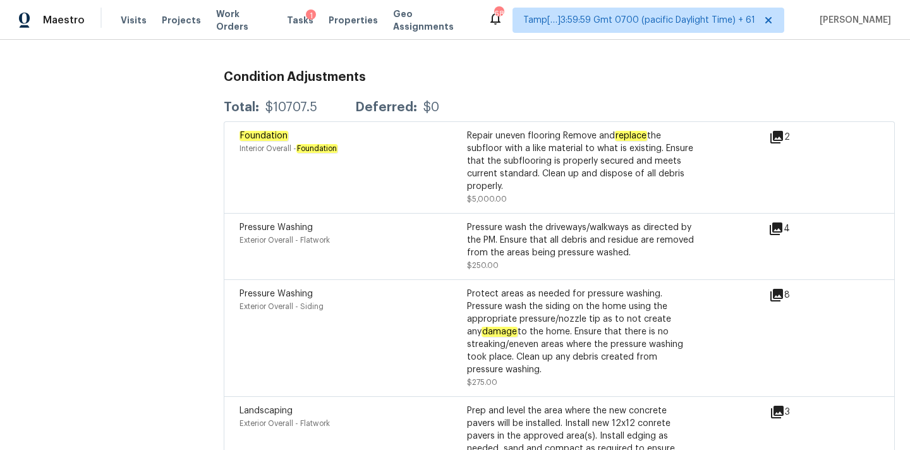
scroll to position [3067, 0]
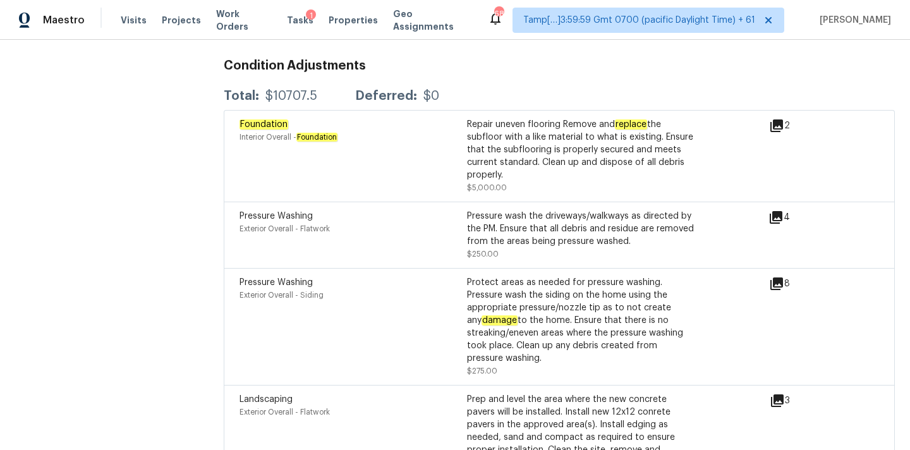
click at [776, 120] on icon at bounding box center [777, 126] width 13 height 13
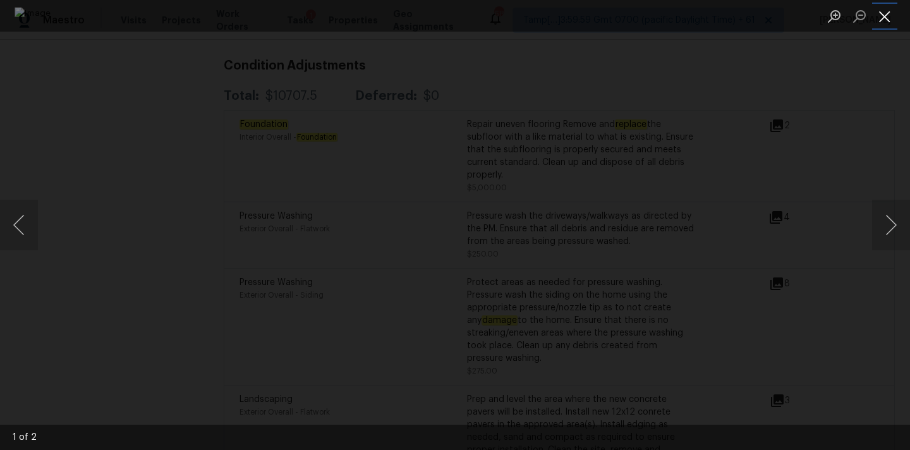
click at [880, 15] on button "Close lightbox" at bounding box center [885, 16] width 25 height 22
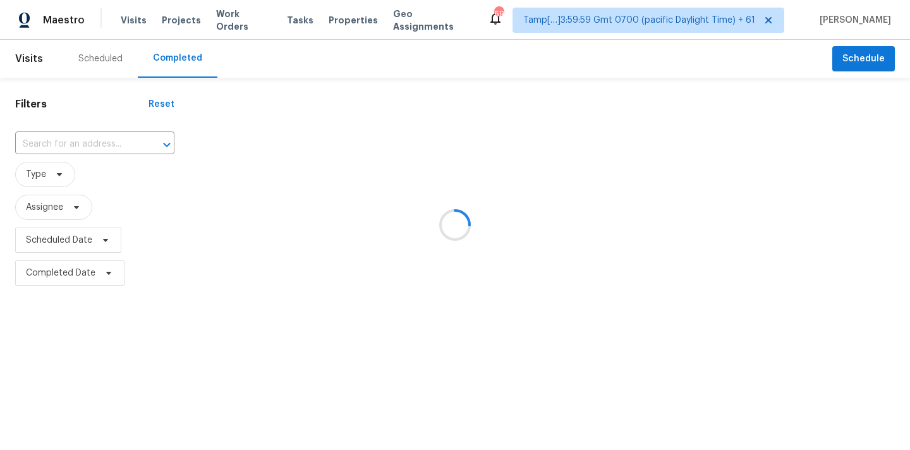
click at [36, 150] on div at bounding box center [455, 225] width 910 height 450
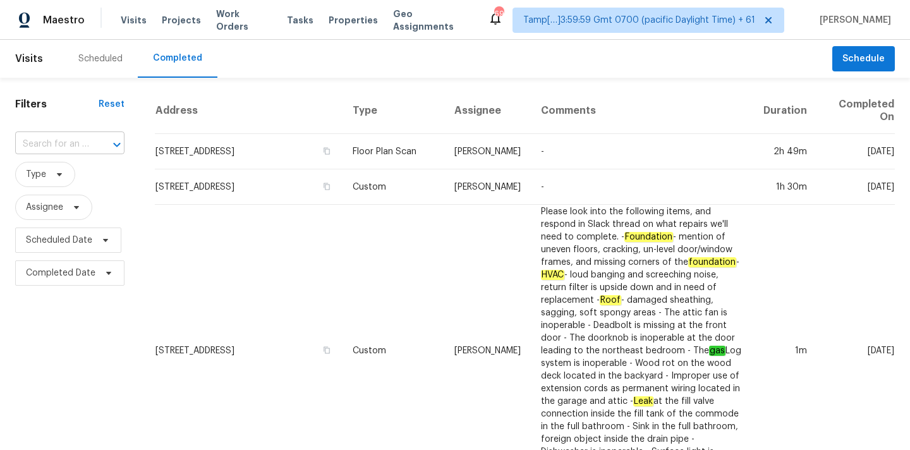
click at [54, 142] on input "text" at bounding box center [52, 145] width 74 height 20
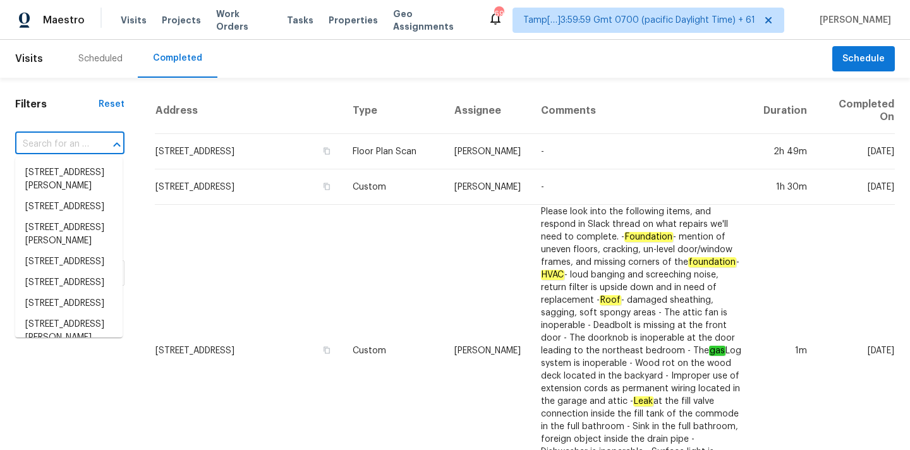
paste input "12576 E Ballentine Rd, Gold Canyon, AZ 85118"
type input "12576 E Ballentine Rd, Gold Canyon, AZ 85118"
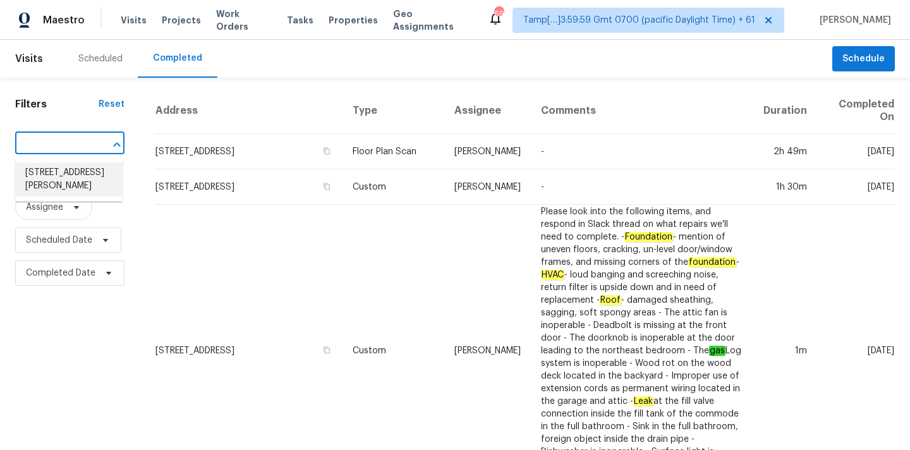
click at [70, 180] on li "12576 E Ballentine Rd, Gold Canyon, AZ 85118" at bounding box center [68, 179] width 107 height 34
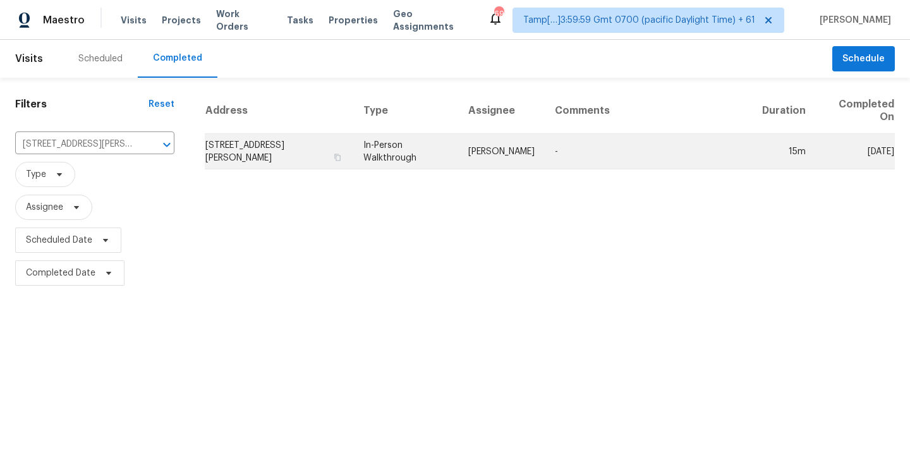
click at [458, 166] on td "In-Person Walkthrough" at bounding box center [405, 151] width 105 height 35
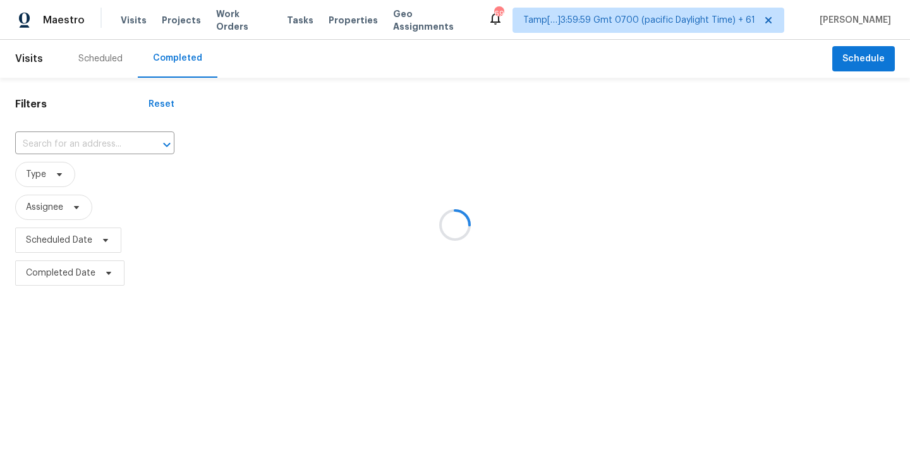
click at [58, 147] on div at bounding box center [455, 225] width 910 height 450
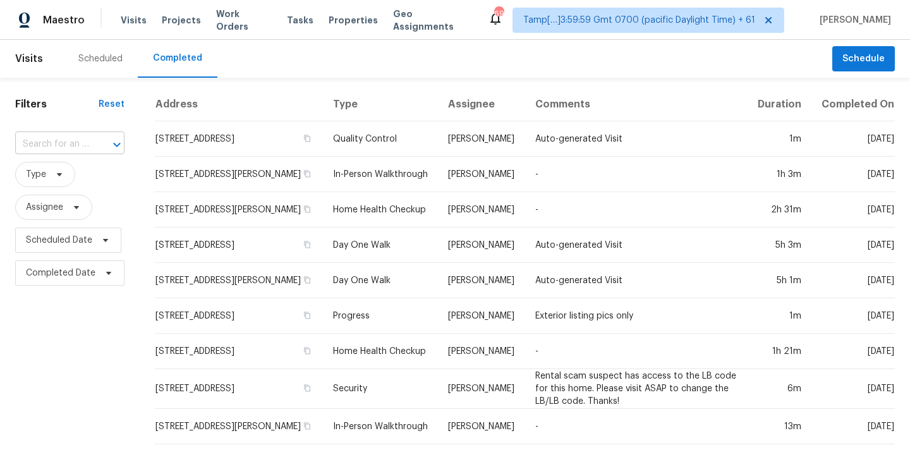
click at [58, 147] on input "text" at bounding box center [52, 145] width 74 height 20
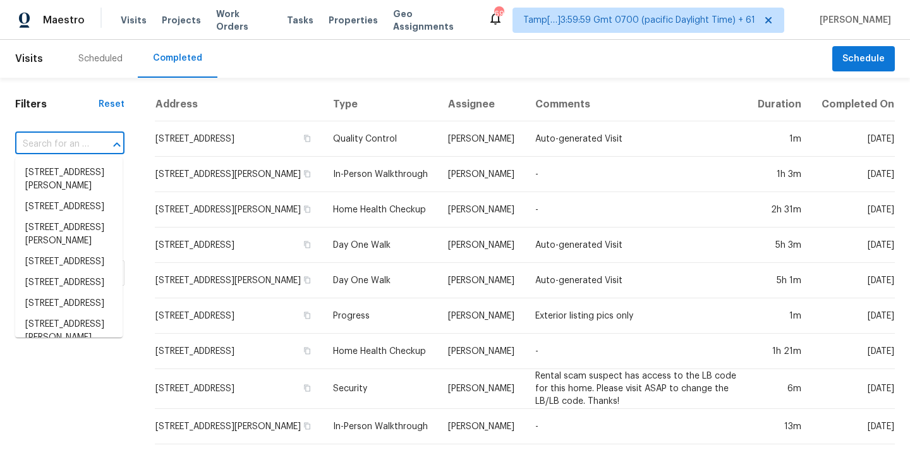
paste input "[STREET_ADDRESS]"
type input "[STREET_ADDRESS]"
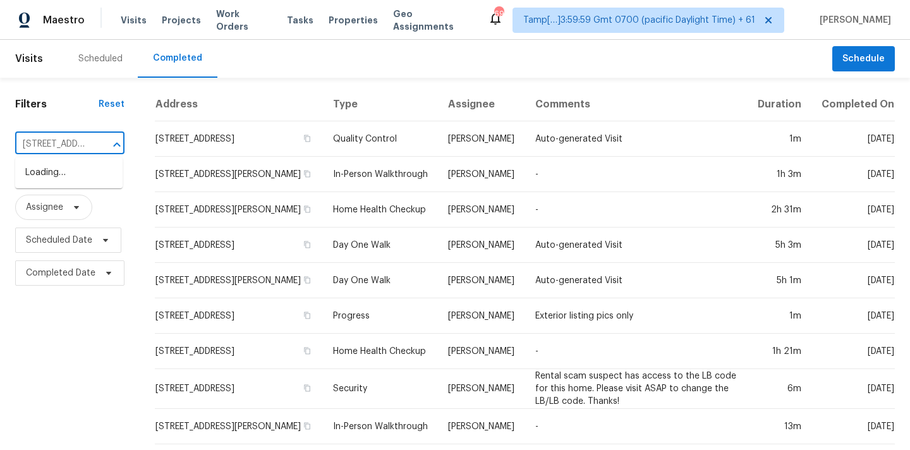
scroll to position [0, 125]
click at [59, 181] on li "[STREET_ADDRESS]" at bounding box center [68, 172] width 107 height 21
click at [31, 144] on input "text" at bounding box center [52, 145] width 74 height 20
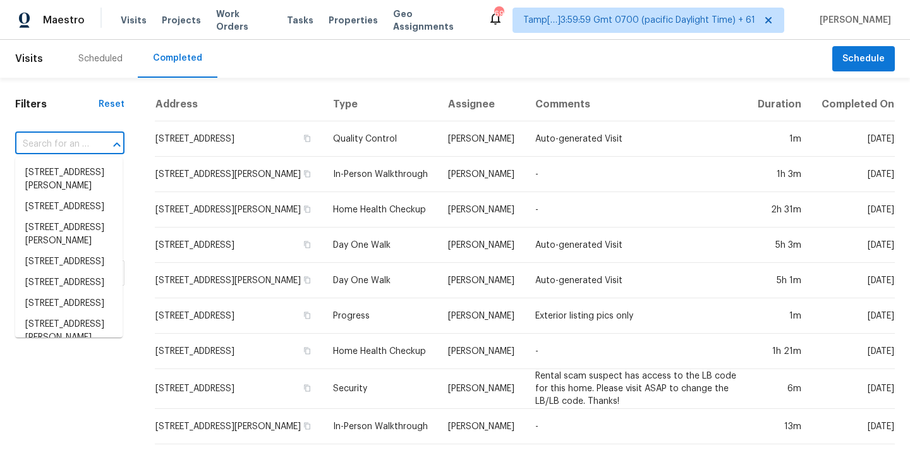
paste input "[STREET_ADDRESS]"
type input "[STREET_ADDRESS]"
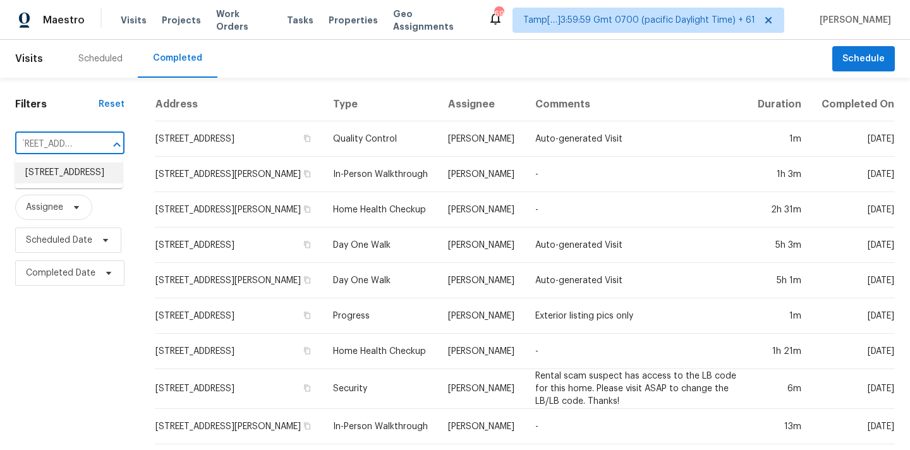
click at [71, 173] on li "[STREET_ADDRESS]" at bounding box center [68, 172] width 107 height 21
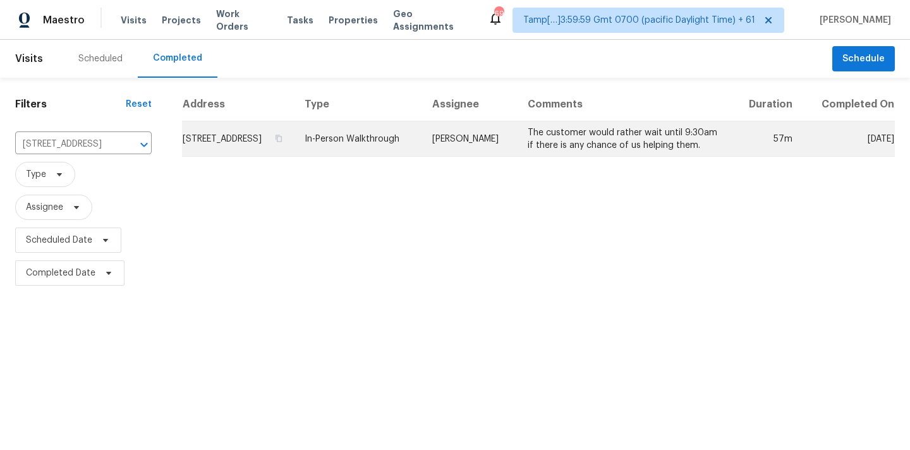
click at [422, 145] on td "In-Person Walkthrough" at bounding box center [359, 138] width 128 height 35
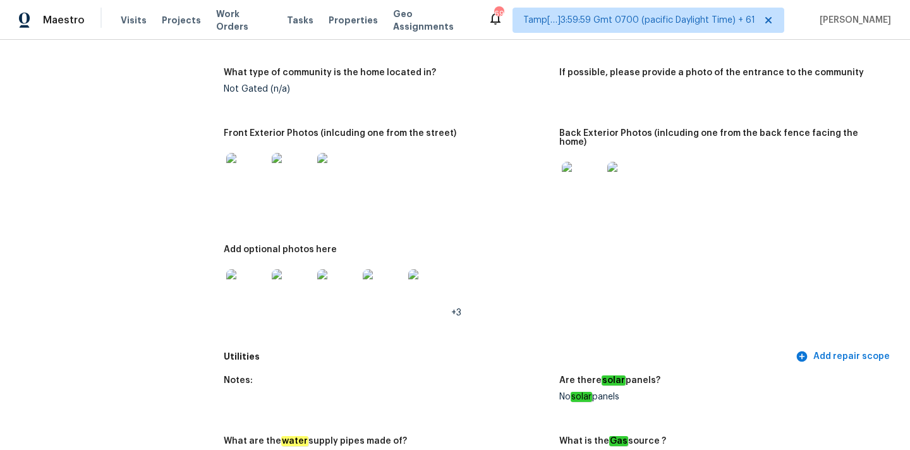
scroll to position [398, 0]
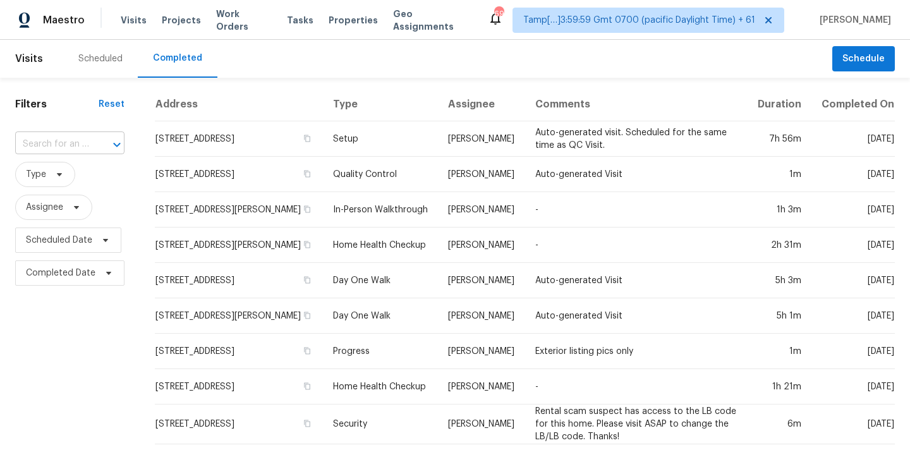
click at [30, 149] on input "text" at bounding box center [52, 145] width 74 height 20
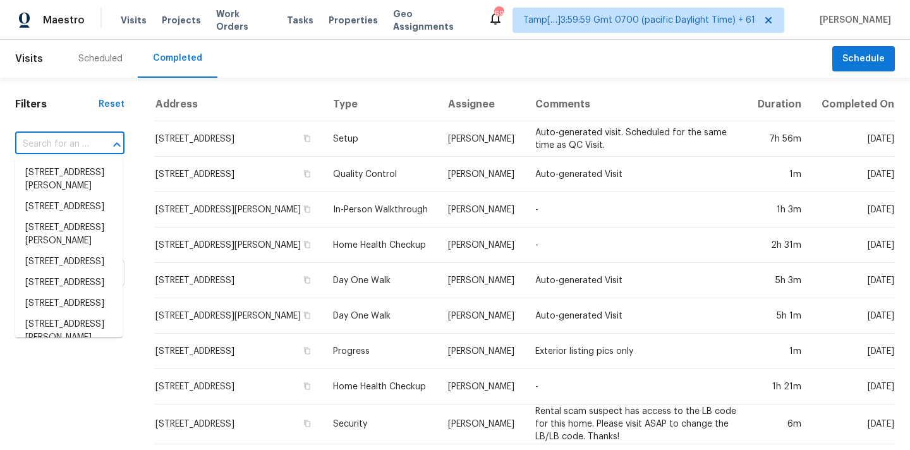
paste input "2770 S Lakeview Dr, Cedar Hill, TX 75104"
type input "2770 S Lakeview Dr, Cedar Hill, TX 75104"
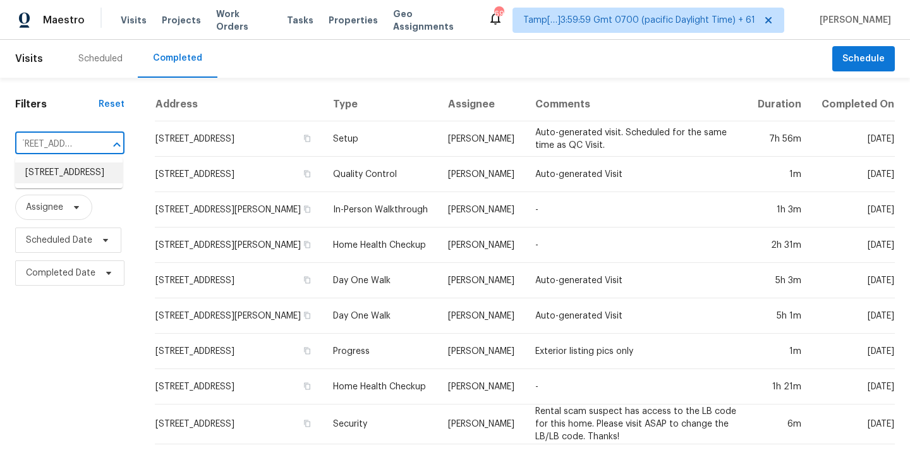
click at [49, 175] on li "2770 S Lakeview Dr, Cedar Hill, TX 75104" at bounding box center [68, 172] width 107 height 21
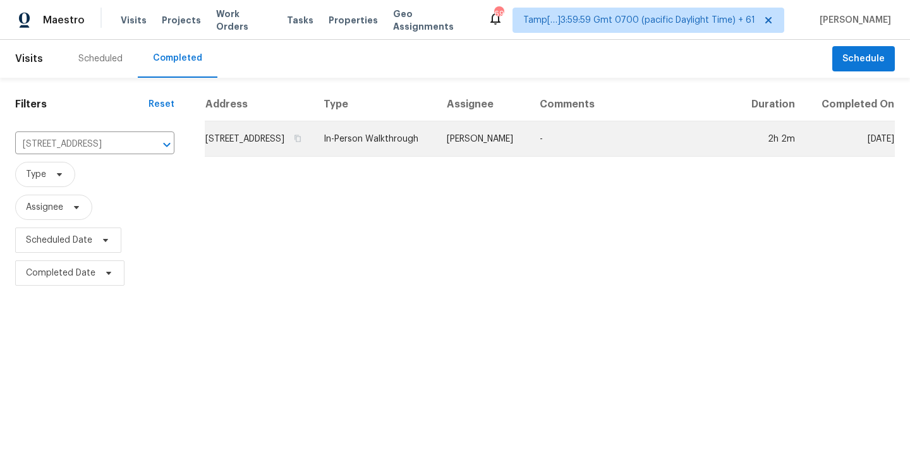
click at [518, 157] on td "Todd Jorgenson" at bounding box center [483, 138] width 93 height 35
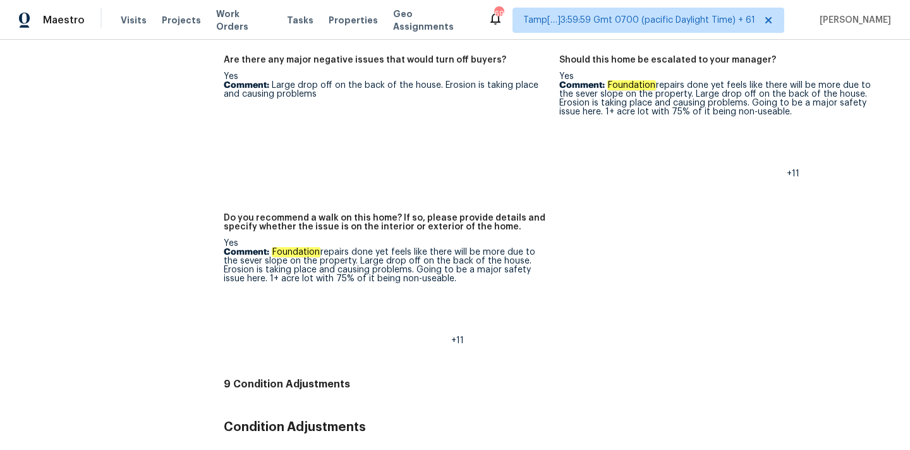
scroll to position [3402, 0]
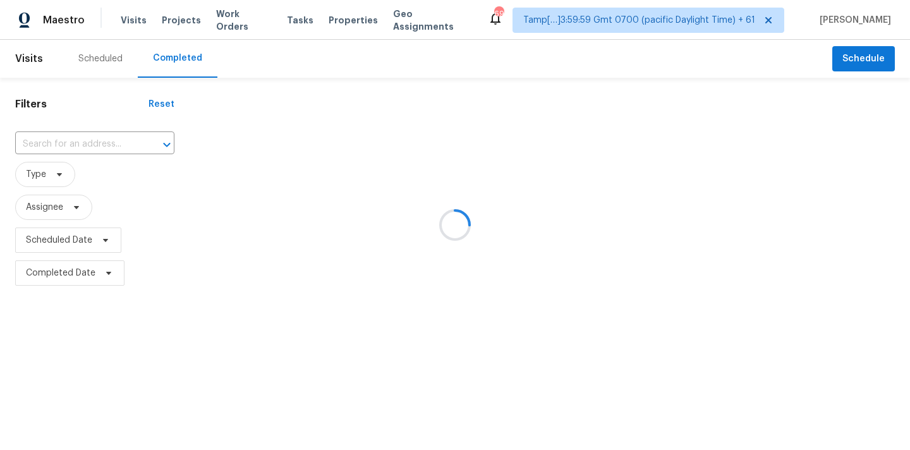
click at [26, 145] on div at bounding box center [455, 225] width 910 height 450
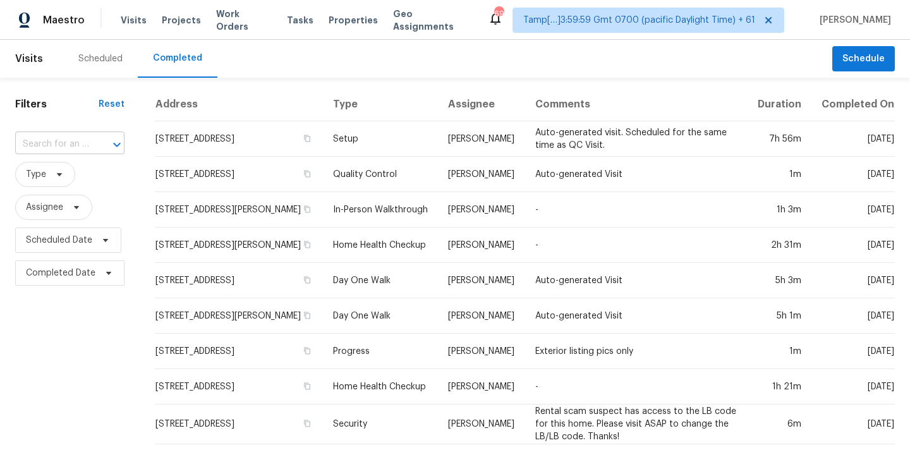
click at [46, 145] on input "text" at bounding box center [52, 145] width 74 height 20
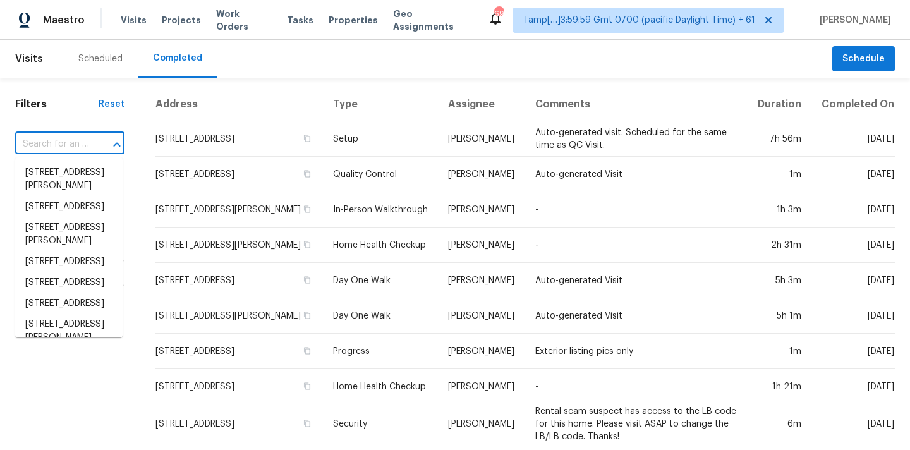
paste input "[STREET_ADDRESS][PERSON_NAME]"
type input "[STREET_ADDRESS][PERSON_NAME]"
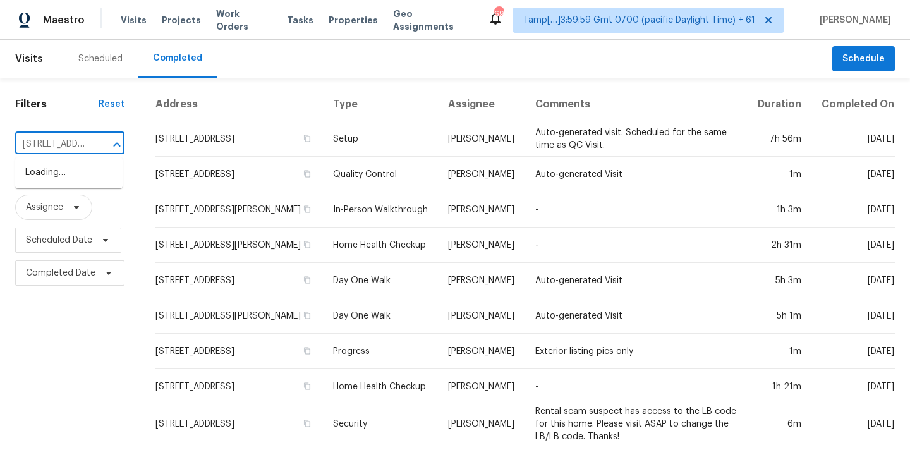
scroll to position [0, 89]
click at [62, 178] on li "[STREET_ADDRESS][PERSON_NAME]" at bounding box center [68, 179] width 107 height 34
click at [57, 146] on input "text" at bounding box center [52, 145] width 74 height 20
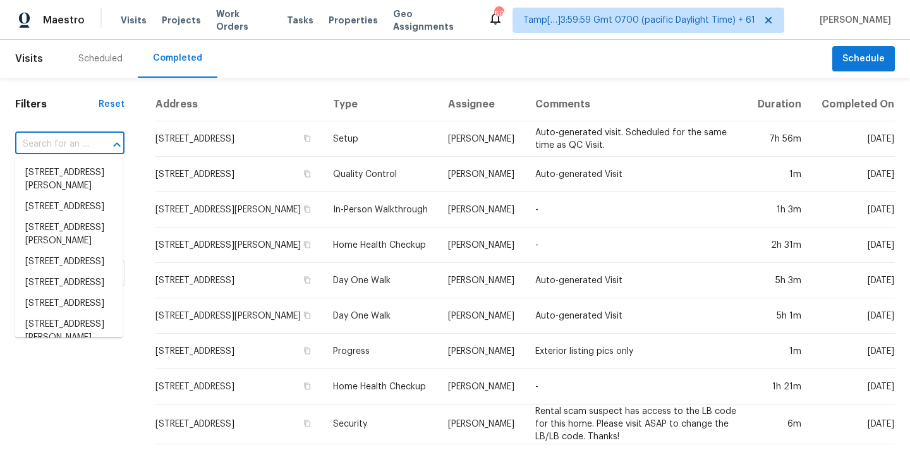
paste input "[STREET_ADDRESS][PERSON_NAME]"
type input "[STREET_ADDRESS][PERSON_NAME]"
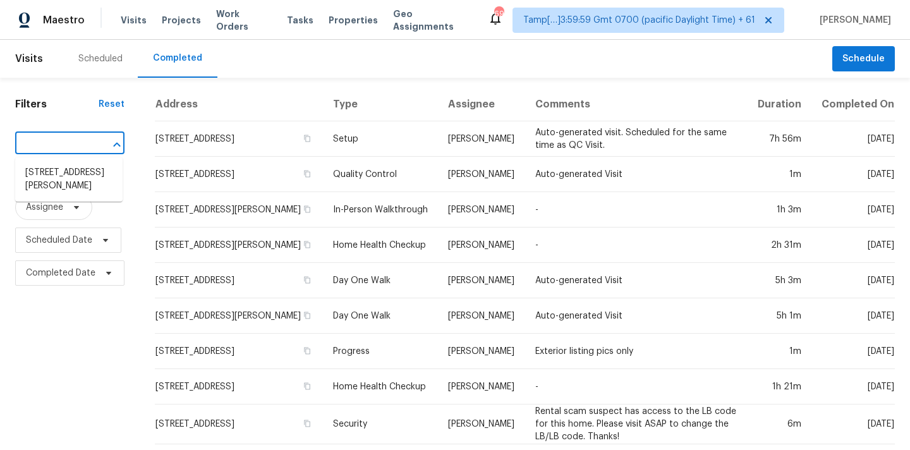
click at [66, 173] on li "[STREET_ADDRESS][PERSON_NAME]" at bounding box center [68, 179] width 107 height 34
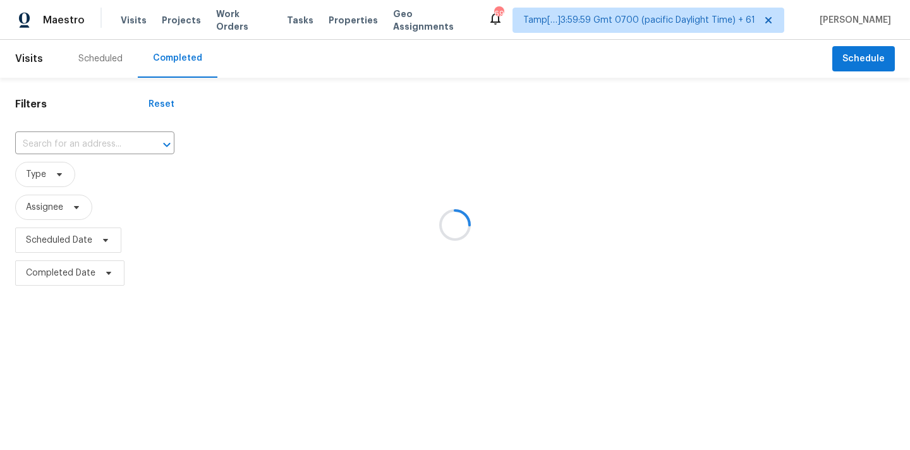
type input "[STREET_ADDRESS][PERSON_NAME]"
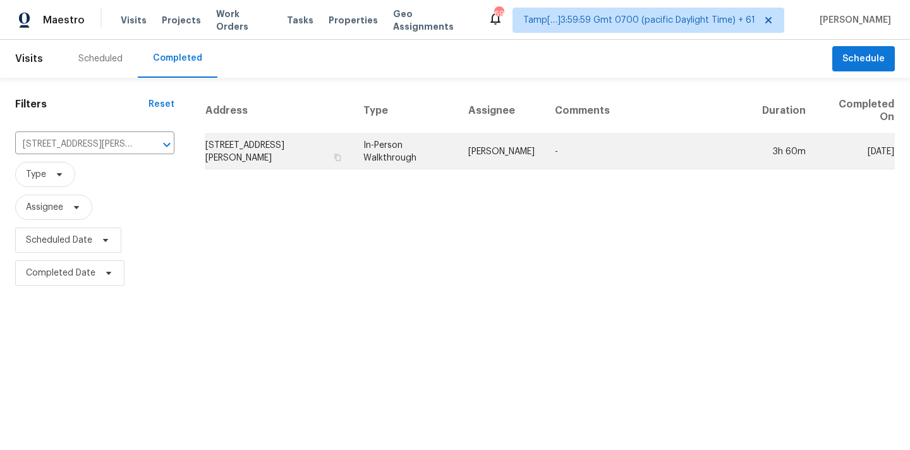
click at [485, 139] on td "[PERSON_NAME]" at bounding box center [501, 151] width 87 height 35
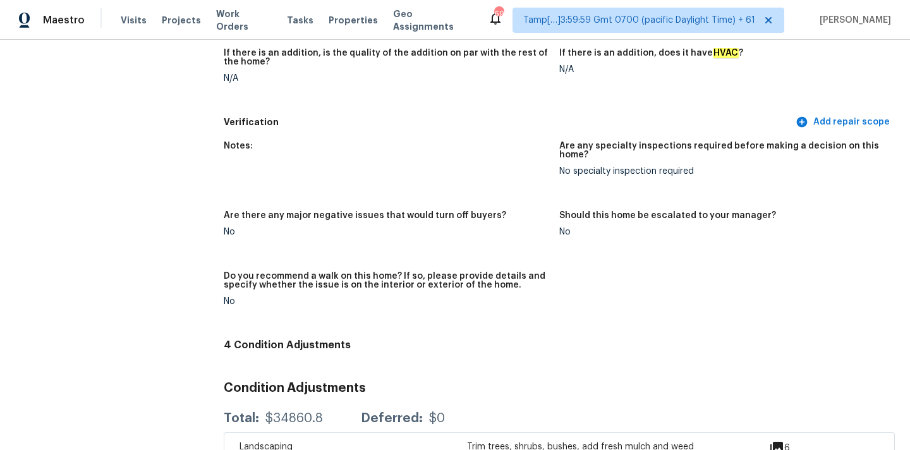
scroll to position [3172, 0]
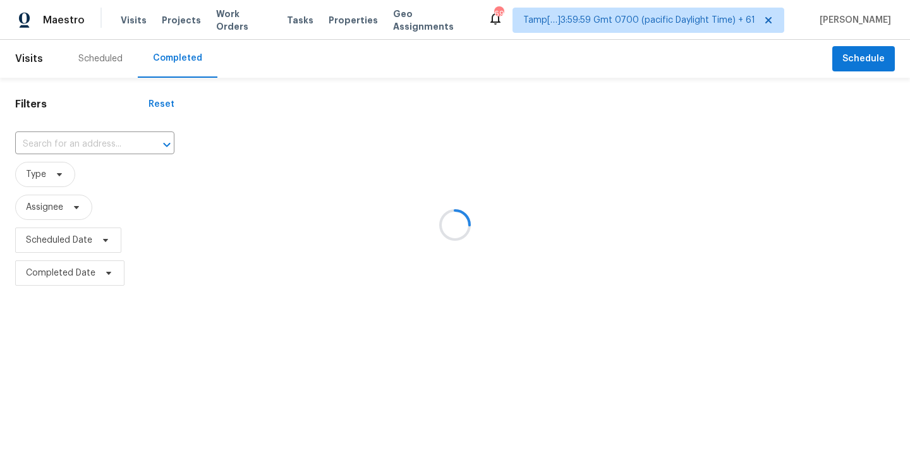
click at [42, 140] on div at bounding box center [455, 225] width 910 height 450
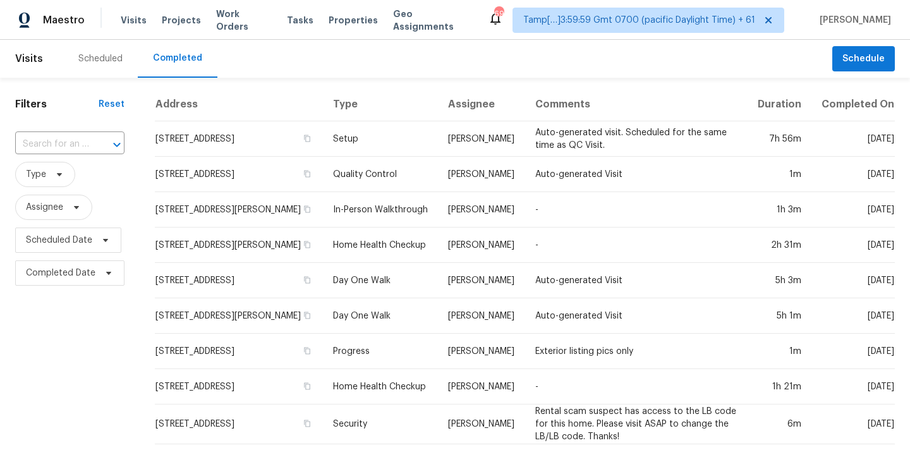
click at [42, 140] on input "text" at bounding box center [52, 145] width 74 height 20
type input "[STREET_ADDRESS]"
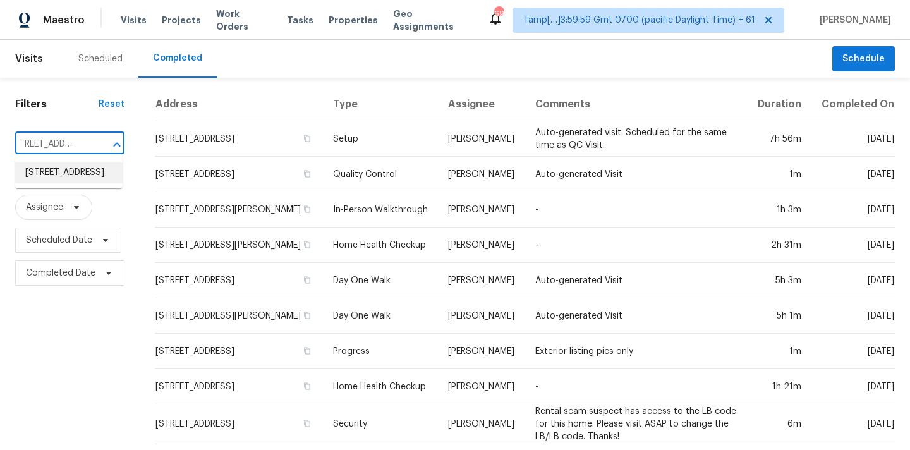
click at [52, 181] on li "[STREET_ADDRESS]" at bounding box center [68, 172] width 107 height 21
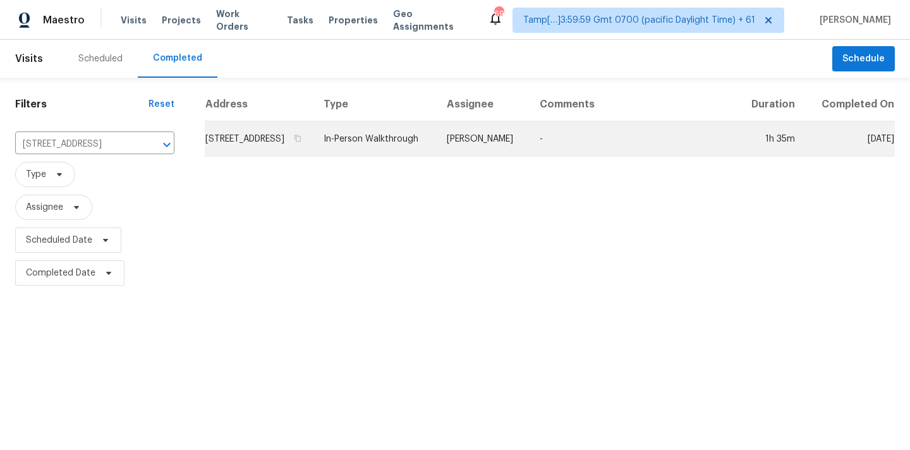
click at [530, 157] on td "[PERSON_NAME]" at bounding box center [483, 138] width 93 height 35
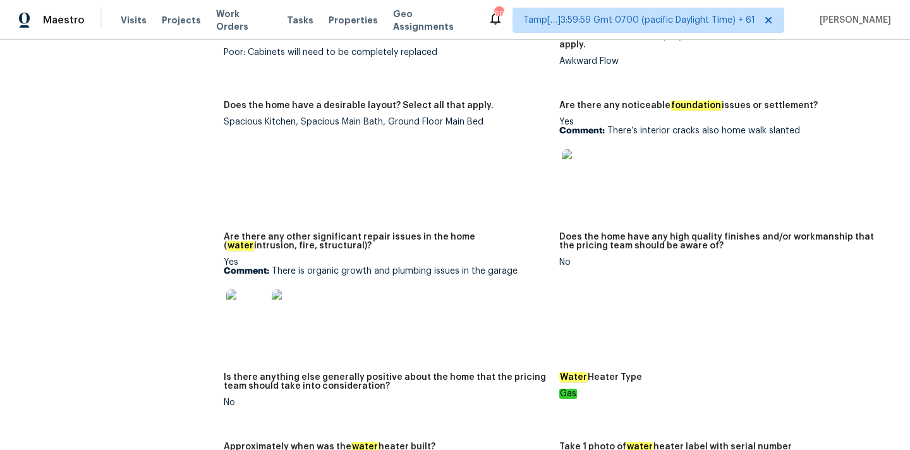
scroll to position [1836, 0]
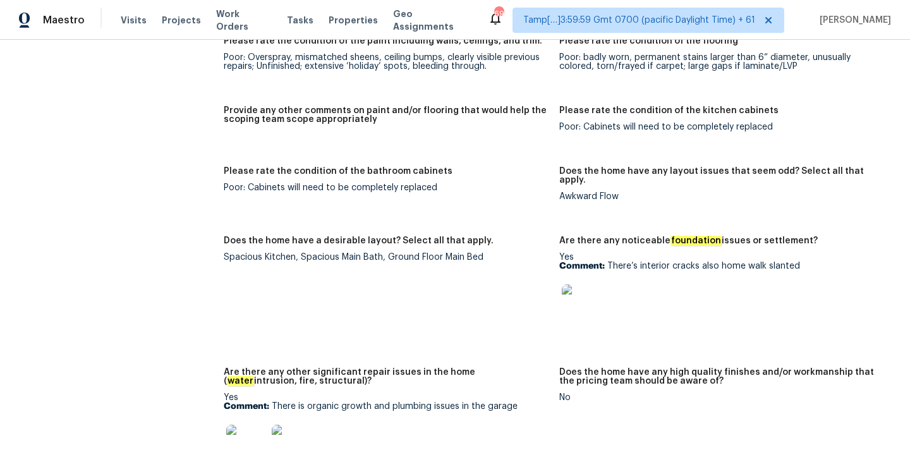
click at [579, 285] on img at bounding box center [582, 305] width 40 height 40
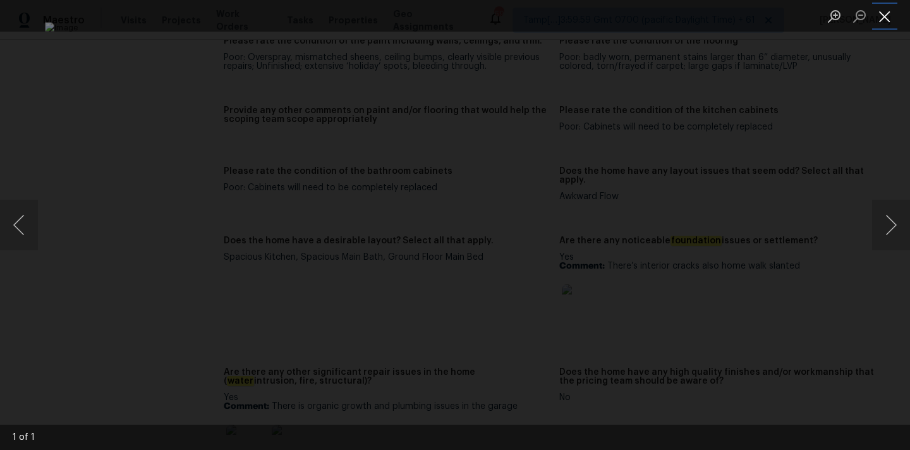
click at [889, 18] on button "Close lightbox" at bounding box center [885, 16] width 25 height 22
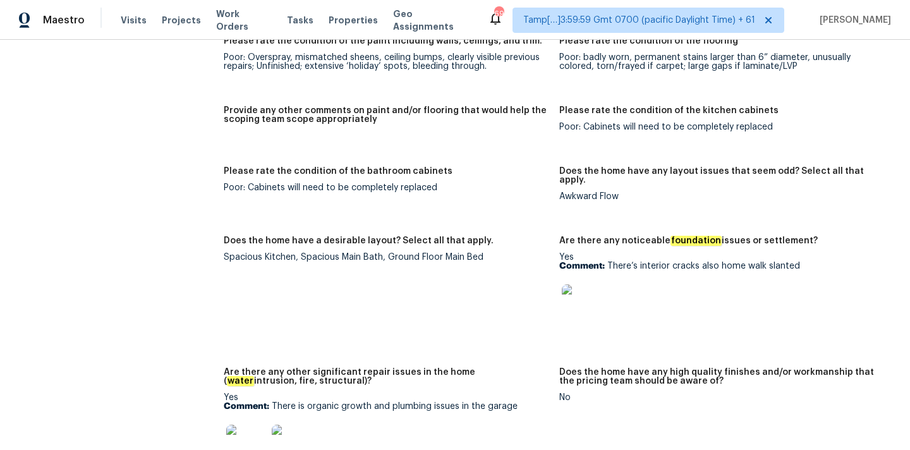
click at [249, 425] on img at bounding box center [246, 445] width 40 height 40
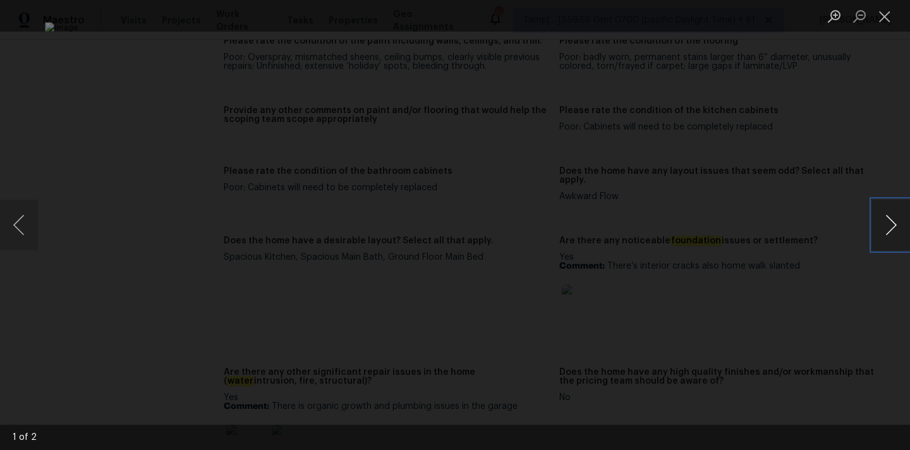
click at [892, 224] on button "Next image" at bounding box center [892, 225] width 38 height 51
click at [881, 21] on button "Close lightbox" at bounding box center [885, 16] width 25 height 22
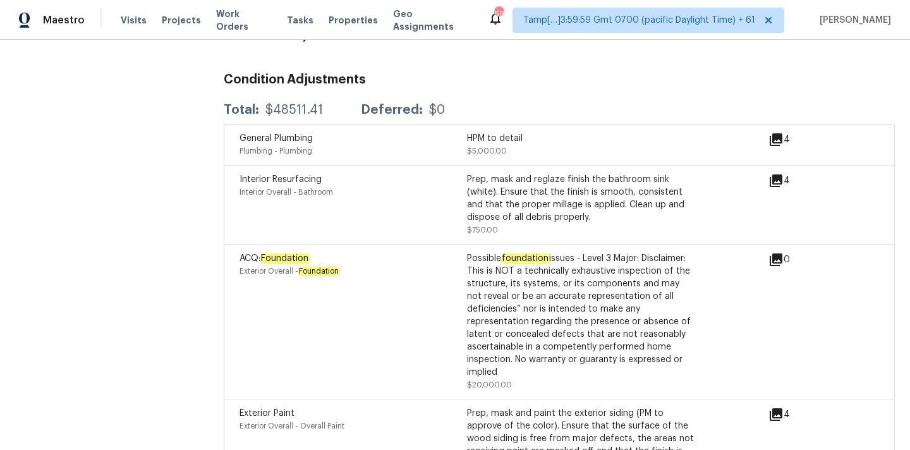
scroll to position [3307, 0]
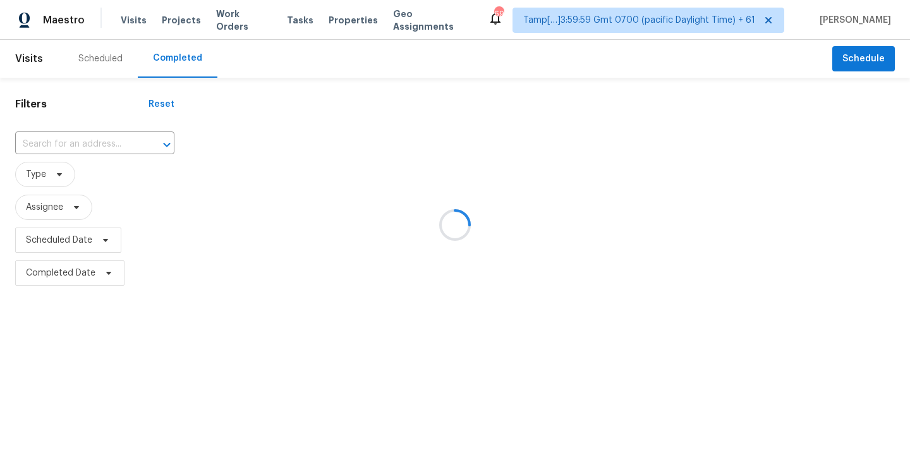
click at [23, 139] on div at bounding box center [455, 225] width 910 height 450
click at [35, 145] on div at bounding box center [455, 225] width 910 height 450
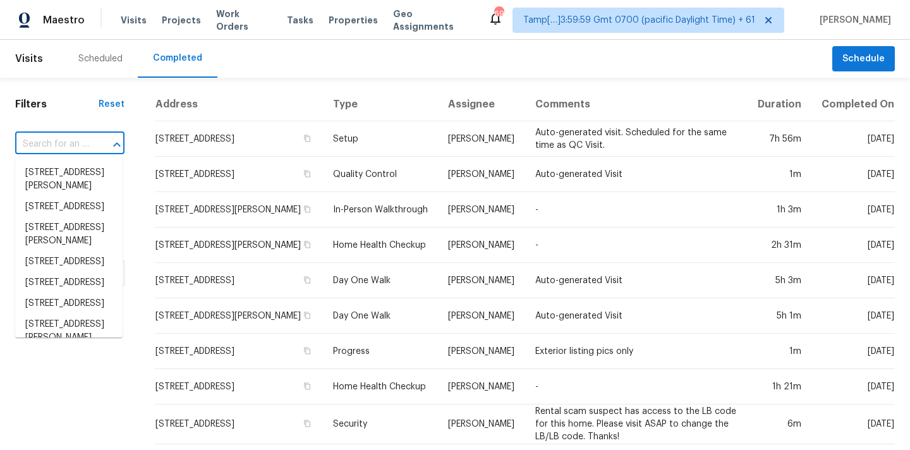
click at [52, 148] on input "text" at bounding box center [52, 145] width 74 height 20
paste input "[STREET_ADDRESS][PERSON_NAME]"
type input "[STREET_ADDRESS][PERSON_NAME]"
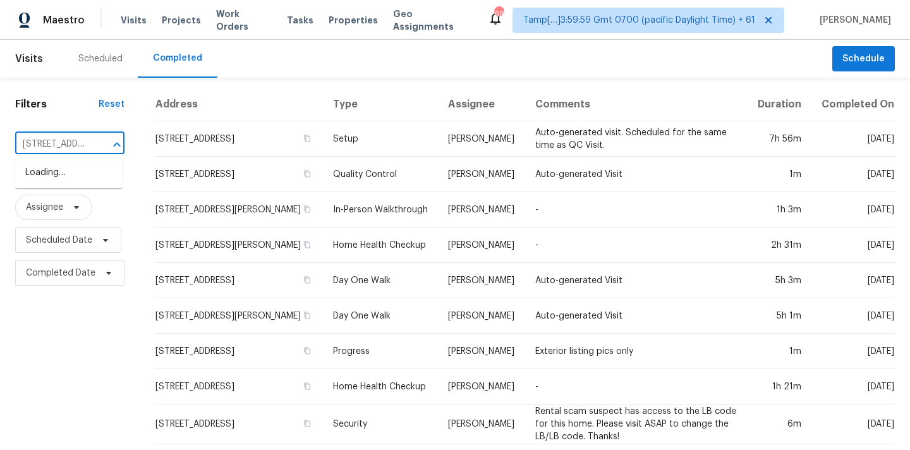
scroll to position [0, 92]
click at [57, 180] on li "[STREET_ADDRESS][PERSON_NAME]" at bounding box center [68, 179] width 107 height 34
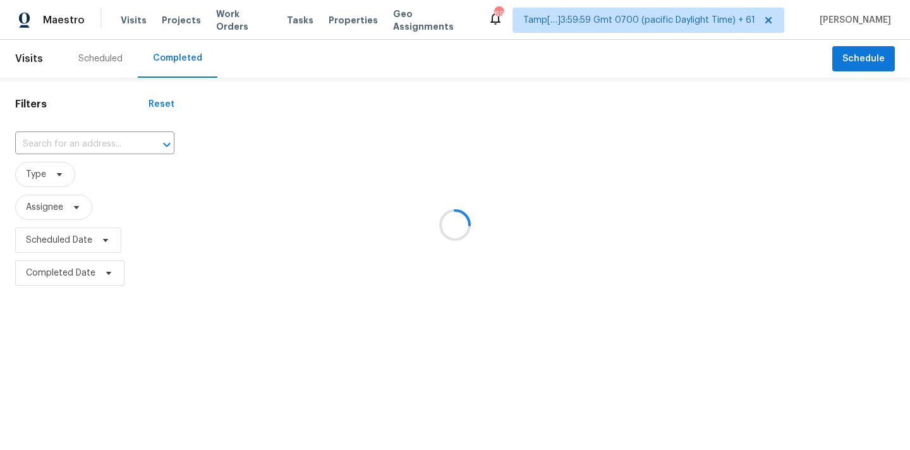
click at [476, 157] on div at bounding box center [455, 225] width 910 height 450
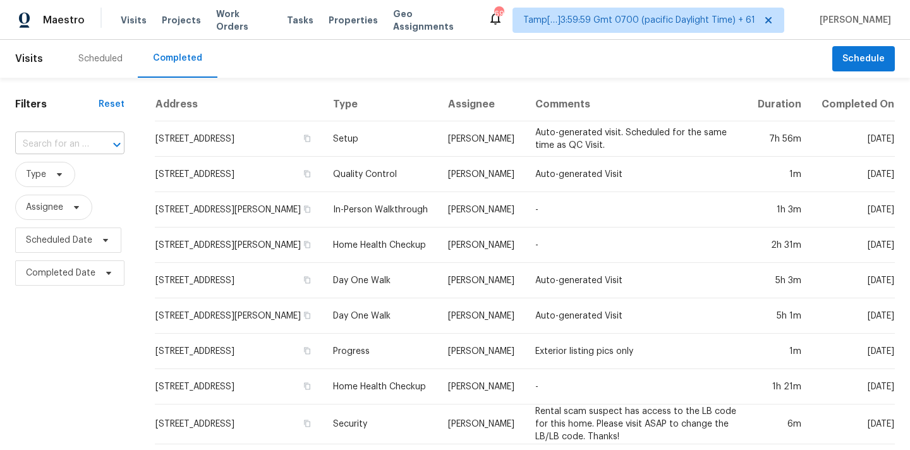
click at [40, 146] on input "text" at bounding box center [52, 145] width 74 height 20
paste input "[STREET_ADDRESS][PERSON_NAME]"
type input "[STREET_ADDRESS][PERSON_NAME]"
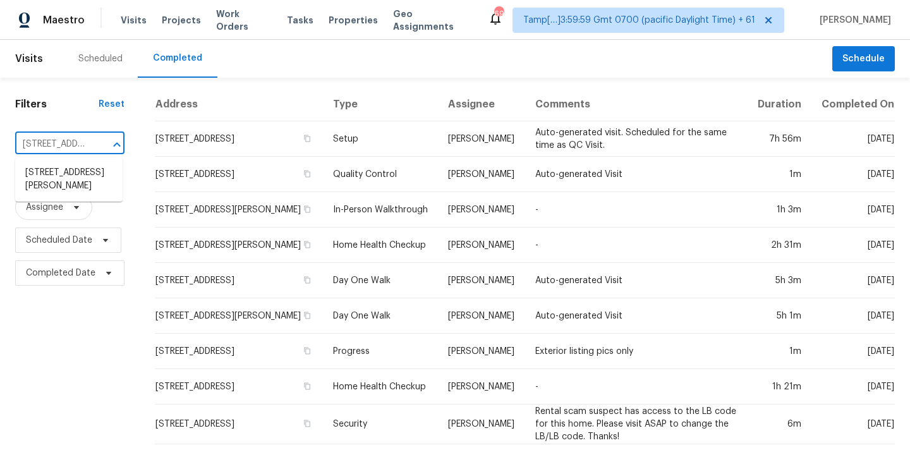
scroll to position [0, 92]
click at [48, 176] on li "[STREET_ADDRESS][PERSON_NAME]" at bounding box center [68, 179] width 107 height 34
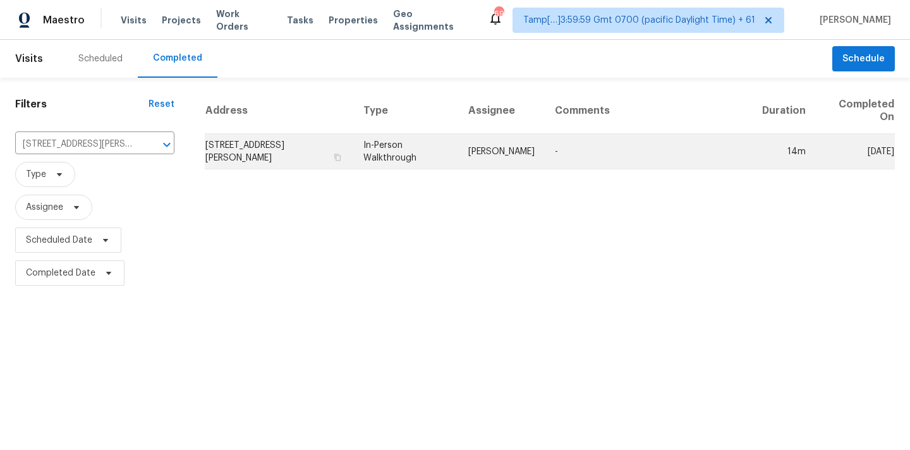
click at [492, 154] on td "[PERSON_NAME]" at bounding box center [501, 151] width 87 height 35
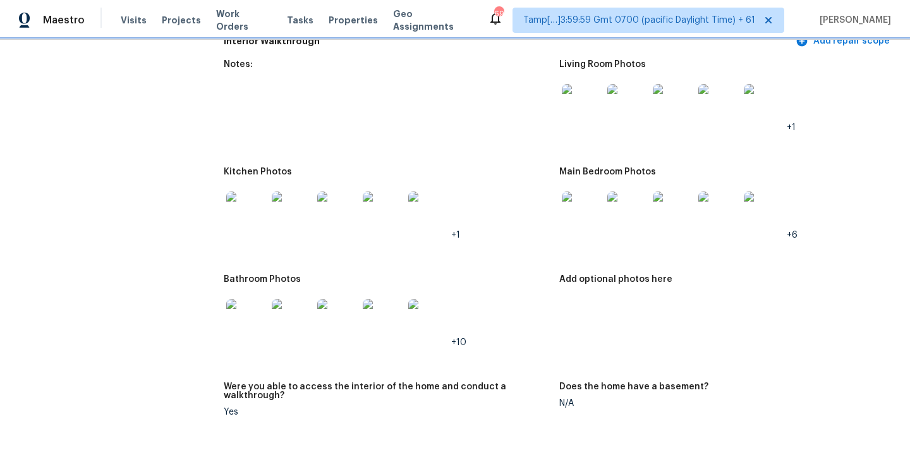
scroll to position [1547, 0]
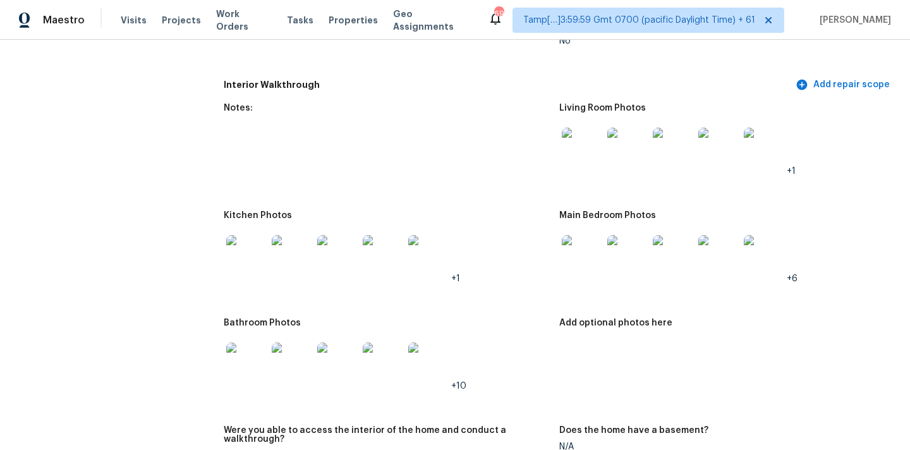
click at [575, 144] on img at bounding box center [582, 148] width 40 height 40
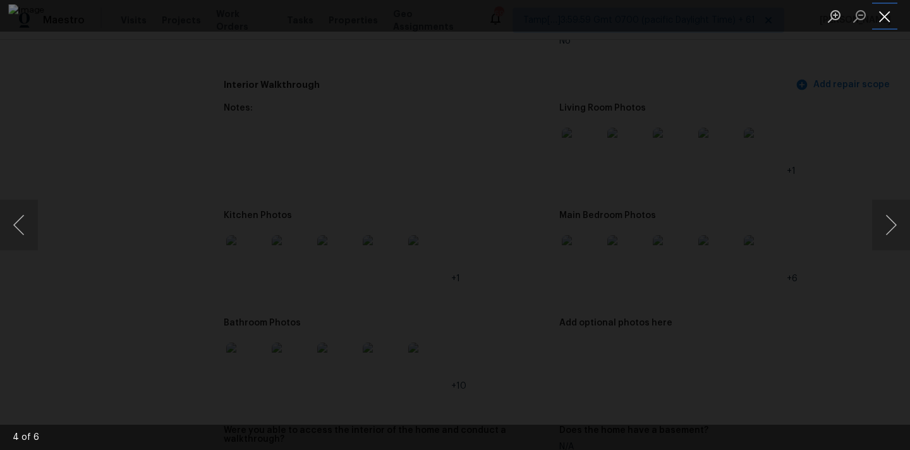
click at [882, 19] on button "Close lightbox" at bounding box center [885, 16] width 25 height 22
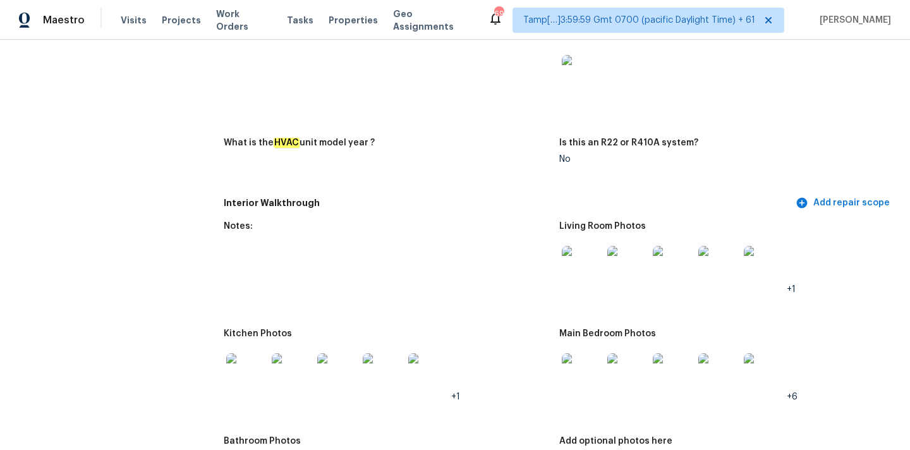
scroll to position [1412, 0]
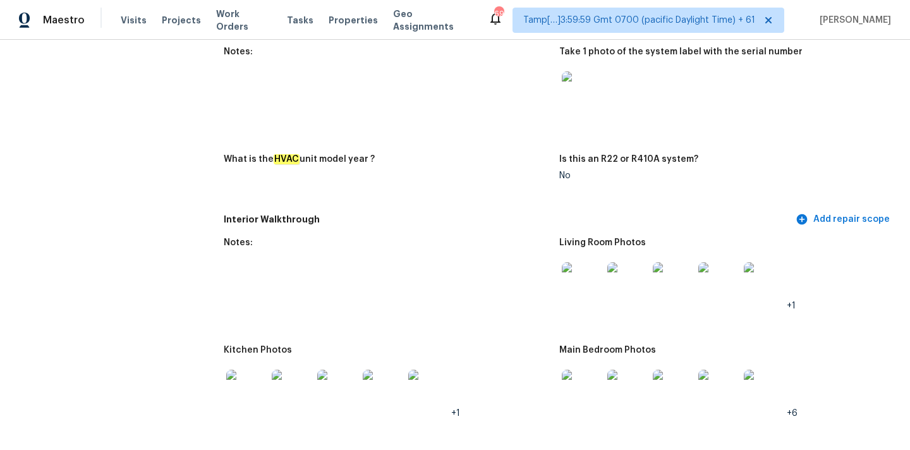
click at [577, 271] on img at bounding box center [582, 282] width 40 height 40
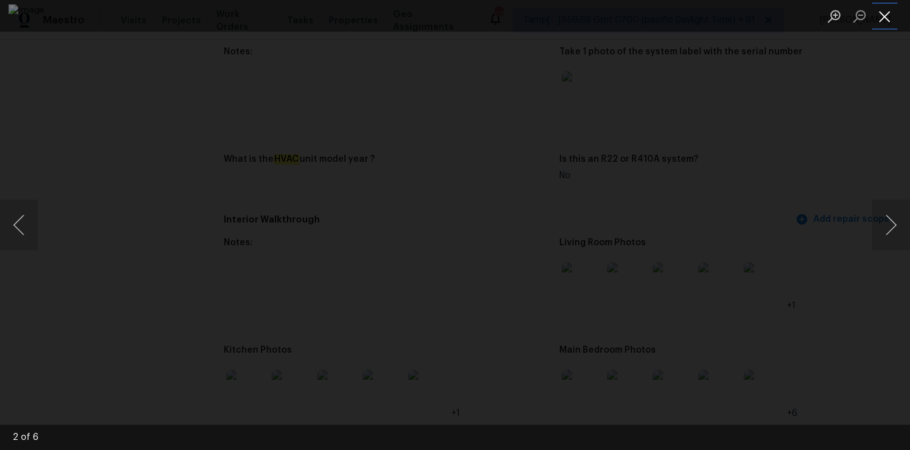
click at [884, 21] on button "Close lightbox" at bounding box center [885, 16] width 25 height 22
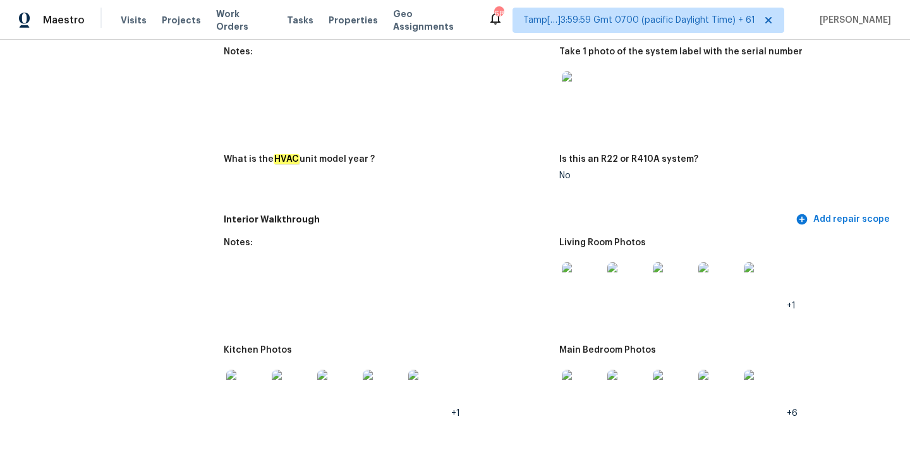
click at [570, 379] on img at bounding box center [582, 390] width 40 height 40
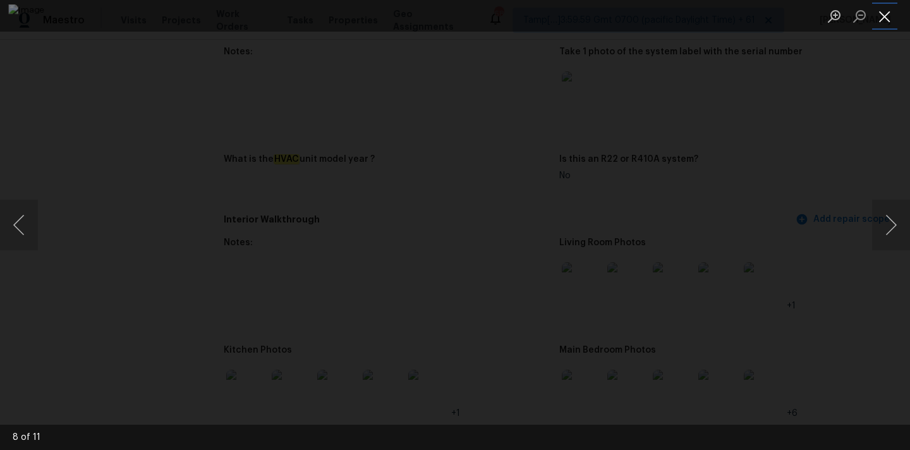
click at [890, 14] on button "Close lightbox" at bounding box center [885, 16] width 25 height 22
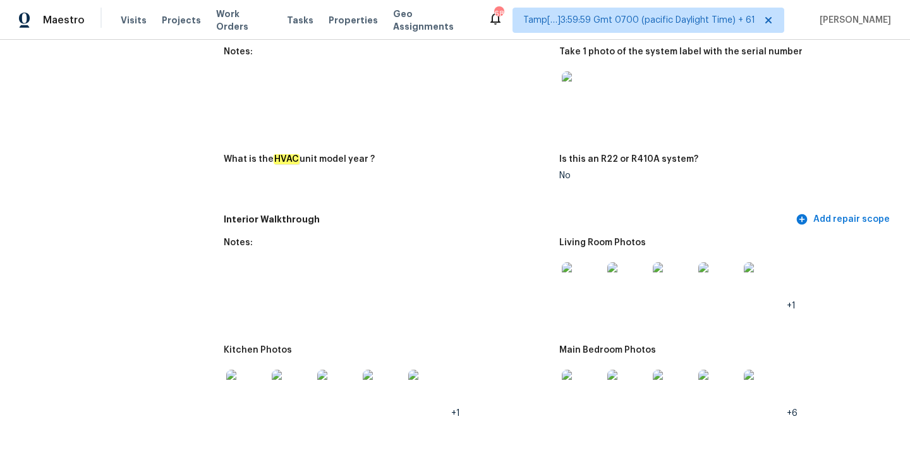
click at [771, 376] on img at bounding box center [764, 390] width 40 height 40
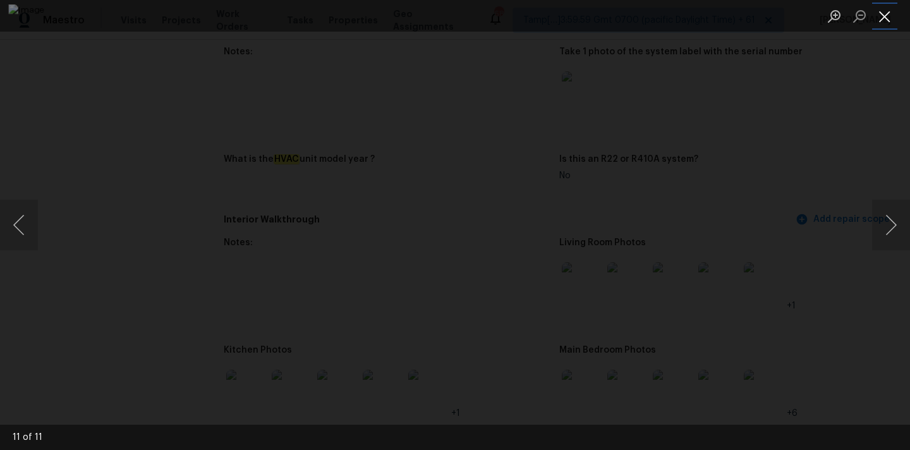
click at [881, 20] on button "Close lightbox" at bounding box center [885, 16] width 25 height 22
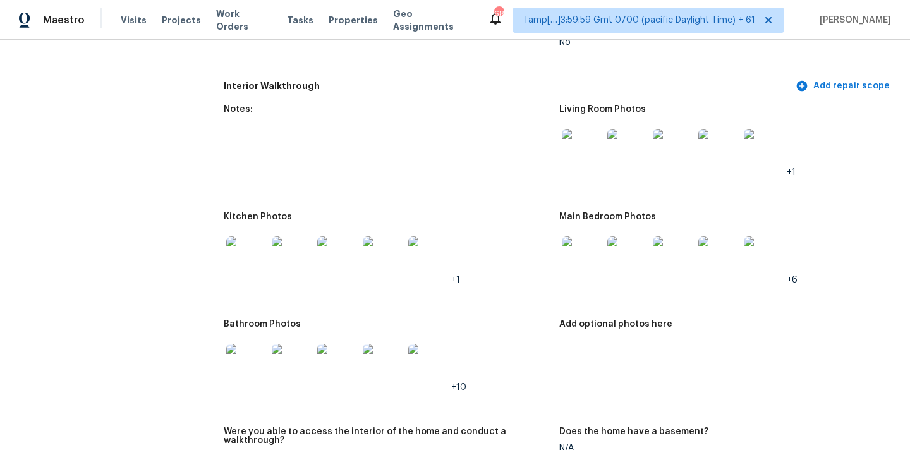
scroll to position [1618, 0]
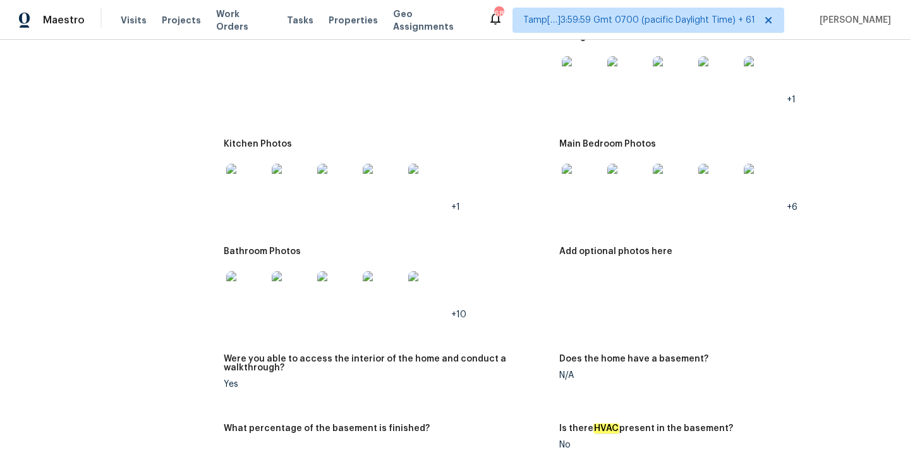
click at [243, 173] on img at bounding box center [246, 184] width 40 height 40
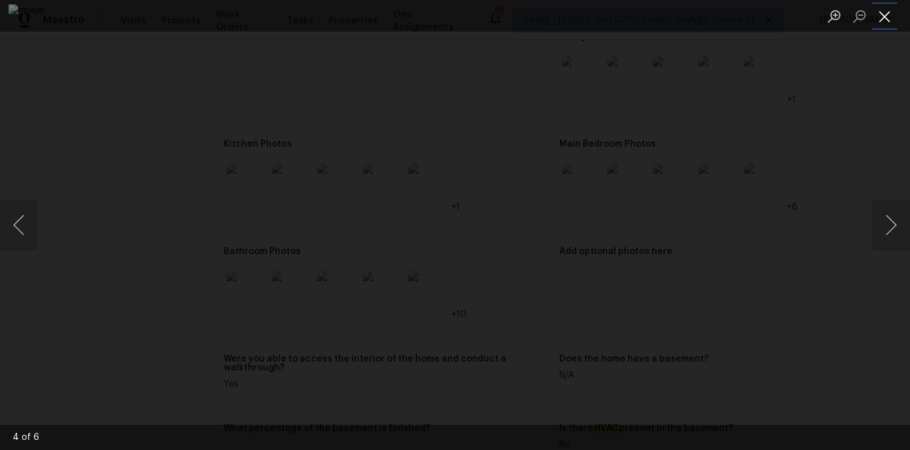
click at [880, 16] on button "Close lightbox" at bounding box center [885, 16] width 25 height 22
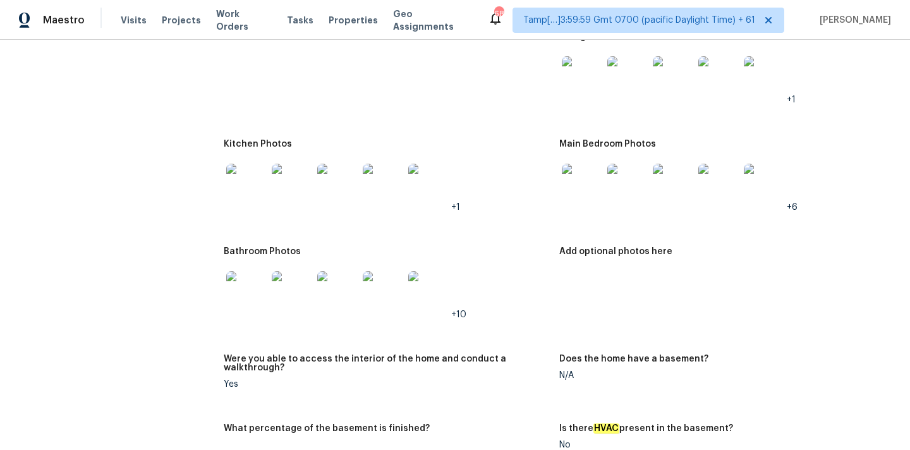
click at [256, 276] on img at bounding box center [246, 291] width 40 height 40
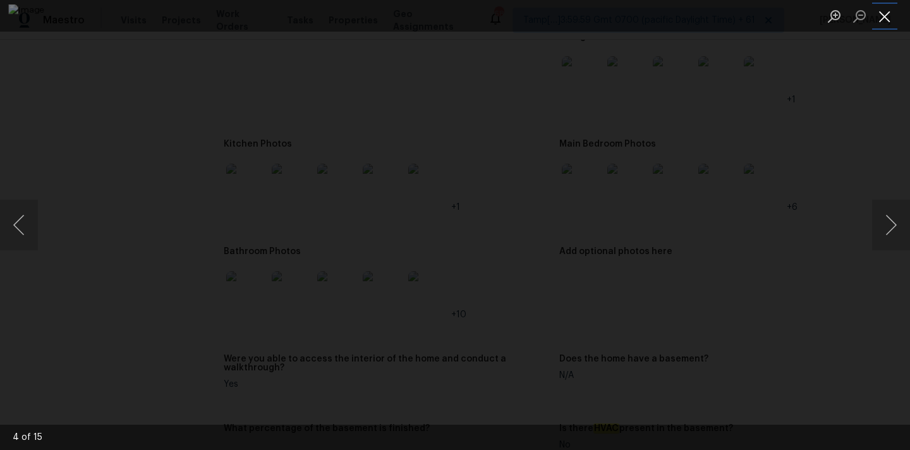
click at [882, 16] on button "Close lightbox" at bounding box center [885, 16] width 25 height 22
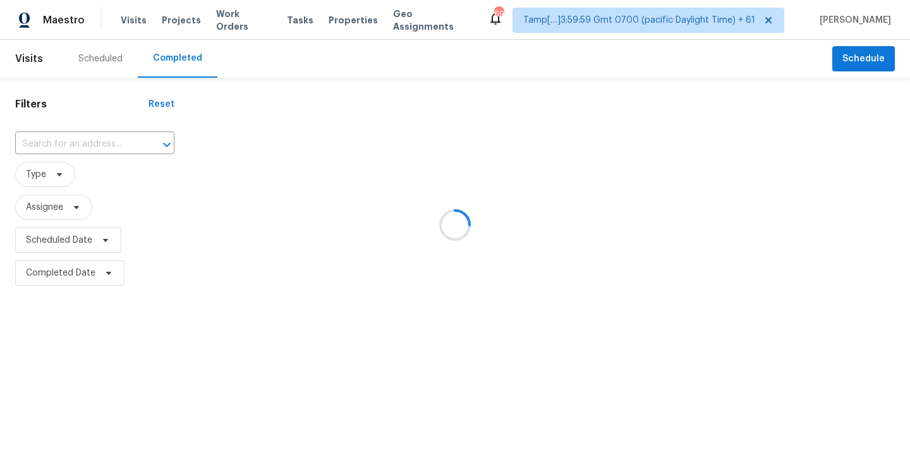
click at [71, 151] on div at bounding box center [455, 225] width 910 height 450
click at [74, 145] on div at bounding box center [455, 225] width 910 height 450
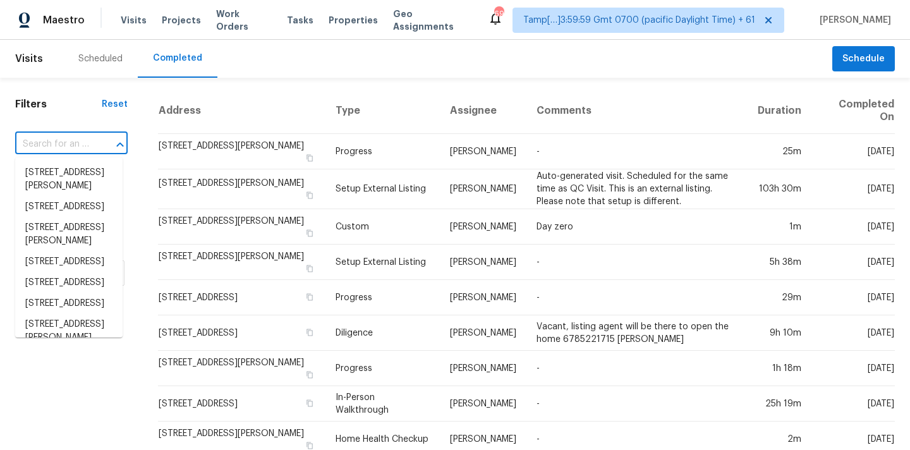
click at [62, 144] on input "text" at bounding box center [53, 145] width 77 height 20
paste input "[STREET_ADDRESS][PERSON_NAME]"
type input "[STREET_ADDRESS][PERSON_NAME]"
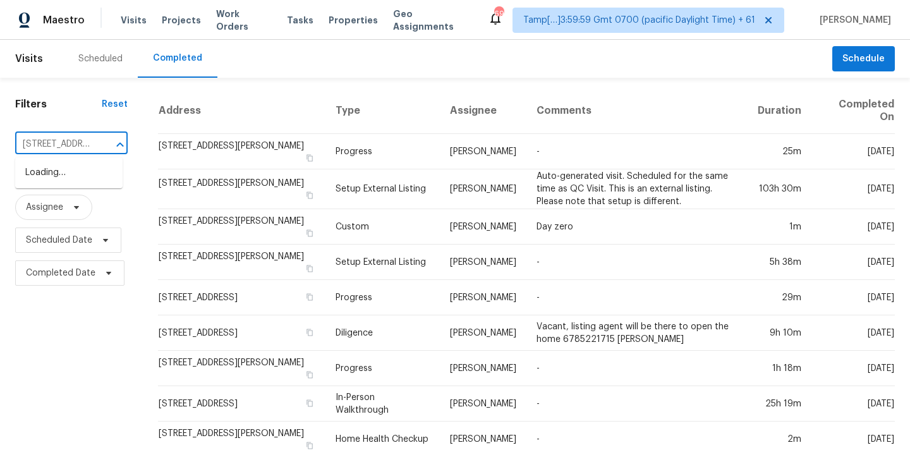
scroll to position [0, 97]
click at [63, 179] on li "[STREET_ADDRESS][PERSON_NAME]" at bounding box center [68, 179] width 107 height 34
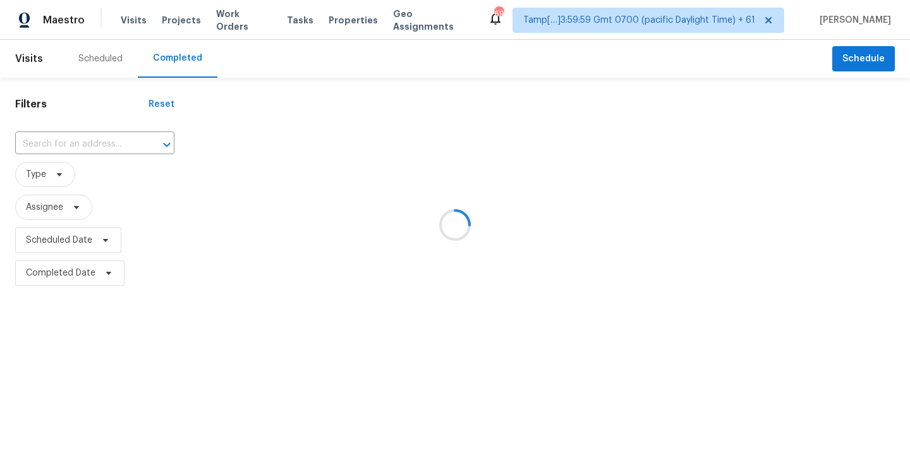
click at [56, 147] on div at bounding box center [455, 225] width 910 height 450
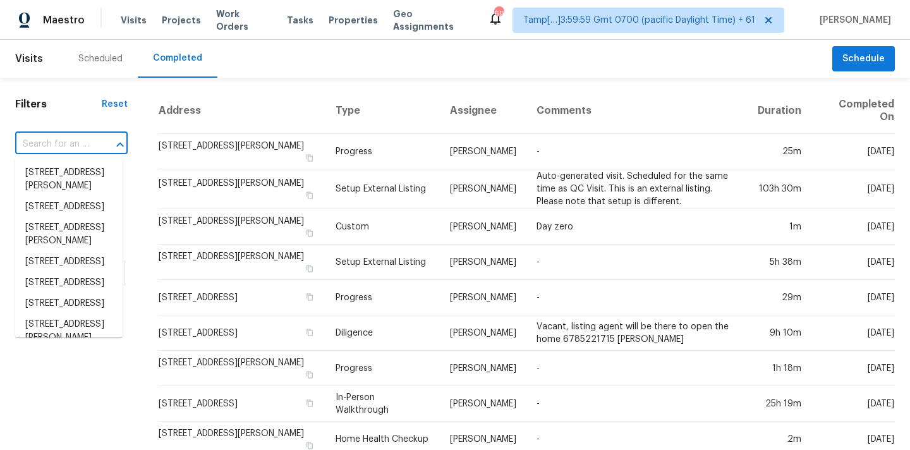
click at [56, 147] on input "text" at bounding box center [53, 145] width 77 height 20
paste input "[STREET_ADDRESS][PERSON_NAME]"
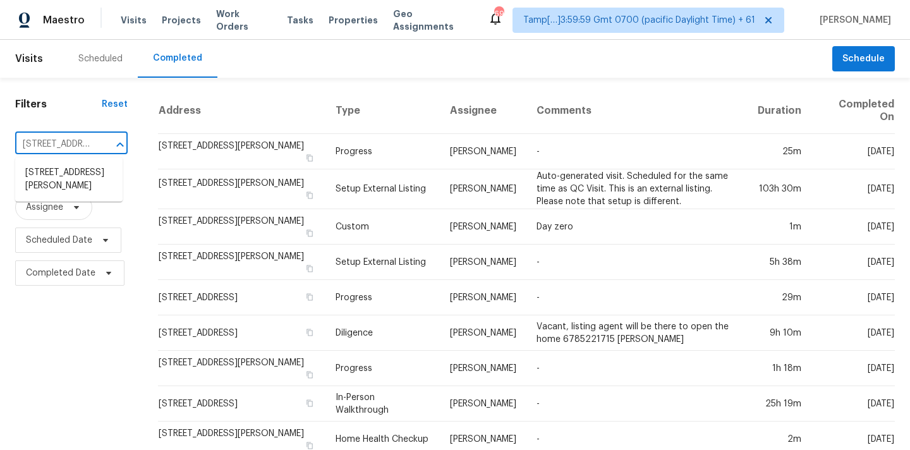
type input "[STREET_ADDRESS][PERSON_NAME]"
click at [59, 170] on li "[STREET_ADDRESS][PERSON_NAME]" at bounding box center [68, 179] width 107 height 34
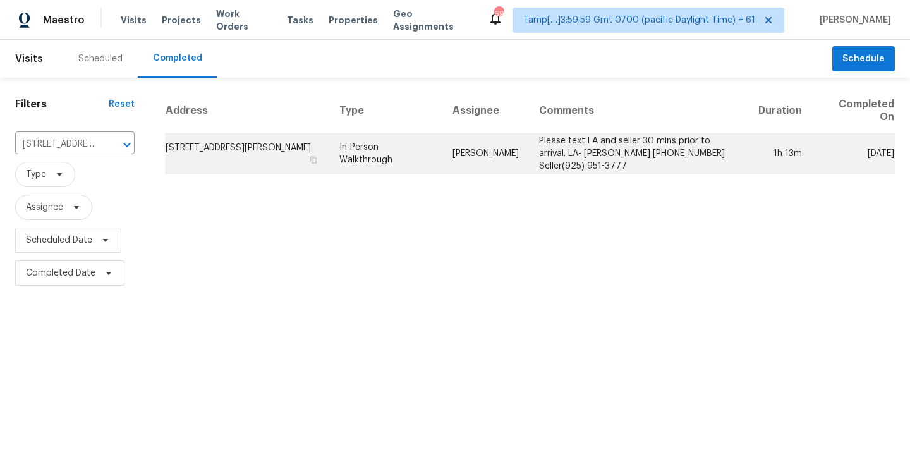
click at [362, 144] on td "In-Person Walkthrough" at bounding box center [386, 154] width 114 height 40
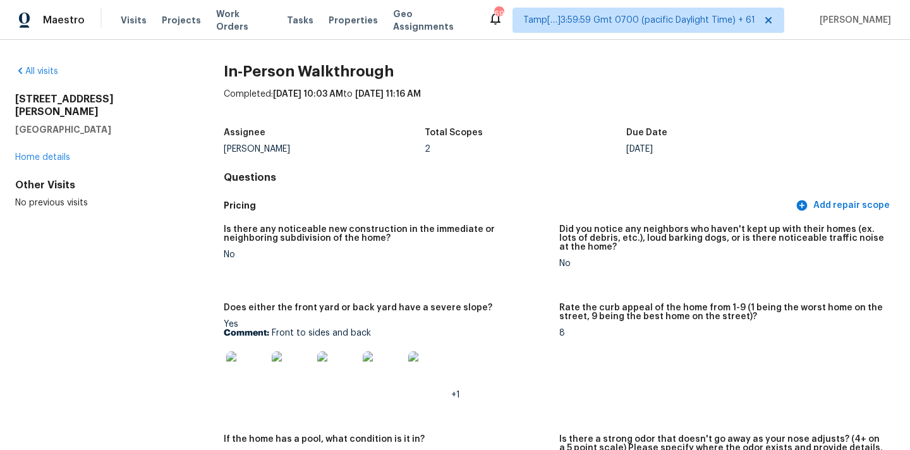
click at [519, 199] on h5 "Pricing" at bounding box center [509, 205] width 570 height 13
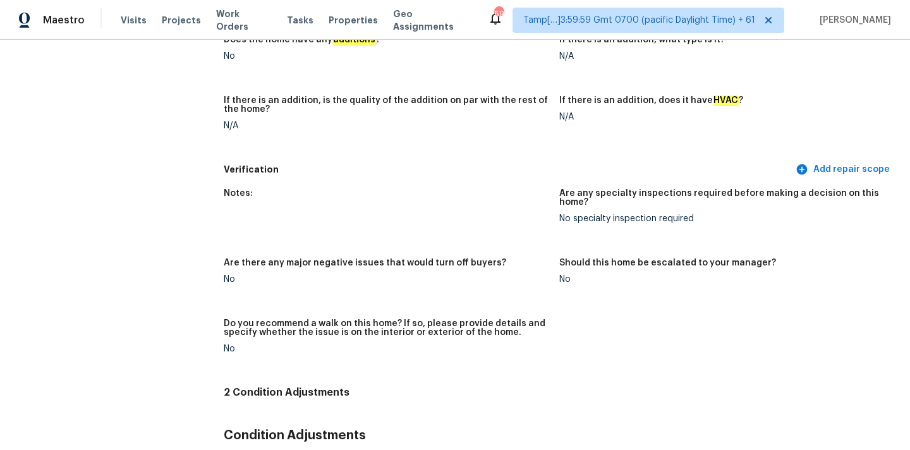
scroll to position [63, 0]
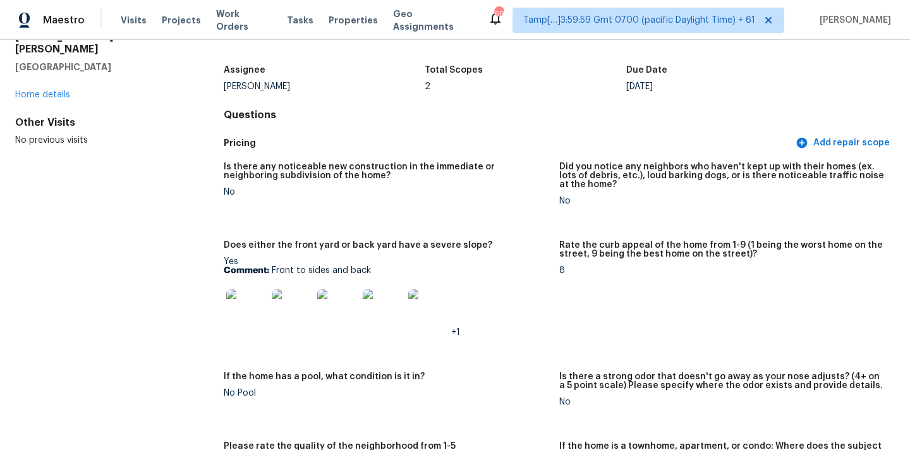
click at [250, 305] on img at bounding box center [246, 309] width 40 height 40
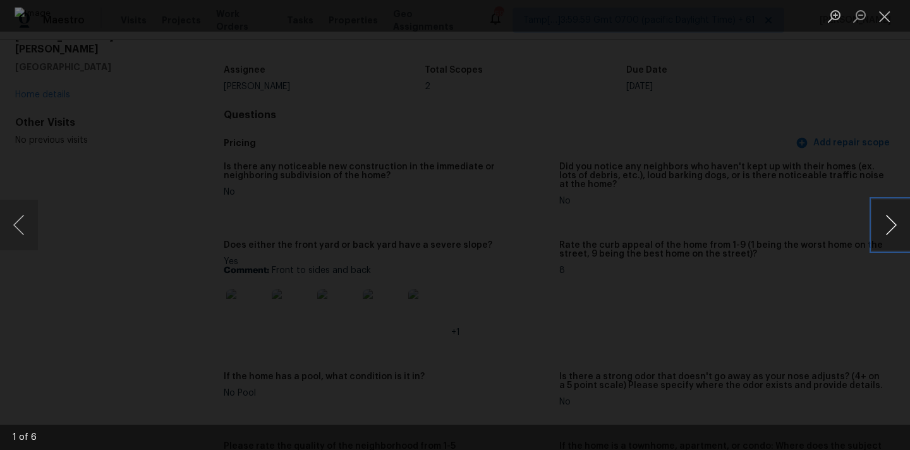
click at [888, 227] on button "Next image" at bounding box center [892, 225] width 38 height 51
click at [880, 13] on button "Close lightbox" at bounding box center [885, 16] width 25 height 22
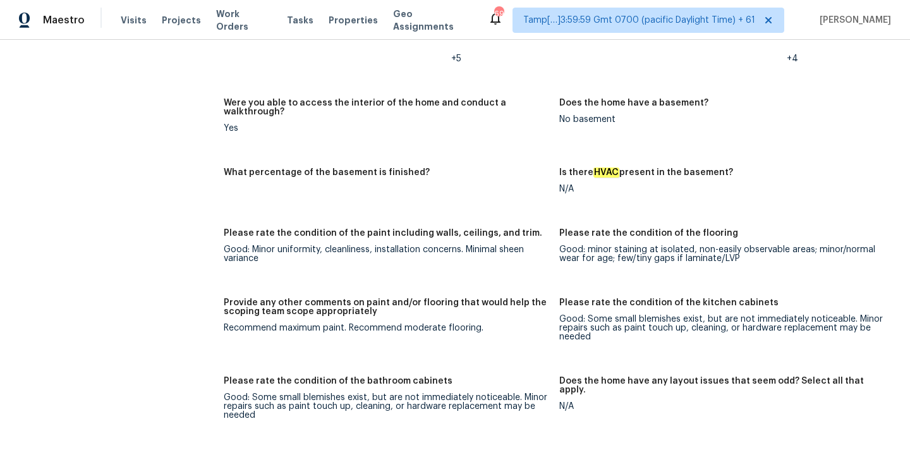
scroll to position [1710, 0]
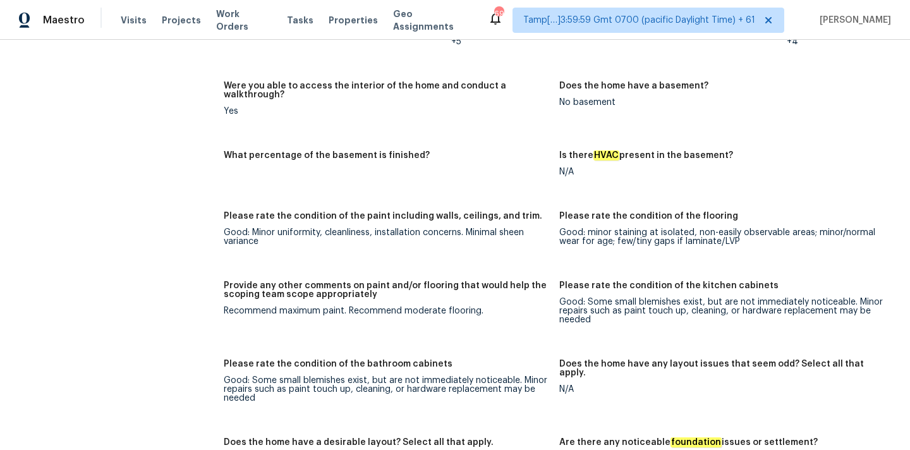
click at [231, 307] on div "Recommend maximum paint. Recommend moderate flooring." at bounding box center [387, 311] width 326 height 9
drag, startPoint x: 224, startPoint y: 291, endPoint x: 486, endPoint y: 288, distance: 262.4
click at [486, 288] on figure "Provide any other comments on paint and/or flooring that would help the scoping…" at bounding box center [392, 312] width 336 height 63
click at [259, 307] on div "Recommend maximum paint. Recommend moderate flooring." at bounding box center [387, 311] width 326 height 9
drag, startPoint x: 225, startPoint y: 294, endPoint x: 484, endPoint y: 297, distance: 259.2
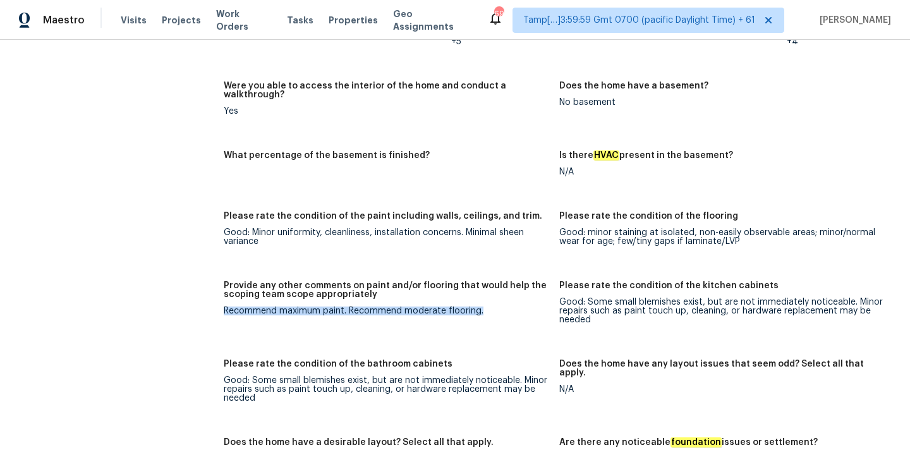
click at [484, 307] on div "Recommend maximum paint. Recommend moderate flooring." at bounding box center [387, 311] width 326 height 9
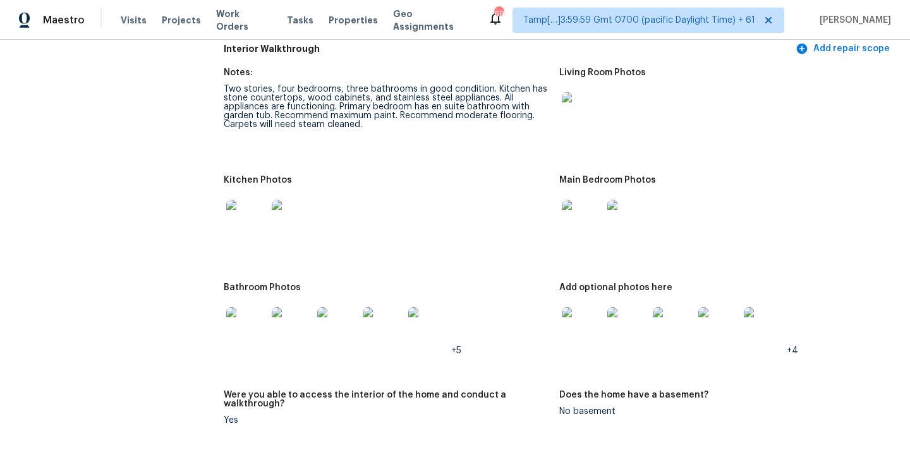
scroll to position [1389, 0]
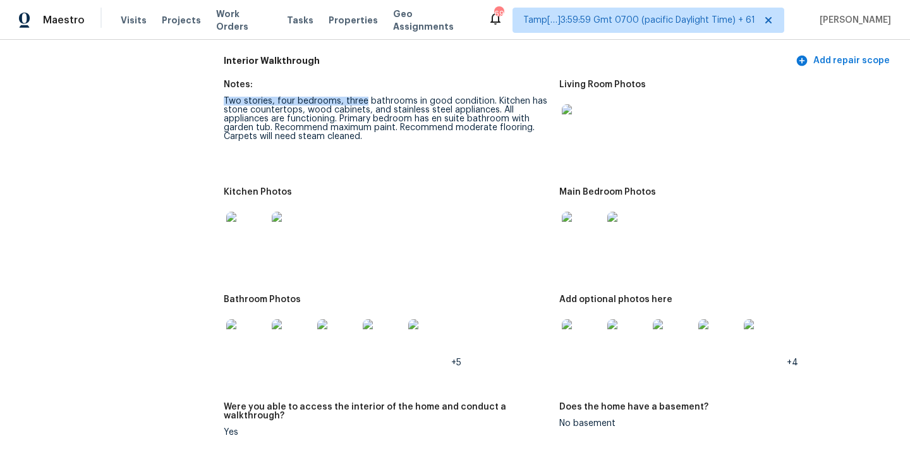
drag, startPoint x: 224, startPoint y: 92, endPoint x: 361, endPoint y: 90, distance: 137.2
click at [361, 97] on div "Two stories, four bedrooms, three bathrooms in good condition. Kitchen has ston…" at bounding box center [387, 119] width 326 height 44
click at [345, 97] on div "Two stories, four bedrooms, three bathrooms in good condition. Kitchen has ston…" at bounding box center [387, 119] width 326 height 44
drag, startPoint x: 341, startPoint y: 91, endPoint x: 484, endPoint y: 94, distance: 143.6
click at [484, 97] on div "Two stories, four bedrooms, three bathrooms in good condition. Kitchen has ston…" at bounding box center [387, 119] width 326 height 44
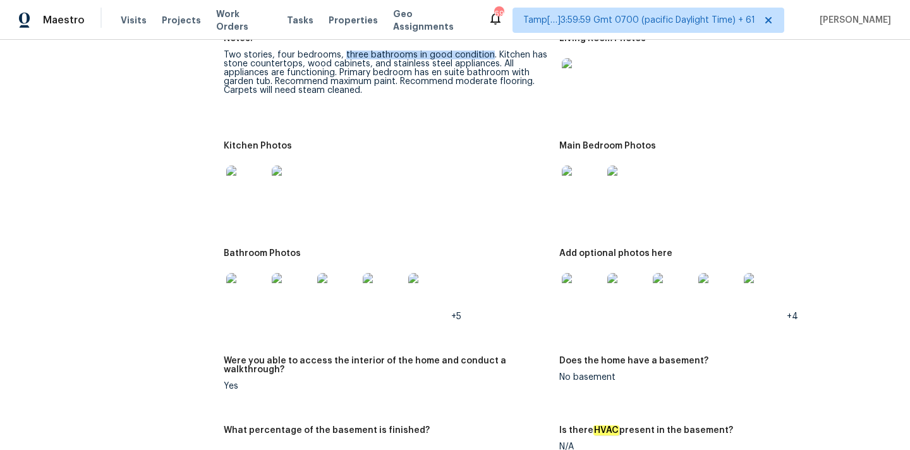
scroll to position [1393, 0]
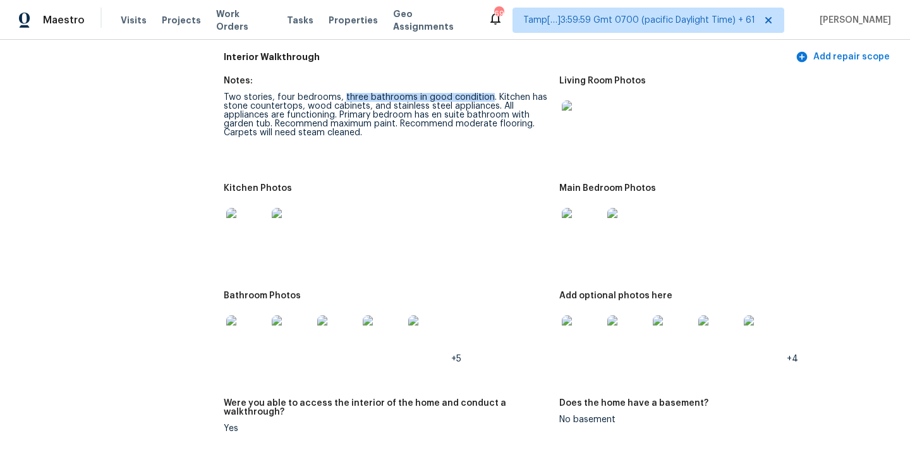
click at [578, 121] on img at bounding box center [582, 121] width 40 height 40
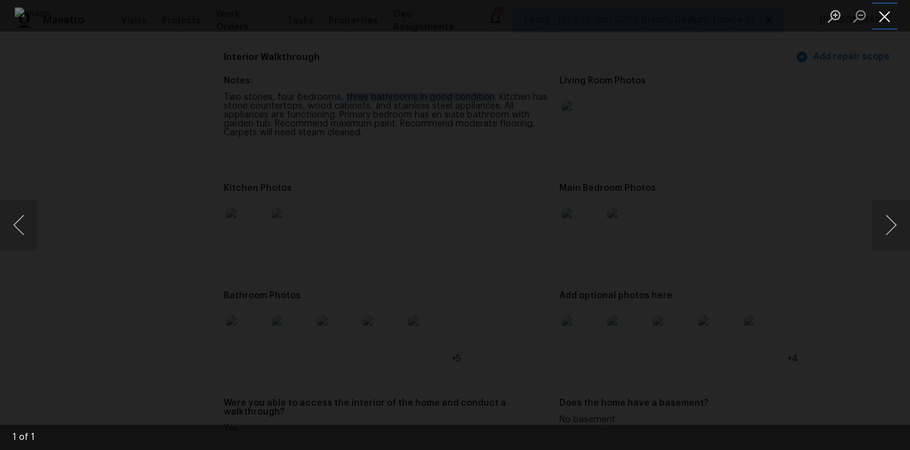
click at [883, 16] on button "Close lightbox" at bounding box center [885, 16] width 25 height 22
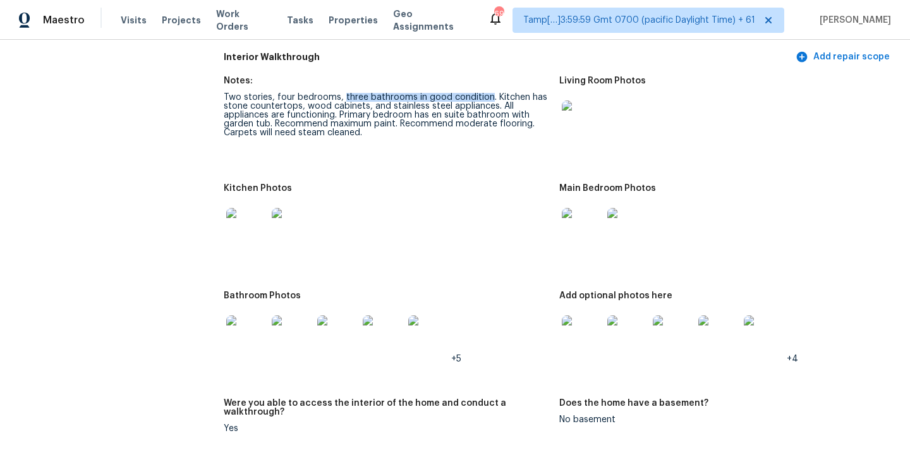
click at [572, 213] on img at bounding box center [582, 228] width 40 height 40
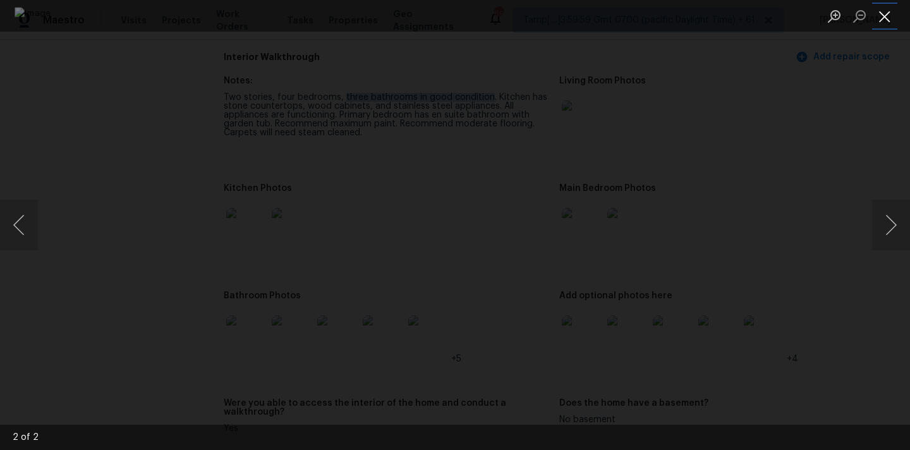
click at [886, 11] on button "Close lightbox" at bounding box center [885, 16] width 25 height 22
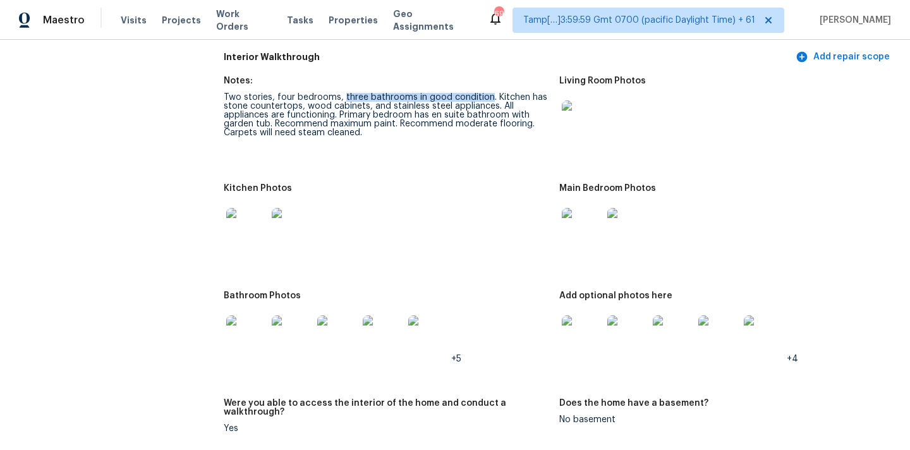
click at [242, 224] on img at bounding box center [246, 228] width 40 height 40
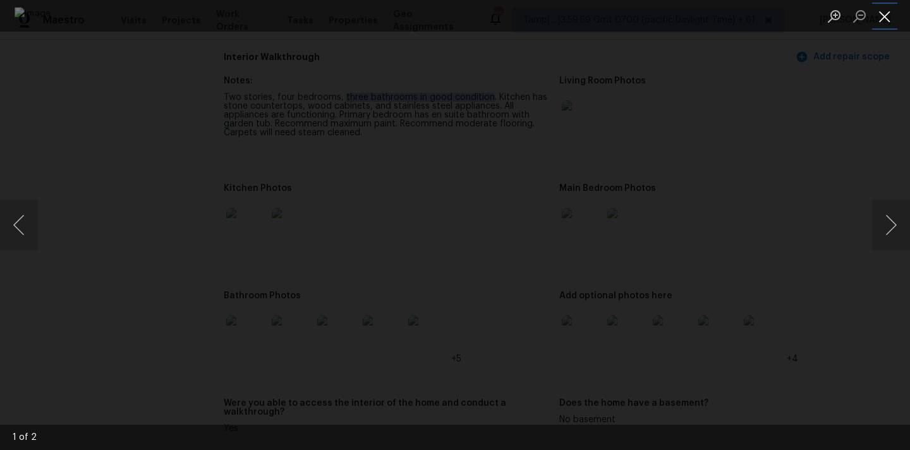
click at [889, 11] on button "Close lightbox" at bounding box center [885, 16] width 25 height 22
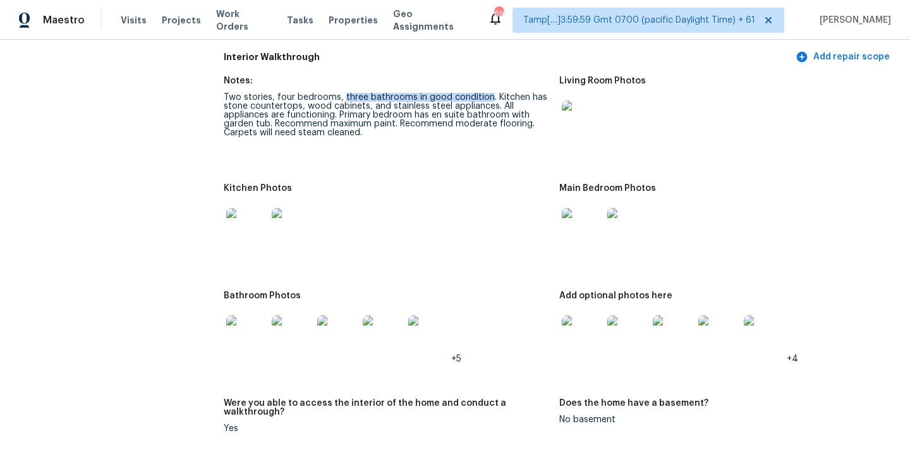
click at [242, 334] on img at bounding box center [246, 336] width 40 height 40
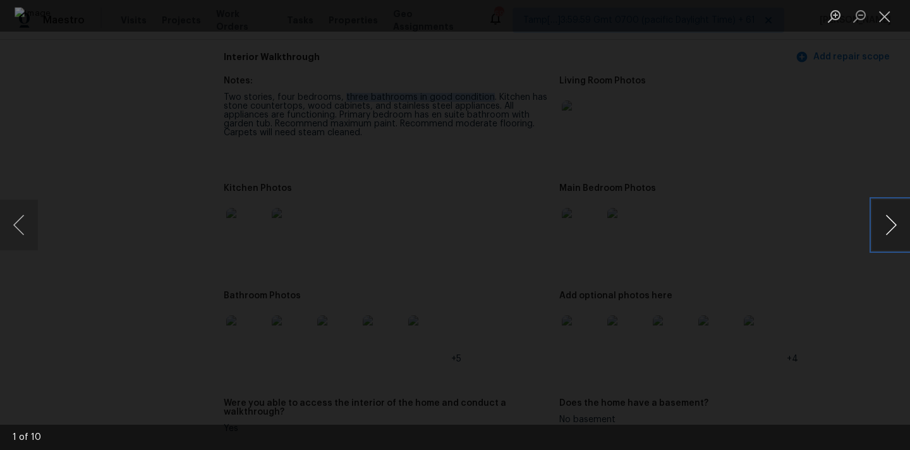
click at [889, 225] on button "Next image" at bounding box center [892, 225] width 38 height 51
click at [881, 17] on button "Close lightbox" at bounding box center [885, 16] width 25 height 22
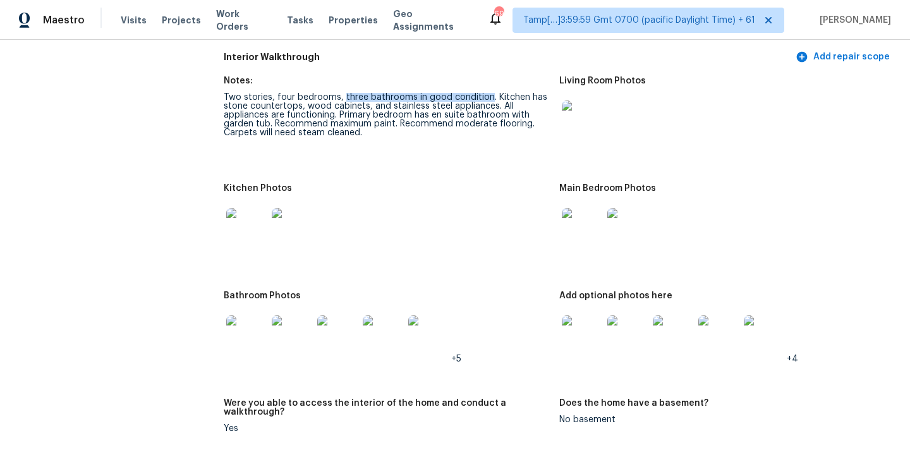
click at [591, 331] on img at bounding box center [582, 336] width 40 height 40
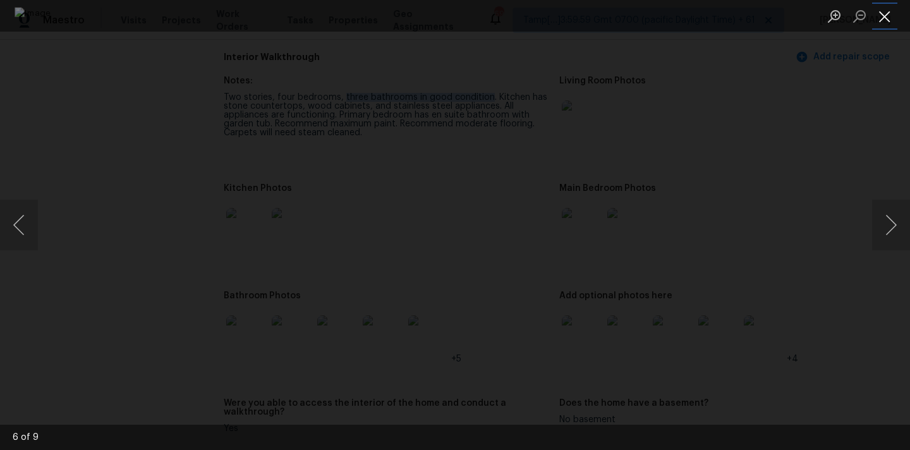
click at [885, 20] on button "Close lightbox" at bounding box center [885, 16] width 25 height 22
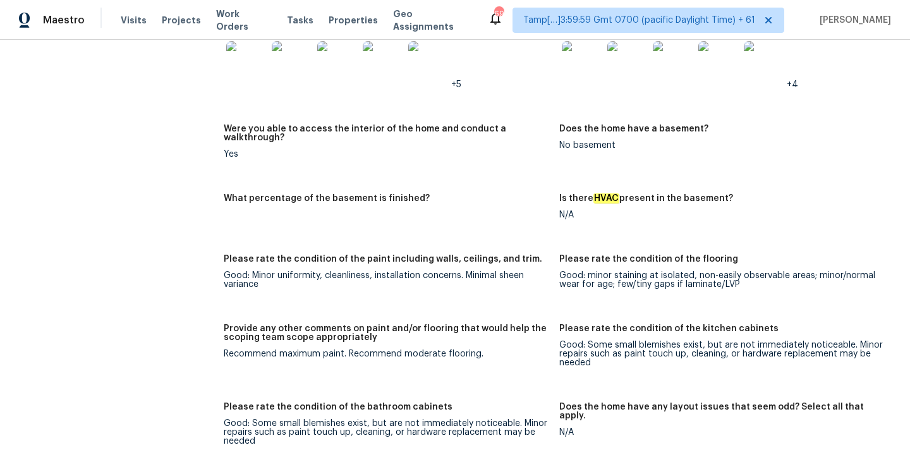
scroll to position [1664, 0]
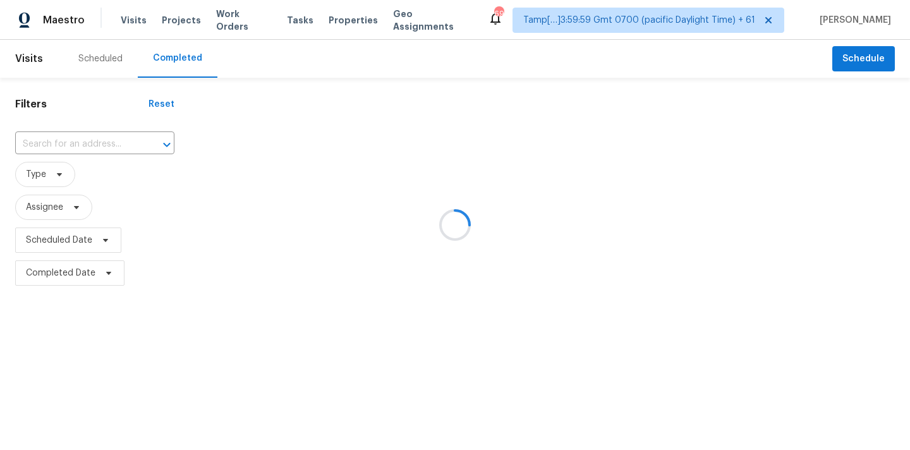
click at [68, 143] on div at bounding box center [455, 225] width 910 height 450
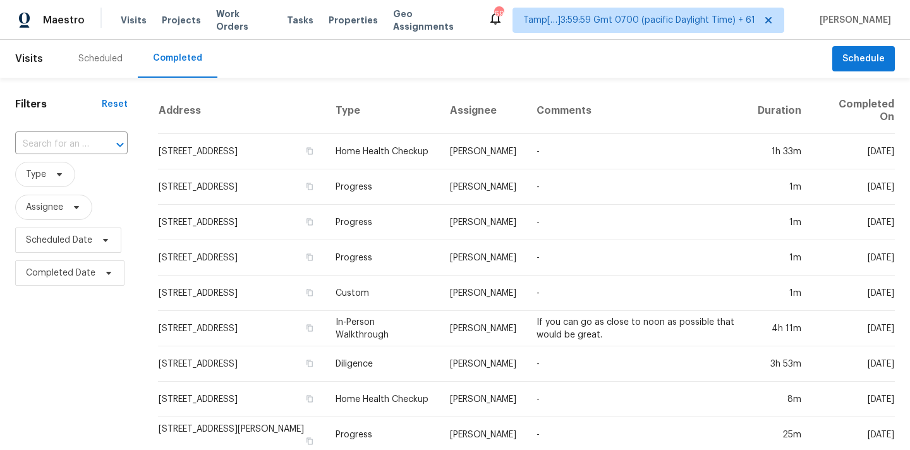
click at [68, 143] on input "text" at bounding box center [53, 145] width 77 height 20
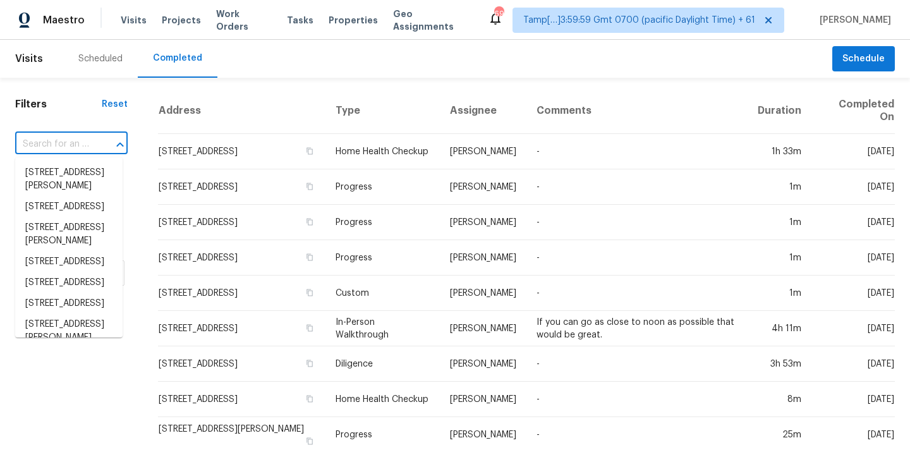
paste input "[STREET_ADDRESS]"
type input "[STREET_ADDRESS]"
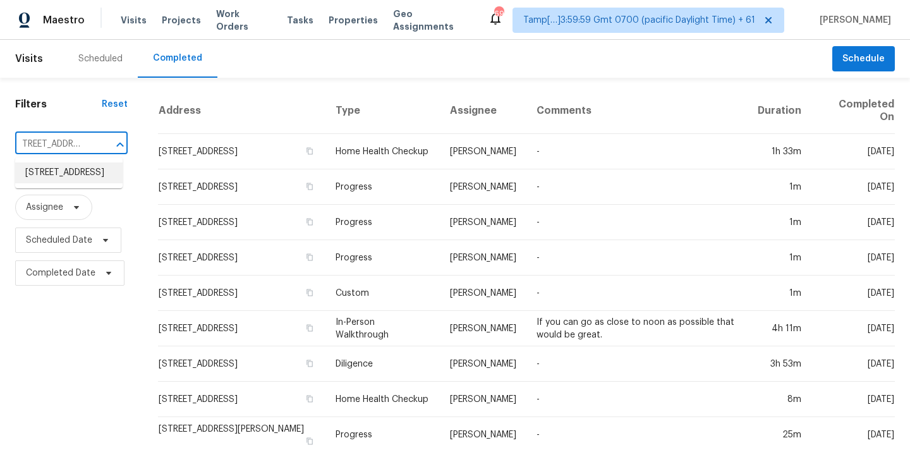
click at [69, 173] on li "[STREET_ADDRESS]" at bounding box center [68, 172] width 107 height 21
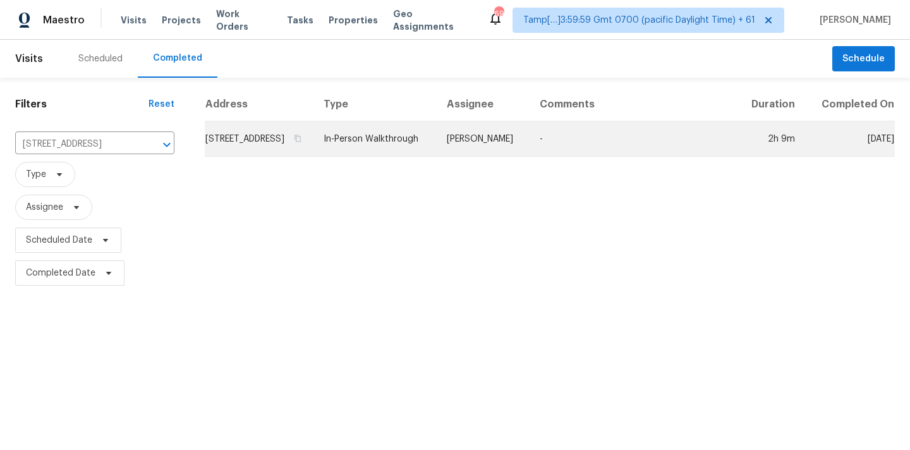
click at [437, 149] on td "In-Person Walkthrough" at bounding box center [375, 138] width 123 height 35
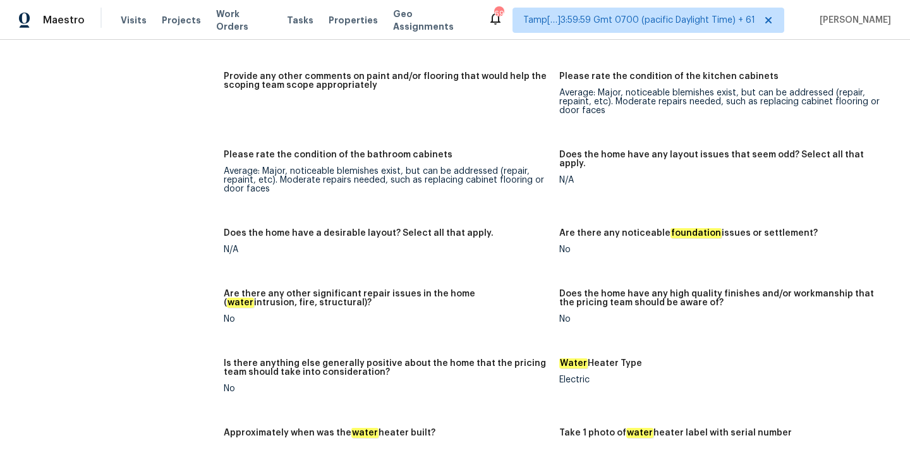
scroll to position [1870, 0]
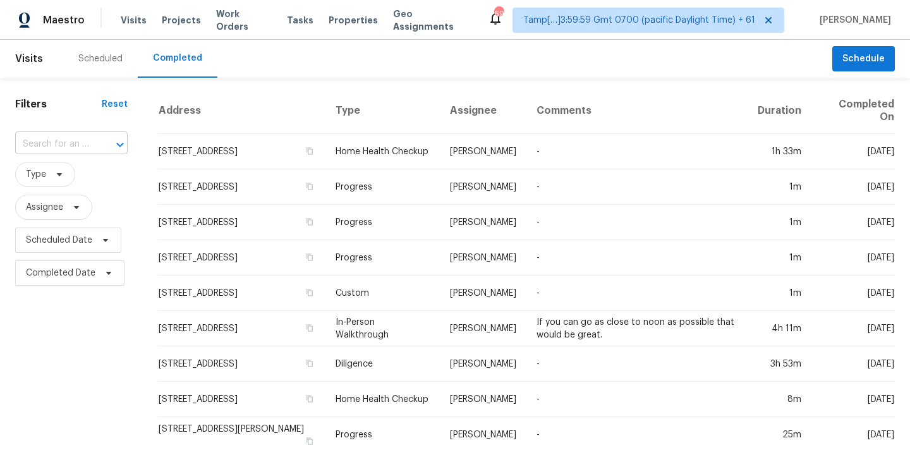
click at [64, 149] on input "text" at bounding box center [53, 145] width 77 height 20
type input "[GEOGRAPHIC_DATA]"
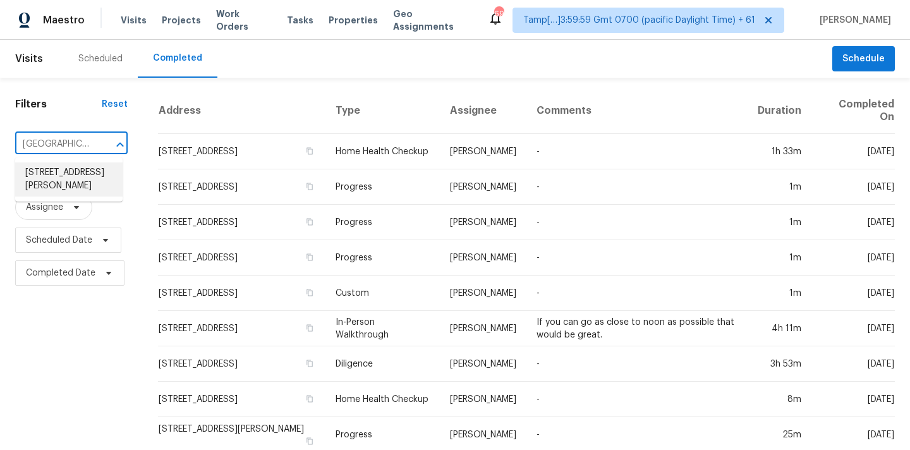
click at [70, 178] on li "[STREET_ADDRESS][PERSON_NAME]" at bounding box center [68, 179] width 107 height 34
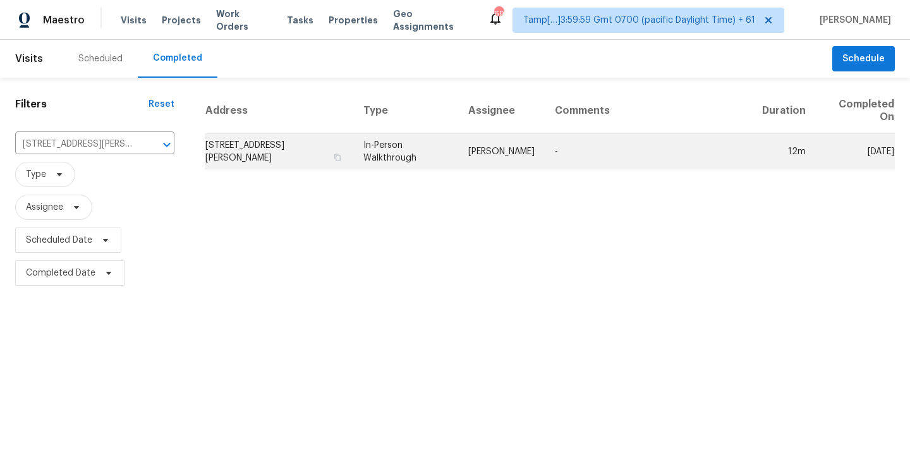
click at [496, 158] on td "[PERSON_NAME]" at bounding box center [501, 151] width 87 height 35
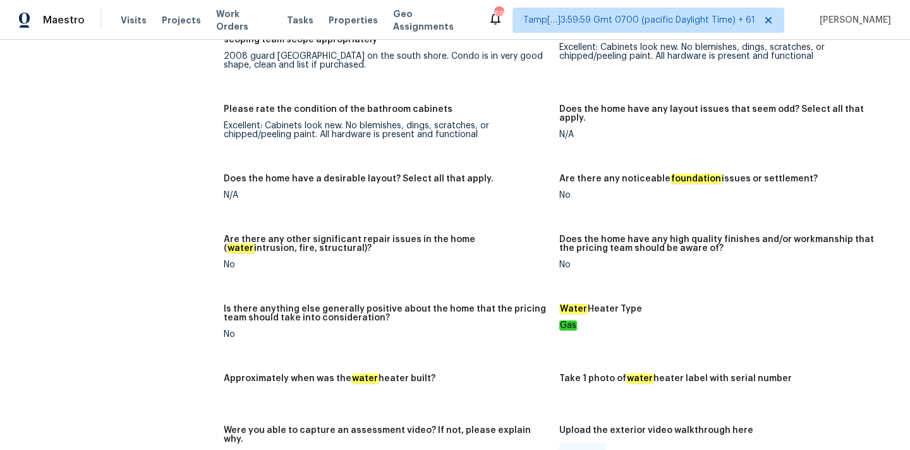
scroll to position [2107, 0]
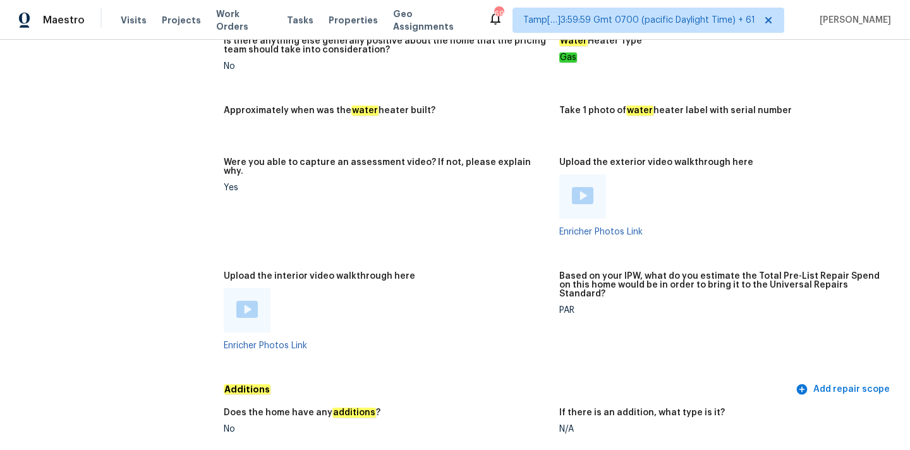
click at [255, 301] on img at bounding box center [246, 309] width 21 height 17
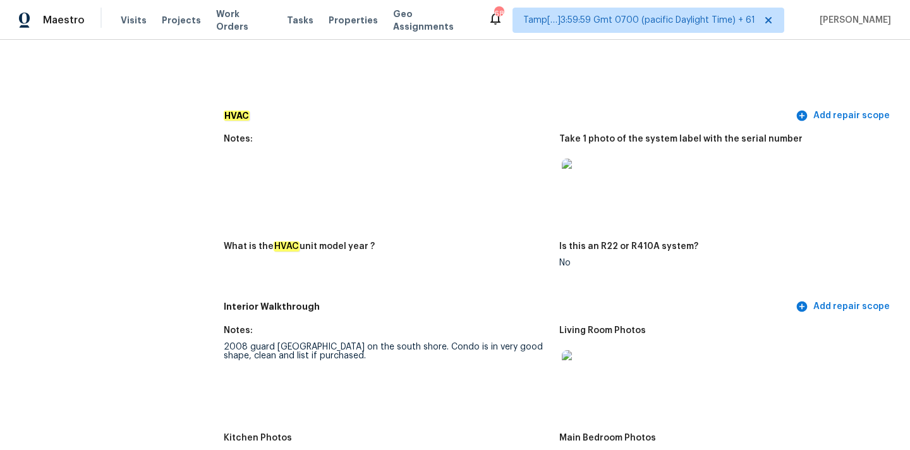
scroll to position [1081, 0]
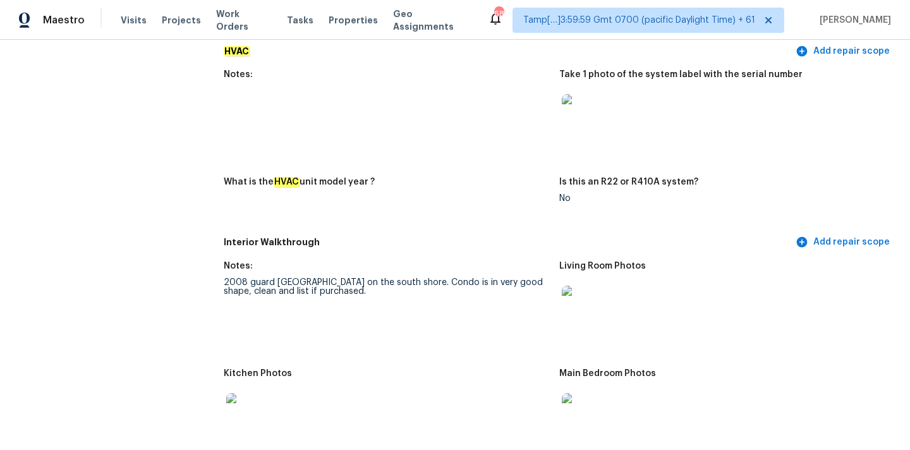
click at [582, 303] on img at bounding box center [582, 306] width 40 height 40
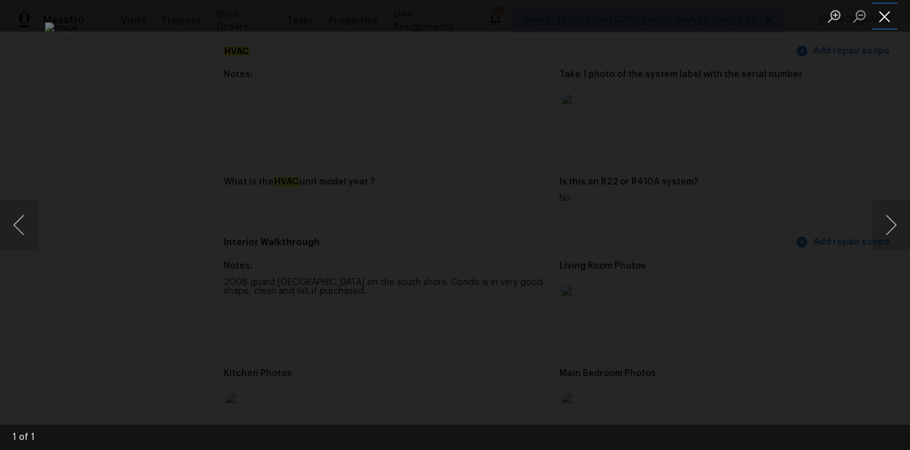
click at [886, 17] on button "Close lightbox" at bounding box center [885, 16] width 25 height 22
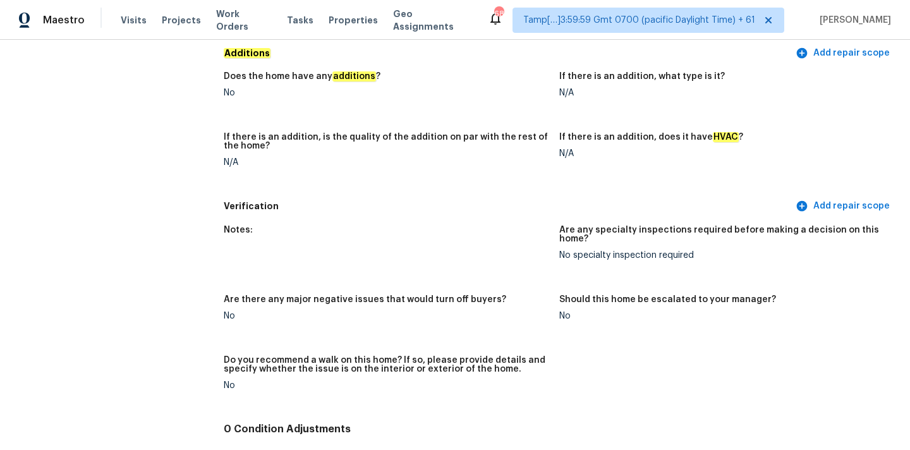
scroll to position [2522, 0]
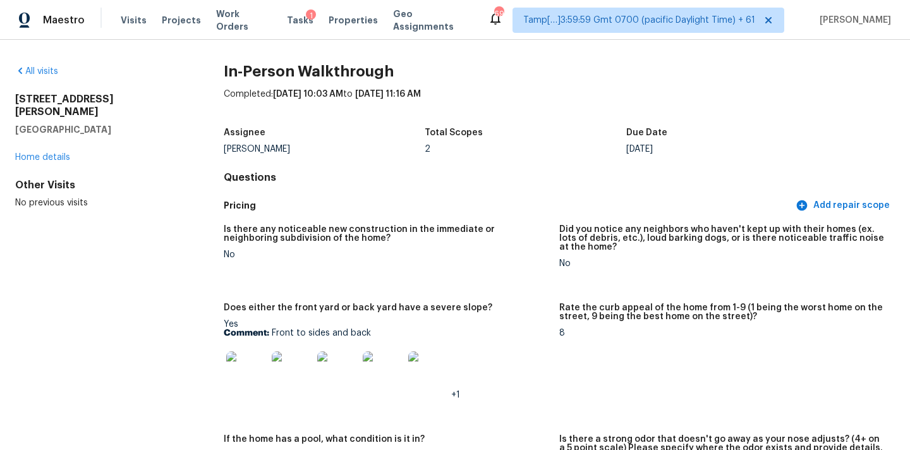
scroll to position [1005, 0]
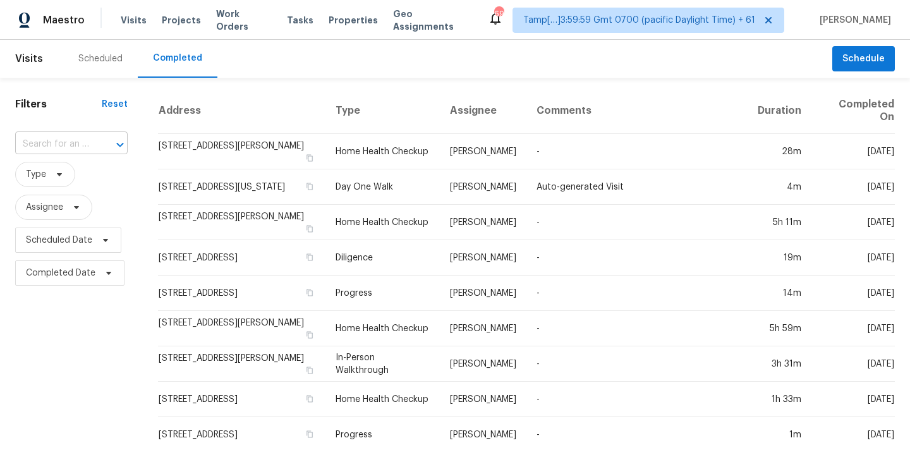
click at [39, 140] on input "text" at bounding box center [53, 145] width 77 height 20
paste input "13808 W Rancho Dr, Litchfield Park, AZ 85340"
type input "13808 W Rancho Dr, Litchfield Park, AZ 85340"
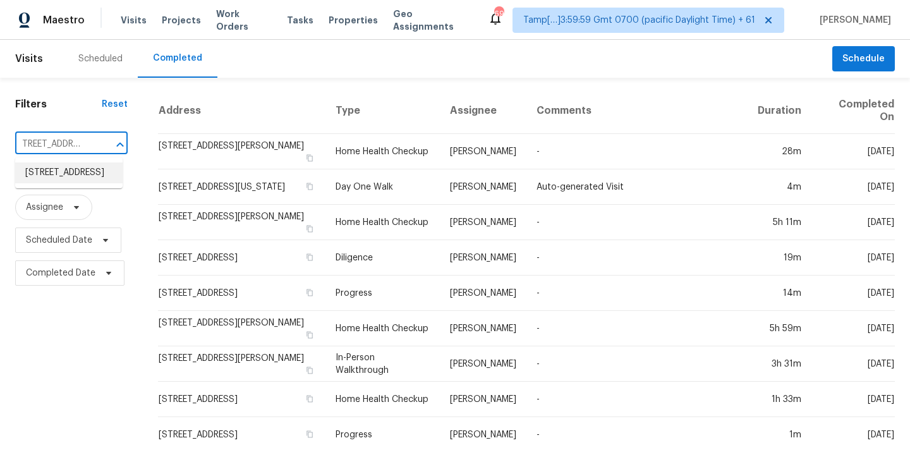
click at [61, 174] on li "13808 W Rancho Dr, Litchfield Park, AZ 85340" at bounding box center [68, 172] width 107 height 21
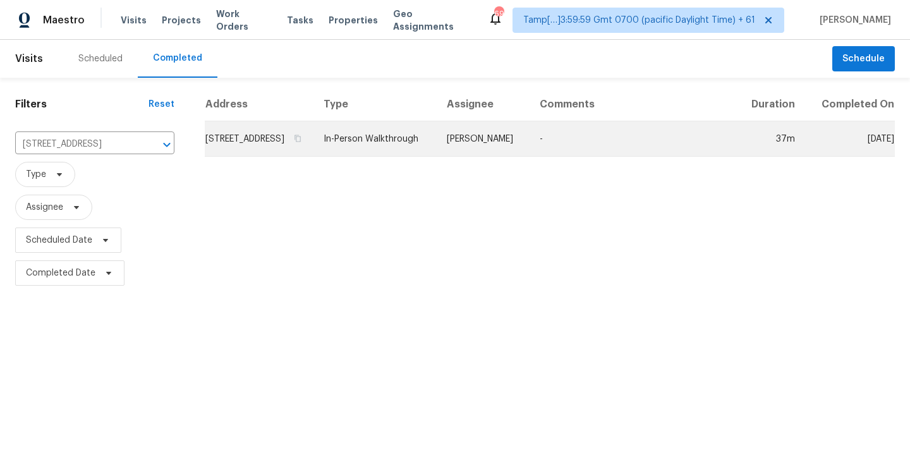
click at [404, 151] on td "In-Person Walkthrough" at bounding box center [375, 138] width 123 height 35
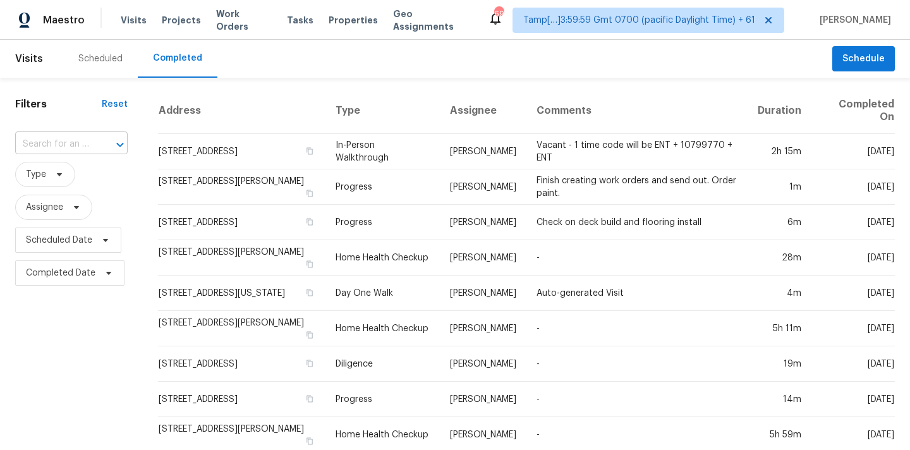
click at [27, 153] on input "text" at bounding box center [53, 145] width 77 height 20
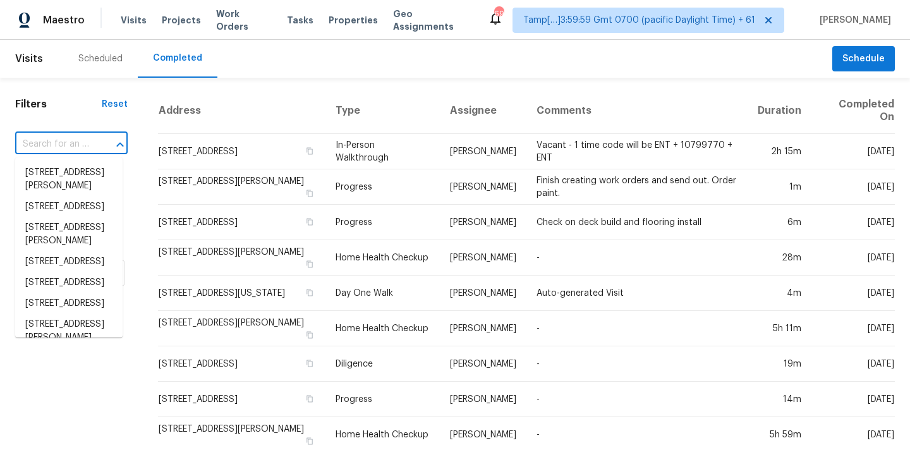
paste input "[STREET_ADDRESS]"
type input "[STREET_ADDRESS]"
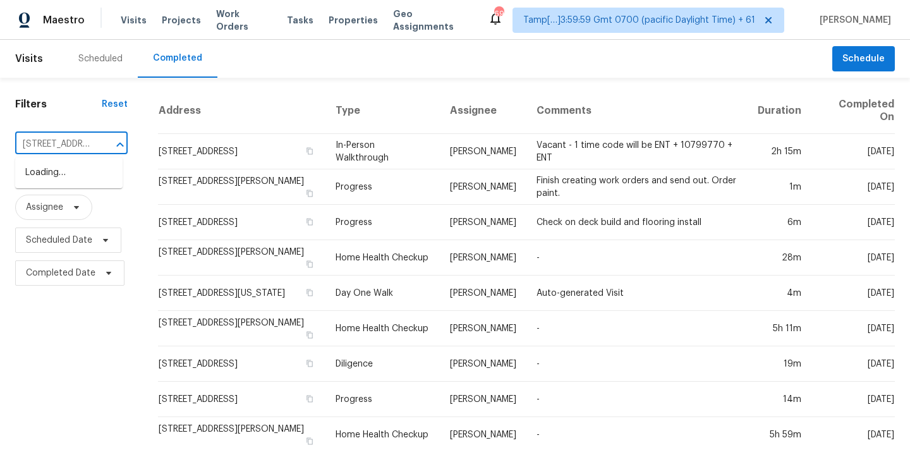
scroll to position [0, 117]
click at [78, 183] on li "[STREET_ADDRESS]" at bounding box center [68, 172] width 107 height 21
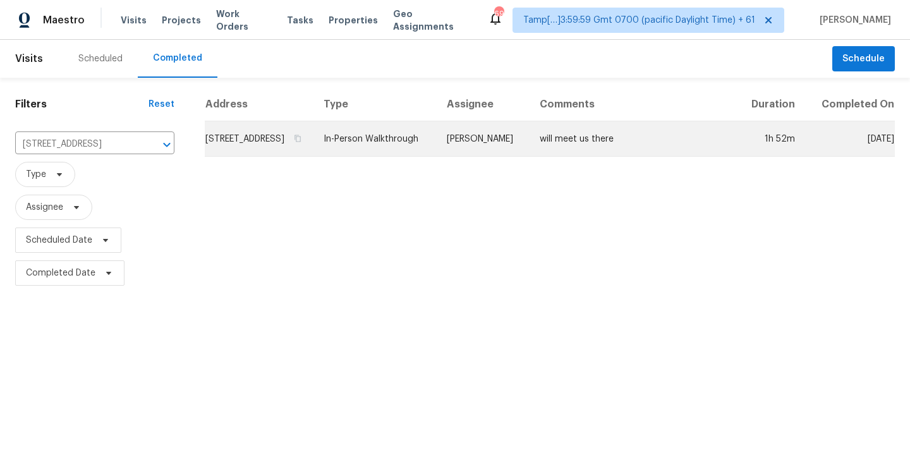
click at [437, 145] on td "In-Person Walkthrough" at bounding box center [375, 138] width 123 height 35
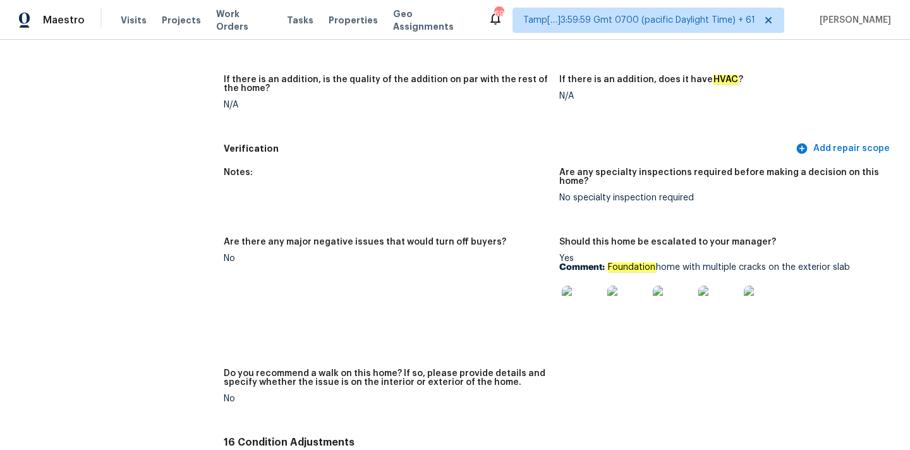
scroll to position [2660, 0]
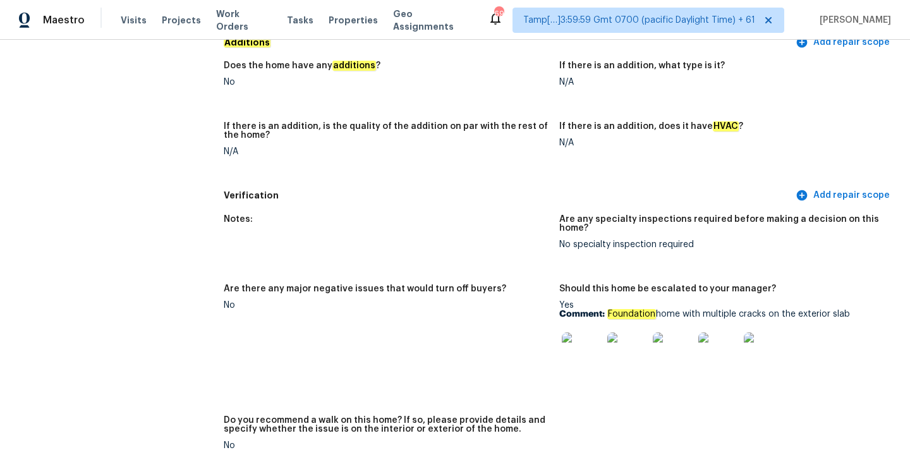
click at [572, 337] on img at bounding box center [582, 353] width 40 height 40
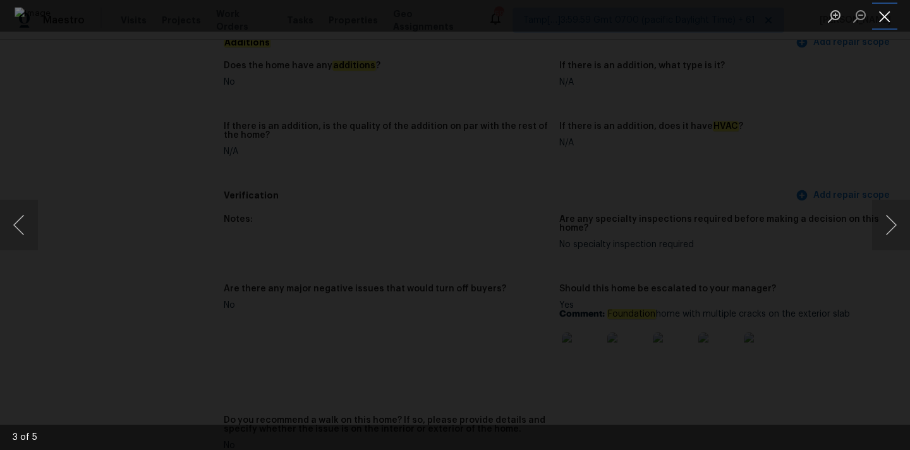
click at [885, 13] on button "Close lightbox" at bounding box center [885, 16] width 25 height 22
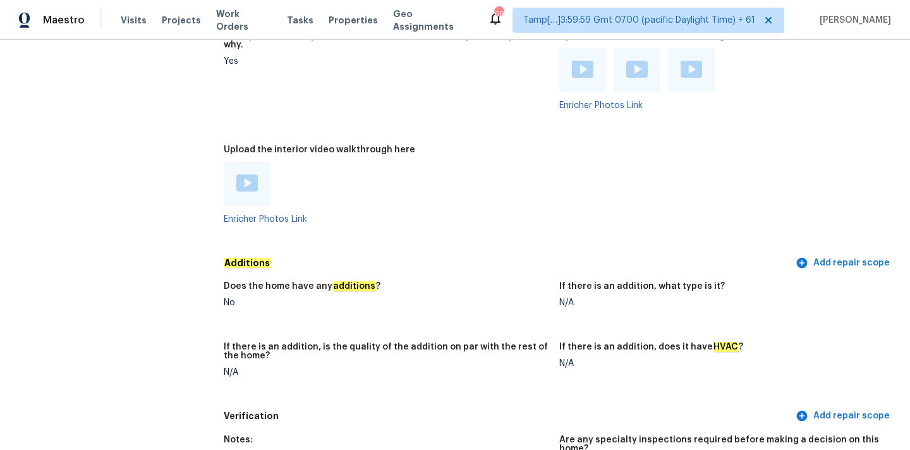
scroll to position [1834, 0]
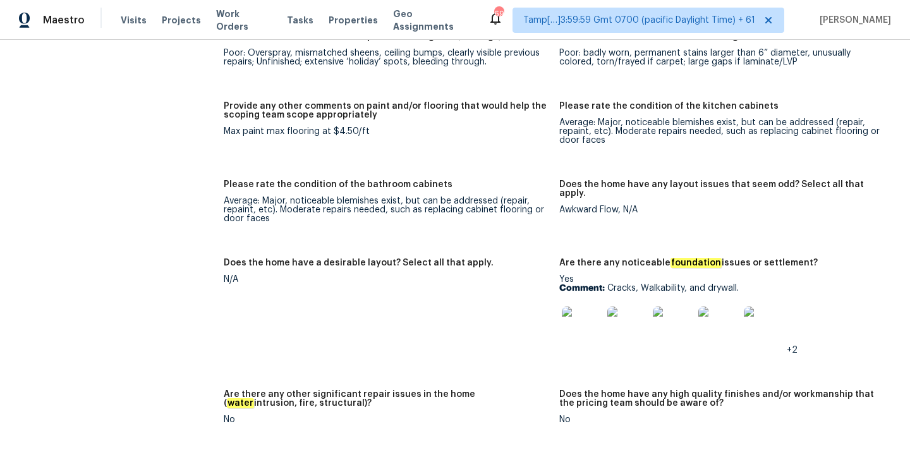
click at [580, 316] on img at bounding box center [582, 327] width 40 height 40
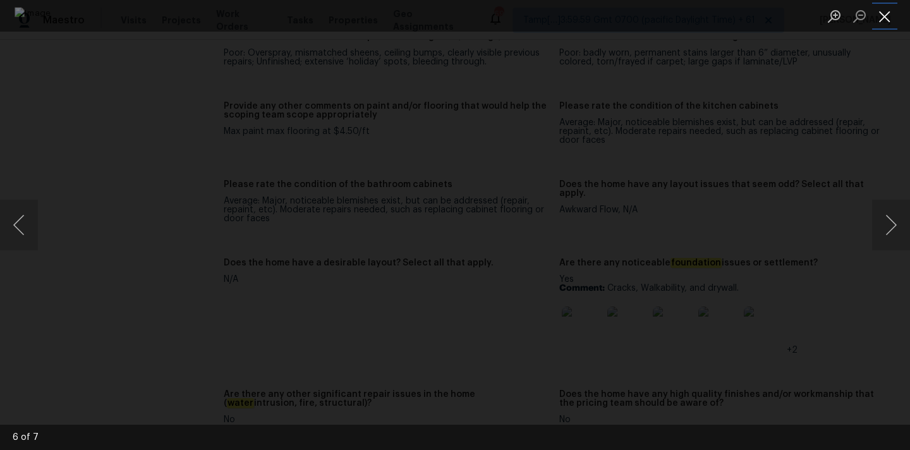
click at [886, 18] on button "Close lightbox" at bounding box center [885, 16] width 25 height 22
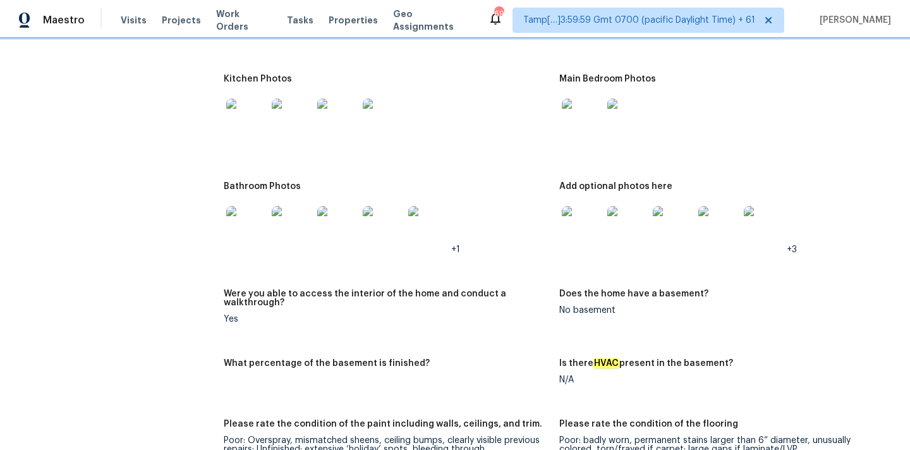
scroll to position [1376, 0]
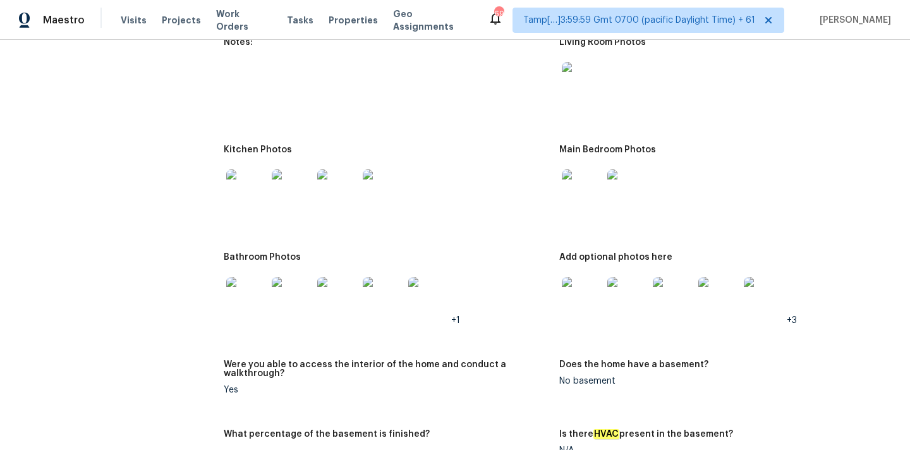
click at [581, 77] on img at bounding box center [582, 82] width 40 height 40
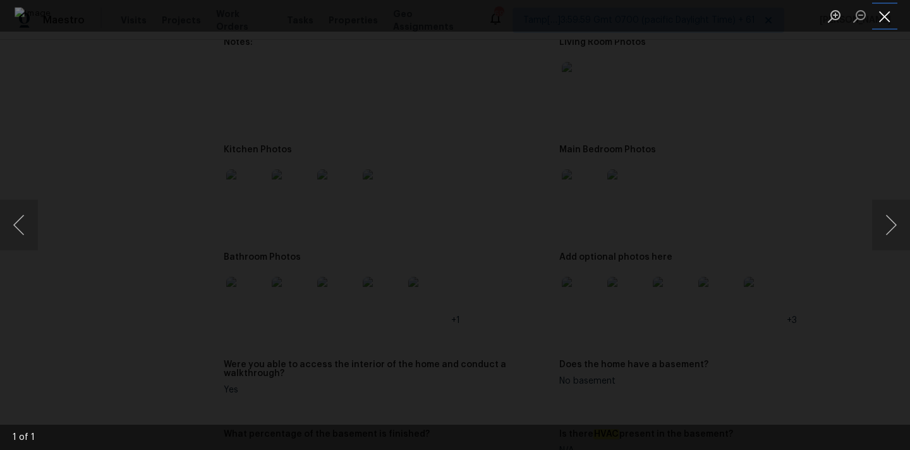
click at [886, 13] on button "Close lightbox" at bounding box center [885, 16] width 25 height 22
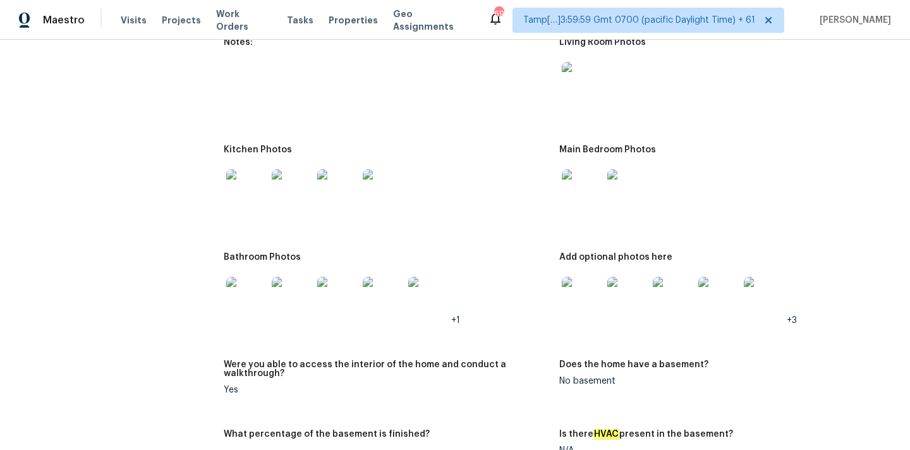
click at [572, 175] on img at bounding box center [582, 189] width 40 height 40
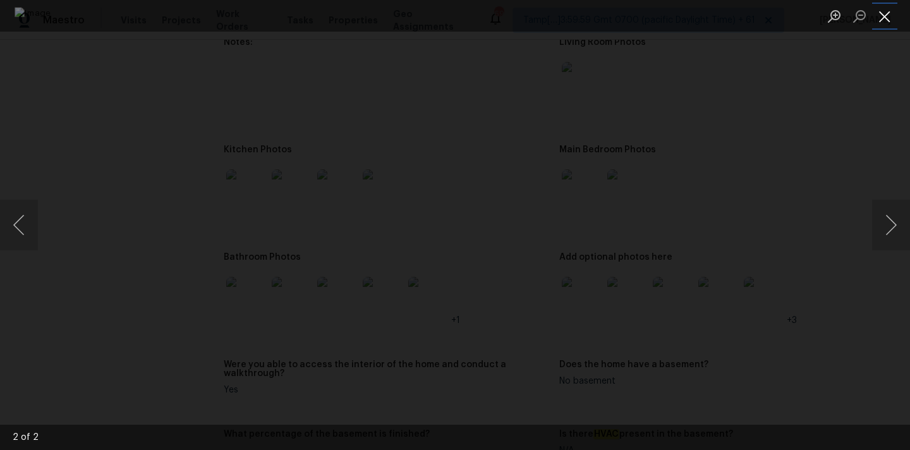
click at [885, 15] on button "Close lightbox" at bounding box center [885, 16] width 25 height 22
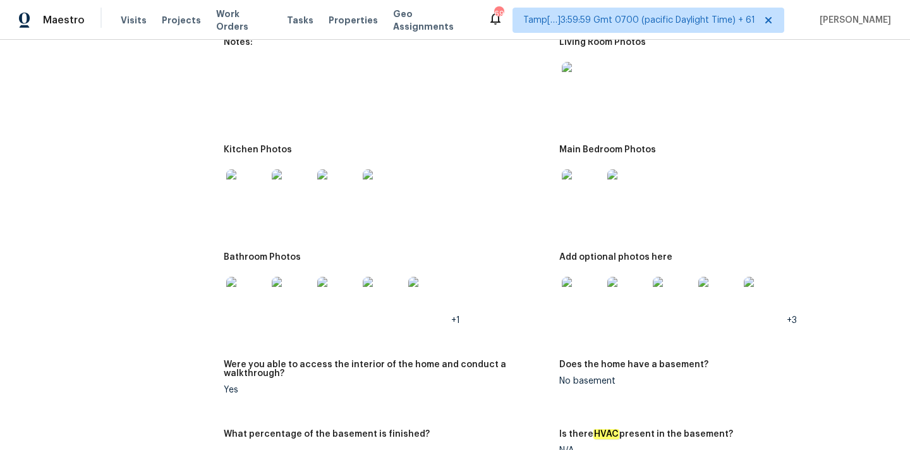
click at [589, 298] on img at bounding box center [582, 297] width 40 height 40
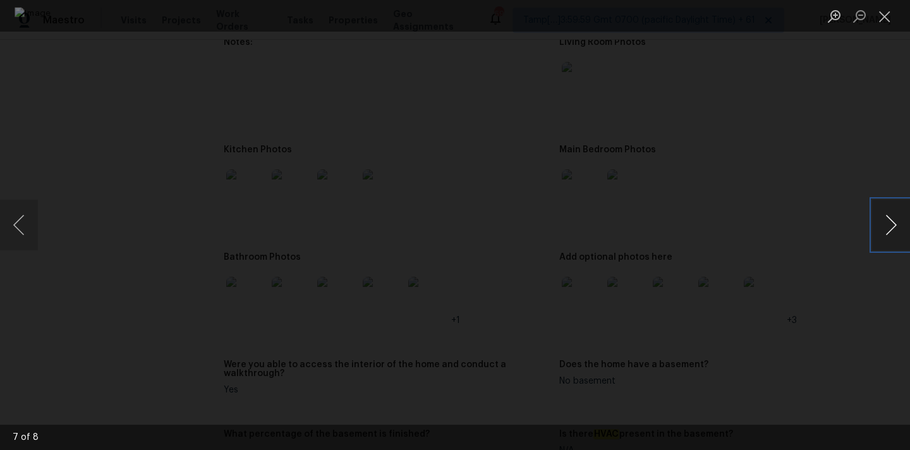
click at [896, 236] on button "Next image" at bounding box center [892, 225] width 38 height 51
click at [885, 11] on button "Close lightbox" at bounding box center [885, 16] width 25 height 22
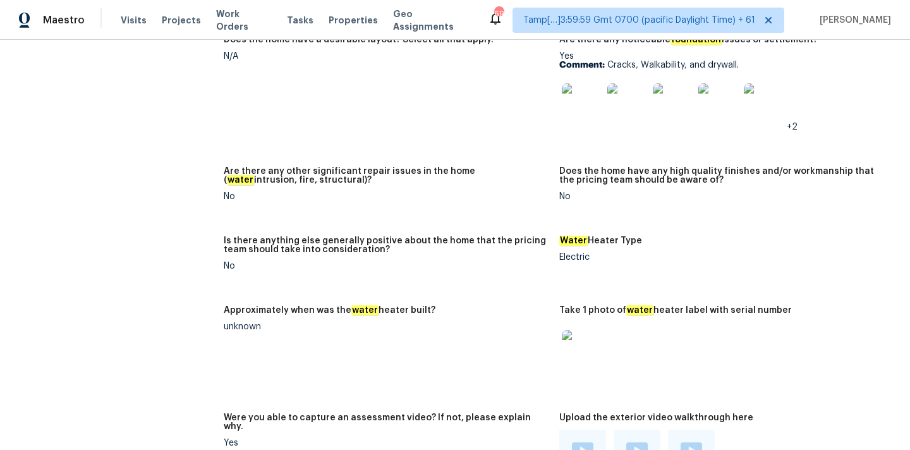
scroll to position [2394, 0]
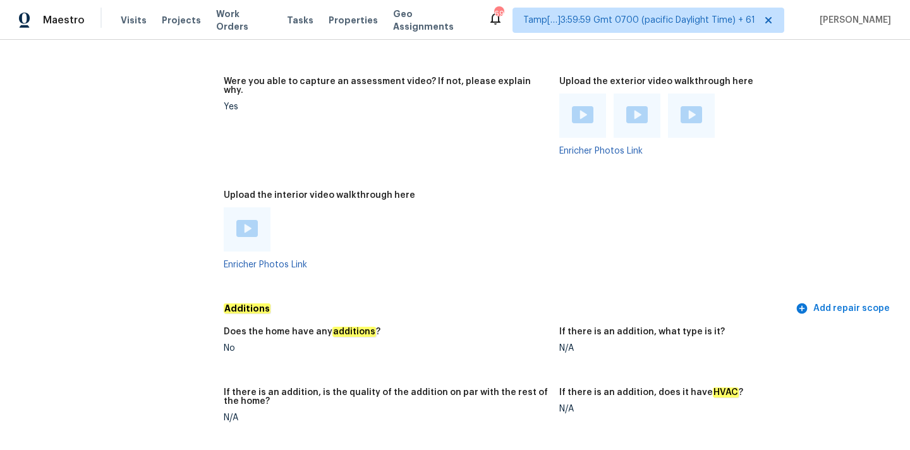
click at [245, 220] on img at bounding box center [246, 228] width 21 height 17
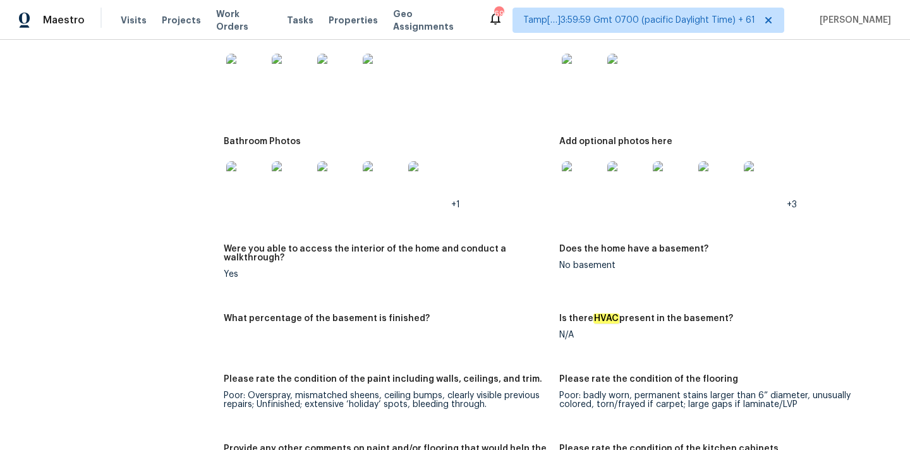
scroll to position [1457, 0]
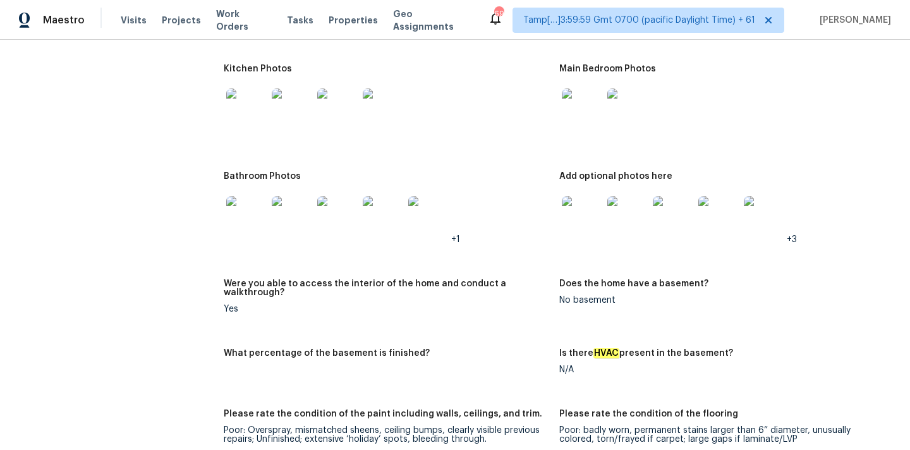
click at [300, 101] on img at bounding box center [292, 109] width 40 height 40
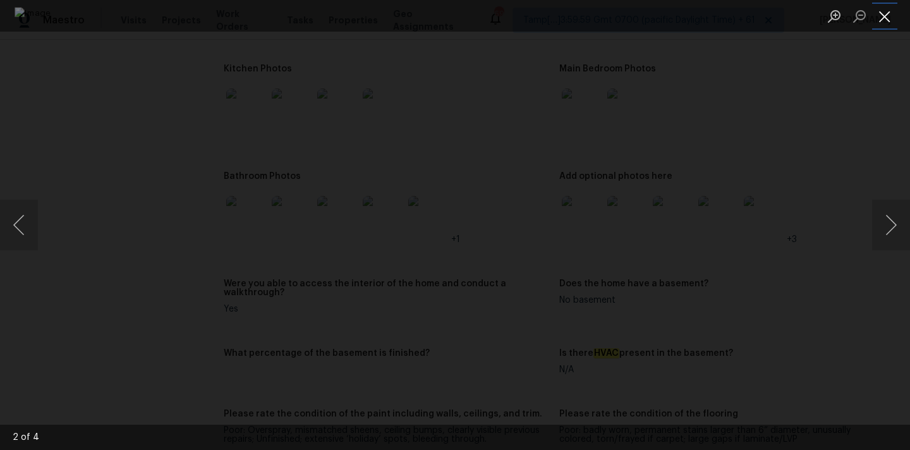
click at [890, 11] on button "Close lightbox" at bounding box center [885, 16] width 25 height 22
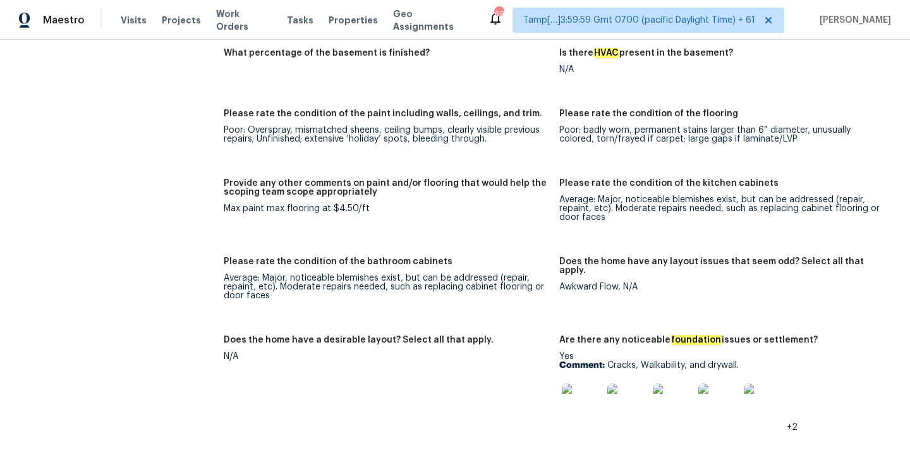
scroll to position [1773, 0]
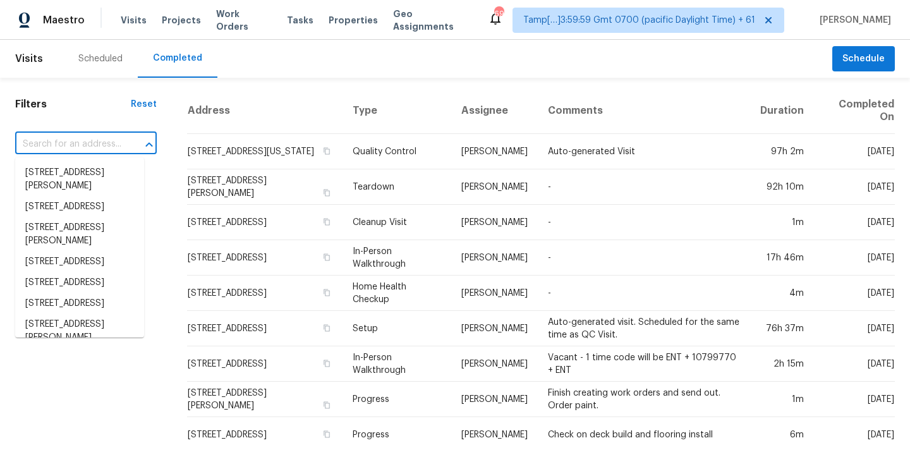
click at [45, 151] on input "text" at bounding box center [68, 145] width 106 height 20
paste input "[STREET_ADDRESS]"
type input "[STREET_ADDRESS]"
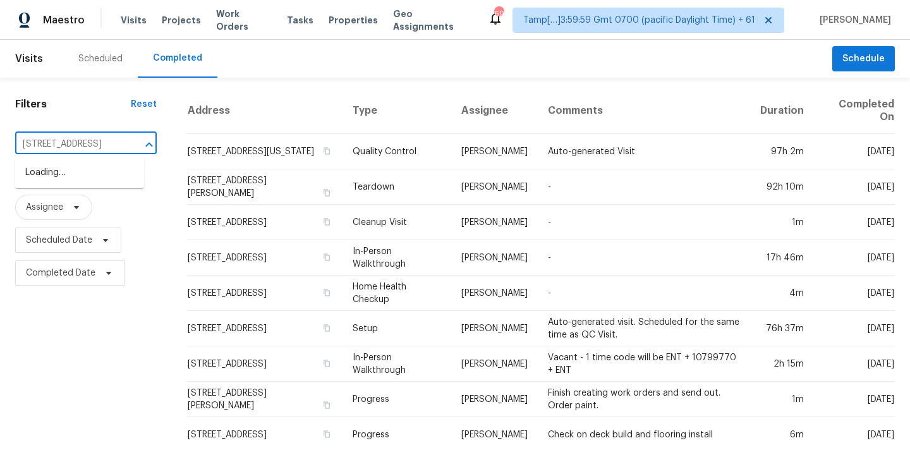
scroll to position [0, 104]
click at [61, 176] on li "[STREET_ADDRESS]" at bounding box center [79, 172] width 129 height 21
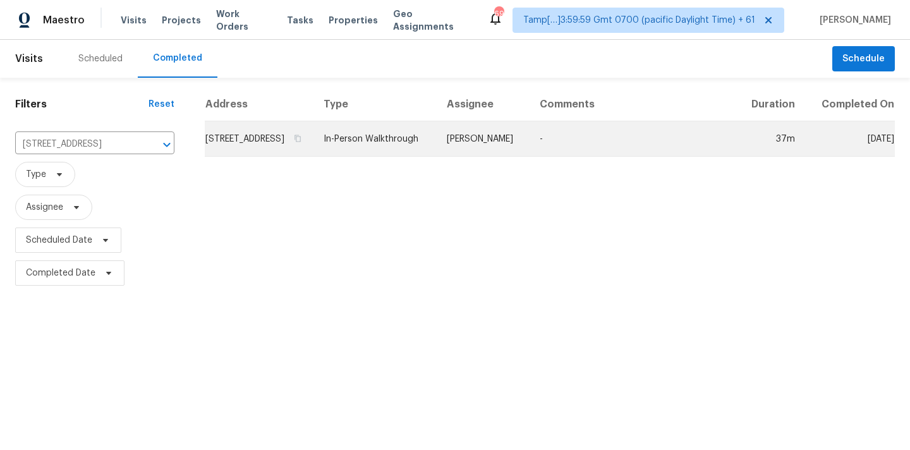
click at [523, 157] on td "[PERSON_NAME]" at bounding box center [483, 138] width 93 height 35
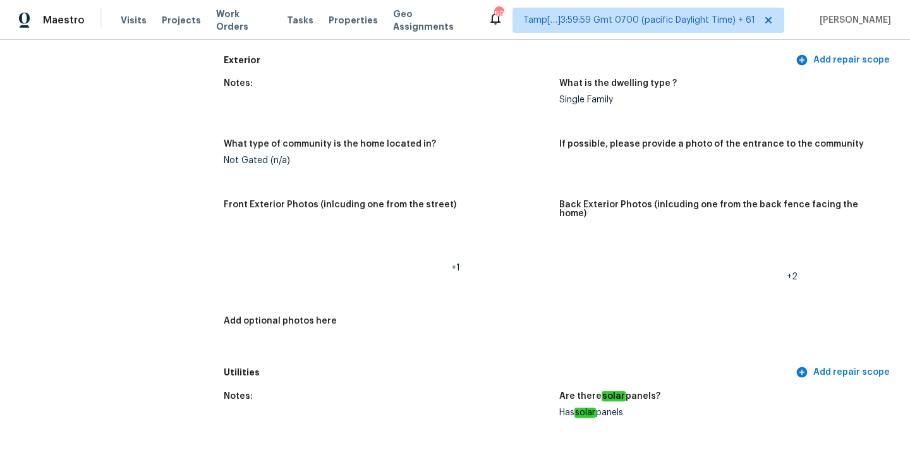
scroll to position [581, 0]
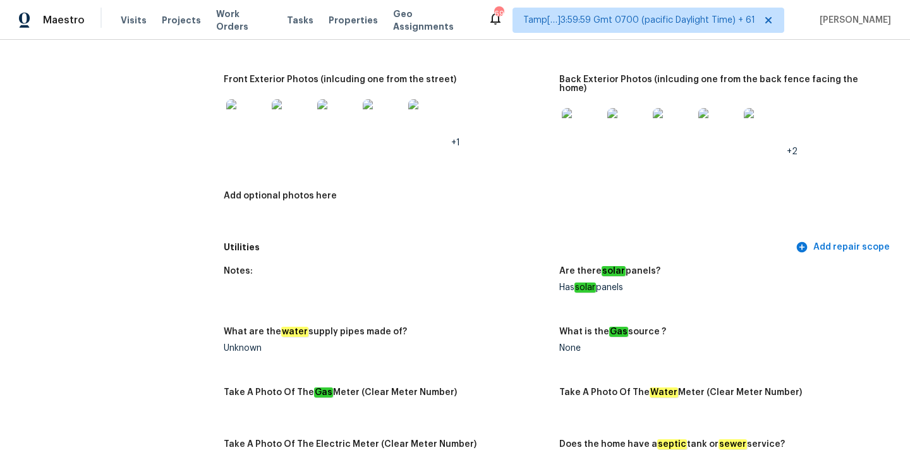
click at [530, 241] on h5 "Utilities" at bounding box center [509, 247] width 570 height 13
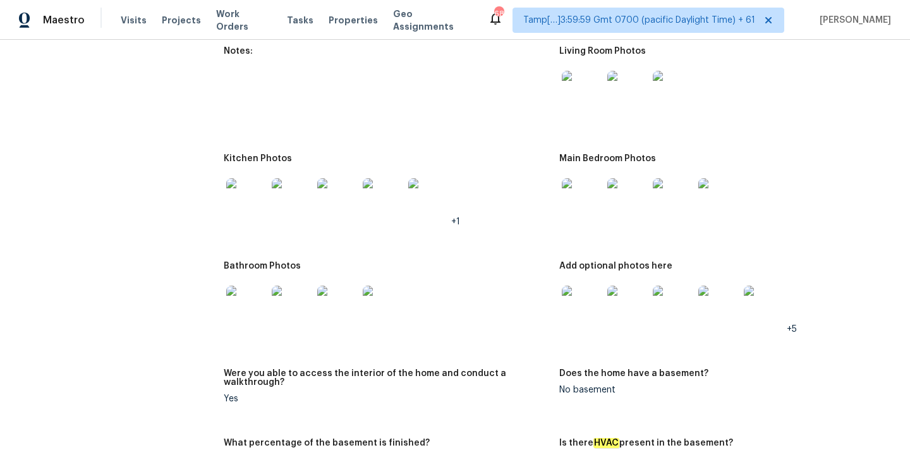
scroll to position [1182, 0]
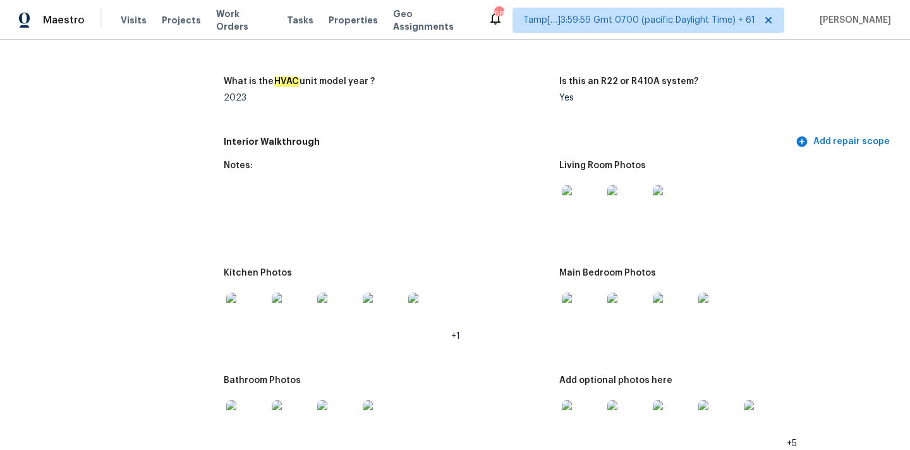
click at [584, 201] on img at bounding box center [582, 205] width 40 height 40
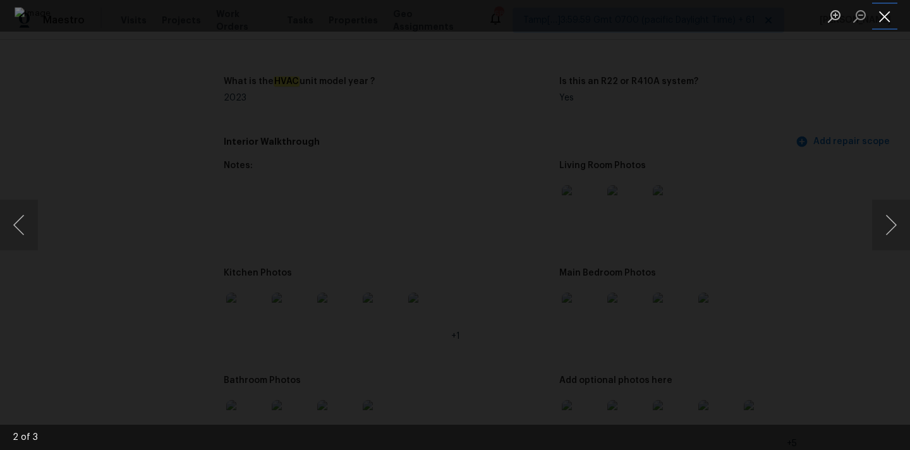
click at [892, 11] on button "Close lightbox" at bounding box center [885, 16] width 25 height 22
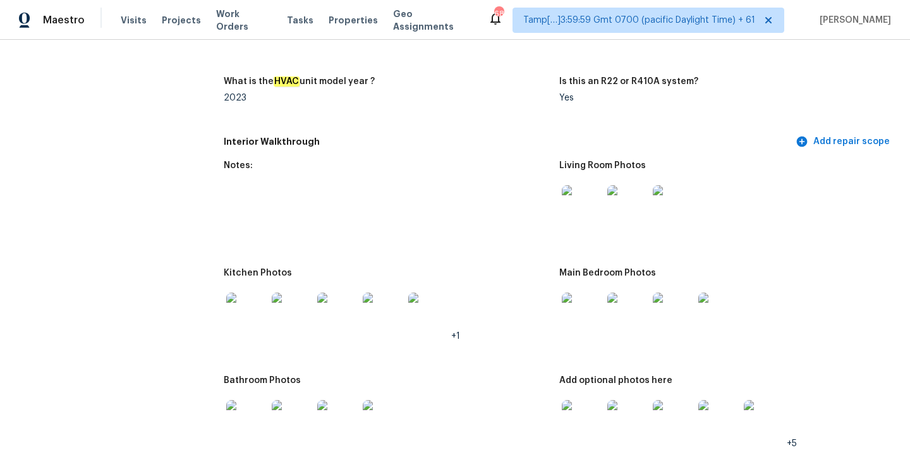
click at [584, 305] on img at bounding box center [582, 313] width 40 height 40
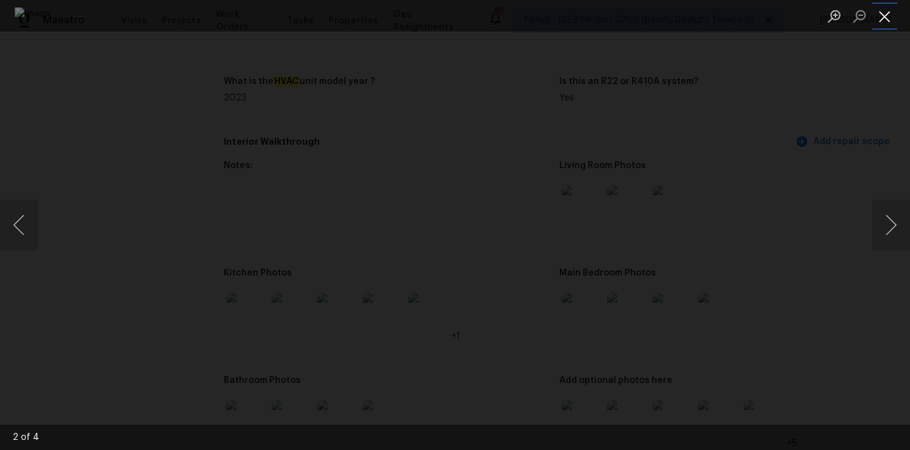
click at [878, 14] on button "Close lightbox" at bounding box center [885, 16] width 25 height 22
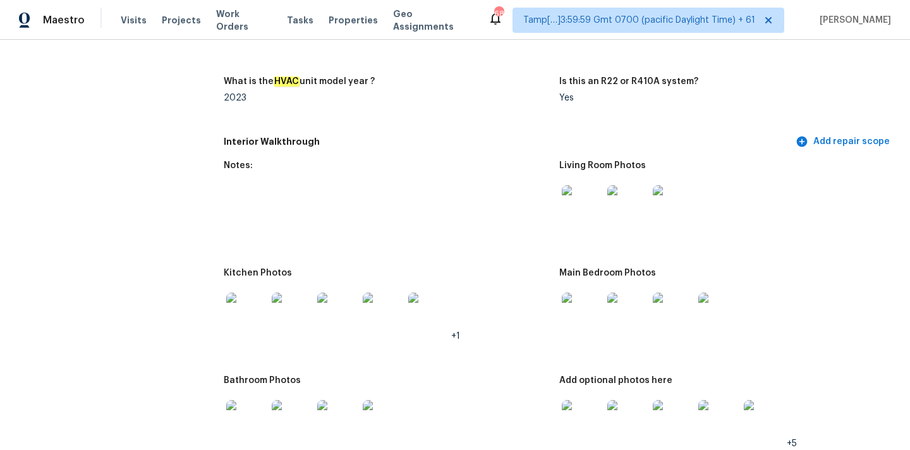
click at [590, 419] on img at bounding box center [582, 420] width 40 height 40
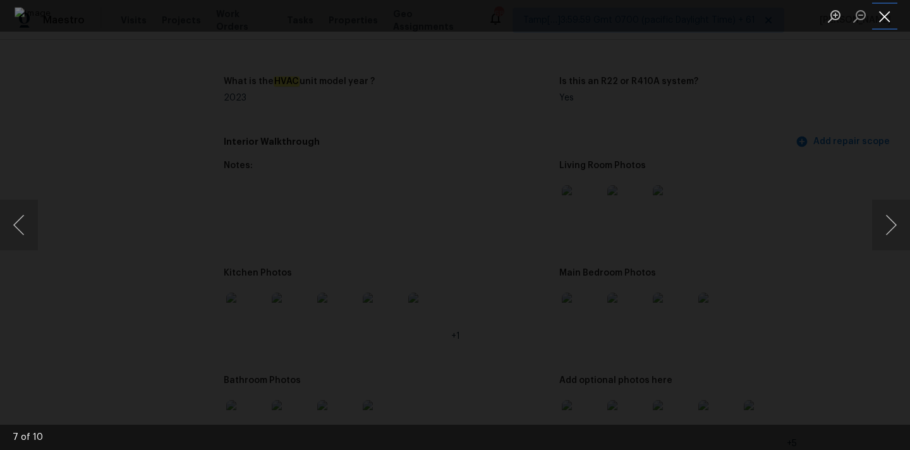
click at [886, 11] on button "Close lightbox" at bounding box center [885, 16] width 25 height 22
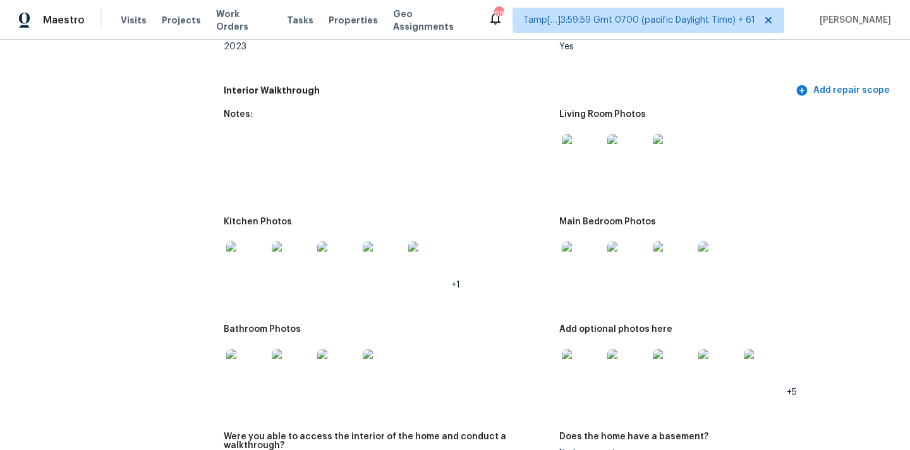
scroll to position [1337, 0]
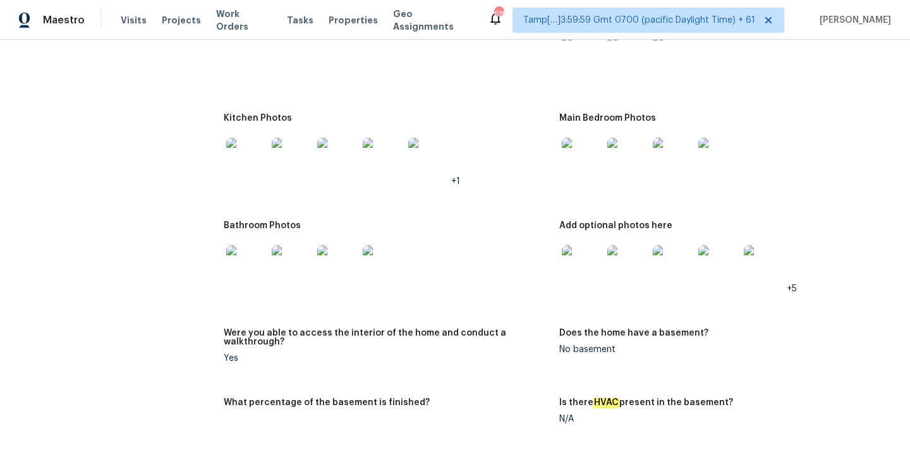
click at [245, 253] on img at bounding box center [246, 265] width 40 height 40
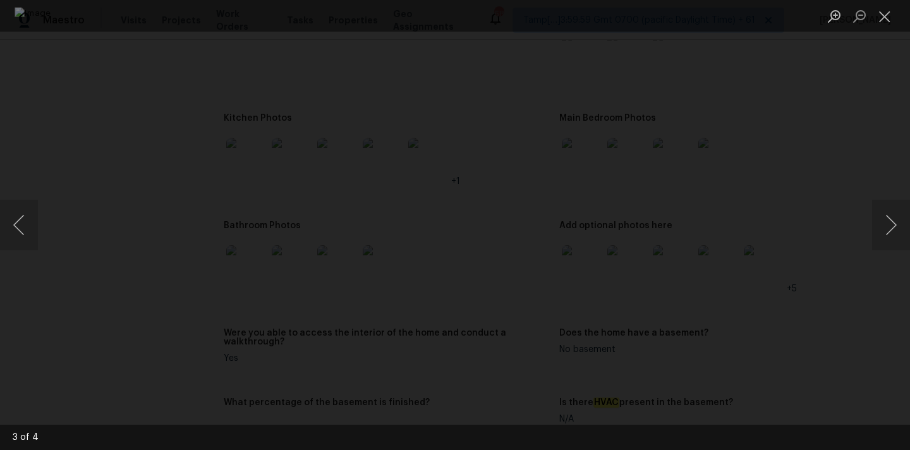
click at [877, 4] on li "Lightbox" at bounding box center [885, 16] width 25 height 32
click at [883, 18] on button "Close lightbox" at bounding box center [885, 16] width 25 height 22
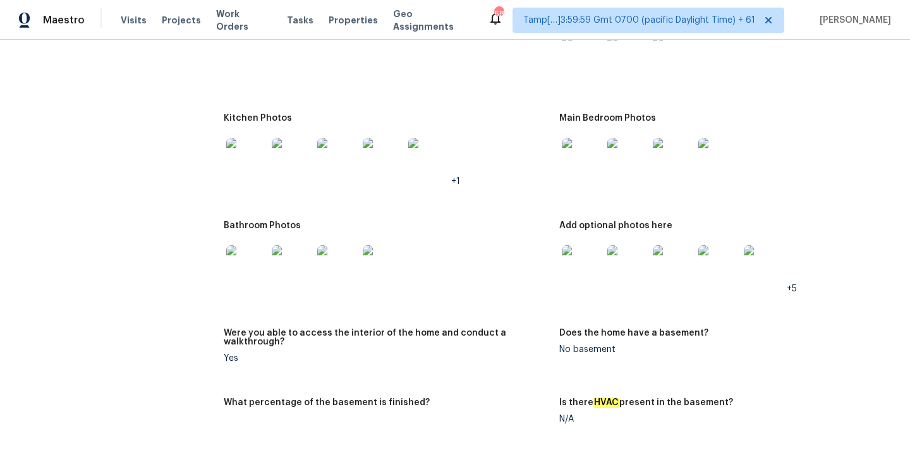
click at [248, 156] on img at bounding box center [246, 158] width 40 height 40
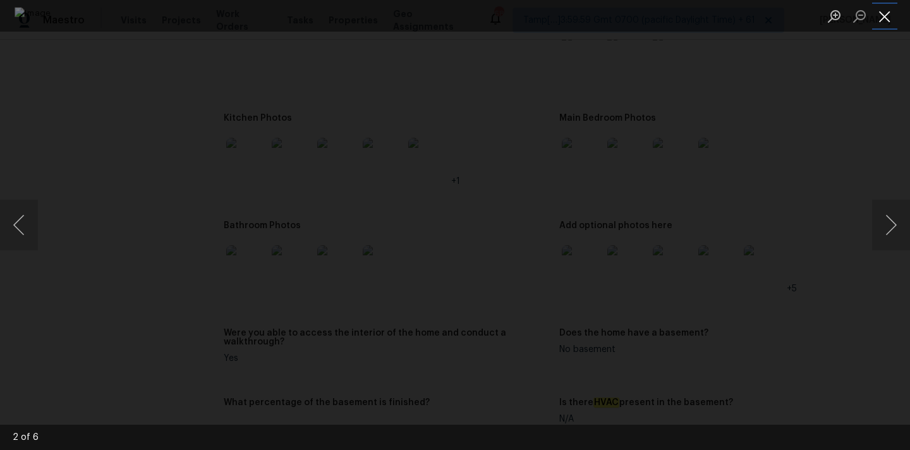
click at [883, 18] on button "Close lightbox" at bounding box center [885, 16] width 25 height 22
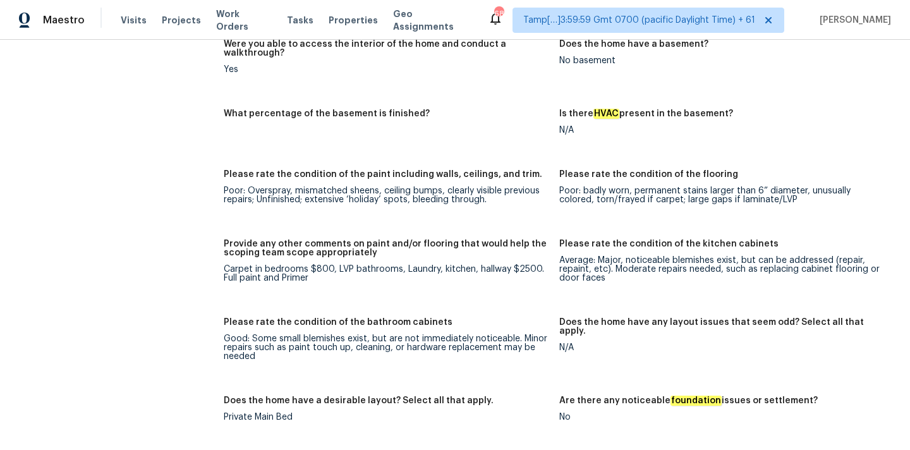
scroll to position [1598, 0]
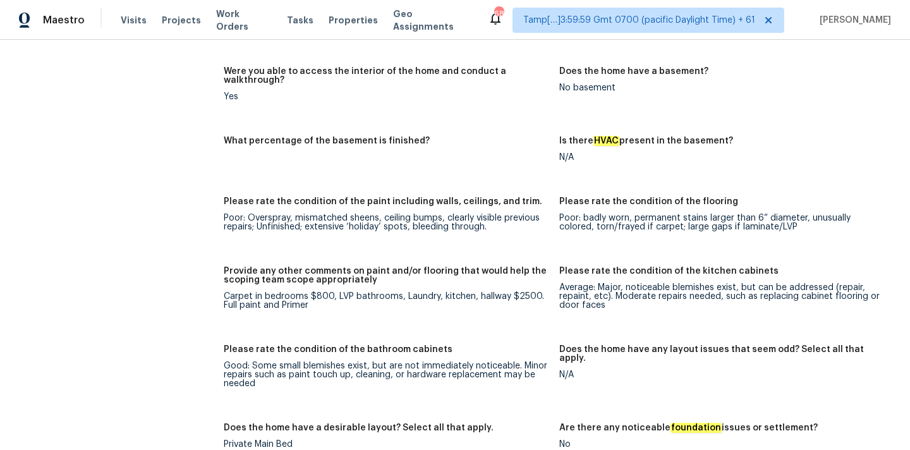
click at [481, 292] on div "Carpet in bedrooms $800, LVP bathrooms, Laundry, kitchen, hallway $2500. Full p…" at bounding box center [387, 301] width 326 height 18
copy div "hallway"
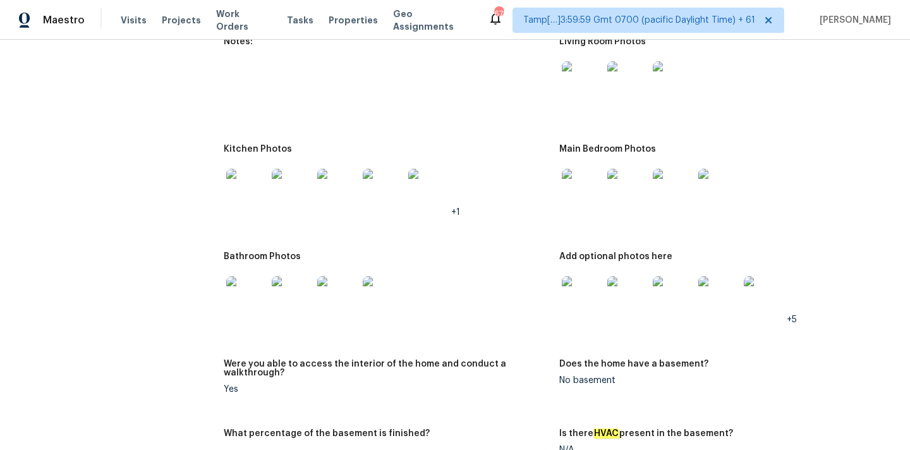
scroll to position [1490, 0]
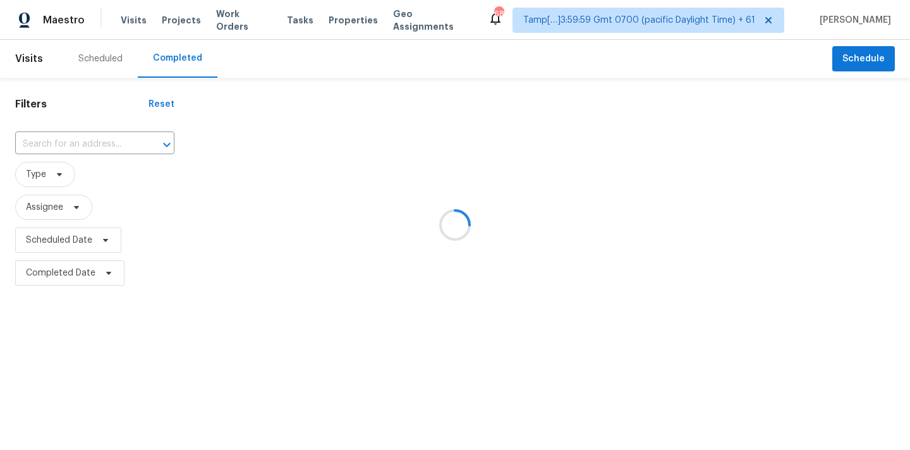
click at [30, 138] on div at bounding box center [455, 225] width 910 height 450
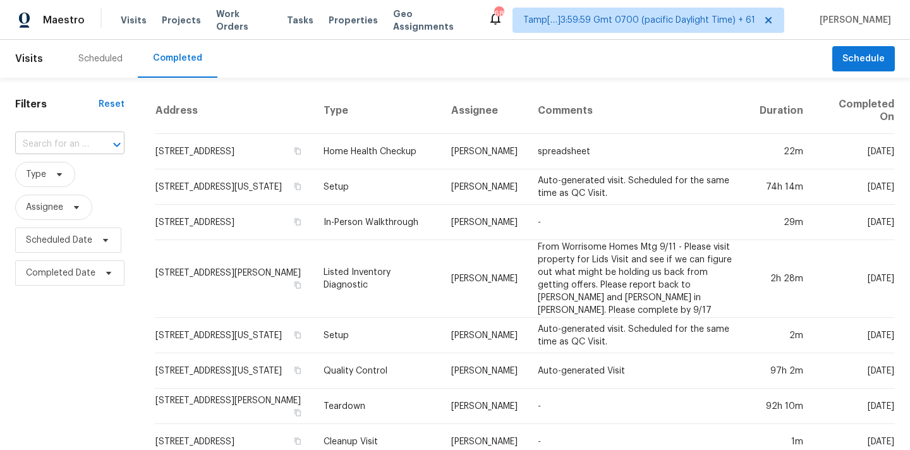
click at [51, 147] on input "text" at bounding box center [52, 145] width 74 height 20
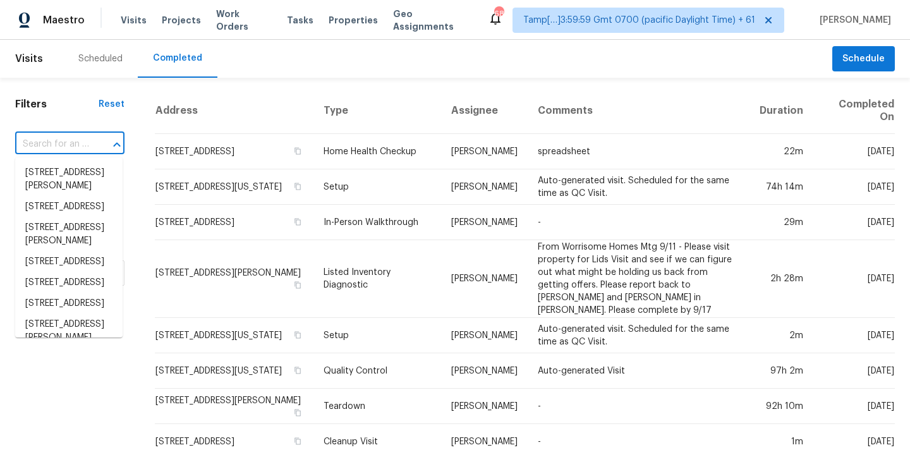
paste input "240 E Haven Dr, Birmingham, AL 35215"
type input "240 E Haven Dr, Birmingham, AL 35215"
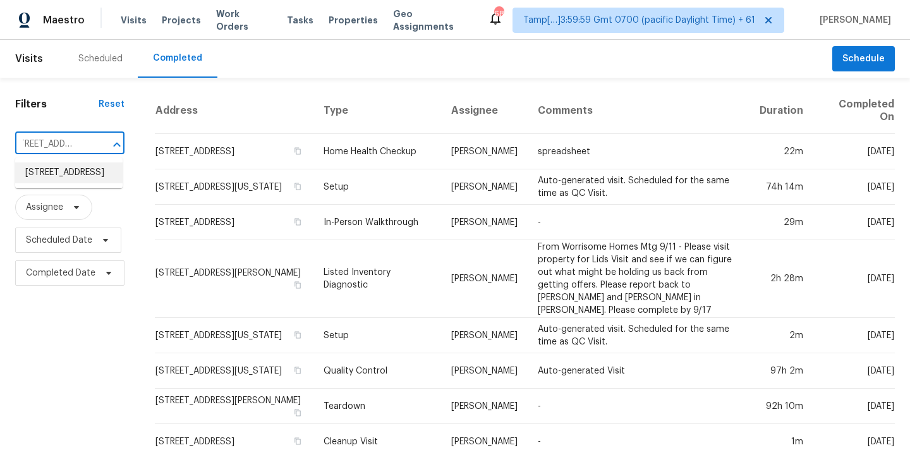
click at [64, 180] on li "240 E Haven Dr, Birmingham, AL 35215" at bounding box center [68, 172] width 107 height 21
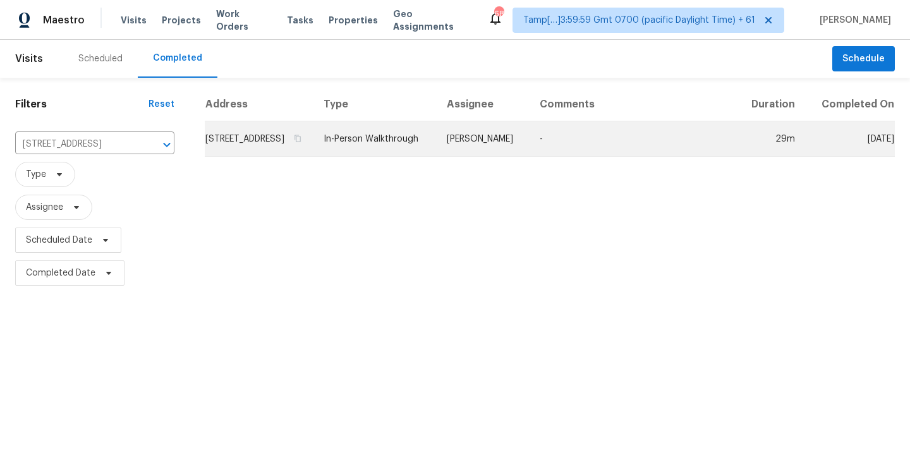
click at [437, 157] on td "In-Person Walkthrough" at bounding box center [375, 138] width 123 height 35
